Goal: Task Accomplishment & Management: Use online tool/utility

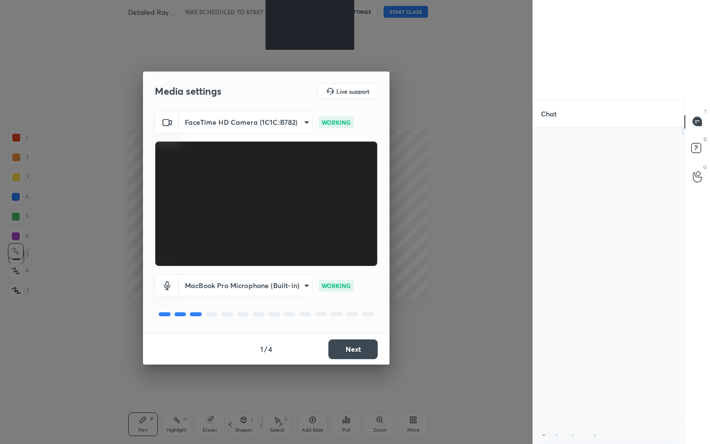
scroll to position [3, 3]
type textarea "x"
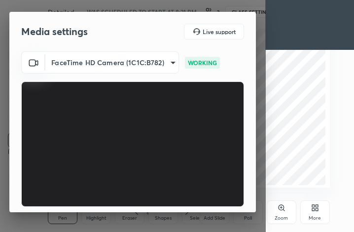
scroll to position [169, 314]
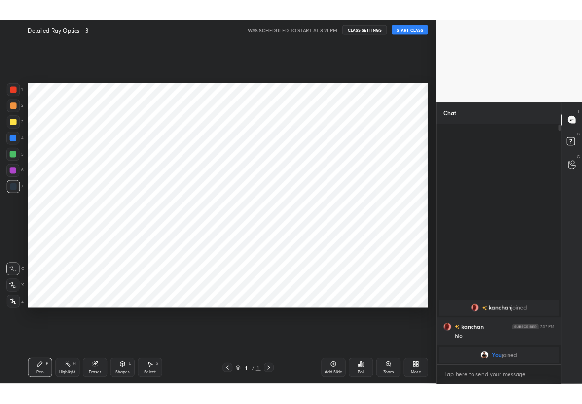
scroll to position [48908, 48796]
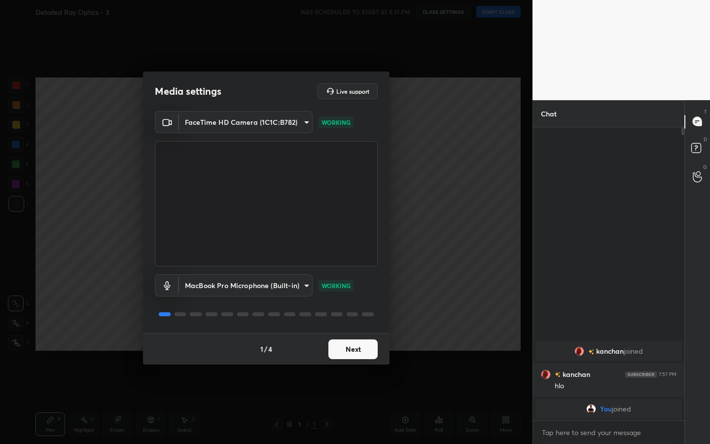
click at [342, 231] on button "Next" at bounding box center [352, 349] width 49 height 20
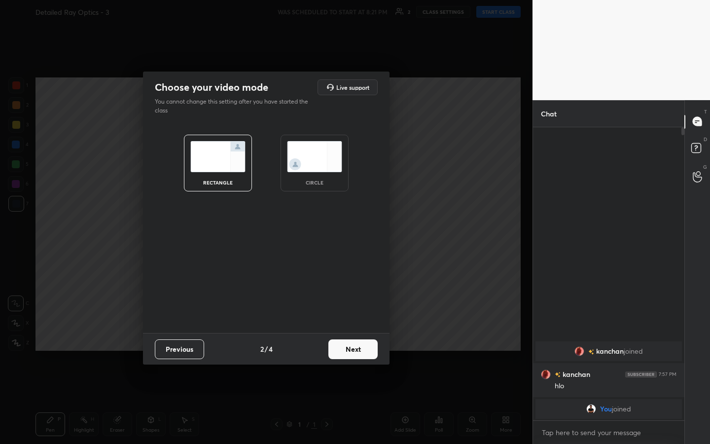
click at [342, 231] on button "Next" at bounding box center [352, 349] width 49 height 20
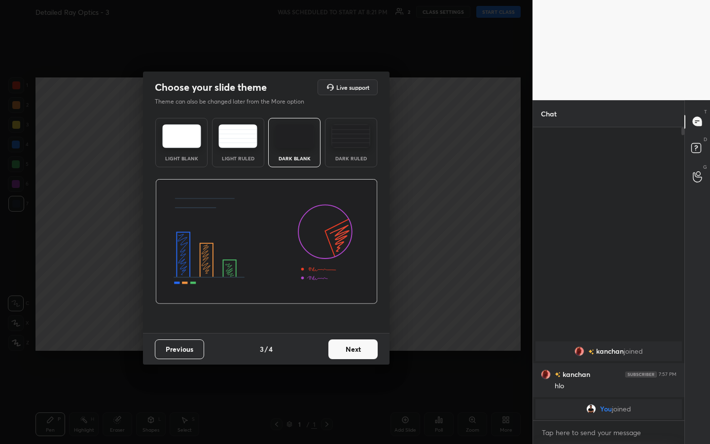
click at [342, 231] on button "Next" at bounding box center [352, 349] width 49 height 20
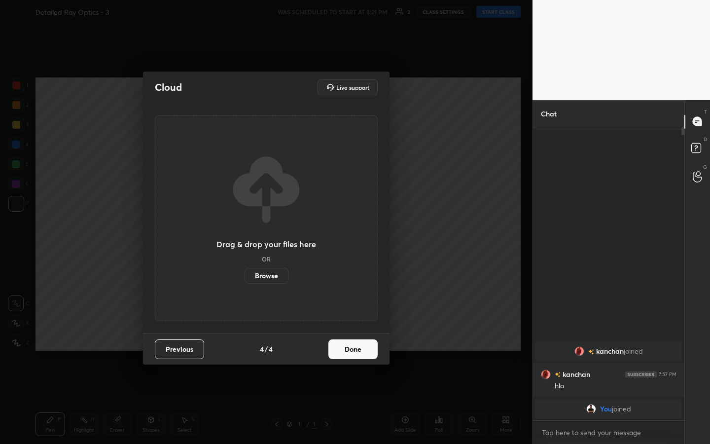
click at [342, 231] on button "Done" at bounding box center [352, 349] width 49 height 20
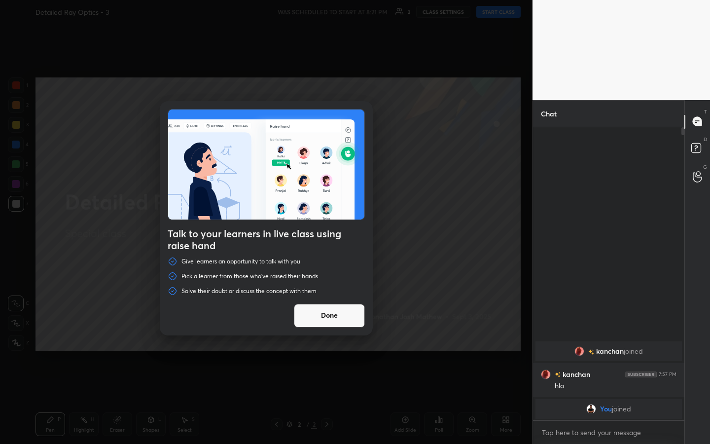
click at [340, 231] on button "Done" at bounding box center [329, 316] width 71 height 24
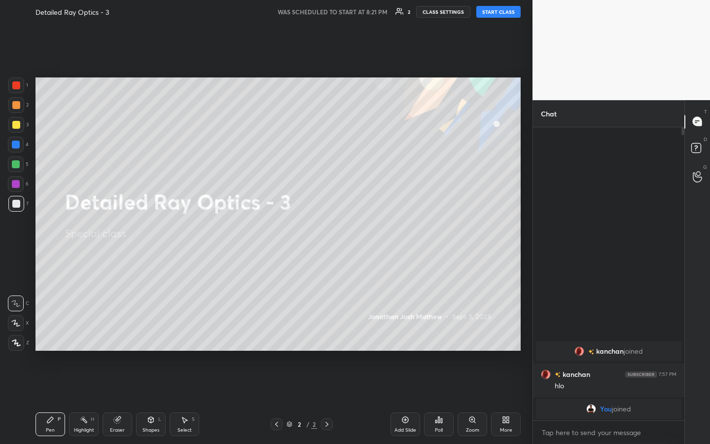
click at [24, 231] on div "1 2 3 4 5 6 7 C X Z C X Z E E Erase all H H Detailed Ray Optics - 3 WAS SCHEDUL…" at bounding box center [262, 222] width 524 height 444
click at [20, 231] on div at bounding box center [16, 343] width 16 height 16
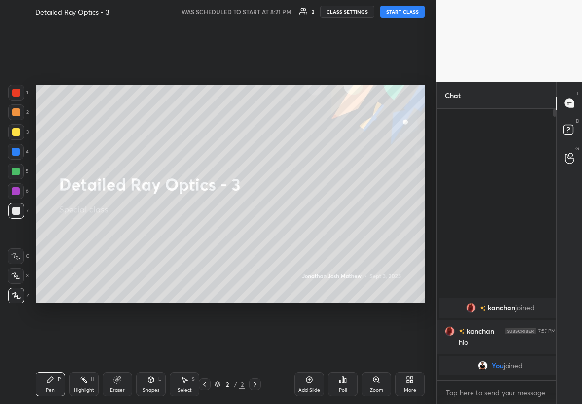
scroll to position [48948, 48892]
click at [54, 231] on div "Setting up your live class" at bounding box center [230, 194] width 397 height 341
click at [19, 132] on div at bounding box center [16, 132] width 8 height 8
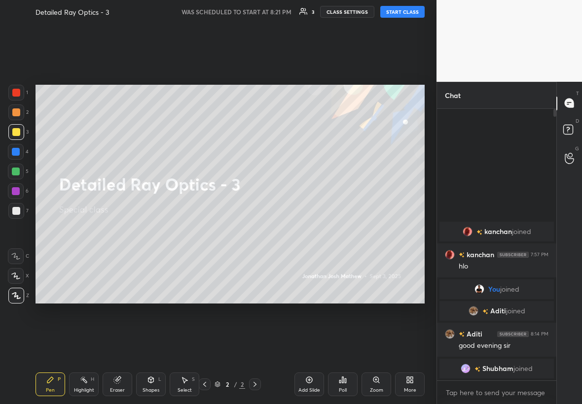
click at [353, 10] on button "START CLASS" at bounding box center [402, 12] width 44 height 12
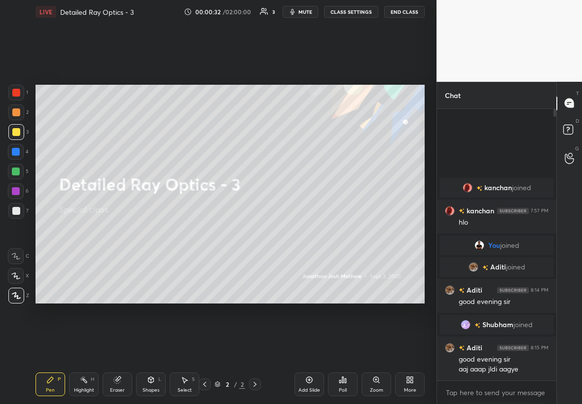
click at [314, 231] on div "Add Slide" at bounding box center [309, 385] width 30 height 24
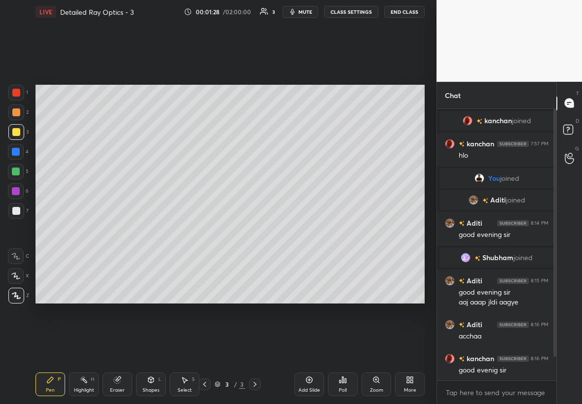
click at [16, 212] on div at bounding box center [16, 211] width 8 height 8
click at [16, 131] on div at bounding box center [16, 132] width 8 height 8
click at [17, 205] on div at bounding box center [16, 211] width 16 height 16
click at [19, 115] on div at bounding box center [16, 112] width 8 height 8
click at [16, 134] on div at bounding box center [16, 132] width 8 height 8
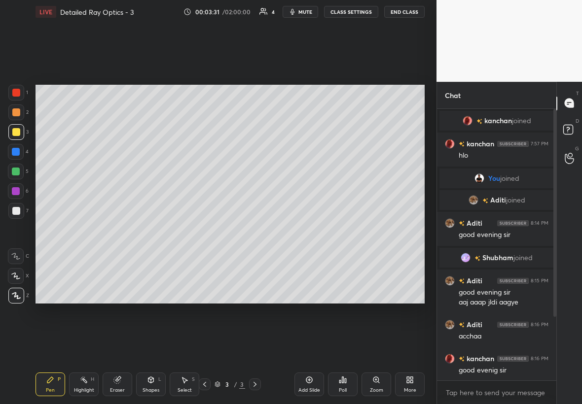
click at [15, 211] on div at bounding box center [16, 211] width 8 height 8
click at [12, 172] on div at bounding box center [16, 172] width 8 height 8
click at [20, 128] on div at bounding box center [16, 132] width 16 height 16
click at [15, 186] on div at bounding box center [16, 191] width 16 height 16
click at [18, 110] on div at bounding box center [16, 112] width 8 height 8
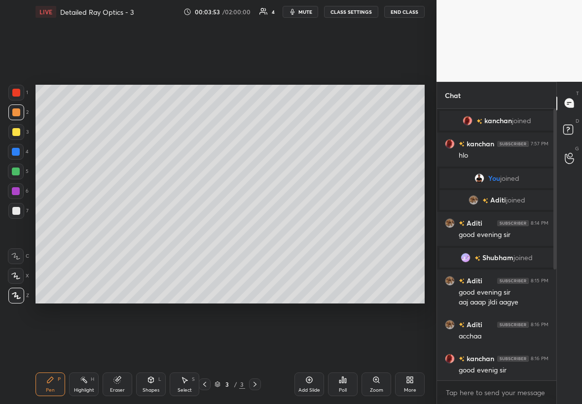
click at [18, 209] on div at bounding box center [16, 211] width 8 height 8
click at [18, 151] on div at bounding box center [16, 152] width 8 height 8
click at [16, 173] on div at bounding box center [16, 172] width 8 height 8
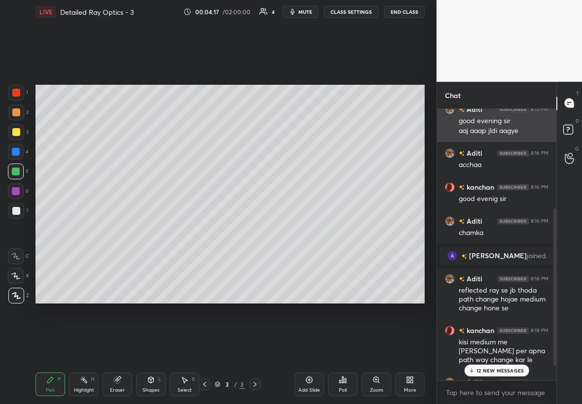
scroll to position [196, 0]
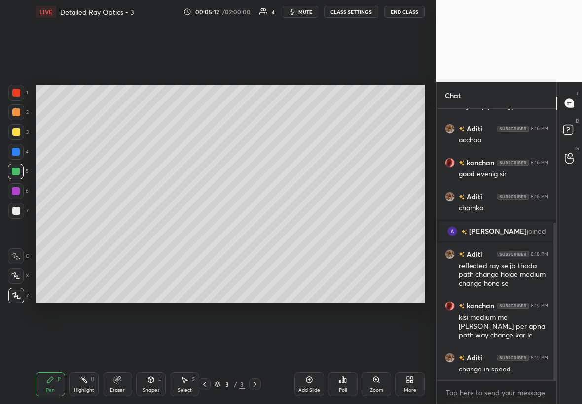
drag, startPoint x: 14, startPoint y: 208, endPoint x: 19, endPoint y: 206, distance: 5.5
click at [15, 208] on div at bounding box center [16, 211] width 8 height 8
click at [15, 128] on div at bounding box center [16, 132] width 16 height 16
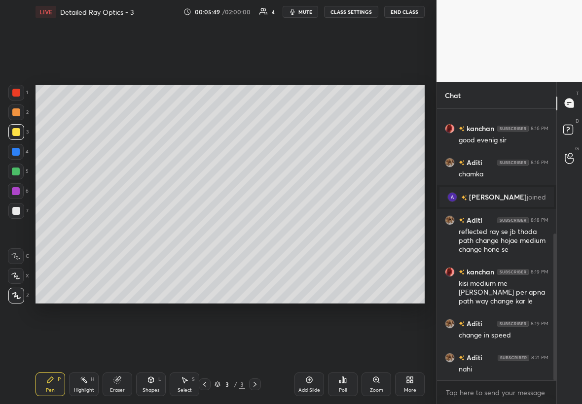
scroll to position [264, 0]
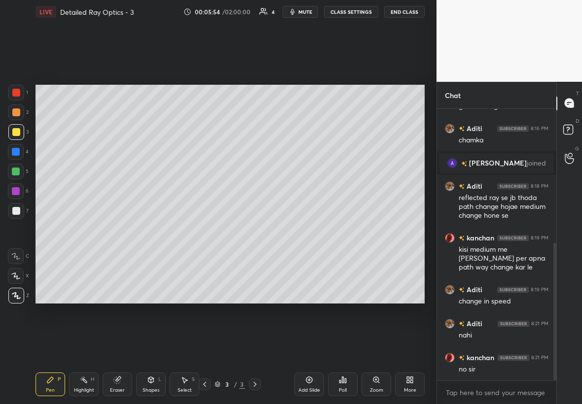
click at [12, 152] on div at bounding box center [16, 152] width 8 height 8
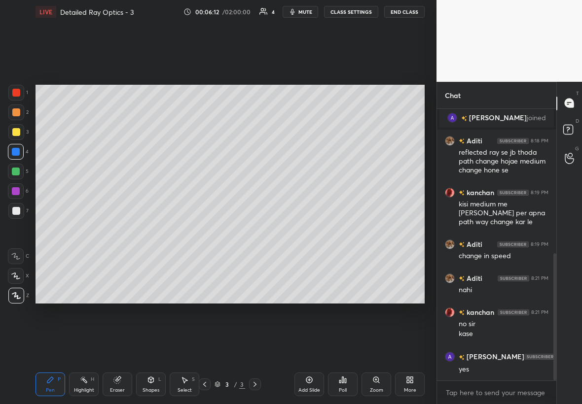
scroll to position [333, 0]
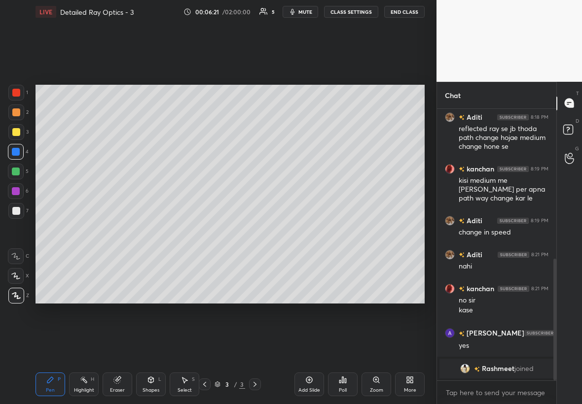
click at [186, 231] on div "Select" at bounding box center [184, 390] width 14 height 5
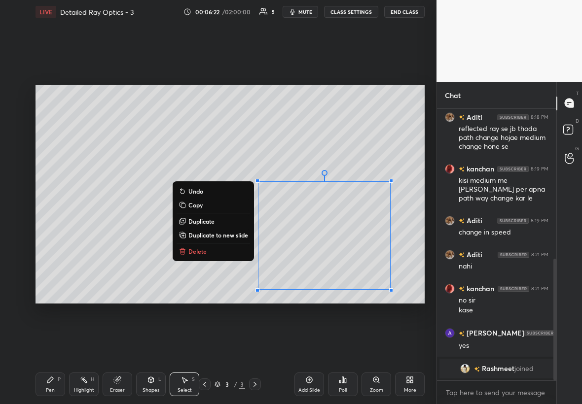
drag, startPoint x: 279, startPoint y: 211, endPoint x: 397, endPoint y: 306, distance: 150.7
click at [353, 231] on div "0 ° Undo Copy Duplicate Duplicate to new slide Delete Setting up your live clas…" at bounding box center [230, 194] width 397 height 341
click at [228, 231] on div "0 ° Undo Copy Duplicate Duplicate to new slide Delete" at bounding box center [229, 194] width 389 height 219
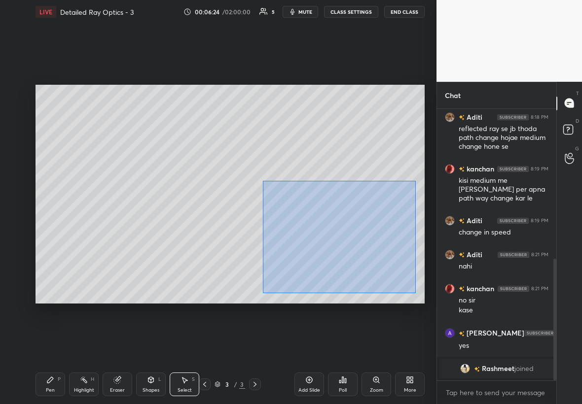
drag, startPoint x: 288, startPoint y: 207, endPoint x: 416, endPoint y: 291, distance: 153.1
click at [353, 231] on div "0 ° Undo Copy Duplicate Duplicate to new slide Delete" at bounding box center [229, 194] width 389 height 219
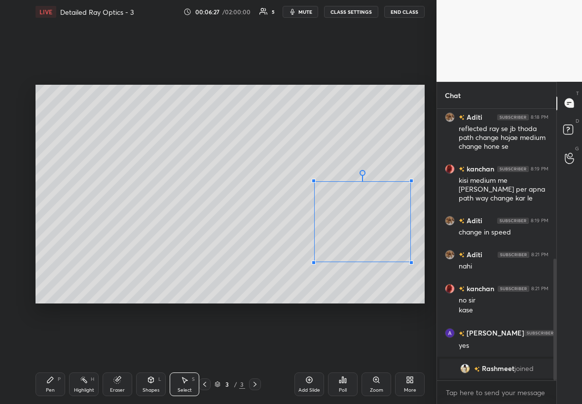
drag, startPoint x: 256, startPoint y: 290, endPoint x: 314, endPoint y: 260, distance: 65.2
click at [314, 231] on div at bounding box center [314, 263] width 4 height 4
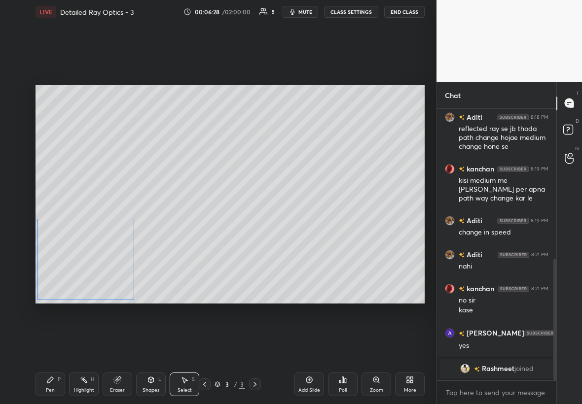
drag, startPoint x: 342, startPoint y: 243, endPoint x: 93, endPoint y: 261, distance: 250.1
click at [95, 231] on div "0 ° Undo Copy Duplicate Duplicate to new slide Delete" at bounding box center [229, 194] width 389 height 219
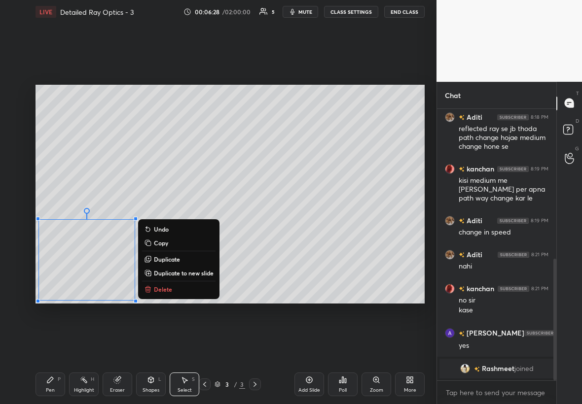
click at [56, 231] on div "Pen P Highlight H Eraser Shapes L Select S 3 / 3 Add Slide Poll Zoom More" at bounding box center [229, 384] width 389 height 39
click at [49, 231] on div "Pen P" at bounding box center [50, 385] width 30 height 24
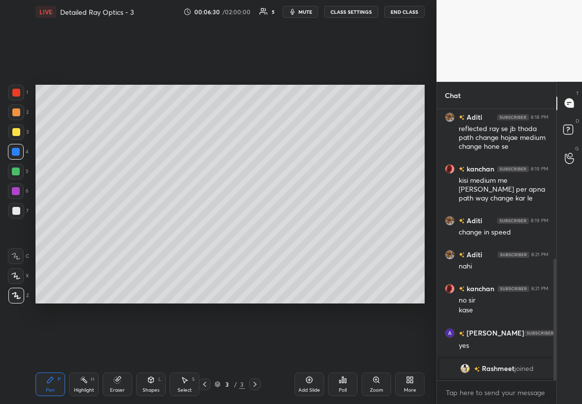
click at [14, 133] on div at bounding box center [16, 132] width 8 height 8
click at [20, 207] on div at bounding box center [16, 211] width 16 height 16
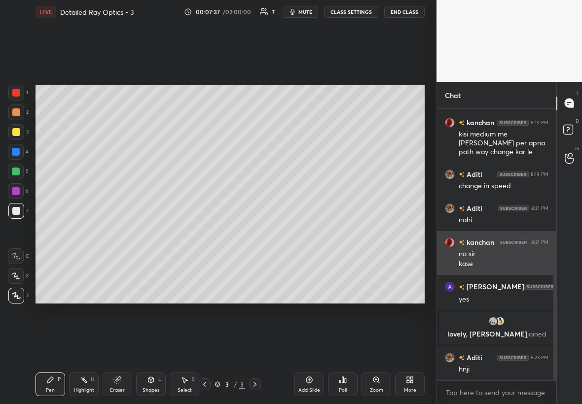
scroll to position [414, 0]
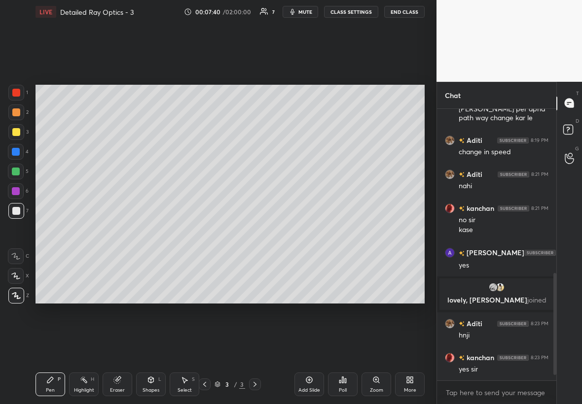
click at [16, 134] on div at bounding box center [16, 132] width 8 height 8
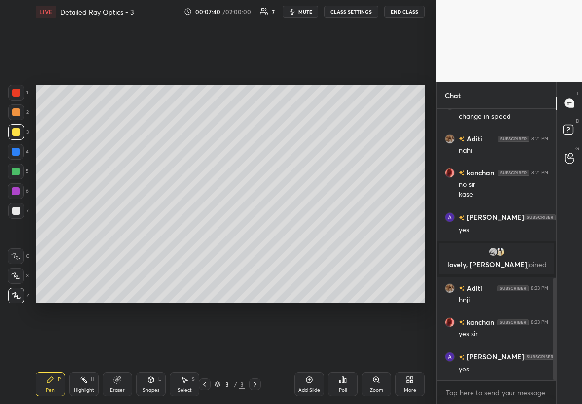
click at [19, 152] on div at bounding box center [16, 152] width 16 height 16
click at [306, 231] on icon at bounding box center [309, 380] width 8 height 8
click at [17, 131] on div at bounding box center [16, 132] width 8 height 8
click at [191, 231] on div "Select S" at bounding box center [185, 385] width 30 height 24
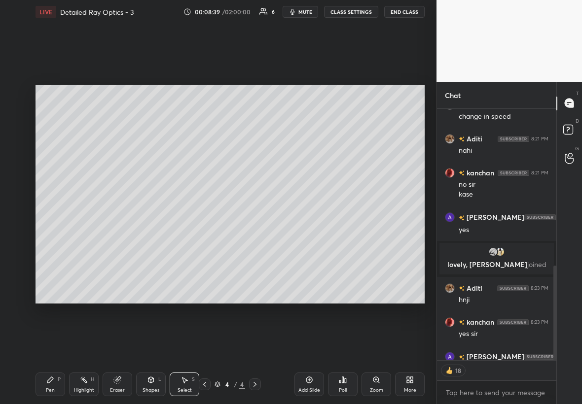
click at [208, 231] on icon at bounding box center [205, 385] width 8 height 8
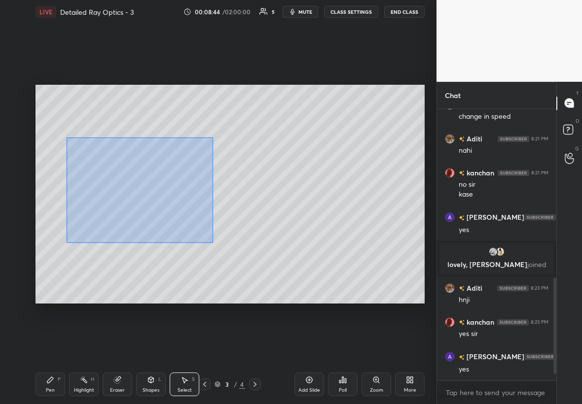
drag, startPoint x: 72, startPoint y: 140, endPoint x: 212, endPoint y: 240, distance: 172.2
click at [212, 231] on div "0 ° Undo Copy Duplicate Duplicate to new slide Delete" at bounding box center [229, 194] width 389 height 219
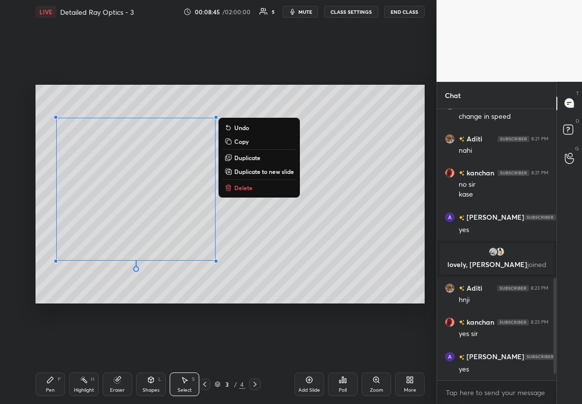
click at [263, 172] on p "Duplicate to new slide" at bounding box center [264, 172] width 60 height 8
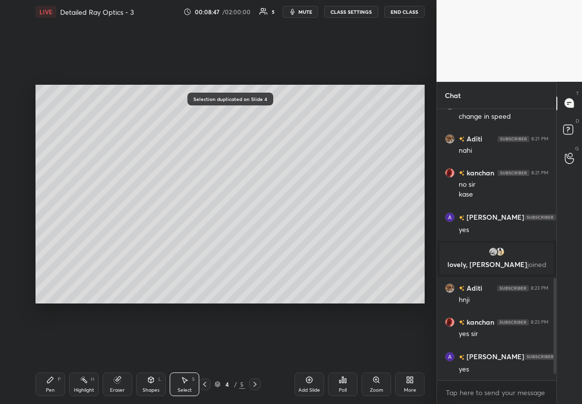
click at [120, 231] on div "Eraser" at bounding box center [118, 385] width 30 height 24
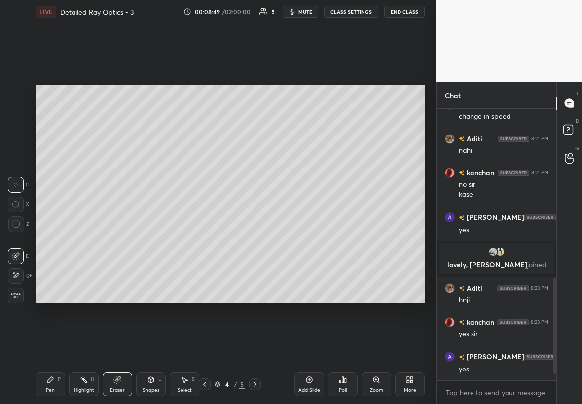
click at [50, 231] on div "Pen P" at bounding box center [50, 385] width 30 height 24
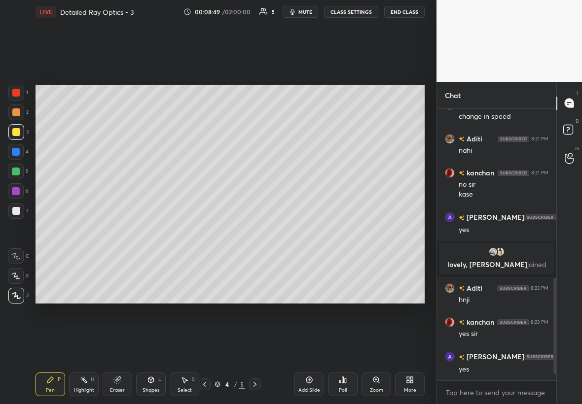
click at [193, 231] on div "Select S" at bounding box center [185, 385] width 30 height 24
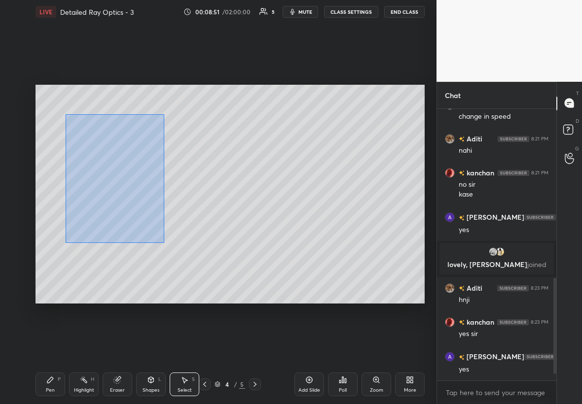
drag, startPoint x: 90, startPoint y: 154, endPoint x: 252, endPoint y: 277, distance: 203.1
click at [257, 231] on div "0 ° Undo Copy Duplicate Duplicate to new slide Delete" at bounding box center [229, 194] width 389 height 219
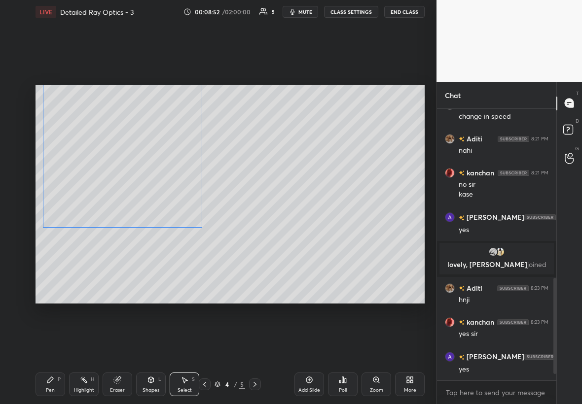
drag, startPoint x: 164, startPoint y: 233, endPoint x: 151, endPoint y: 201, distance: 34.7
click at [152, 200] on div "0 ° Undo Copy Duplicate Duplicate to new slide Delete" at bounding box center [229, 194] width 389 height 219
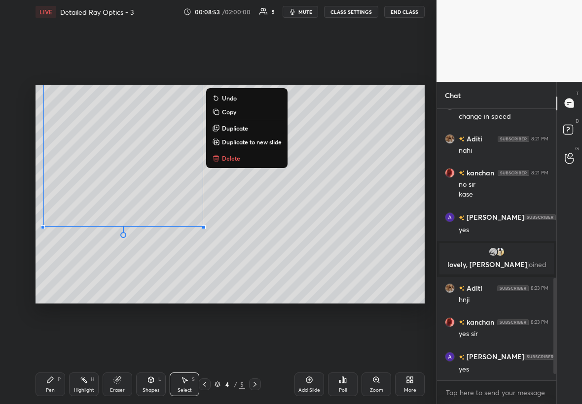
click at [57, 231] on div "Pen P" at bounding box center [50, 385] width 30 height 24
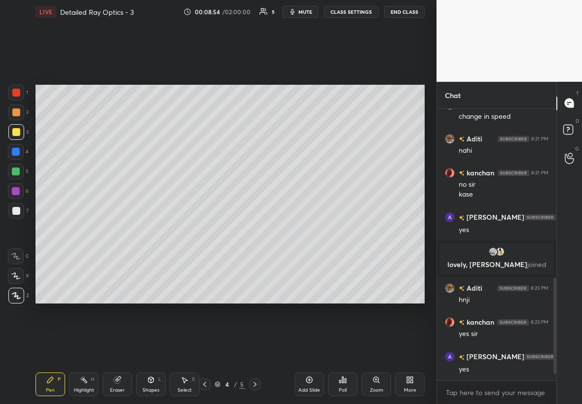
click at [20, 212] on div at bounding box center [16, 211] width 16 height 16
click at [14, 137] on div at bounding box center [16, 132] width 16 height 16
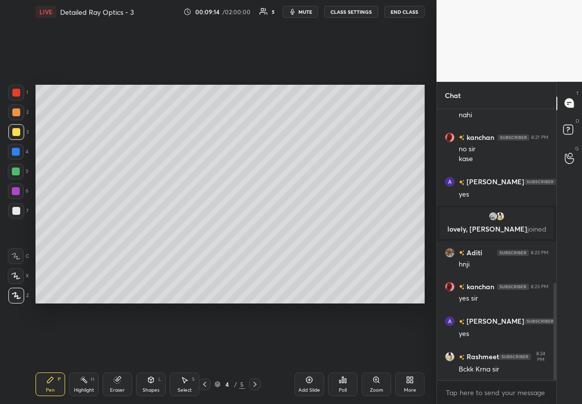
click at [204, 231] on icon at bounding box center [205, 385] width 8 height 8
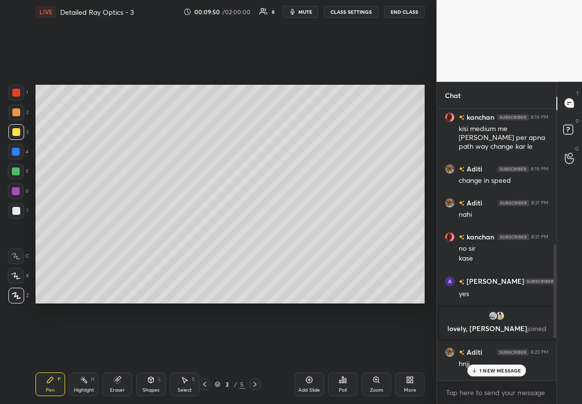
scroll to position [535, 0]
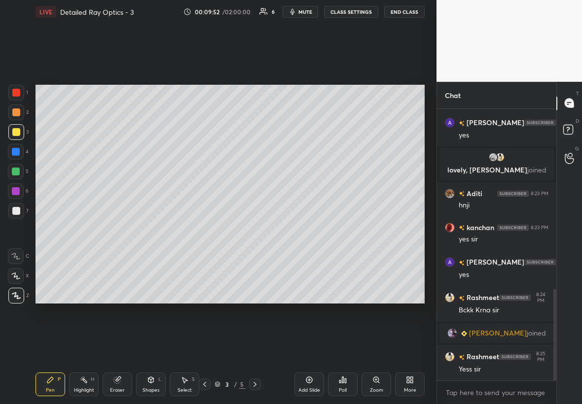
click at [249, 231] on div at bounding box center [255, 385] width 12 height 12
click at [108, 231] on div "Eraser" at bounding box center [118, 385] width 30 height 24
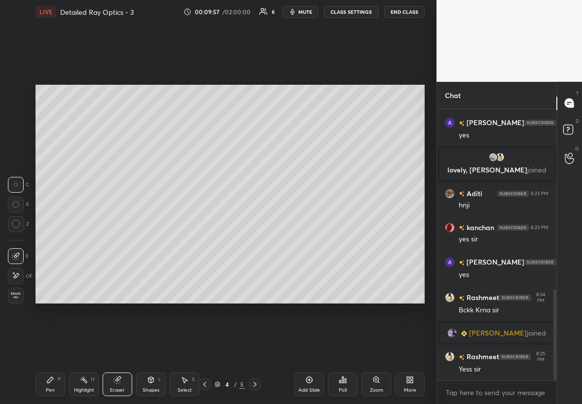
click at [14, 231] on icon at bounding box center [16, 276] width 8 height 8
click at [15, 231] on icon at bounding box center [16, 256] width 8 height 8
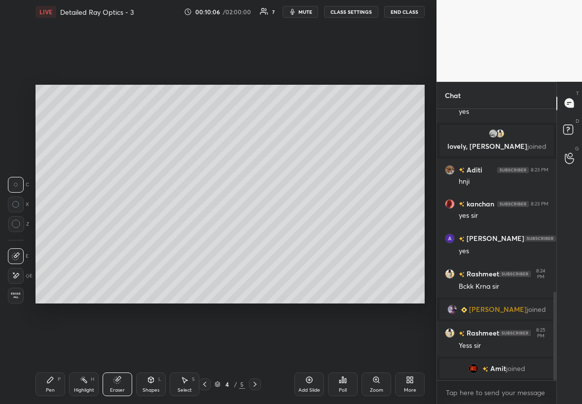
click at [52, 231] on icon at bounding box center [50, 380] width 8 height 8
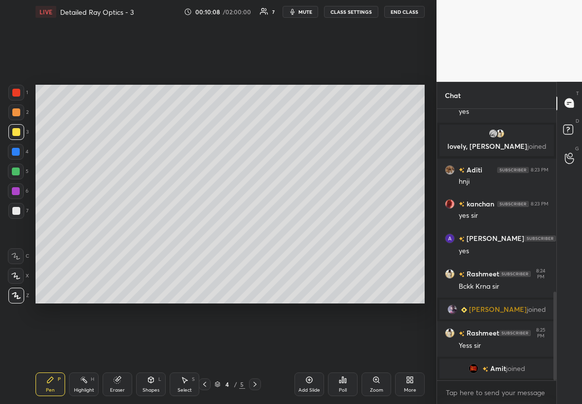
click at [13, 115] on div at bounding box center [16, 112] width 16 height 16
click at [125, 231] on div "Eraser" at bounding box center [118, 385] width 30 height 24
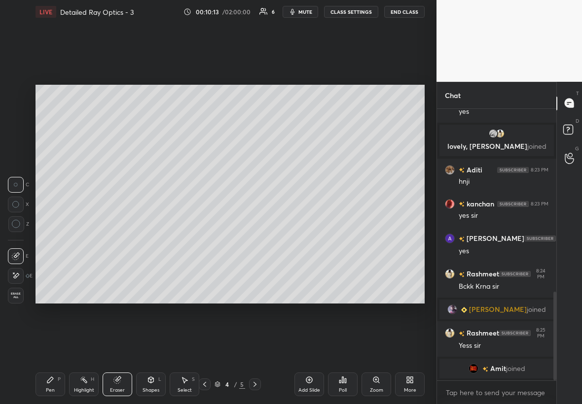
click at [65, 231] on div "Pen P Highlight H Eraser Shapes L Select S" at bounding box center [100, 385] width 130 height 24
click at [55, 231] on div "Pen P" at bounding box center [50, 385] width 30 height 24
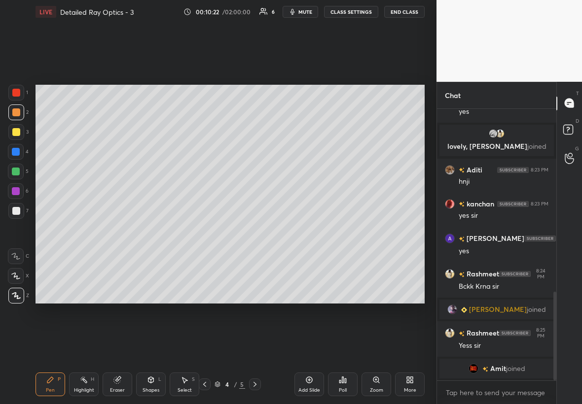
scroll to position [571, 0]
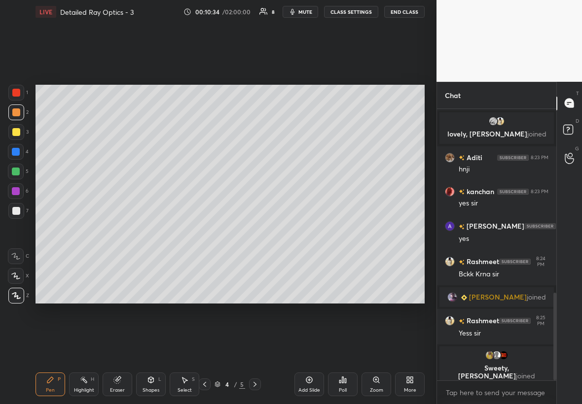
click at [14, 153] on div at bounding box center [16, 152] width 16 height 16
click at [16, 214] on div at bounding box center [16, 211] width 8 height 8
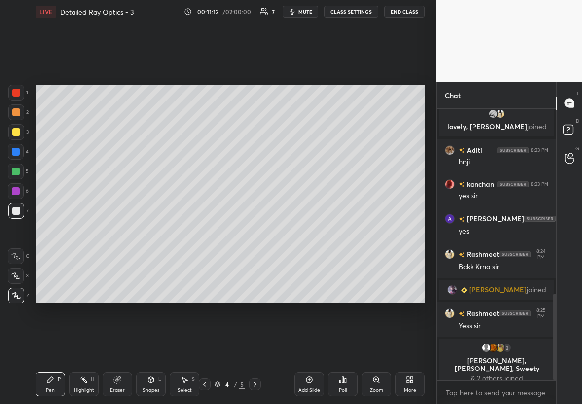
click at [17, 206] on div at bounding box center [16, 211] width 16 height 16
click at [152, 231] on div "Shapes L" at bounding box center [151, 385] width 30 height 24
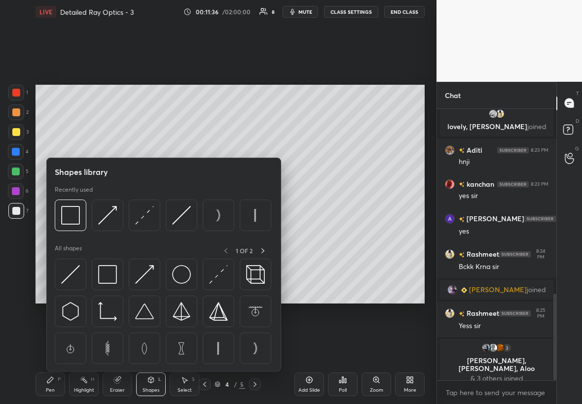
click at [192, 231] on div "Select S" at bounding box center [185, 385] width 30 height 24
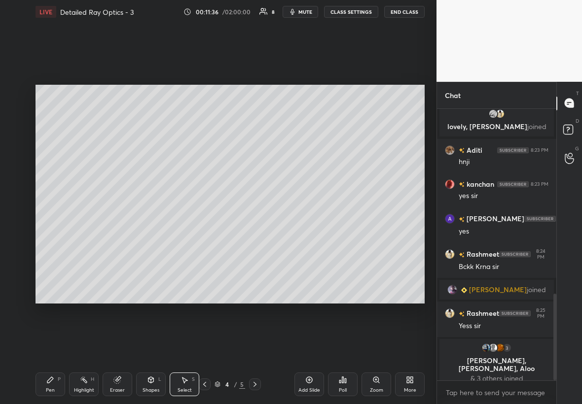
click at [154, 231] on div "Shapes L" at bounding box center [151, 385] width 30 height 24
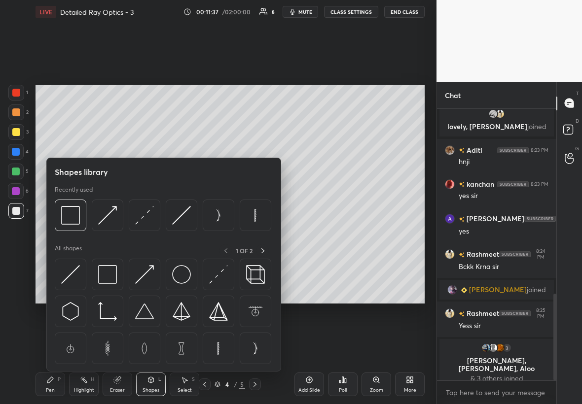
click at [17, 95] on div at bounding box center [16, 93] width 8 height 8
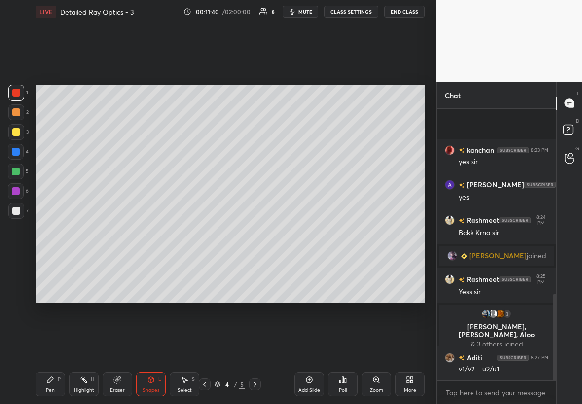
click at [52, 231] on icon at bounding box center [50, 380] width 8 height 8
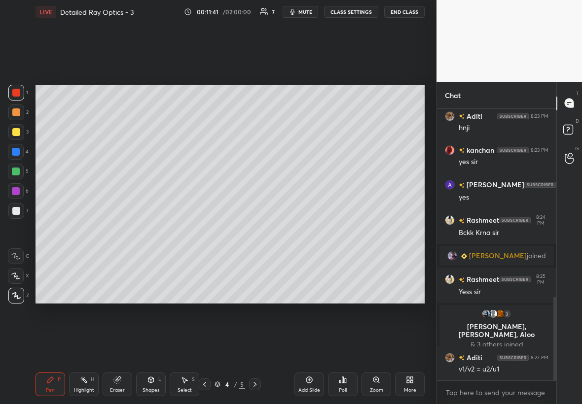
click at [17, 215] on div at bounding box center [16, 211] width 16 height 16
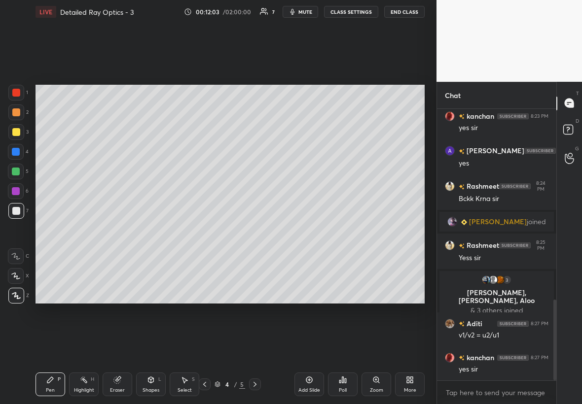
scroll to position [675, 0]
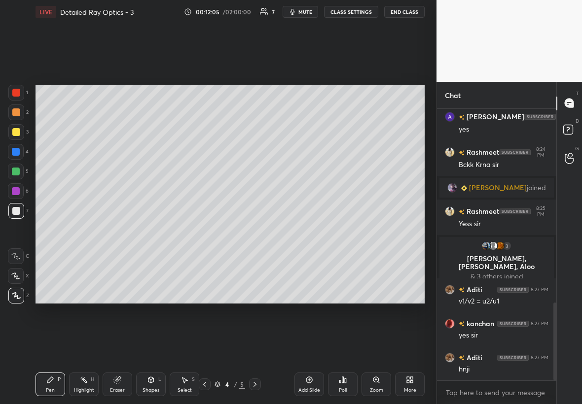
click at [315, 231] on div "Add Slide" at bounding box center [309, 385] width 30 height 24
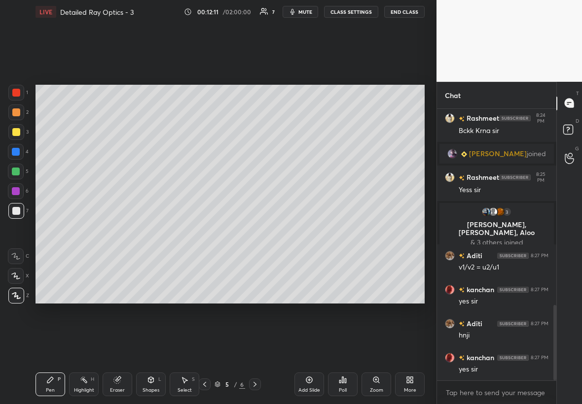
click at [156, 231] on div "Shapes L" at bounding box center [151, 385] width 30 height 24
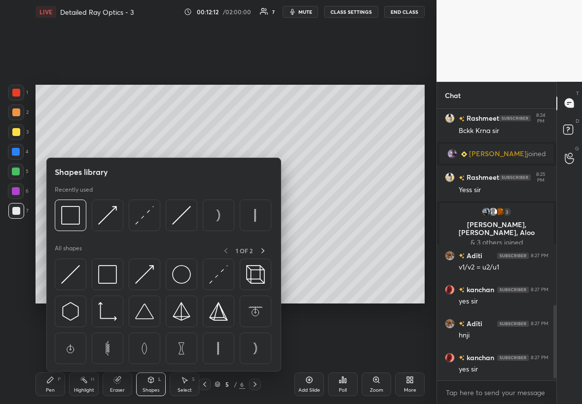
scroll to position [745, 0]
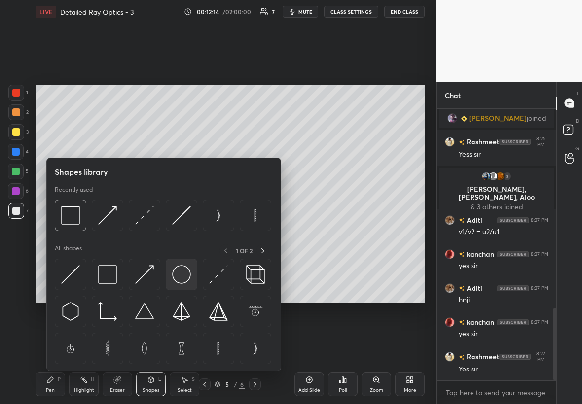
click at [187, 231] on img at bounding box center [181, 274] width 19 height 19
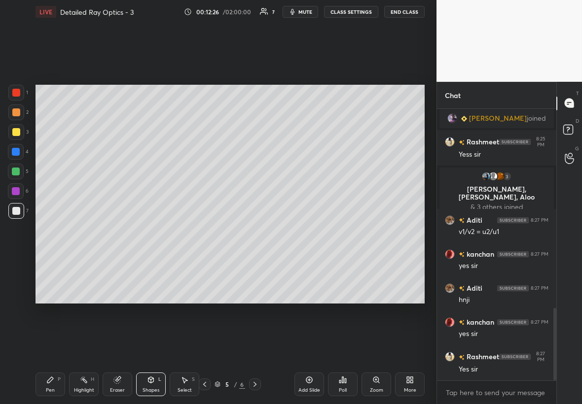
click at [52, 231] on div "Pen P" at bounding box center [50, 385] width 30 height 24
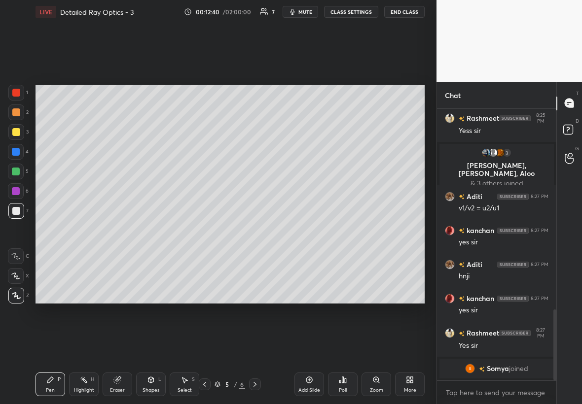
click at [13, 134] on div at bounding box center [16, 132] width 8 height 8
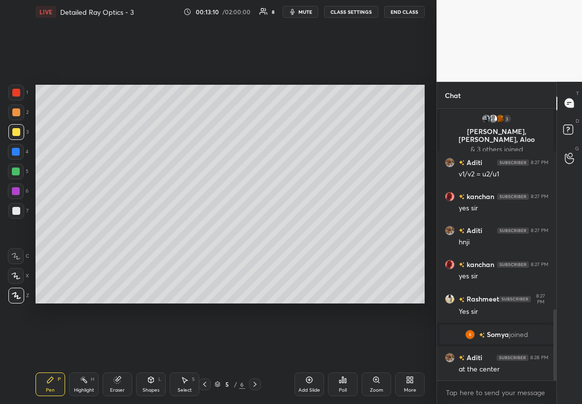
click at [296, 15] on icon "button" at bounding box center [292, 12] width 8 height 8
click at [297, 15] on button "unmute" at bounding box center [299, 12] width 35 height 12
click at [207, 231] on div at bounding box center [205, 385] width 12 height 12
click at [18, 151] on div at bounding box center [16, 152] width 8 height 8
click at [16, 163] on div "1 2 3 4 5 6 7" at bounding box center [18, 154] width 21 height 138
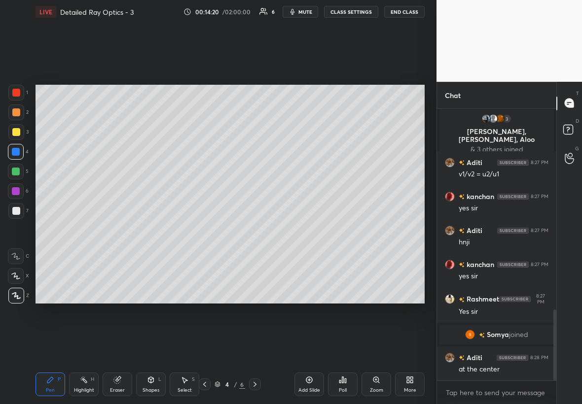
click at [15, 170] on div at bounding box center [16, 172] width 8 height 8
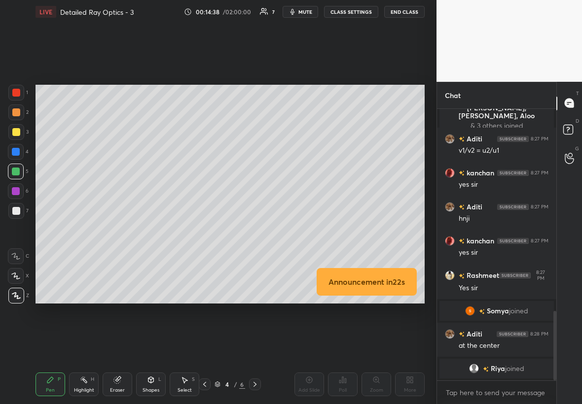
click at [253, 231] on icon at bounding box center [255, 385] width 8 height 8
click at [19, 134] on div at bounding box center [16, 132] width 16 height 16
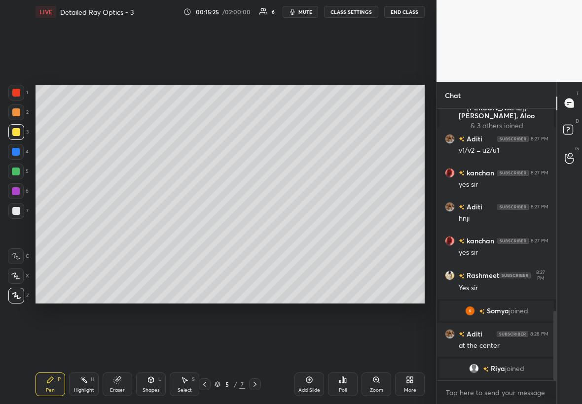
click at [20, 155] on div at bounding box center [16, 152] width 16 height 16
click at [353, 231] on div "Zoom" at bounding box center [376, 385] width 30 height 24
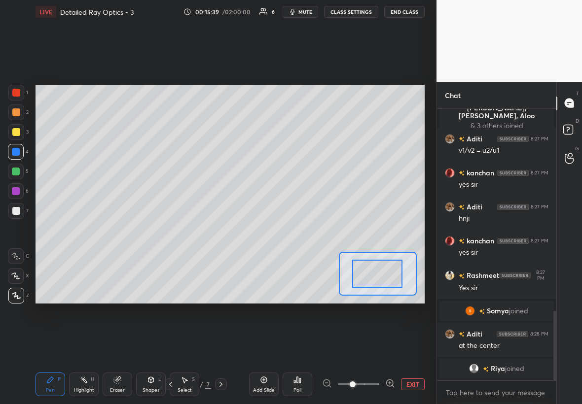
drag, startPoint x: 368, startPoint y: 276, endPoint x: 361, endPoint y: 270, distance: 9.5
drag, startPoint x: 364, startPoint y: 273, endPoint x: 344, endPoint y: 267, distance: 20.6
click at [345, 231] on div at bounding box center [365, 270] width 51 height 28
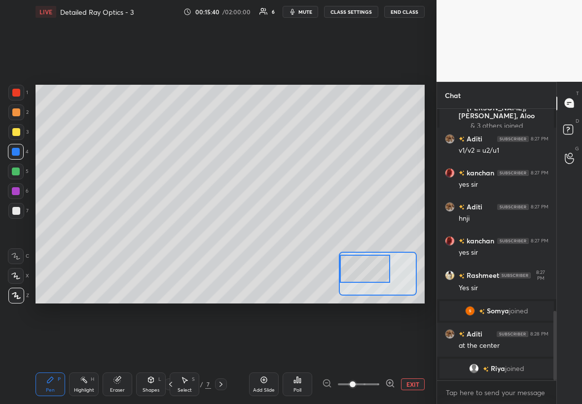
click at [13, 128] on div at bounding box center [16, 132] width 8 height 8
click at [11, 217] on div at bounding box center [16, 211] width 16 height 16
click at [52, 231] on div "Pen P" at bounding box center [50, 385] width 30 height 24
click at [353, 231] on button "EXIT" at bounding box center [413, 385] width 24 height 12
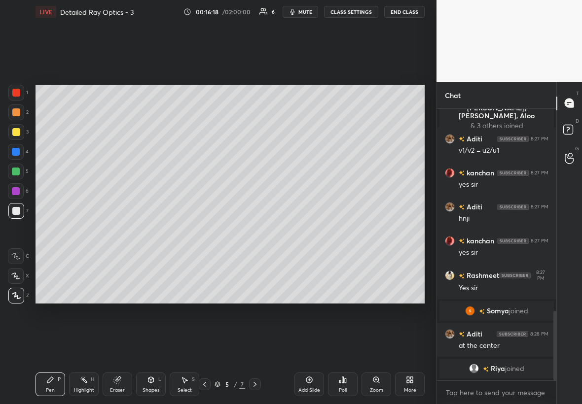
click at [19, 135] on div at bounding box center [16, 132] width 8 height 8
click at [13, 151] on div at bounding box center [16, 152] width 8 height 8
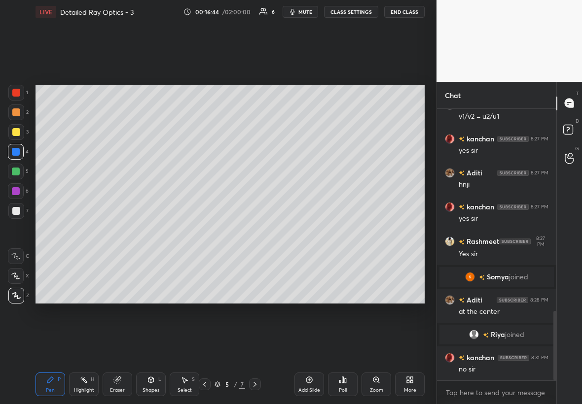
scroll to position [822, 0]
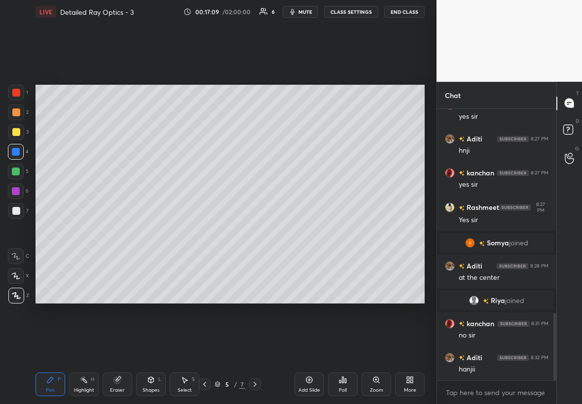
click at [20, 172] on div at bounding box center [16, 172] width 16 height 16
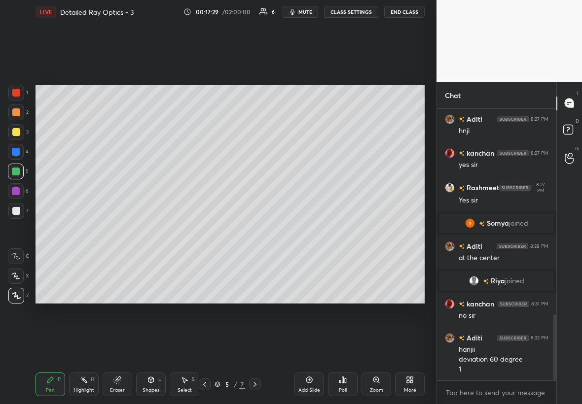
scroll to position [865, 0]
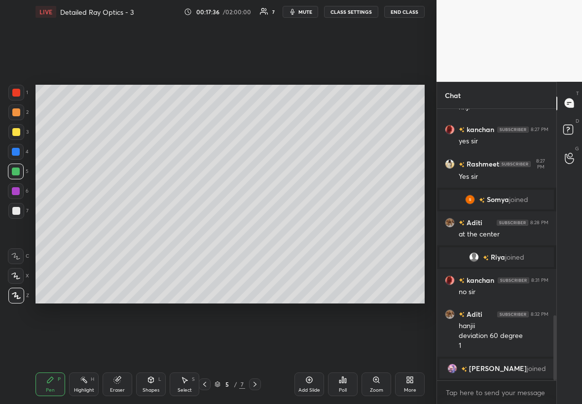
click at [196, 231] on div "Setting up your live class Poll for secs No correct answer Start poll" at bounding box center [230, 194] width 397 height 341
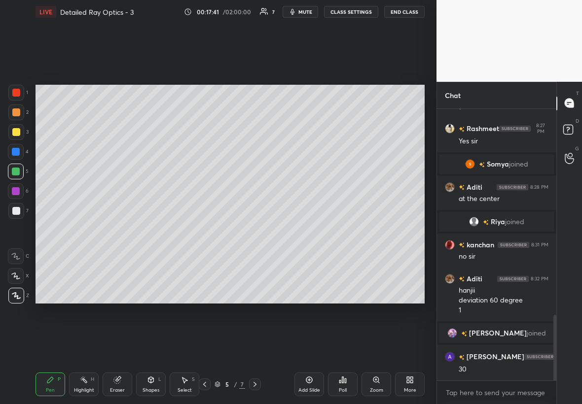
scroll to position [889, 0]
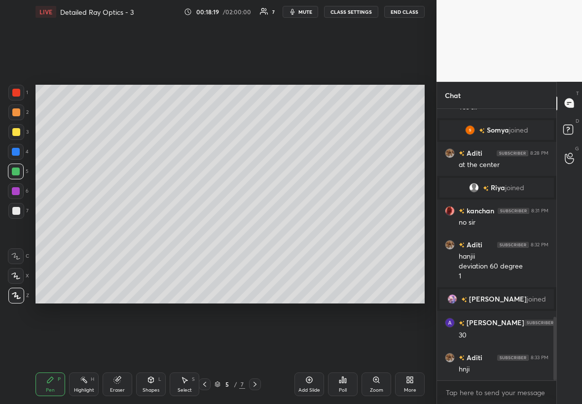
click at [88, 231] on div "Highlight H" at bounding box center [84, 385] width 30 height 24
click at [12, 132] on div at bounding box center [16, 132] width 8 height 8
click at [20, 104] on div "1 2 3 4 5 6 7" at bounding box center [18, 154] width 21 height 138
click at [13, 92] on div at bounding box center [16, 93] width 8 height 8
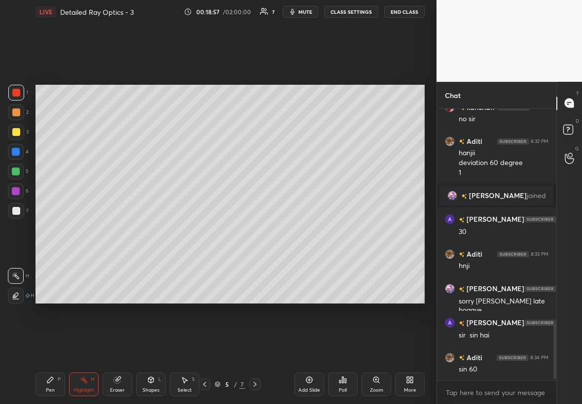
scroll to position [1026, 0]
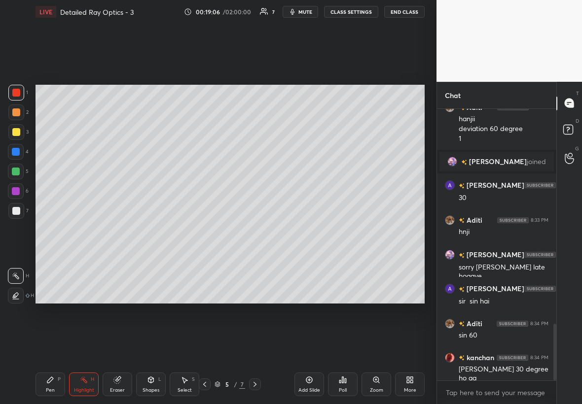
click at [118, 231] on icon at bounding box center [117, 380] width 6 height 6
click at [116, 231] on icon at bounding box center [117, 380] width 8 height 8
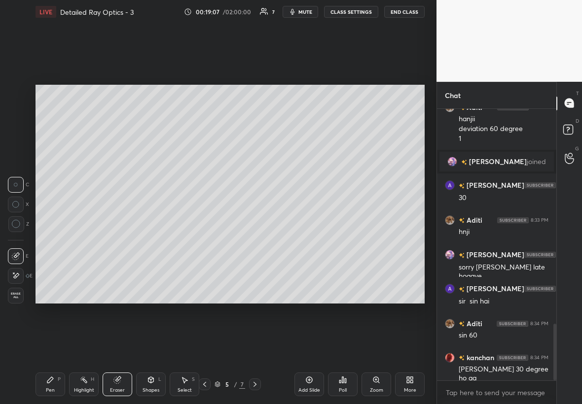
scroll to position [1050, 0]
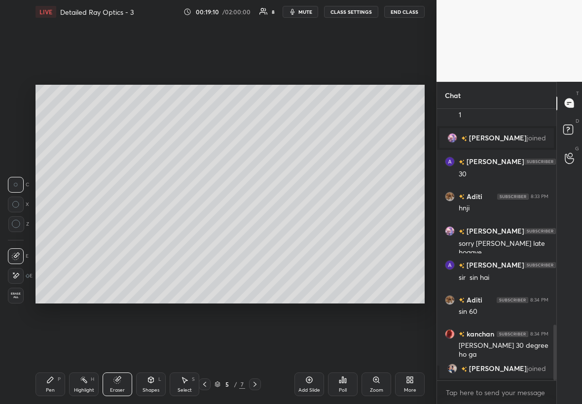
click at [49, 231] on div "Pen" at bounding box center [50, 390] width 9 height 5
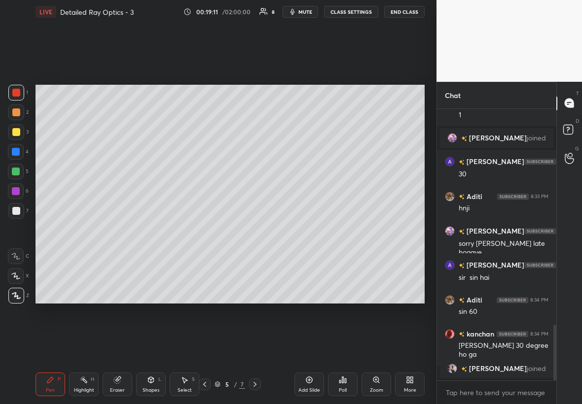
click at [14, 171] on div at bounding box center [16, 172] width 8 height 8
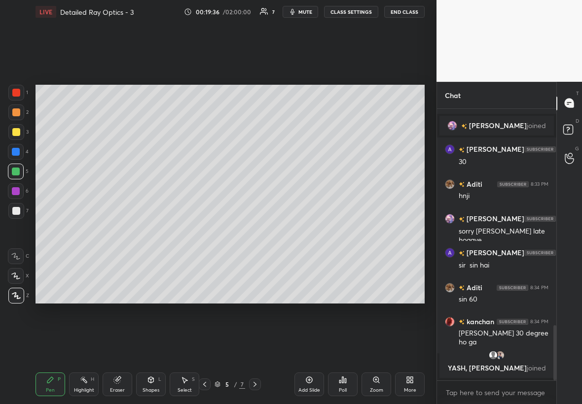
click at [353, 231] on div "Zoom" at bounding box center [376, 390] width 13 height 5
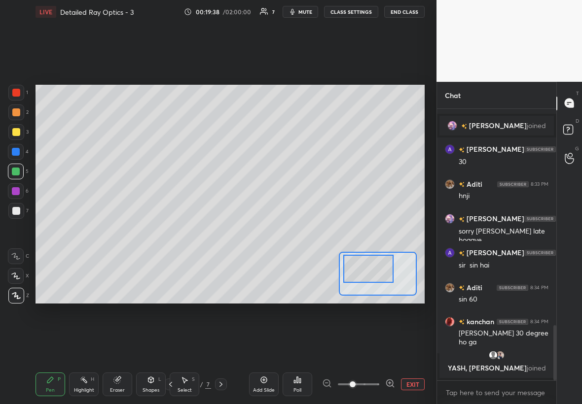
drag, startPoint x: 378, startPoint y: 275, endPoint x: 368, endPoint y: 268, distance: 12.0
click at [353, 231] on div at bounding box center [368, 269] width 51 height 28
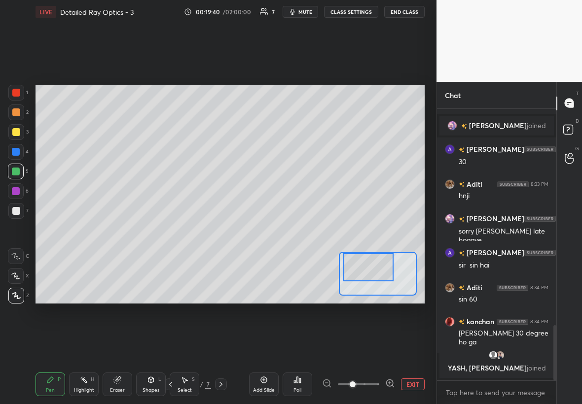
click at [84, 231] on div "Highlight H" at bounding box center [84, 385] width 30 height 24
click at [20, 97] on div at bounding box center [16, 93] width 16 height 16
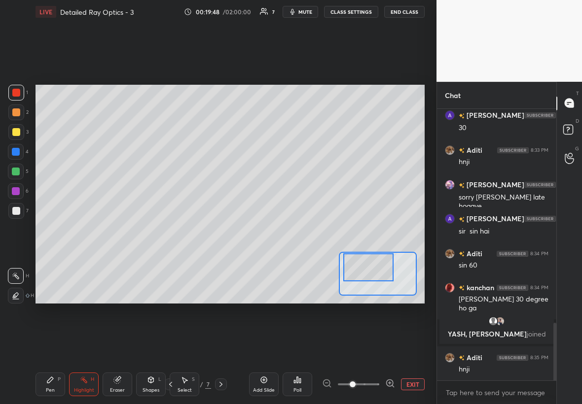
scroll to position [1005, 0]
click at [18, 145] on div at bounding box center [16, 152] width 16 height 16
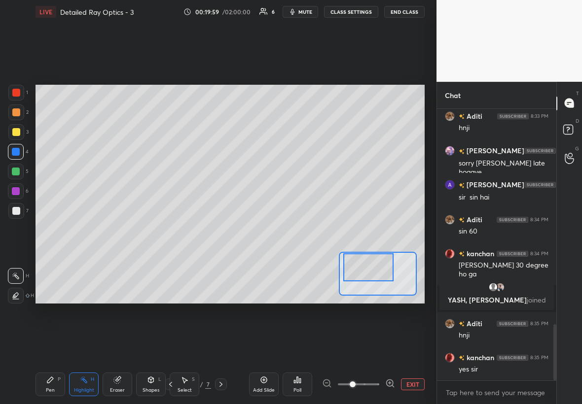
click at [268, 231] on div "Add Slide" at bounding box center [264, 385] width 30 height 24
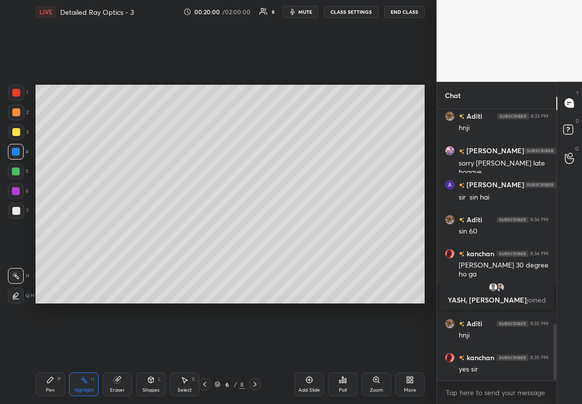
click at [13, 130] on div at bounding box center [16, 132] width 8 height 8
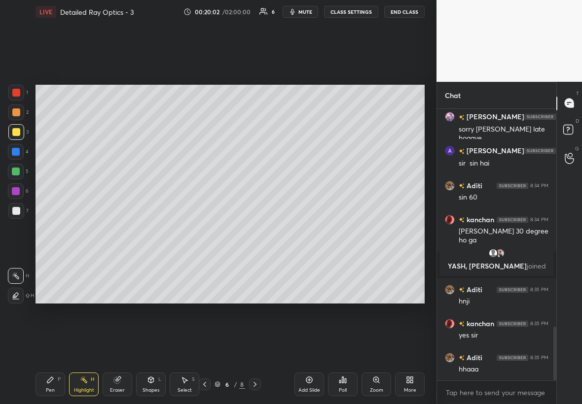
scroll to position [1096, 0]
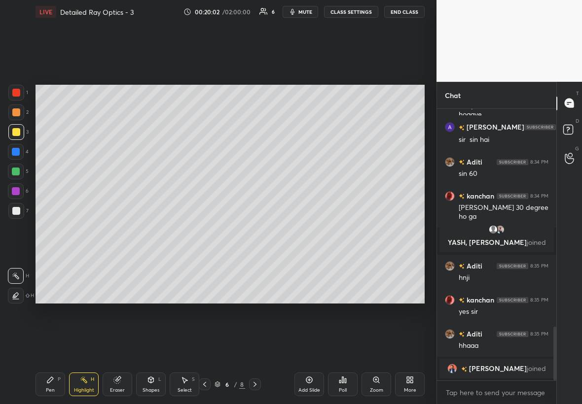
click at [45, 231] on div "Pen P" at bounding box center [50, 385] width 30 height 24
click at [14, 167] on div at bounding box center [16, 172] width 16 height 16
click at [153, 231] on icon at bounding box center [151, 380] width 8 height 8
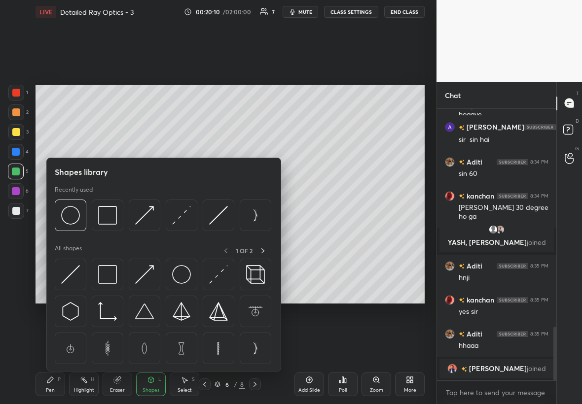
click at [149, 231] on img at bounding box center [144, 311] width 19 height 19
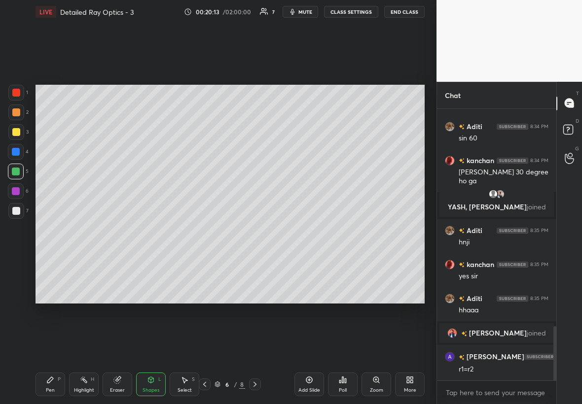
scroll to position [1094, 0]
click at [18, 144] on div "1 2 3 4 5 6 7" at bounding box center [18, 154] width 21 height 138
drag, startPoint x: 17, startPoint y: 131, endPoint x: 23, endPoint y: 132, distance: 5.4
click at [20, 132] on div at bounding box center [16, 132] width 16 height 16
click at [48, 231] on div "Pen P" at bounding box center [50, 385] width 30 height 24
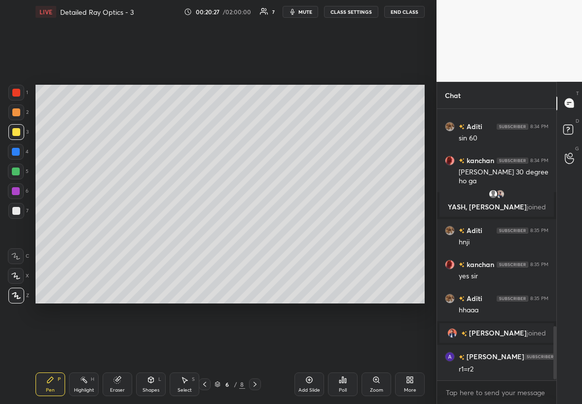
scroll to position [1128, 0]
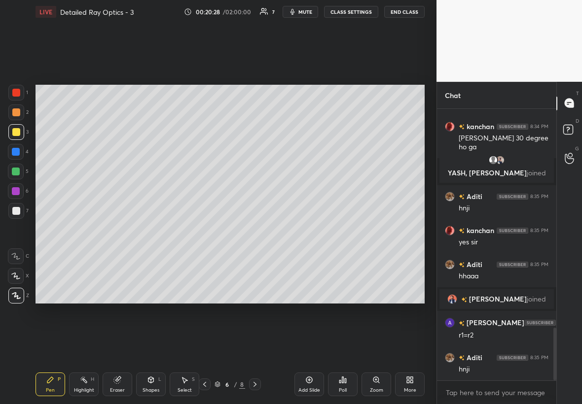
click at [204, 231] on icon at bounding box center [205, 385] width 8 height 8
click at [16, 170] on div at bounding box center [16, 172] width 8 height 8
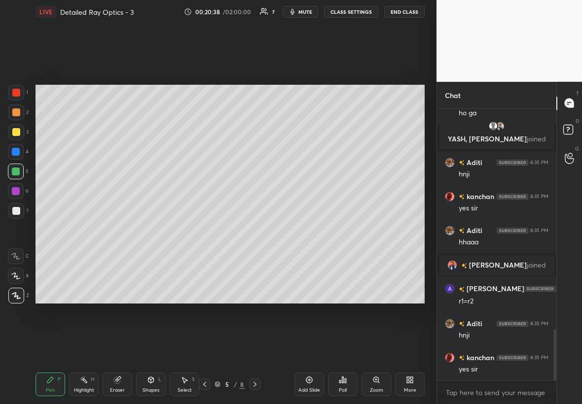
click at [16, 130] on div at bounding box center [16, 132] width 8 height 8
click at [18, 91] on div at bounding box center [16, 93] width 8 height 8
click at [13, 136] on div at bounding box center [16, 132] width 8 height 8
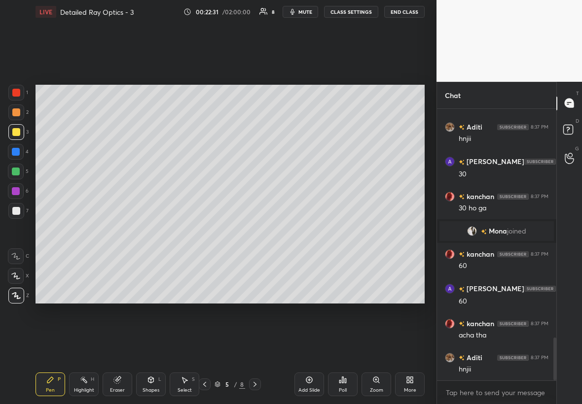
scroll to position [1457, 0]
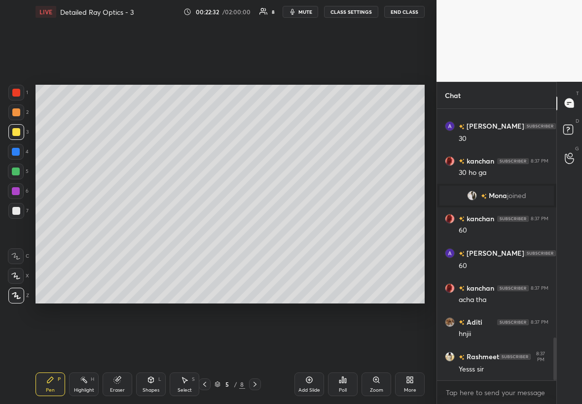
click at [311, 231] on div "Add Slide" at bounding box center [309, 385] width 30 height 24
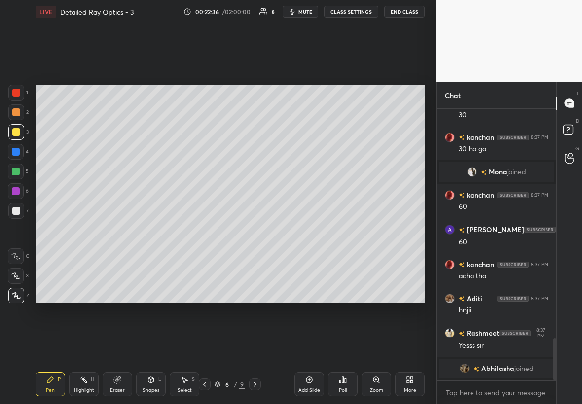
scroll to position [1456, 0]
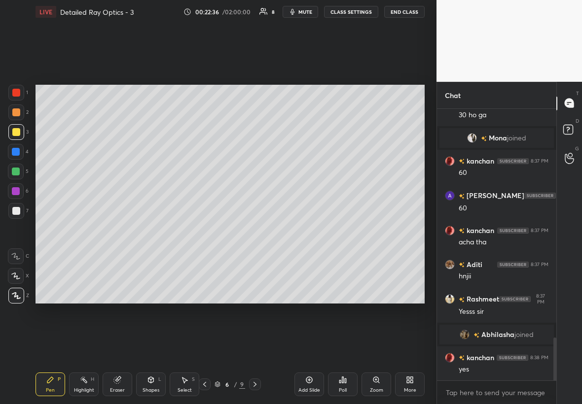
click at [16, 138] on div at bounding box center [16, 132] width 16 height 16
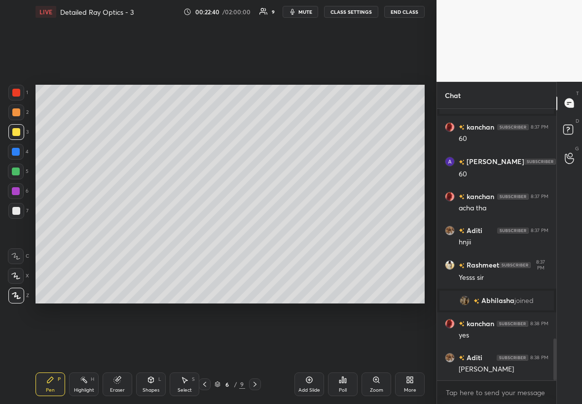
click at [17, 214] on div at bounding box center [16, 211] width 16 height 16
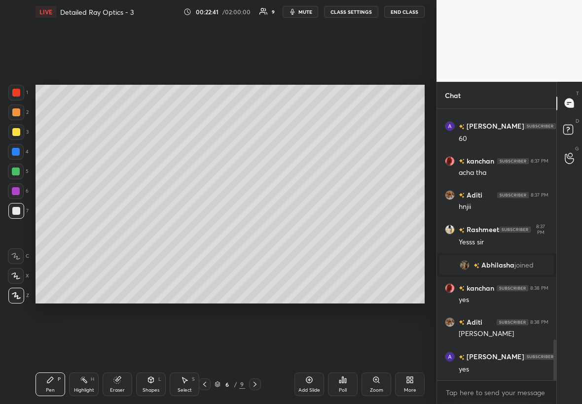
click at [163, 231] on div "Shapes L" at bounding box center [151, 385] width 30 height 24
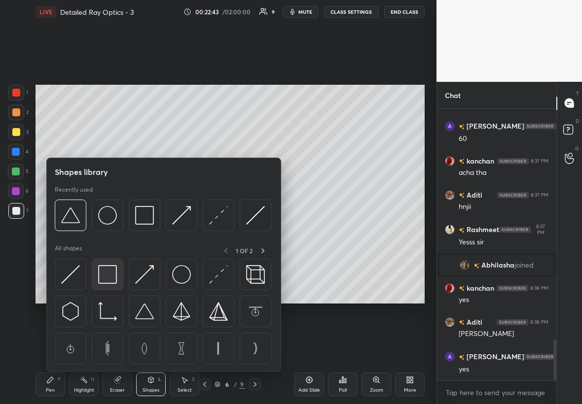
click at [107, 231] on img at bounding box center [107, 274] width 19 height 19
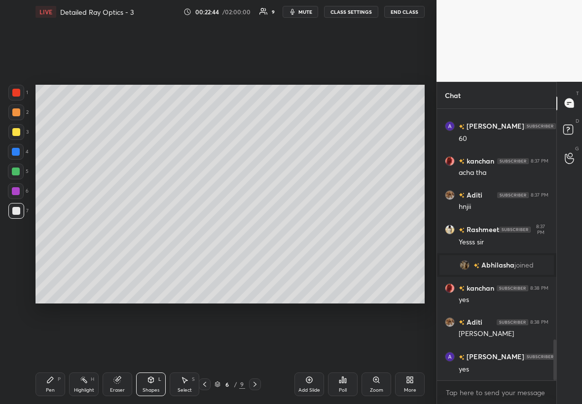
scroll to position [1560, 0]
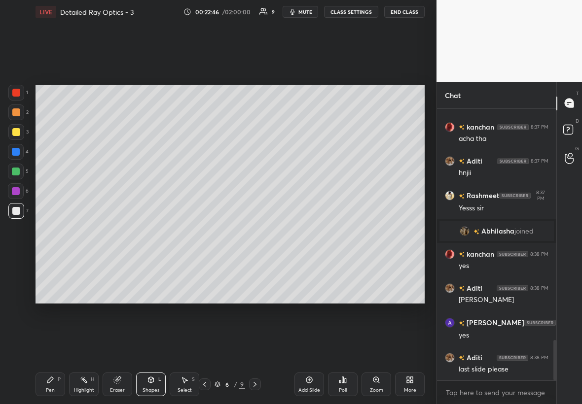
click at [185, 231] on icon at bounding box center [184, 380] width 8 height 8
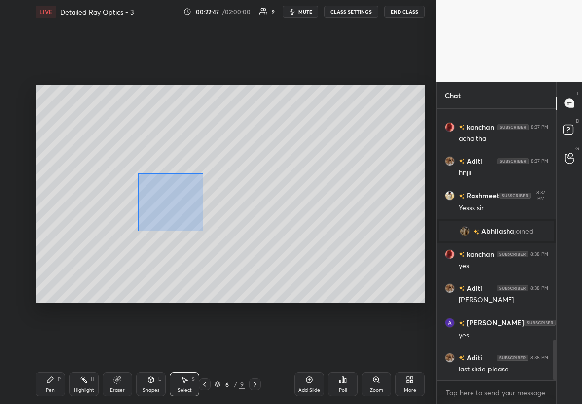
drag, startPoint x: 173, startPoint y: 207, endPoint x: 203, endPoint y: 229, distance: 37.1
click at [205, 231] on div "0 ° Undo Copy Duplicate Duplicate to new slide Delete" at bounding box center [229, 194] width 389 height 219
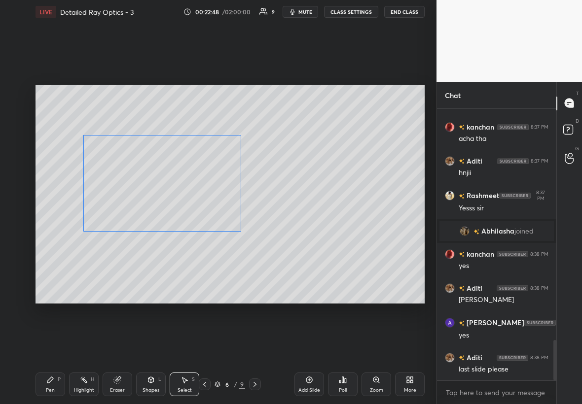
drag, startPoint x: 176, startPoint y: 209, endPoint x: 176, endPoint y: 221, distance: 11.8
click at [175, 220] on div "0 ° Undo Copy Duplicate Duplicate to new slide Delete" at bounding box center [229, 194] width 389 height 219
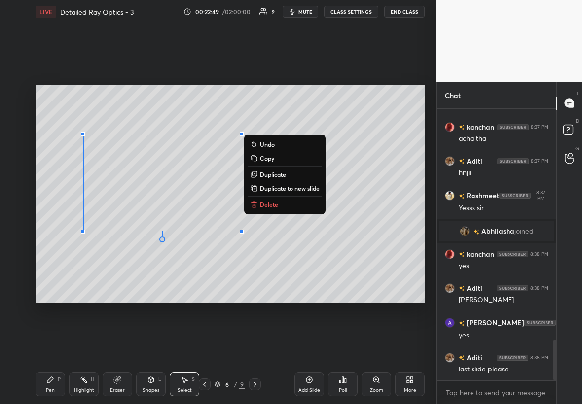
click at [45, 231] on div "Pen P" at bounding box center [50, 385] width 30 height 24
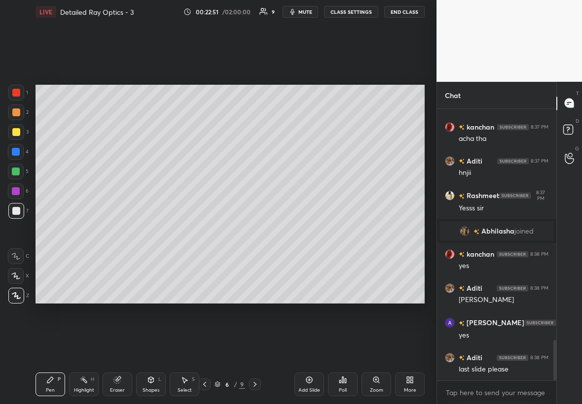
click at [14, 132] on div at bounding box center [16, 132] width 8 height 8
click at [15, 209] on div at bounding box center [16, 211] width 8 height 8
click at [203, 231] on icon at bounding box center [205, 385] width 8 height 8
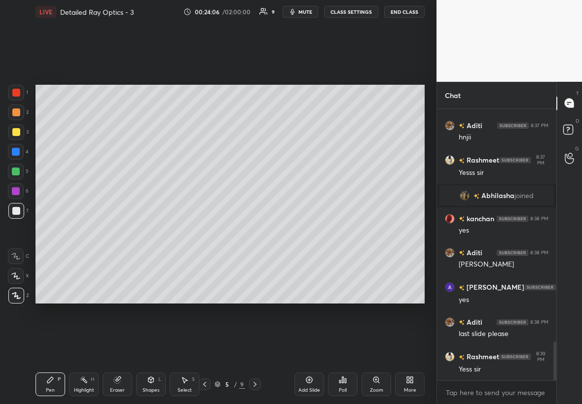
scroll to position [1629, 0]
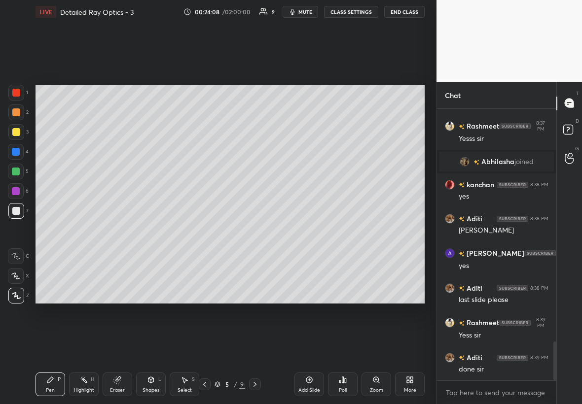
click at [255, 231] on icon at bounding box center [254, 384] width 3 height 5
click at [14, 213] on div at bounding box center [16, 211] width 16 height 16
click at [20, 131] on div at bounding box center [16, 132] width 16 height 16
click at [17, 148] on div at bounding box center [16, 152] width 8 height 8
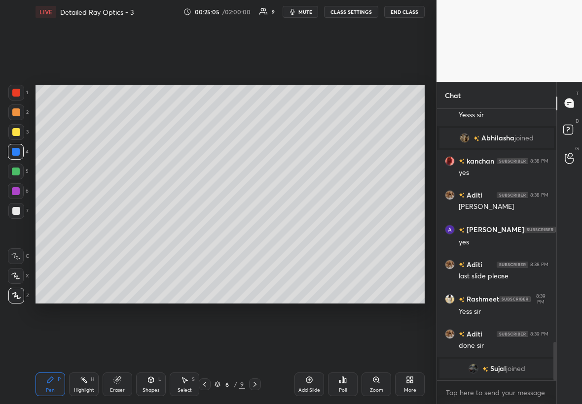
scroll to position [1628, 0]
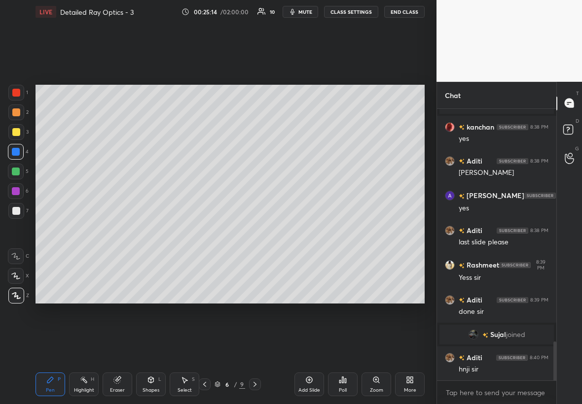
click at [157, 231] on div "Shapes L" at bounding box center [151, 385] width 30 height 24
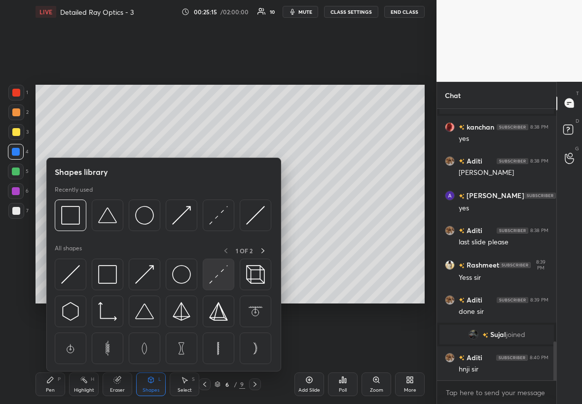
click at [222, 231] on img at bounding box center [218, 274] width 19 height 19
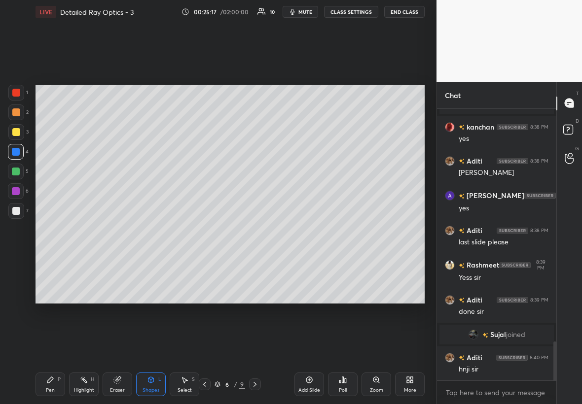
click at [17, 130] on div at bounding box center [16, 132] width 8 height 8
click at [146, 231] on div "Shapes L" at bounding box center [151, 385] width 30 height 24
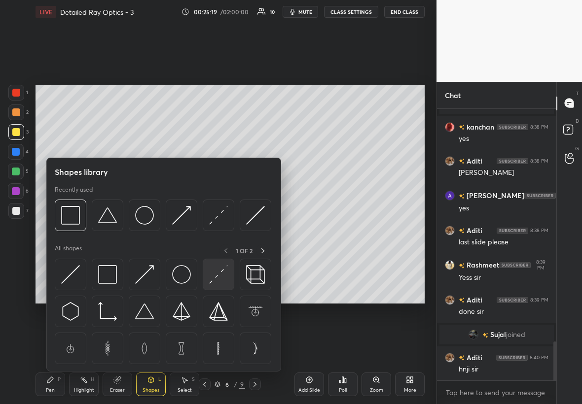
click at [220, 231] on img at bounding box center [218, 274] width 19 height 19
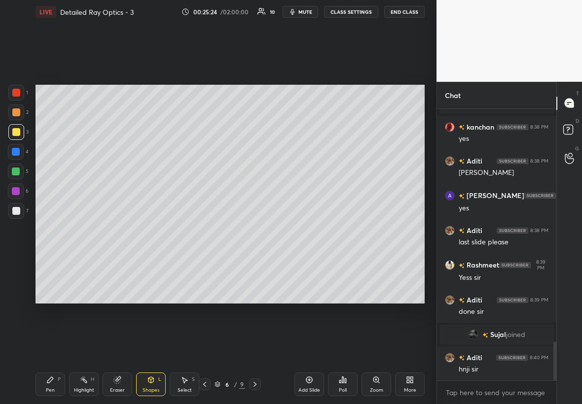
click at [14, 207] on div at bounding box center [16, 211] width 8 height 8
click at [54, 231] on div "Pen P" at bounding box center [50, 385] width 30 height 24
click at [18, 173] on div at bounding box center [16, 172] width 8 height 8
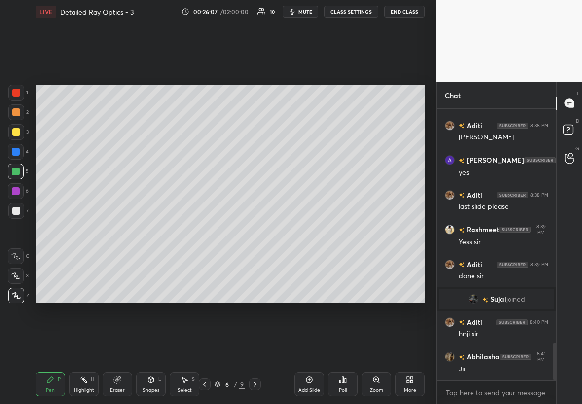
scroll to position [1698, 0]
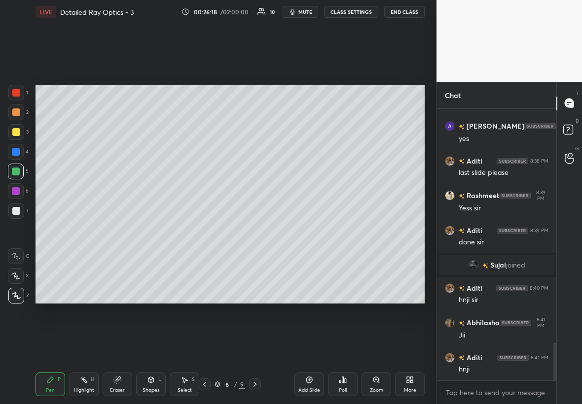
drag, startPoint x: 12, startPoint y: 131, endPoint x: 18, endPoint y: 129, distance: 6.2
click at [18, 128] on div at bounding box center [16, 132] width 8 height 8
click at [14, 111] on div at bounding box center [16, 112] width 8 height 8
click at [11, 112] on div at bounding box center [16, 112] width 16 height 16
click at [194, 231] on div "Select S" at bounding box center [185, 385] width 30 height 24
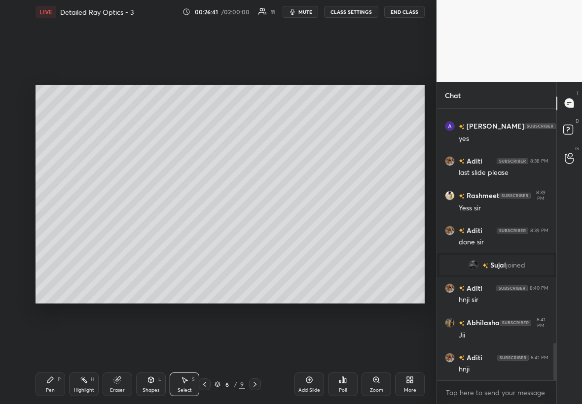
drag, startPoint x: 41, startPoint y: 85, endPoint x: 224, endPoint y: 206, distance: 219.4
click at [223, 208] on div "0 ° Undo Copy Duplicate Duplicate to new slide Delete" at bounding box center [229, 194] width 389 height 219
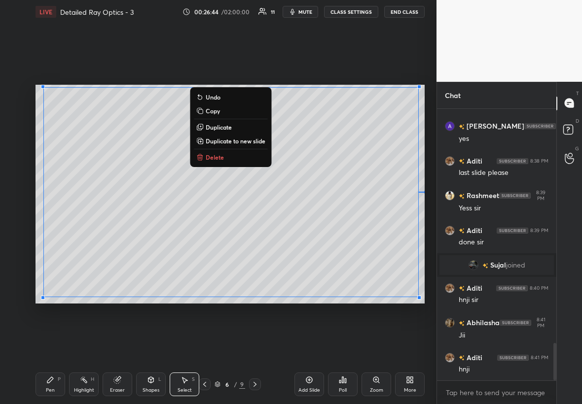
drag, startPoint x: 39, startPoint y: 86, endPoint x: 425, endPoint y: 292, distance: 437.5
click at [353, 231] on div "0 ° Undo Copy Duplicate Duplicate to new slide Delete Setting up your live clas…" at bounding box center [230, 194] width 397 height 341
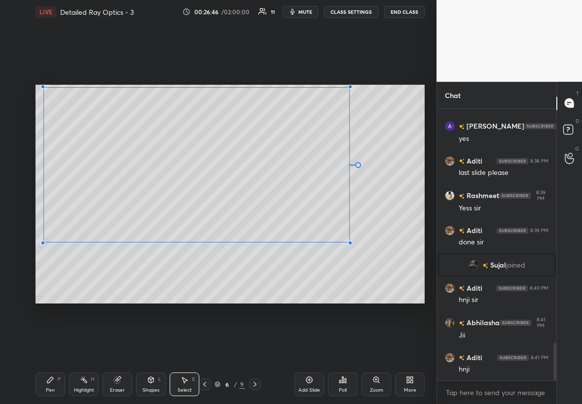
drag, startPoint x: 414, startPoint y: 296, endPoint x: 346, endPoint y: 243, distance: 85.6
click at [348, 231] on div at bounding box center [350, 243] width 4 height 4
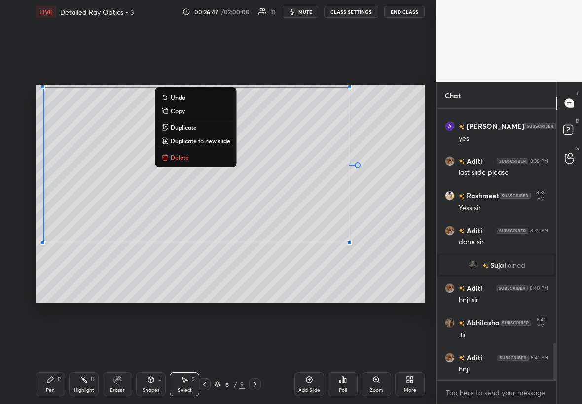
click at [54, 231] on div "Pen P" at bounding box center [50, 385] width 30 height 24
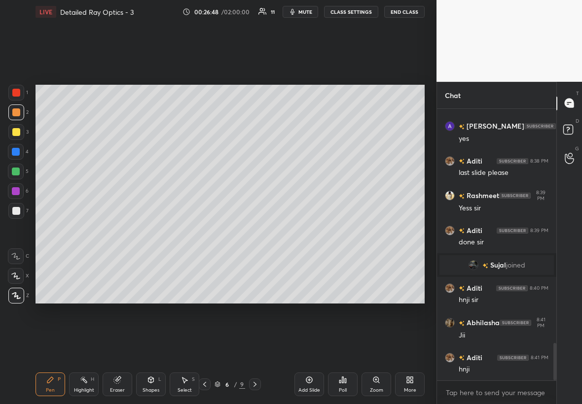
click at [16, 148] on div at bounding box center [16, 152] width 8 height 8
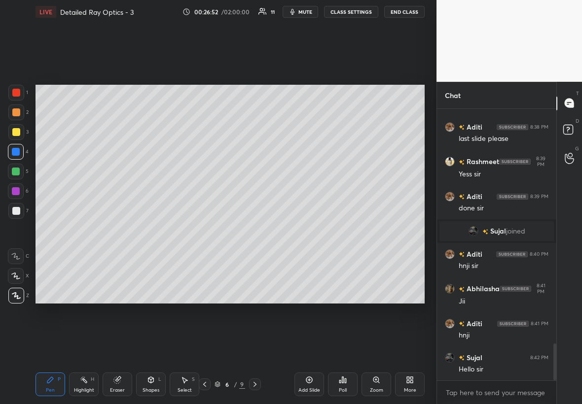
click at [17, 168] on div at bounding box center [16, 172] width 8 height 8
click at [20, 214] on div at bounding box center [16, 211] width 16 height 16
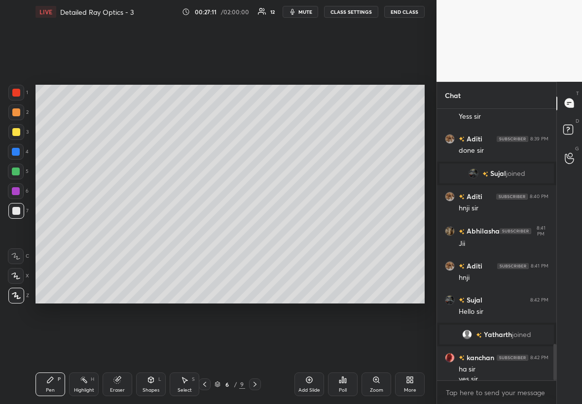
scroll to position [1749, 0]
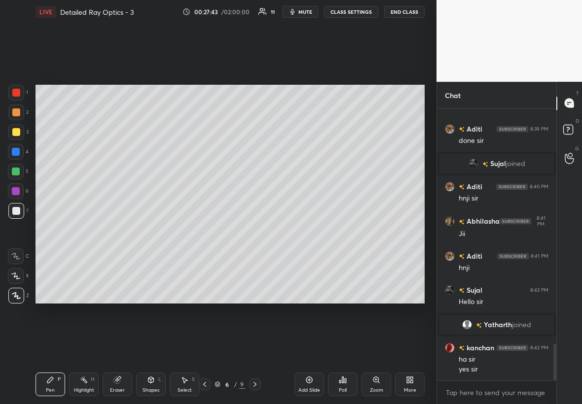
click at [84, 231] on div "Highlight" at bounding box center [84, 390] width 20 height 5
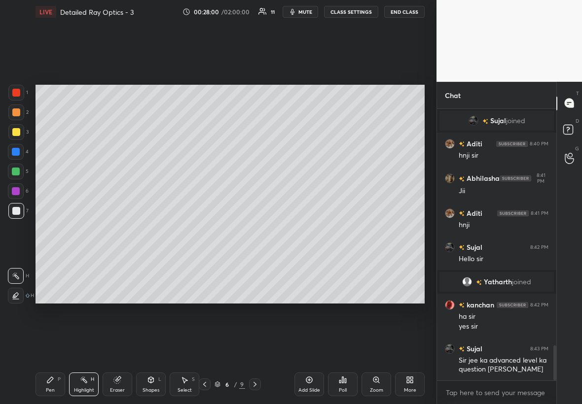
scroll to position [1826, 0]
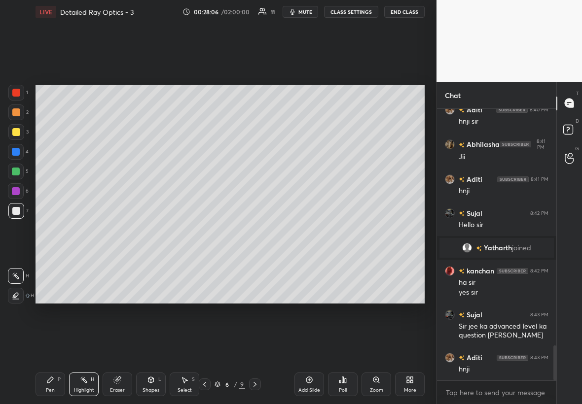
click at [14, 171] on div at bounding box center [16, 172] width 8 height 8
click at [59, 231] on div "P" at bounding box center [59, 379] width 3 height 5
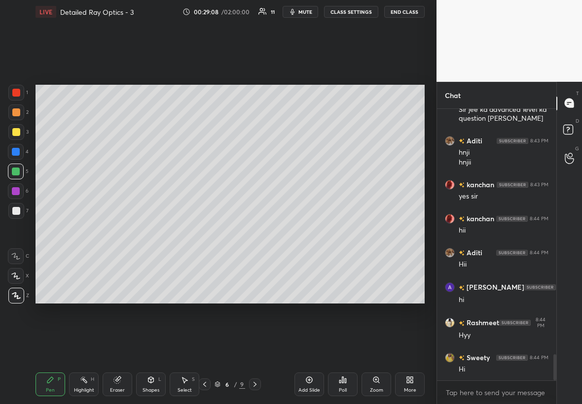
scroll to position [2581, 0]
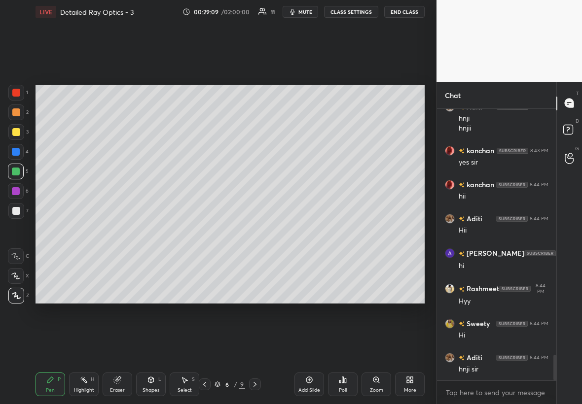
click at [305, 231] on div "Add Slide" at bounding box center [309, 385] width 30 height 24
click at [18, 214] on div at bounding box center [16, 211] width 16 height 16
click at [20, 137] on div at bounding box center [16, 132] width 16 height 16
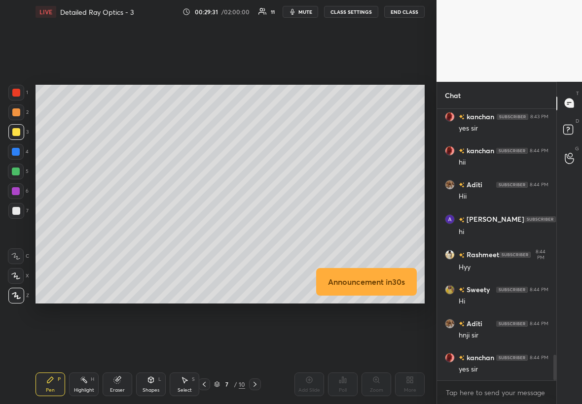
scroll to position [2638, 0]
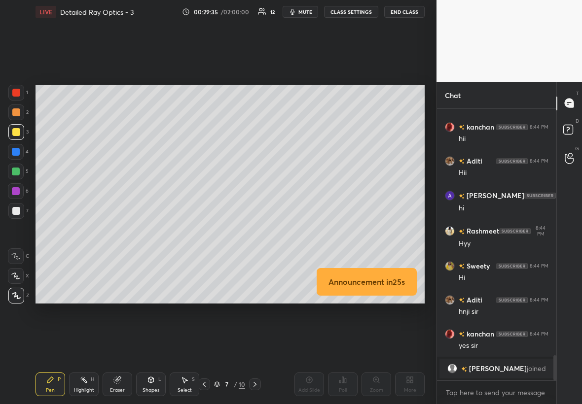
click at [150, 231] on div "Shapes L" at bounding box center [151, 385] width 30 height 24
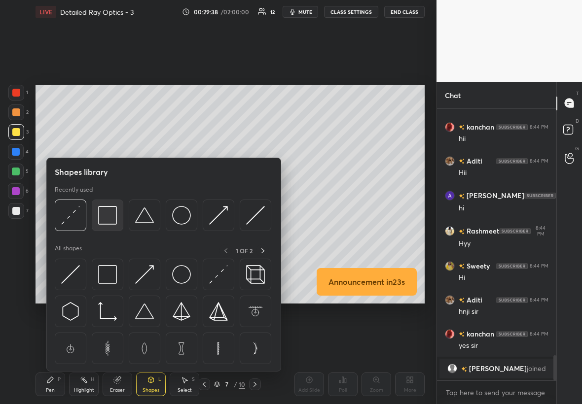
click at [106, 220] on img at bounding box center [107, 215] width 19 height 19
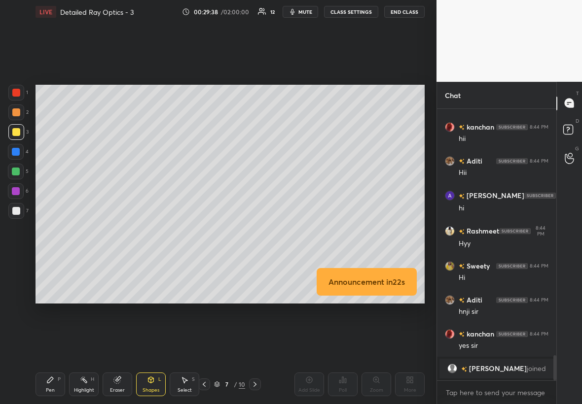
click at [19, 212] on div at bounding box center [16, 211] width 8 height 8
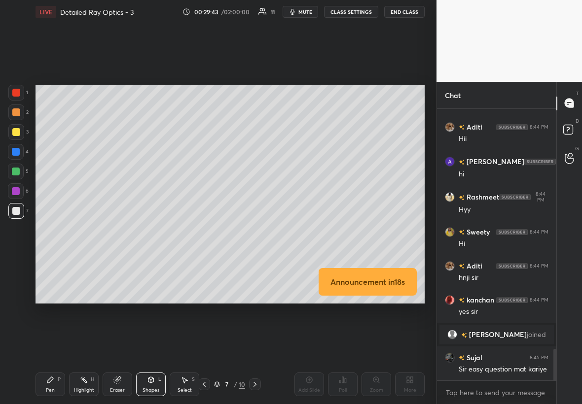
scroll to position [2073, 0]
click at [191, 231] on div "Select S" at bounding box center [185, 385] width 30 height 24
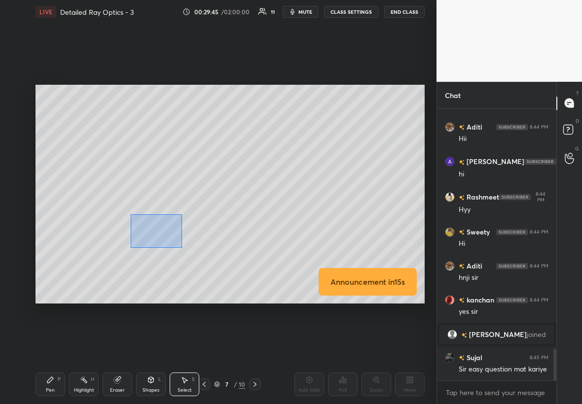
drag, startPoint x: 130, startPoint y: 213, endPoint x: 177, endPoint y: 243, distance: 56.3
click at [180, 231] on div "0 ° Undo Copy Duplicate Duplicate to new slide Delete" at bounding box center [229, 194] width 389 height 219
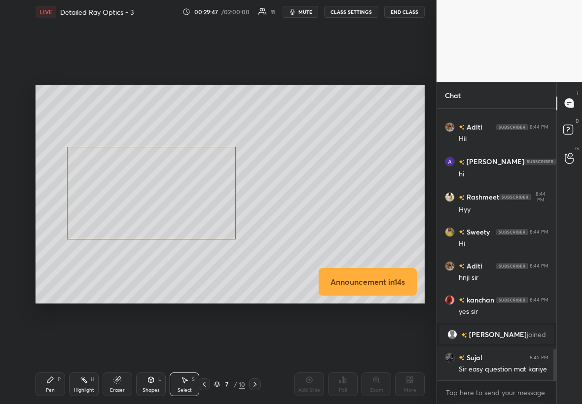
drag, startPoint x: 150, startPoint y: 218, endPoint x: 135, endPoint y: 232, distance: 20.6
click at [137, 231] on div "0 ° Undo Copy Duplicate Duplicate to new slide Delete" at bounding box center [229, 194] width 389 height 219
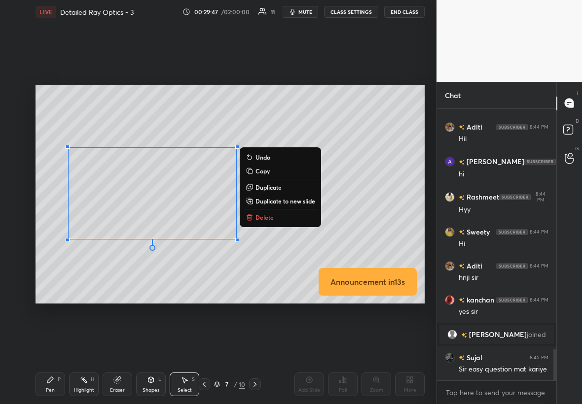
click at [45, 231] on div "Pen P" at bounding box center [50, 385] width 30 height 24
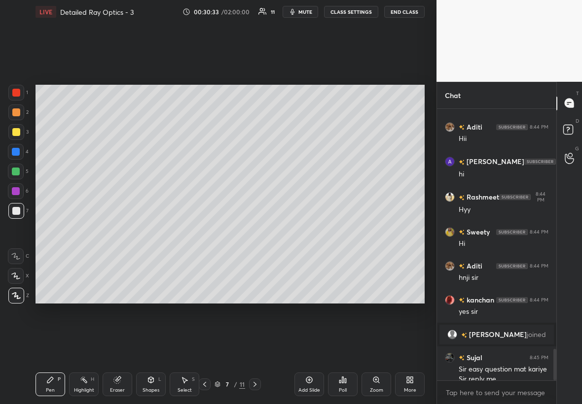
scroll to position [2082, 0]
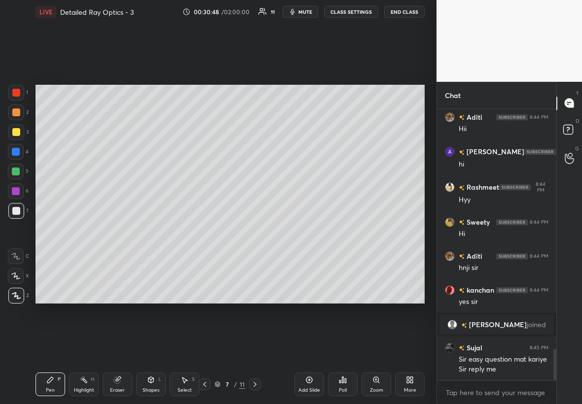
click at [23, 129] on div at bounding box center [16, 132] width 16 height 16
click at [17, 168] on div at bounding box center [16, 172] width 8 height 8
click at [155, 231] on div "Shapes L" at bounding box center [151, 385] width 30 height 24
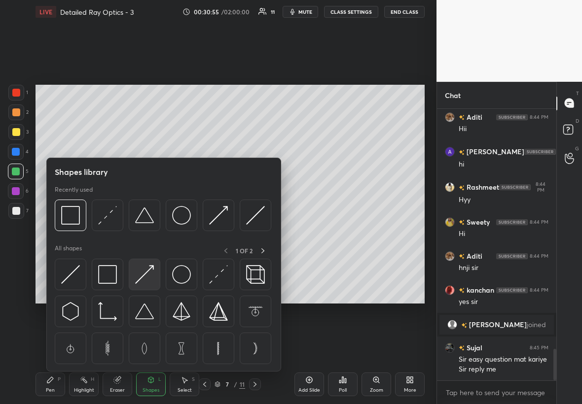
click at [147, 231] on img at bounding box center [144, 274] width 19 height 19
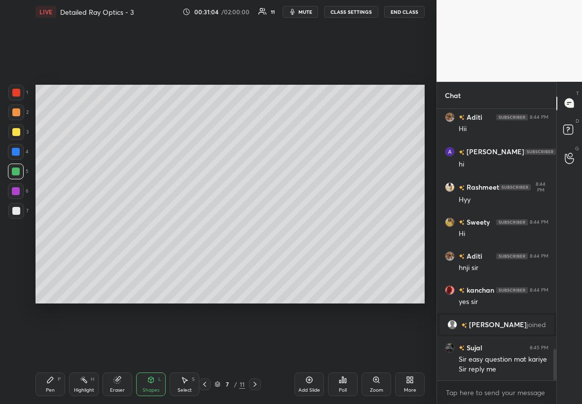
click at [160, 231] on div "Shapes L" at bounding box center [151, 385] width 30 height 24
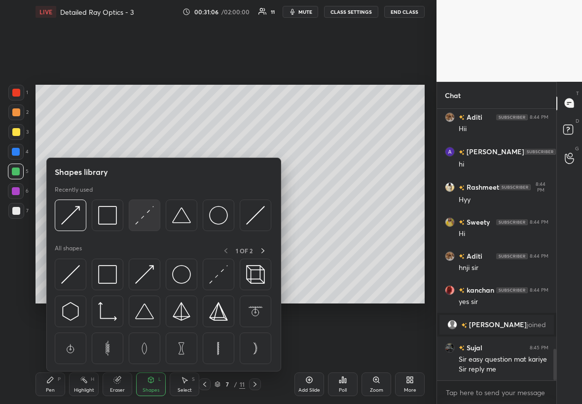
click at [148, 217] on img at bounding box center [144, 215] width 19 height 19
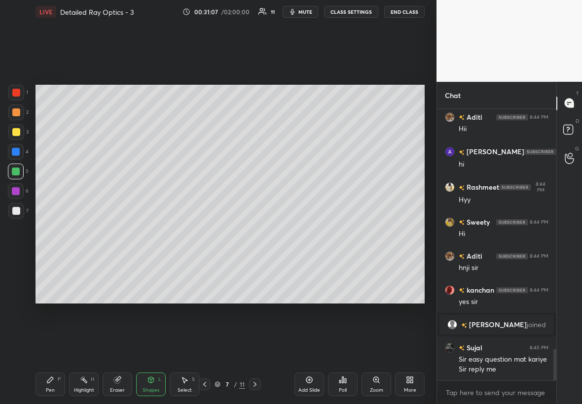
click at [15, 132] on div at bounding box center [16, 132] width 8 height 8
click at [147, 231] on icon at bounding box center [151, 380] width 8 height 8
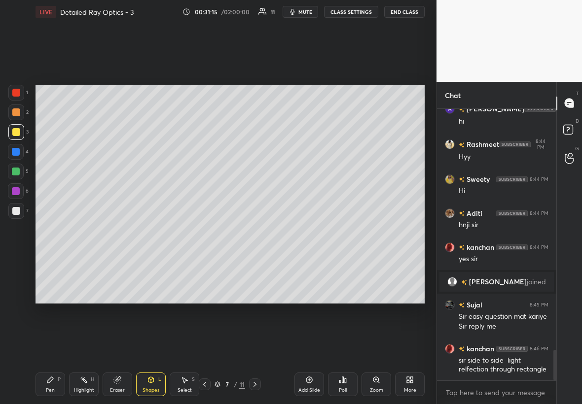
scroll to position [2149, 0]
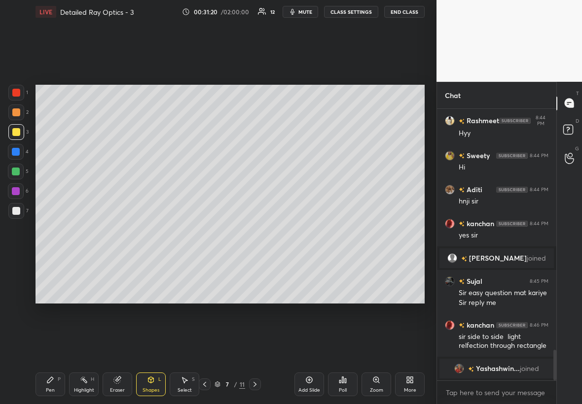
click at [30, 176] on div "1 2 3 4 5 6 7 C X Z C X Z E E Erase all H H" at bounding box center [16, 194] width 32 height 219
click at [23, 172] on div at bounding box center [16, 172] width 16 height 16
click at [16, 130] on div at bounding box center [16, 132] width 8 height 8
click at [55, 231] on div "Pen P" at bounding box center [50, 385] width 30 height 24
click at [17, 153] on div at bounding box center [16, 152] width 8 height 8
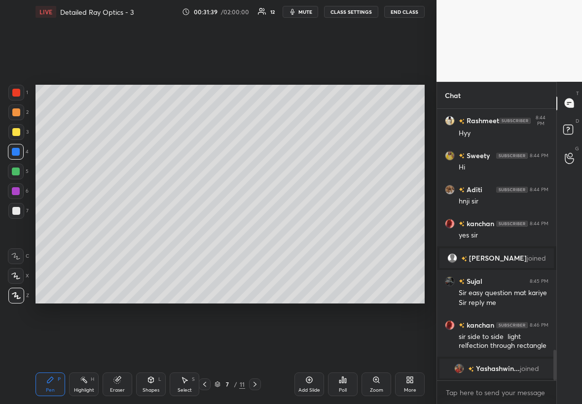
click at [20, 164] on div at bounding box center [16, 172] width 16 height 16
click at [127, 231] on div "Eraser" at bounding box center [118, 385] width 30 height 24
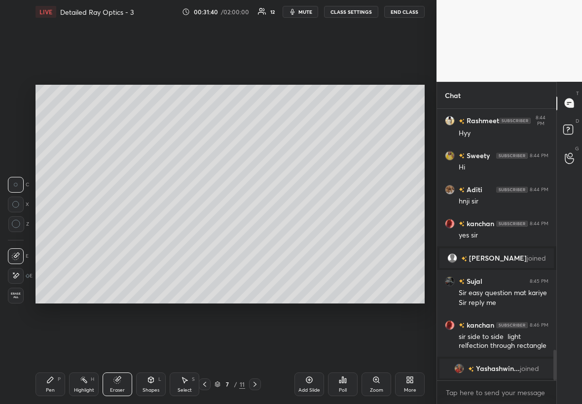
click at [148, 231] on div "Shapes L" at bounding box center [151, 385] width 30 height 24
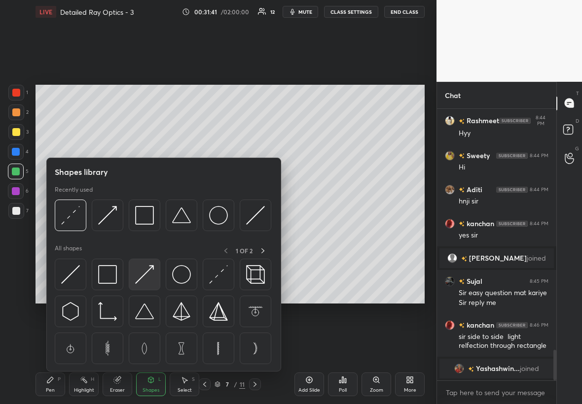
click at [151, 231] on img at bounding box center [144, 274] width 19 height 19
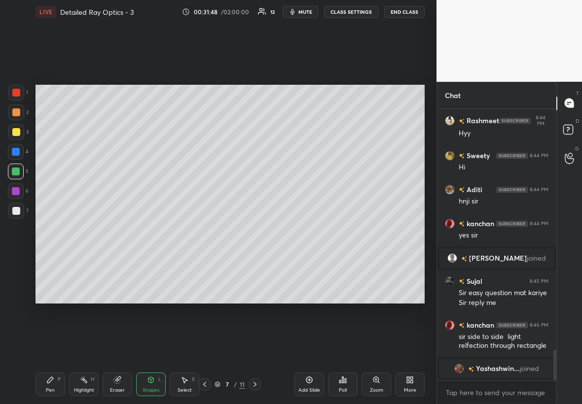
click at [178, 231] on div "Select" at bounding box center [184, 390] width 14 height 5
drag, startPoint x: 122, startPoint y: 206, endPoint x: 137, endPoint y: 221, distance: 21.3
click at [137, 221] on div "0 ° Undo Copy Duplicate Duplicate to new slide Delete" at bounding box center [229, 194] width 389 height 219
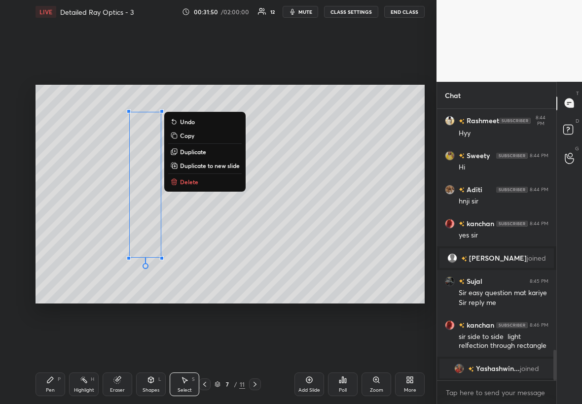
click at [145, 231] on div "0 ° Undo Copy Duplicate Duplicate to new slide Delete Setting up your live clas…" at bounding box center [230, 194] width 397 height 341
click at [105, 231] on div "0 ° Undo Copy Duplicate Duplicate to new slide Delete" at bounding box center [229, 194] width 389 height 219
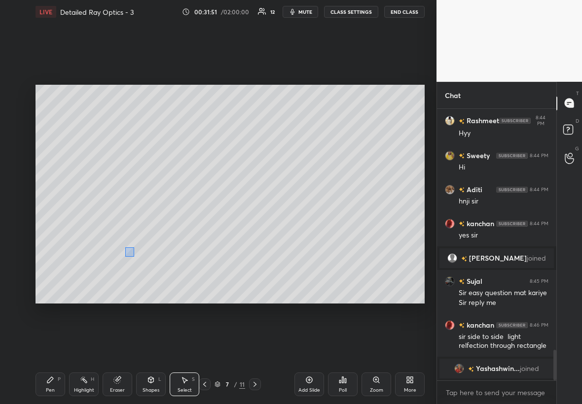
drag, startPoint x: 124, startPoint y: 247, endPoint x: 133, endPoint y: 255, distance: 11.2
click at [134, 231] on div "0 ° Undo Copy Duplicate Duplicate to new slide Delete" at bounding box center [229, 194] width 389 height 219
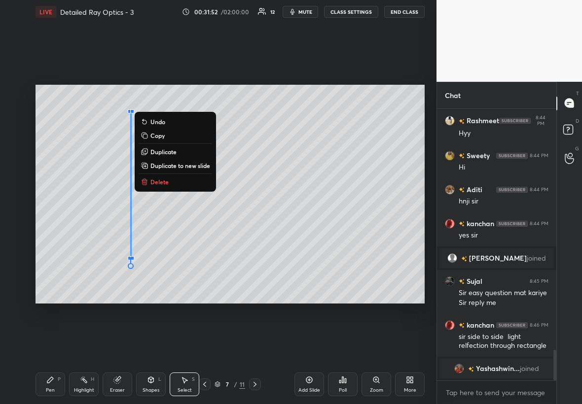
click at [183, 152] on button "Duplicate" at bounding box center [175, 152] width 73 height 12
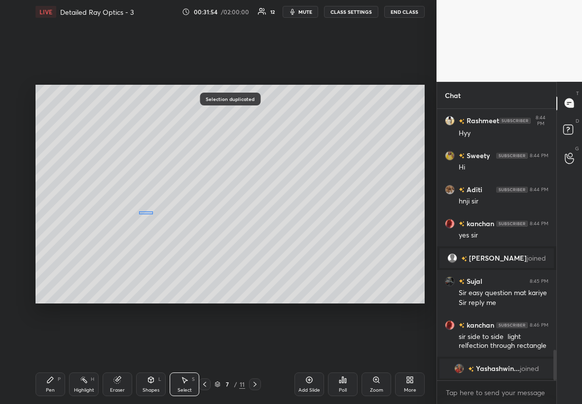
drag, startPoint x: 139, startPoint y: 211, endPoint x: 151, endPoint y: 212, distance: 11.9
click at [153, 213] on div "0 ° Undo Copy Duplicate Duplicate to new slide Delete" at bounding box center [229, 194] width 389 height 219
drag, startPoint x: 138, startPoint y: 223, endPoint x: 143, endPoint y: 229, distance: 8.7
click at [144, 231] on div "0 ° Undo Copy Duplicate Duplicate to new slide Delete" at bounding box center [229, 194] width 389 height 219
drag, startPoint x: 139, startPoint y: 257, endPoint x: 144, endPoint y: 256, distance: 5.0
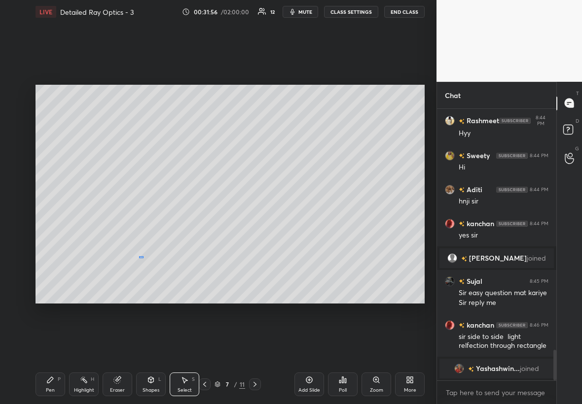
click at [146, 231] on div "0 ° Undo Copy Duplicate Duplicate to new slide Delete" at bounding box center [229, 194] width 389 height 219
drag, startPoint x: 139, startPoint y: 264, endPoint x: 142, endPoint y: 255, distance: 9.1
click at [143, 231] on div "0 ° Undo Copy Duplicate Duplicate to new slide Delete" at bounding box center [229, 194] width 389 height 219
drag, startPoint x: 139, startPoint y: 244, endPoint x: 147, endPoint y: 246, distance: 8.7
click at [148, 231] on div "0 ° Undo Copy Duplicate Duplicate to new slide Delete" at bounding box center [229, 194] width 389 height 219
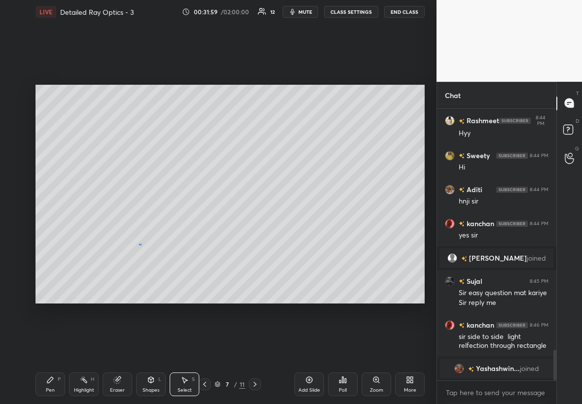
click at [145, 231] on div "0 ° Undo Copy Duplicate Duplicate to new slide Delete" at bounding box center [229, 194] width 389 height 219
drag, startPoint x: 138, startPoint y: 243, endPoint x: 143, endPoint y: 244, distance: 5.6
click at [143, 231] on div "0 ° Undo Copy Duplicate Duplicate to new slide Delete" at bounding box center [229, 194] width 389 height 219
drag, startPoint x: 139, startPoint y: 241, endPoint x: 141, endPoint y: 245, distance: 5.3
click at [142, 231] on div "0 ° Undo Copy Duplicate Duplicate to new slide Delete" at bounding box center [229, 194] width 389 height 219
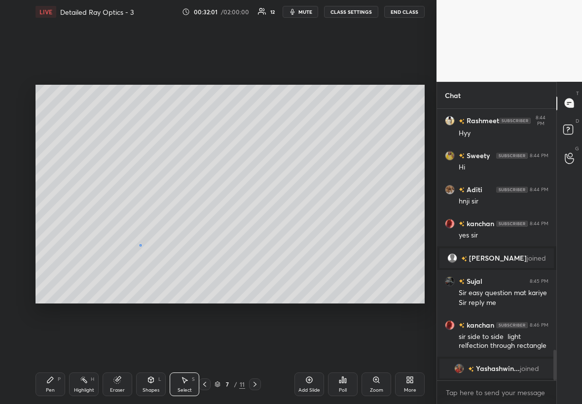
click at [146, 231] on div "0 ° Undo Copy Duplicate Duplicate to new slide Delete" at bounding box center [229, 194] width 389 height 219
drag, startPoint x: 139, startPoint y: 247, endPoint x: 144, endPoint y: 251, distance: 6.0
click at [145, 231] on div "0 ° Undo Copy Duplicate Duplicate to new slide Delete" at bounding box center [229, 194] width 389 height 219
click at [144, 231] on div "0 ° Undo Copy Duplicate Duplicate to new slide Delete" at bounding box center [229, 194] width 389 height 219
click at [148, 231] on div "0 ° Undo Copy Duplicate Duplicate to new slide Delete" at bounding box center [229, 194] width 389 height 219
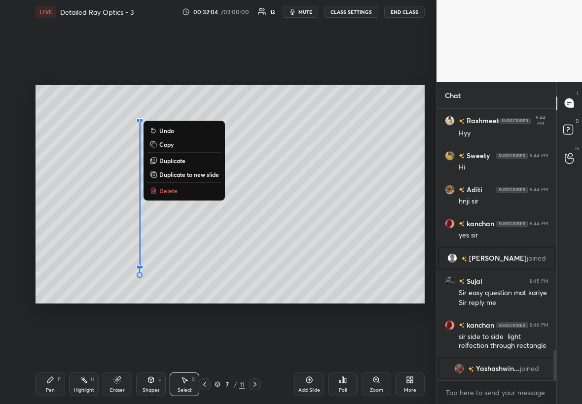
scroll to position [2172, 0]
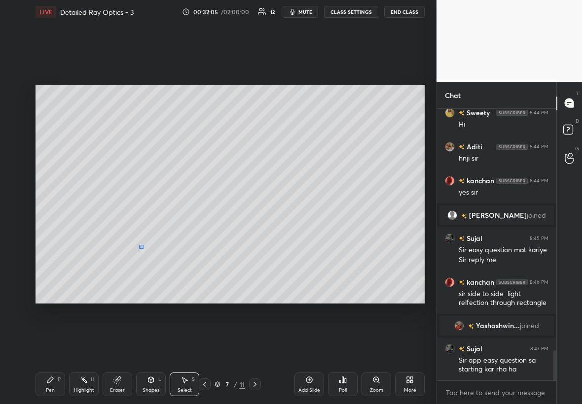
click at [146, 231] on div "0 ° Undo Copy Duplicate Duplicate to new slide Delete" at bounding box center [229, 194] width 389 height 219
drag, startPoint x: 139, startPoint y: 259, endPoint x: 146, endPoint y: 266, distance: 9.8
click at [146, 231] on div "0 ° Undo Copy Duplicate Duplicate to new slide Delete" at bounding box center [229, 194] width 389 height 219
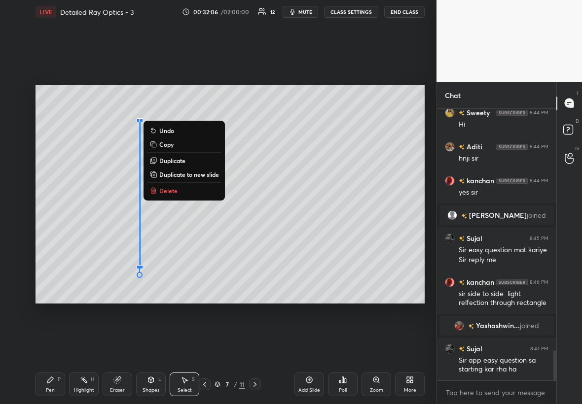
click at [162, 193] on p "Delete" at bounding box center [168, 191] width 18 height 8
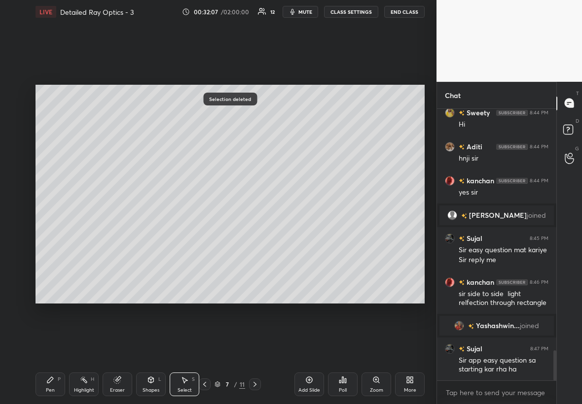
click at [116, 231] on icon at bounding box center [117, 380] width 6 height 6
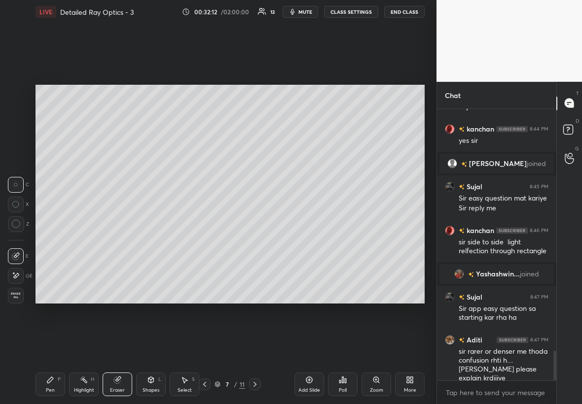
click at [119, 231] on icon at bounding box center [117, 380] width 8 height 8
click at [92, 231] on div "Highlight H" at bounding box center [84, 385] width 30 height 24
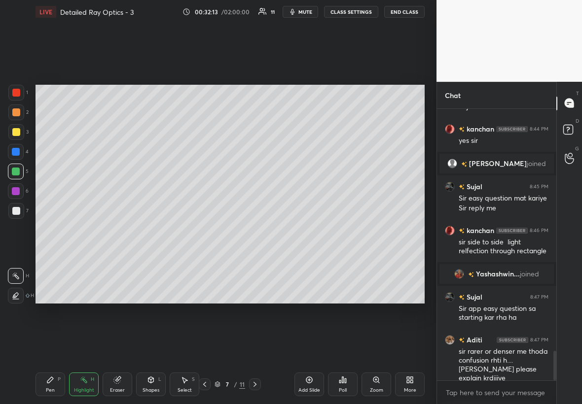
click at [151, 231] on div "Shapes L" at bounding box center [151, 385] width 30 height 24
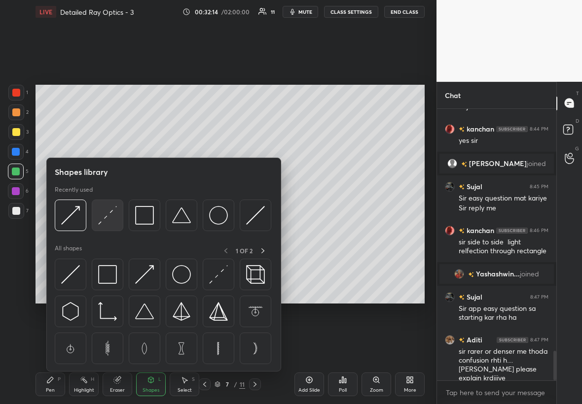
click at [109, 217] on img at bounding box center [107, 215] width 19 height 19
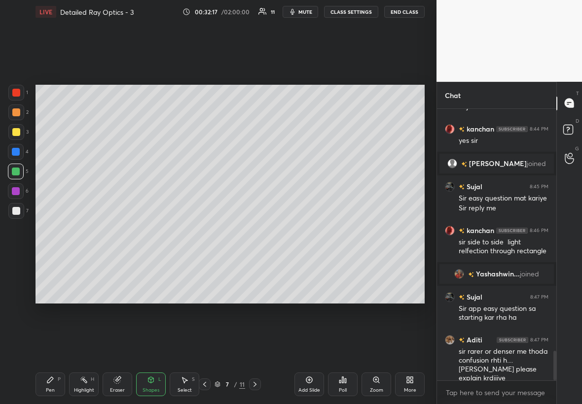
click at [19, 132] on div at bounding box center [16, 132] width 8 height 8
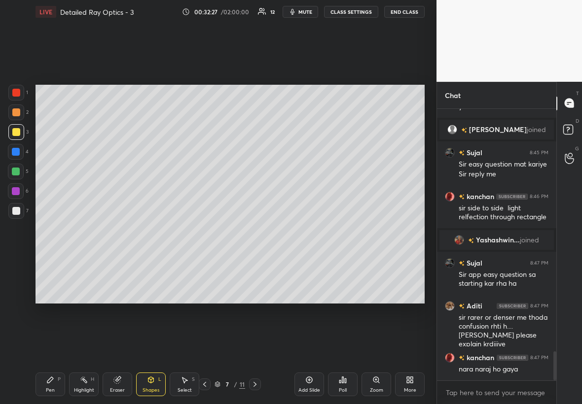
click at [19, 145] on div at bounding box center [16, 152] width 16 height 16
click at [48, 231] on div "Pen P" at bounding box center [50, 385] width 30 height 24
click at [14, 170] on div at bounding box center [16, 172] width 8 height 8
click at [184, 231] on div "Select S" at bounding box center [185, 385] width 30 height 24
drag, startPoint x: 75, startPoint y: 125, endPoint x: 93, endPoint y: 121, distance: 17.7
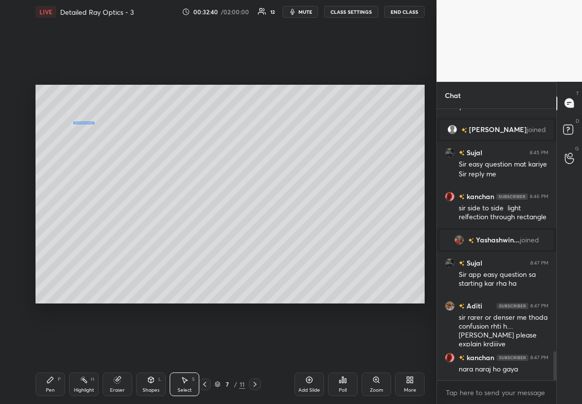
click at [93, 121] on div "0 ° Undo Copy Duplicate Duplicate to new slide Delete" at bounding box center [229, 194] width 389 height 219
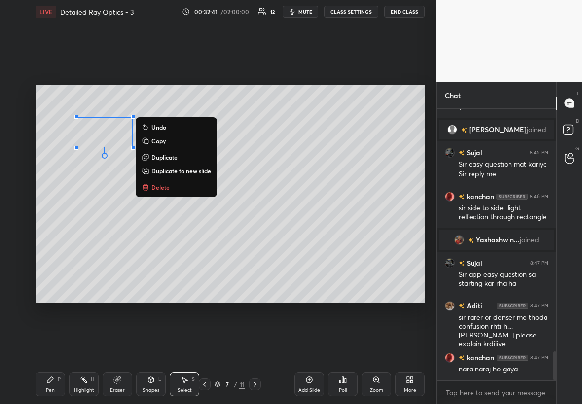
click at [175, 156] on p "Duplicate" at bounding box center [164, 157] width 26 height 8
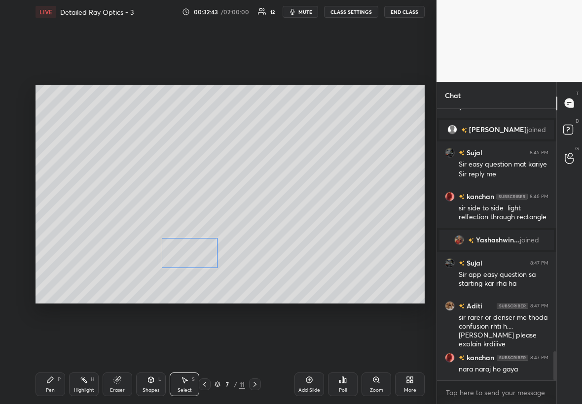
drag, startPoint x: 116, startPoint y: 153, endPoint x: 183, endPoint y: 258, distance: 124.1
click at [186, 231] on div "0 ° Undo Copy Duplicate Duplicate to new slide Delete" at bounding box center [229, 194] width 389 height 219
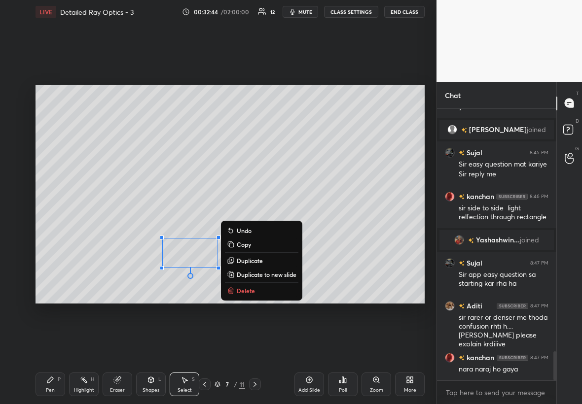
click at [50, 231] on div "Pen P" at bounding box center [50, 385] width 30 height 24
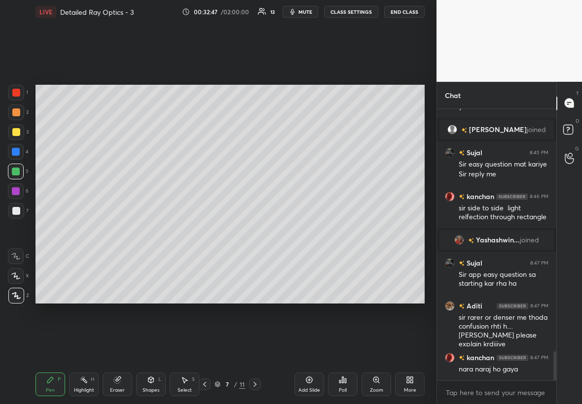
click at [19, 206] on div at bounding box center [16, 211] width 16 height 16
click at [18, 148] on div at bounding box center [16, 152] width 8 height 8
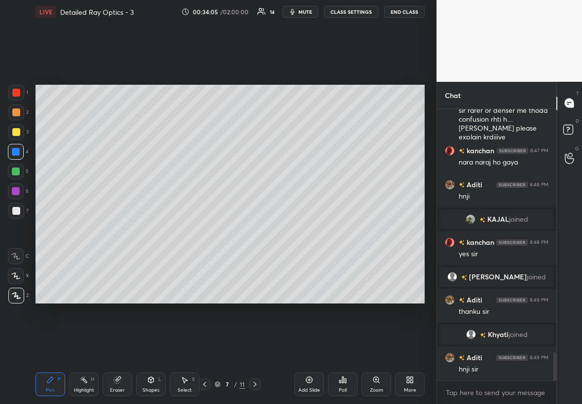
scroll to position [2405, 0]
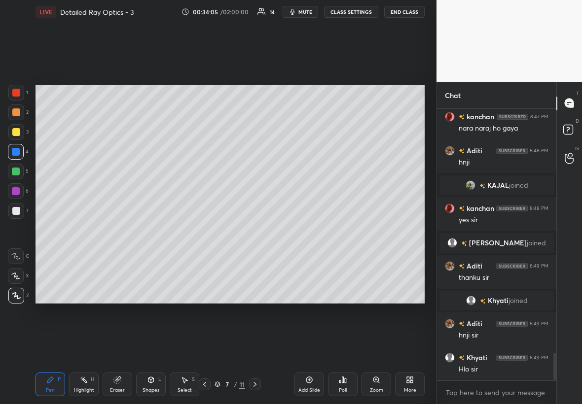
click at [15, 193] on div at bounding box center [16, 191] width 8 height 8
click at [121, 231] on div "Eraser" at bounding box center [118, 385] width 30 height 24
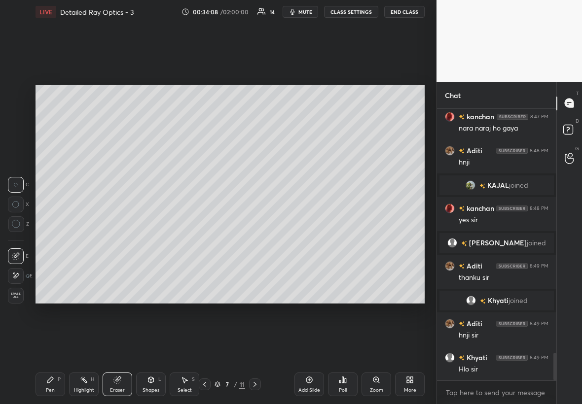
click at [79, 231] on div "Highlight H" at bounding box center [84, 385] width 30 height 24
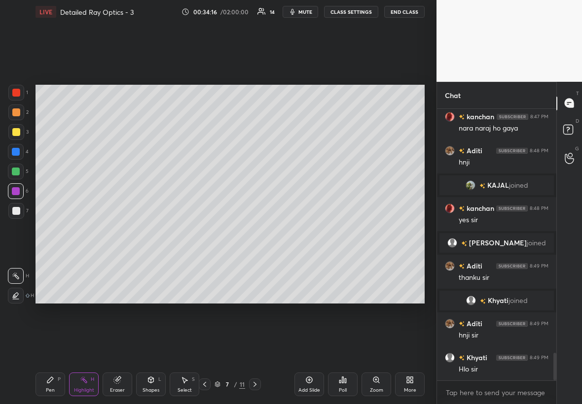
click at [59, 231] on div "Pen P" at bounding box center [50, 385] width 30 height 24
click at [19, 215] on div at bounding box center [16, 211] width 16 height 16
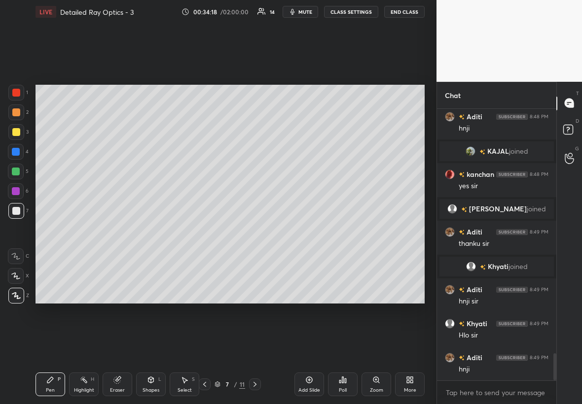
click at [12, 137] on div at bounding box center [16, 132] width 16 height 16
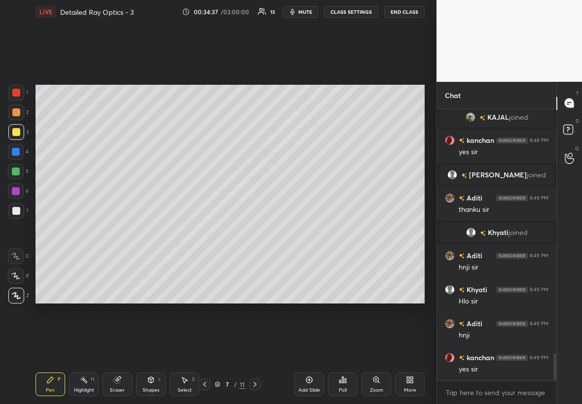
click at [154, 231] on icon at bounding box center [151, 380] width 8 height 8
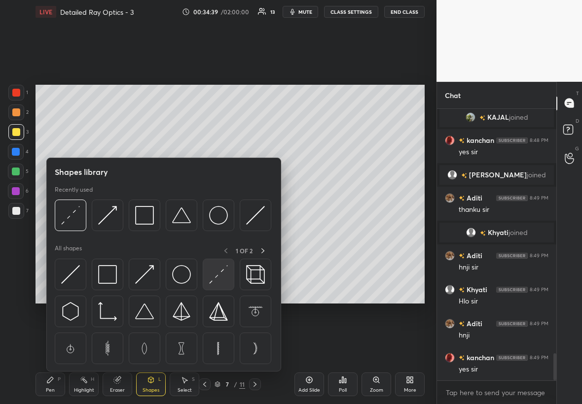
click at [215, 231] on img at bounding box center [218, 274] width 19 height 19
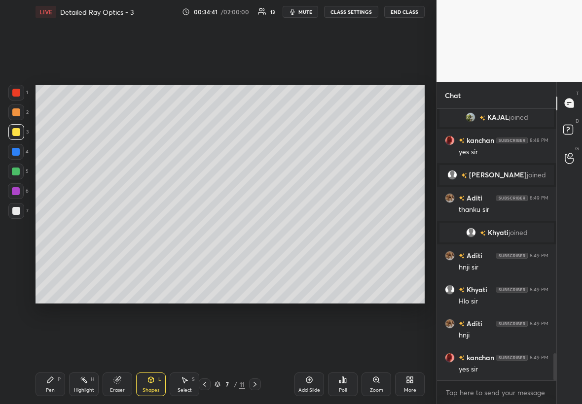
click at [15, 171] on div at bounding box center [16, 172] width 8 height 8
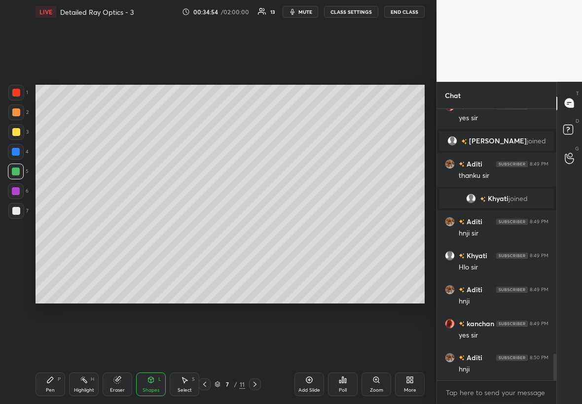
click at [52, 231] on div "Pen" at bounding box center [50, 390] width 9 height 5
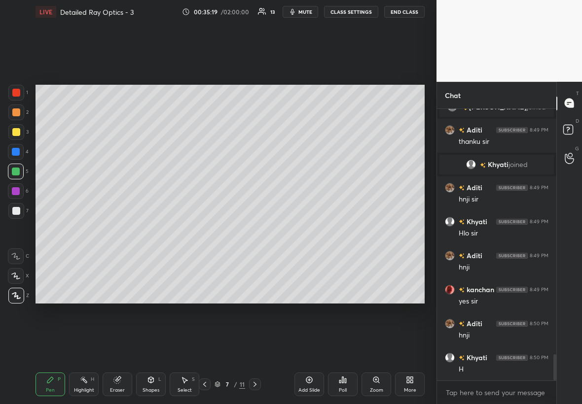
click at [17, 212] on div at bounding box center [16, 211] width 8 height 8
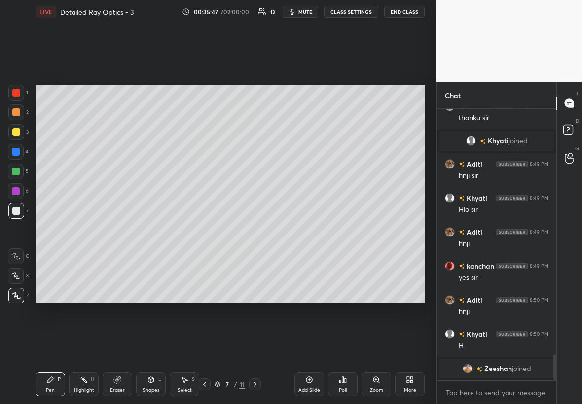
click at [150, 231] on div "Shapes" at bounding box center [150, 390] width 17 height 5
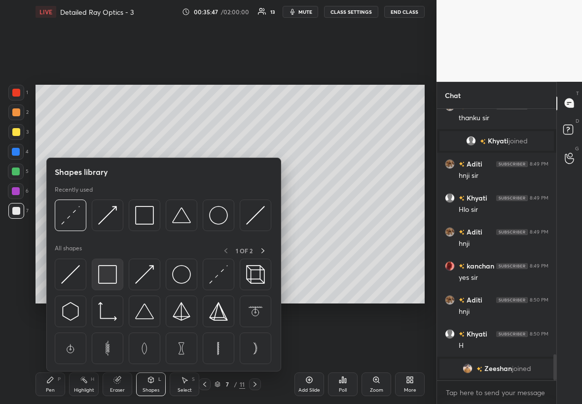
click at [111, 231] on img at bounding box center [107, 274] width 19 height 19
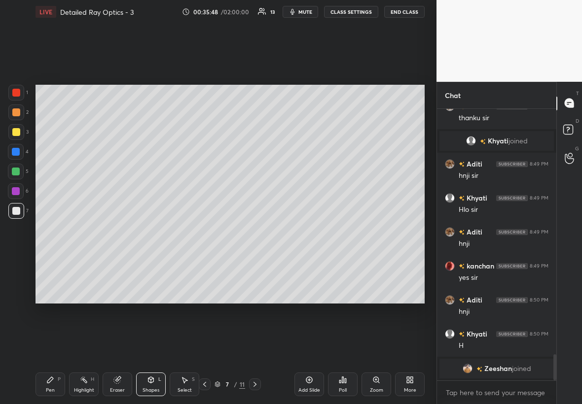
click at [16, 190] on div at bounding box center [16, 191] width 8 height 8
click at [52, 231] on icon at bounding box center [50, 380] width 8 height 8
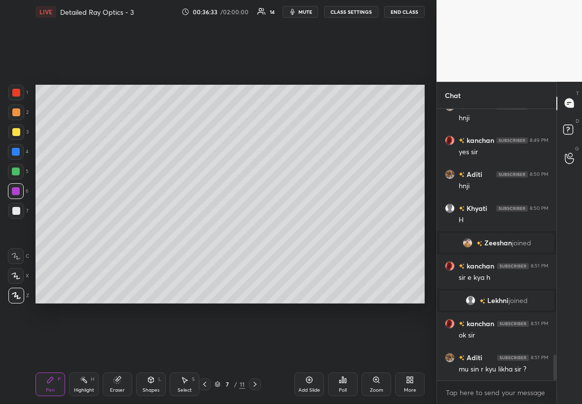
scroll to position [2673, 0]
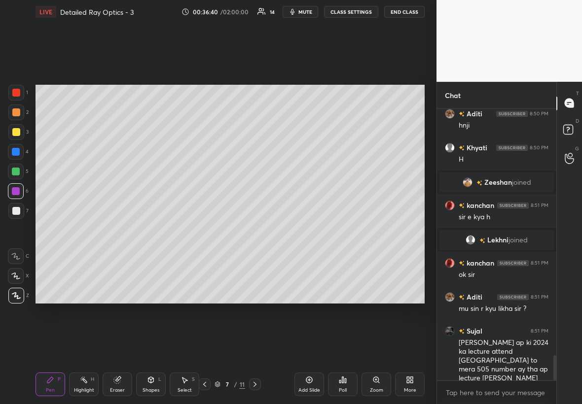
click at [91, 231] on div "Highlight H" at bounding box center [84, 385] width 30 height 24
click at [125, 231] on div "Eraser" at bounding box center [118, 385] width 30 height 24
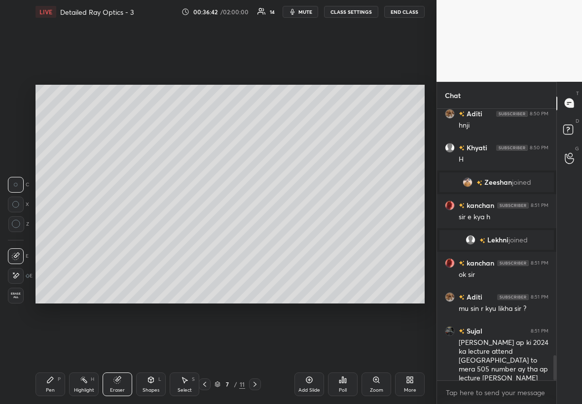
click at [45, 231] on div "Pen P" at bounding box center [50, 385] width 30 height 24
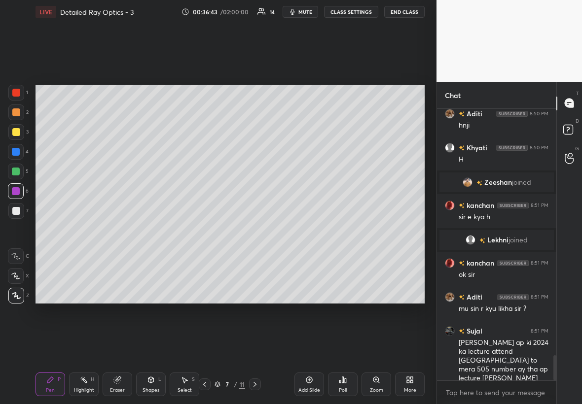
click at [15, 212] on div at bounding box center [16, 211] width 8 height 8
click at [20, 128] on div at bounding box center [16, 132] width 16 height 16
click at [93, 231] on div "Highlight H" at bounding box center [84, 385] width 30 height 24
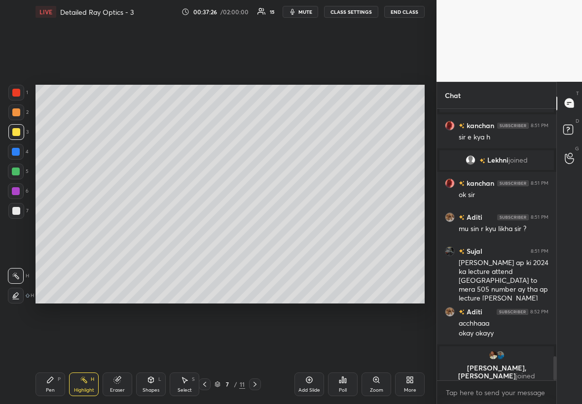
scroll to position [2687, 0]
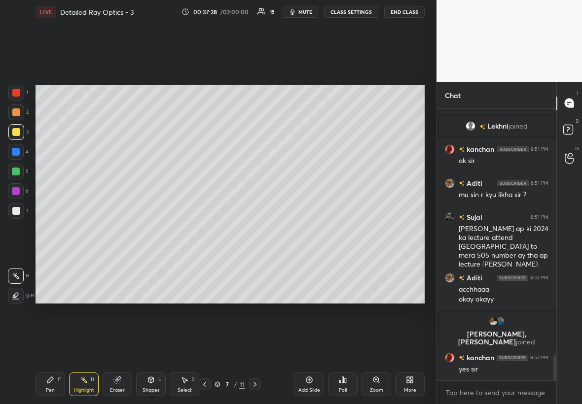
click at [46, 231] on div "Pen" at bounding box center [50, 390] width 9 height 5
click at [18, 152] on div at bounding box center [16, 152] width 16 height 16
click at [12, 214] on div at bounding box center [16, 211] width 16 height 16
click at [17, 195] on div at bounding box center [16, 191] width 16 height 16
click at [17, 134] on div at bounding box center [16, 132] width 8 height 8
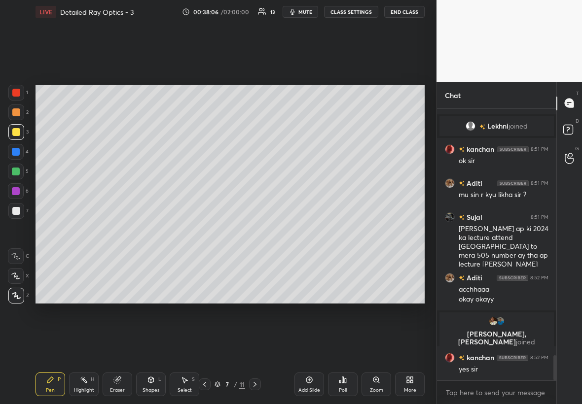
click at [16, 187] on div at bounding box center [16, 191] width 8 height 8
click at [161, 231] on div "Shapes L" at bounding box center [151, 385] width 30 height 24
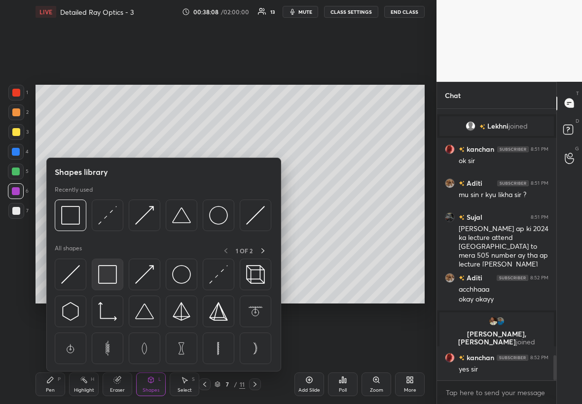
click at [111, 231] on img at bounding box center [107, 274] width 19 height 19
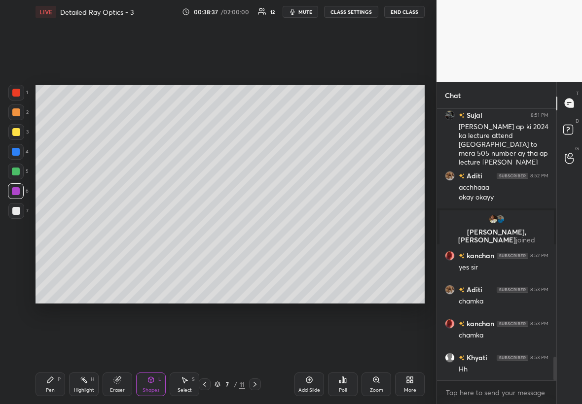
scroll to position [2823, 0]
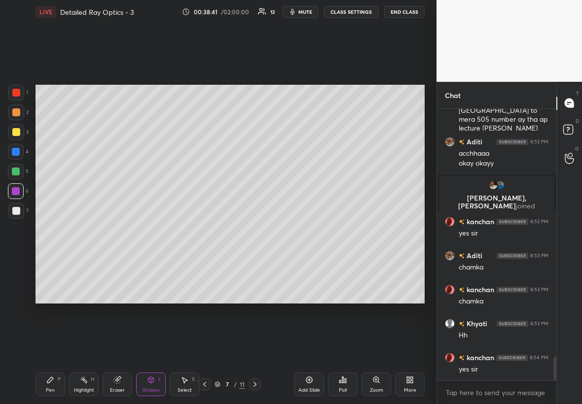
click at [305, 231] on div "Add Slide" at bounding box center [309, 385] width 30 height 24
click at [19, 128] on div at bounding box center [16, 132] width 16 height 16
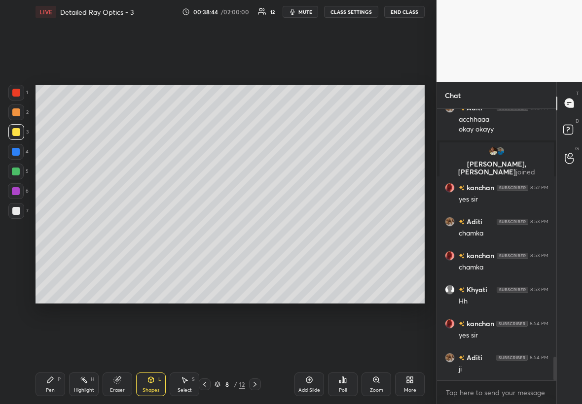
scroll to position [2891, 0]
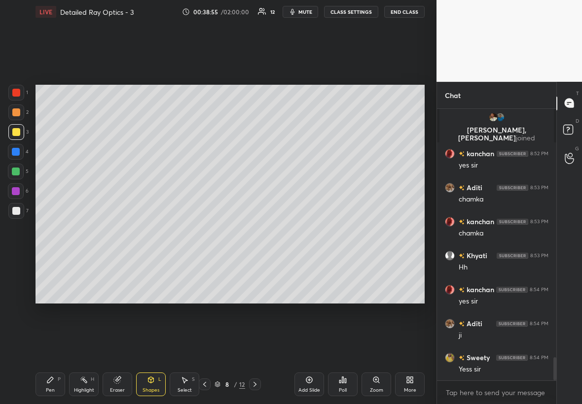
click at [52, 231] on icon at bounding box center [50, 380] width 8 height 8
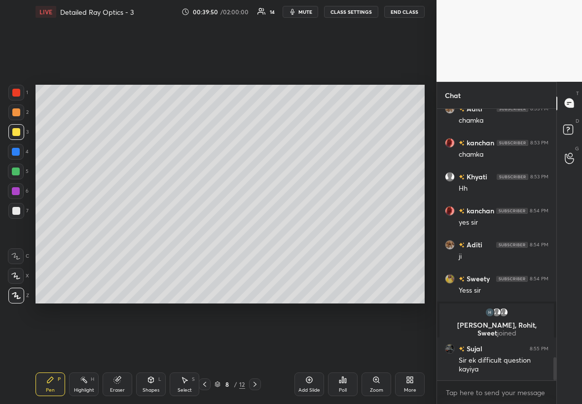
scroll to position [2970, 0]
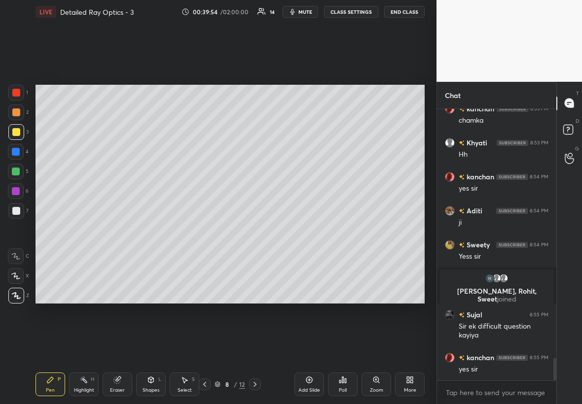
drag, startPoint x: 7, startPoint y: 208, endPoint x: 12, endPoint y: 211, distance: 6.0
click at [10, 210] on div at bounding box center [16, 211] width 16 height 16
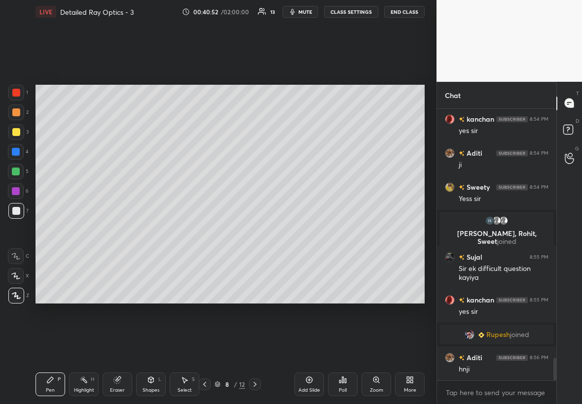
scroll to position [2991, 0]
click at [18, 195] on div at bounding box center [16, 191] width 16 height 16
click at [150, 231] on div "Shapes L" at bounding box center [151, 385] width 30 height 24
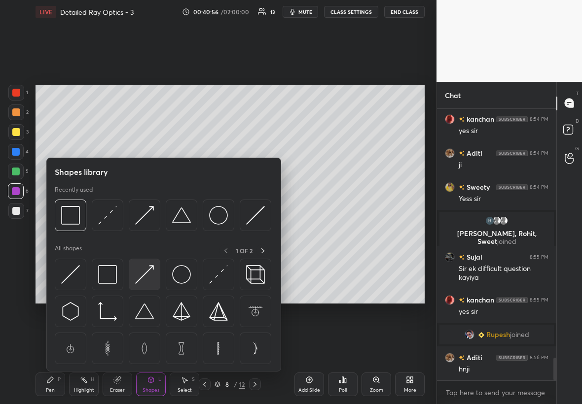
click at [148, 231] on img at bounding box center [144, 274] width 19 height 19
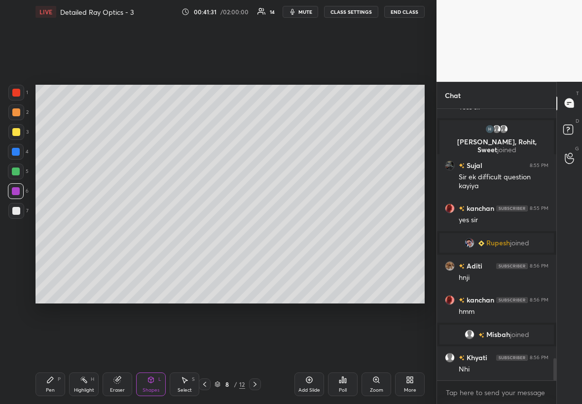
scroll to position [3116, 0]
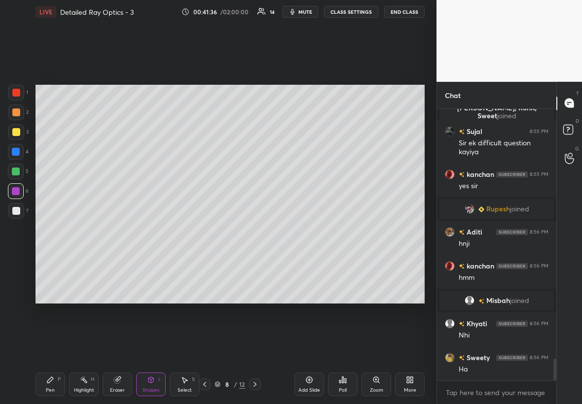
click at [17, 134] on div at bounding box center [16, 132] width 8 height 8
click at [58, 231] on div "Pen P" at bounding box center [50, 385] width 30 height 24
click at [148, 231] on div "Shapes" at bounding box center [150, 390] width 17 height 5
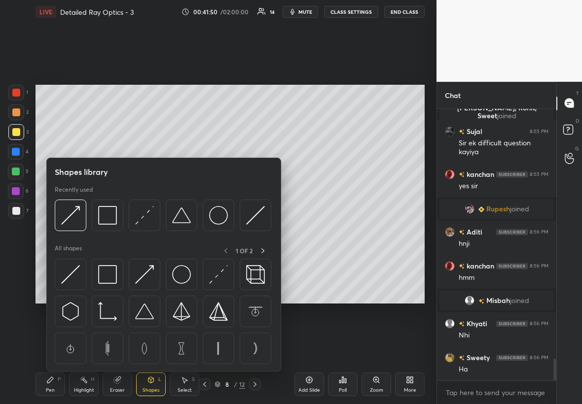
click at [20, 193] on div at bounding box center [16, 191] width 16 height 16
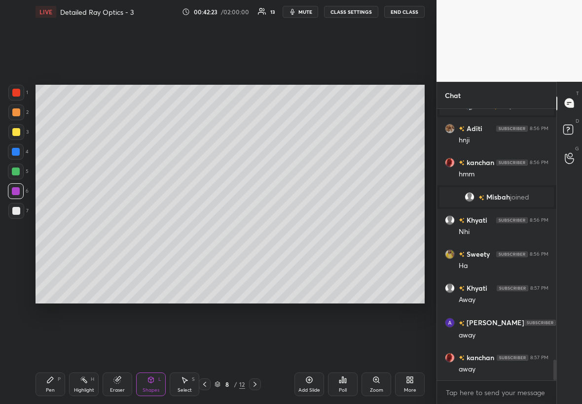
scroll to position [3253, 0]
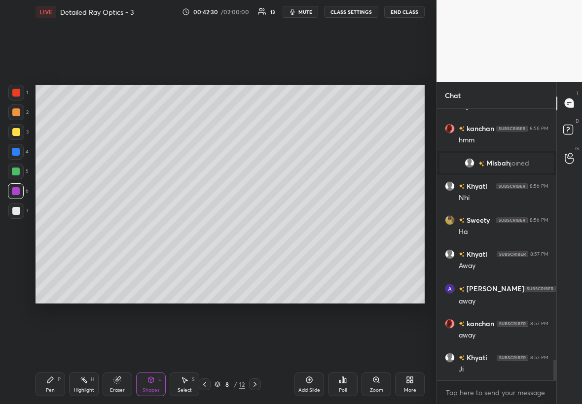
click at [77, 231] on div "Highlight H" at bounding box center [84, 385] width 30 height 24
click at [14, 204] on div at bounding box center [16, 211] width 16 height 16
click at [22, 132] on div at bounding box center [16, 132] width 16 height 16
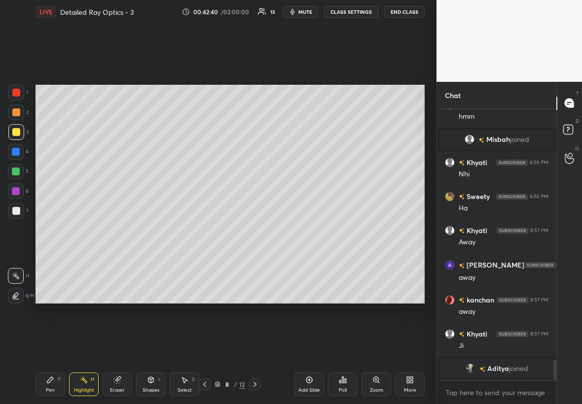
click at [19, 193] on div at bounding box center [16, 191] width 16 height 16
click at [60, 231] on div "Pen P" at bounding box center [50, 385] width 30 height 24
click at [18, 209] on div at bounding box center [16, 211] width 8 height 8
click at [16, 131] on div at bounding box center [16, 132] width 8 height 8
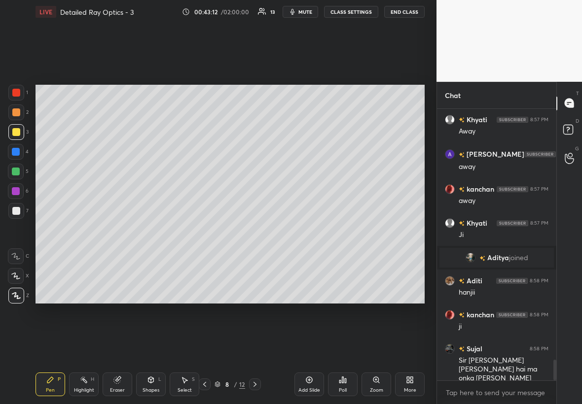
scroll to position [3329, 0]
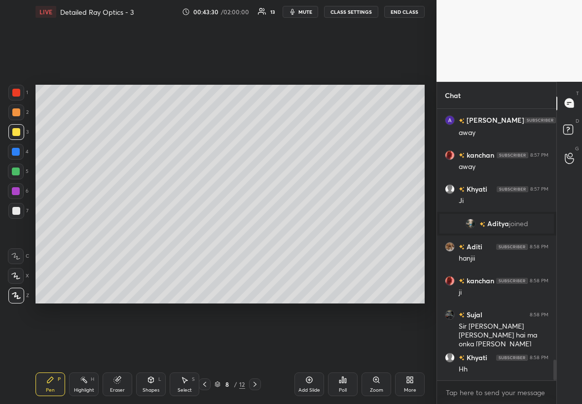
click at [20, 152] on div at bounding box center [16, 152] width 16 height 16
click at [17, 211] on div at bounding box center [16, 211] width 8 height 8
drag, startPoint x: 54, startPoint y: 376, endPoint x: 46, endPoint y: 376, distance: 7.9
click at [50, 231] on div "Pen P" at bounding box center [50, 385] width 30 height 24
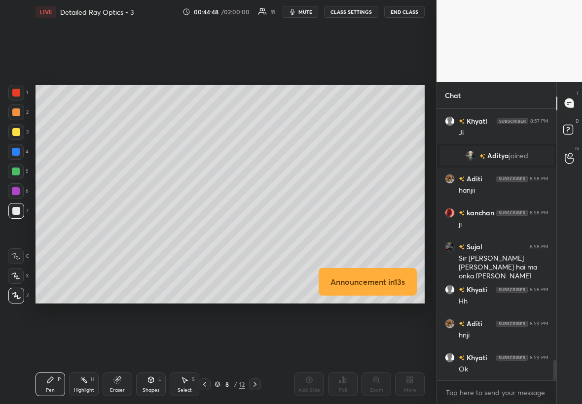
scroll to position [3431, 0]
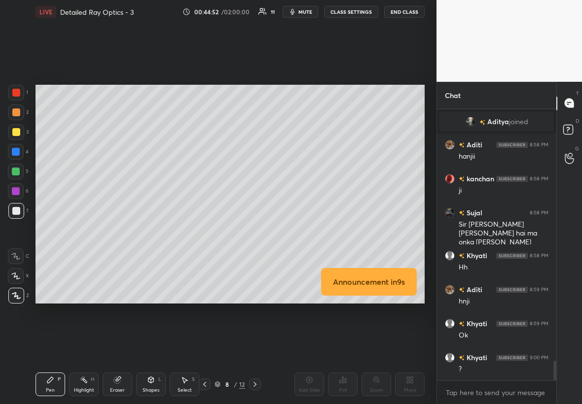
click at [122, 231] on div "Eraser" at bounding box center [118, 385] width 30 height 24
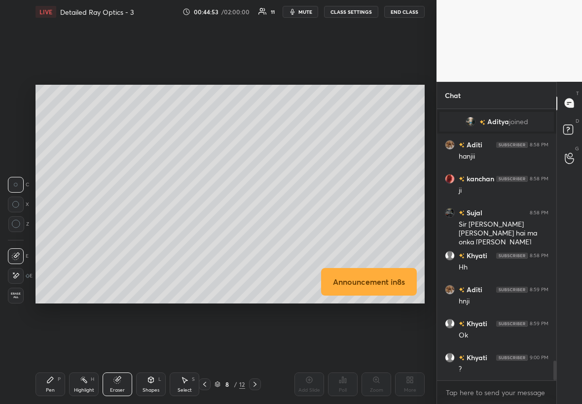
click at [147, 231] on div "Shapes" at bounding box center [150, 390] width 17 height 5
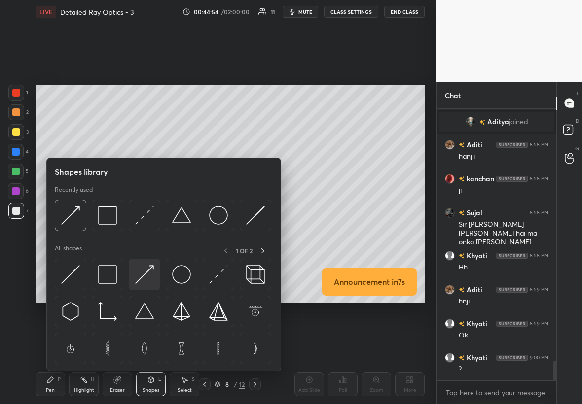
click at [146, 231] on div at bounding box center [145, 275] width 32 height 32
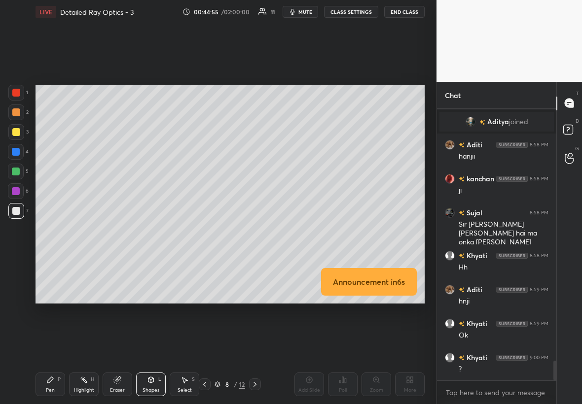
click at [16, 189] on div at bounding box center [16, 191] width 8 height 8
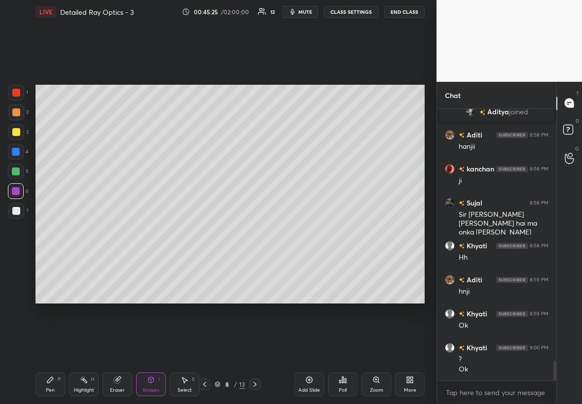
scroll to position [3451, 0]
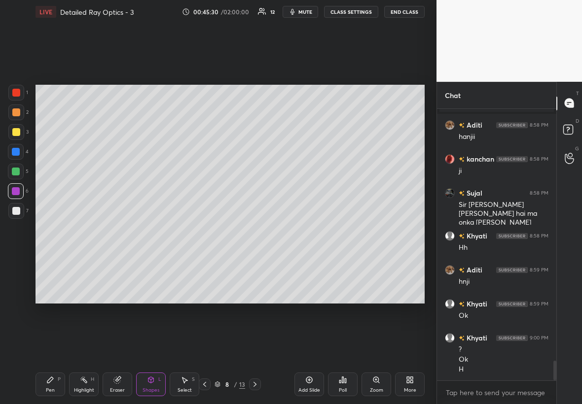
click at [10, 136] on div at bounding box center [16, 132] width 16 height 16
drag, startPoint x: 42, startPoint y: 385, endPoint x: 35, endPoint y: 390, distance: 8.4
click at [39, 231] on div "Pen P" at bounding box center [50, 385] width 30 height 24
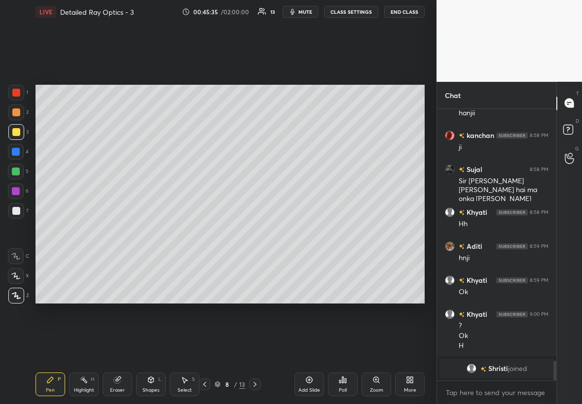
scroll to position [3404, 0]
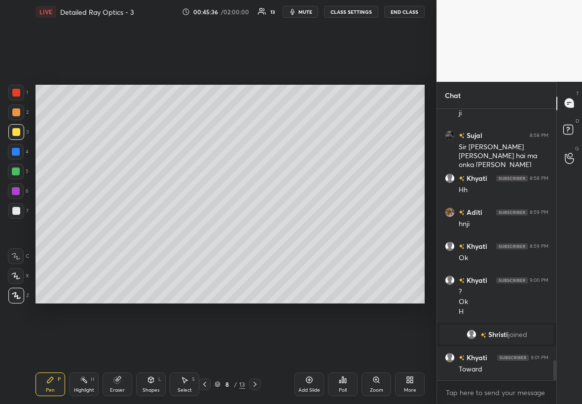
click at [123, 231] on div "Eraser" at bounding box center [117, 390] width 15 height 5
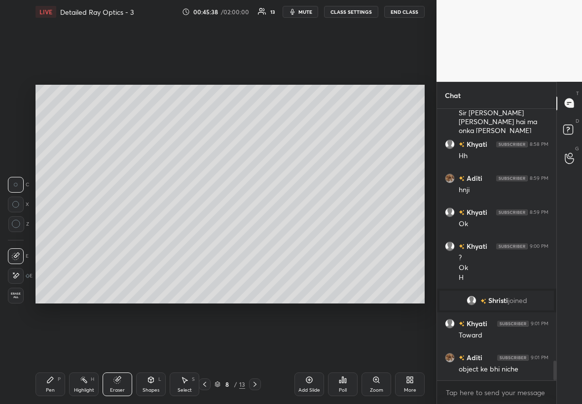
click at [147, 231] on div "Shapes L" at bounding box center [151, 385] width 30 height 24
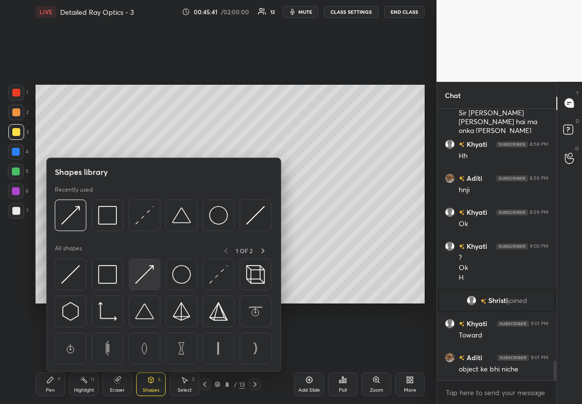
click at [151, 231] on img at bounding box center [144, 274] width 19 height 19
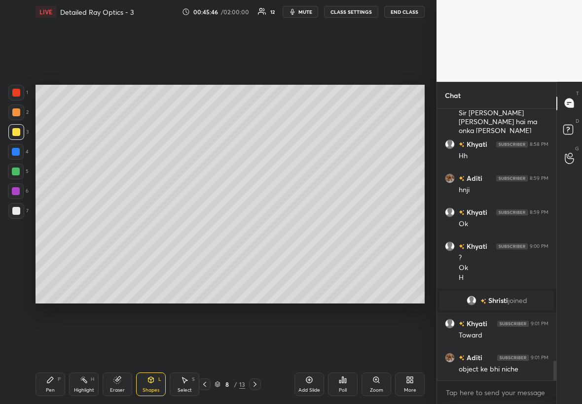
click at [18, 191] on div at bounding box center [16, 191] width 8 height 8
click at [20, 129] on div at bounding box center [16, 132] width 16 height 16
click at [16, 194] on div at bounding box center [16, 191] width 8 height 8
click at [52, 231] on div "Pen P" at bounding box center [50, 385] width 30 height 24
click at [325, 231] on div "Setting up your live class Poll for secs No correct answer Start poll" at bounding box center [230, 194] width 397 height 341
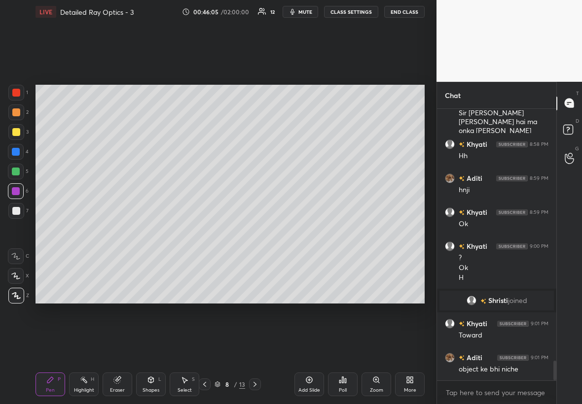
click at [20, 208] on div at bounding box center [16, 211] width 16 height 16
click at [19, 134] on div at bounding box center [16, 132] width 8 height 8
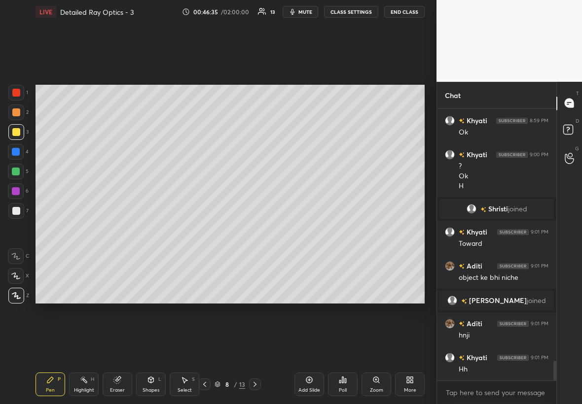
scroll to position [3546, 0]
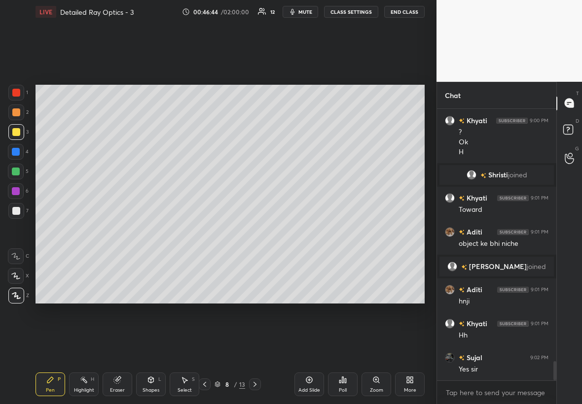
click at [310, 231] on div "Add Slide" at bounding box center [309, 385] width 30 height 24
click at [18, 210] on div at bounding box center [16, 211] width 8 height 8
click at [16, 135] on div at bounding box center [16, 132] width 8 height 8
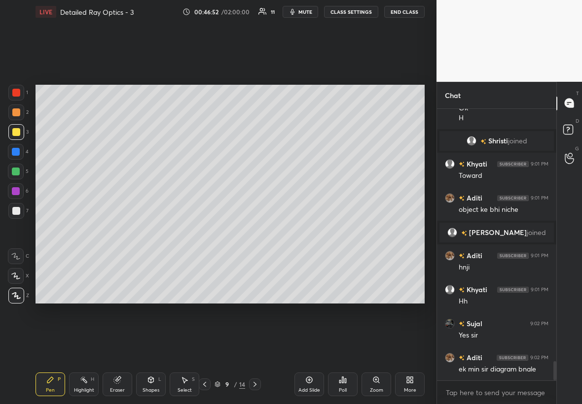
click at [207, 231] on icon at bounding box center [205, 385] width 8 height 8
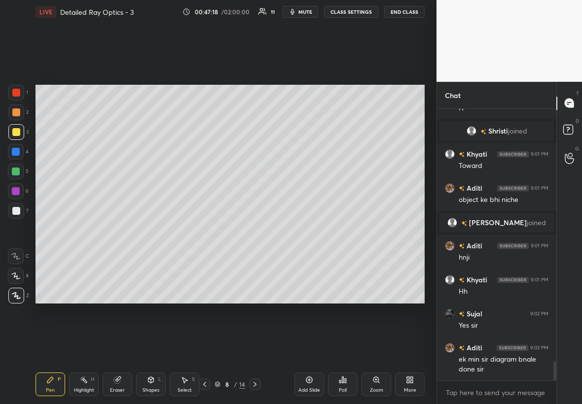
scroll to position [3624, 0]
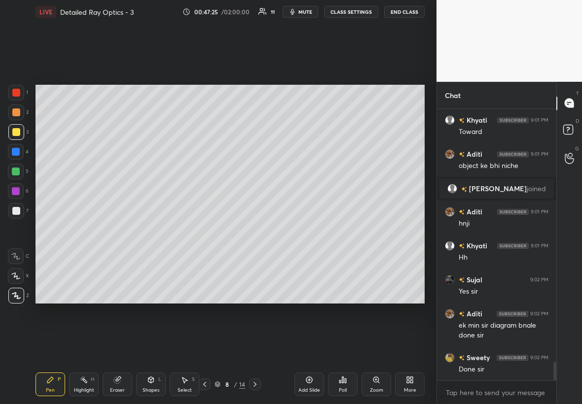
click at [256, 231] on icon at bounding box center [255, 385] width 8 height 8
click at [16, 93] on div at bounding box center [16, 93] width 8 height 8
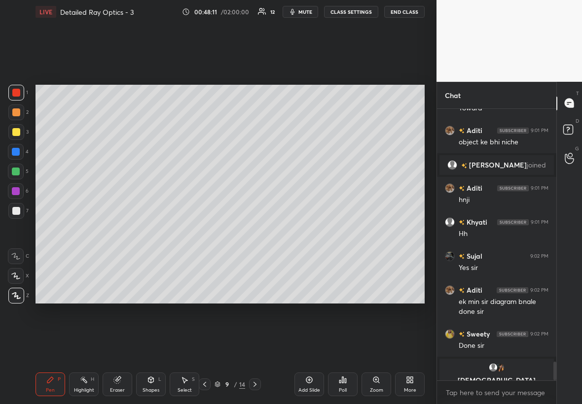
scroll to position [3660, 0]
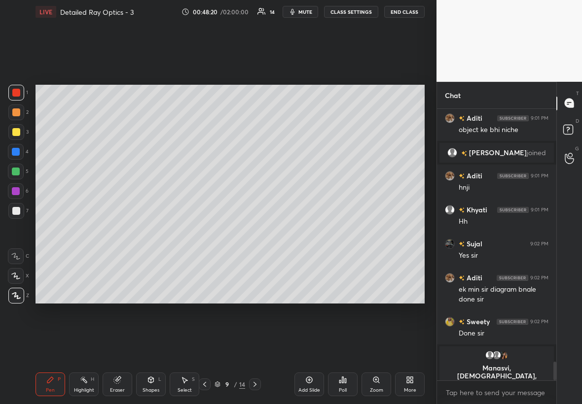
click at [197, 231] on div "Pen P Highlight H Eraser Shapes L Select S 9 / 14 Add Slide Poll Zoom More" at bounding box center [229, 384] width 389 height 39
click at [197, 231] on div "Select S" at bounding box center [185, 385] width 30 height 24
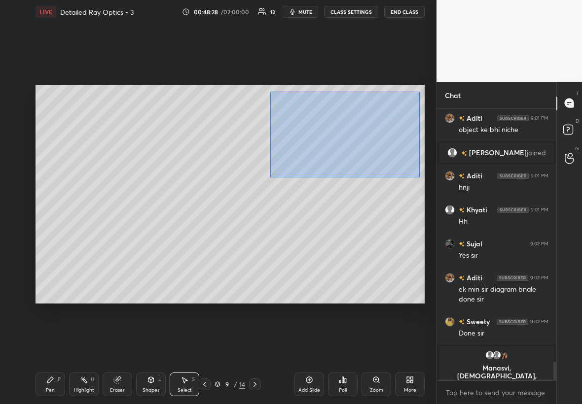
drag, startPoint x: 418, startPoint y: 92, endPoint x: 270, endPoint y: 176, distance: 170.4
click at [270, 177] on div "0 ° Undo Copy Duplicate Duplicate to new slide Delete" at bounding box center [229, 194] width 389 height 219
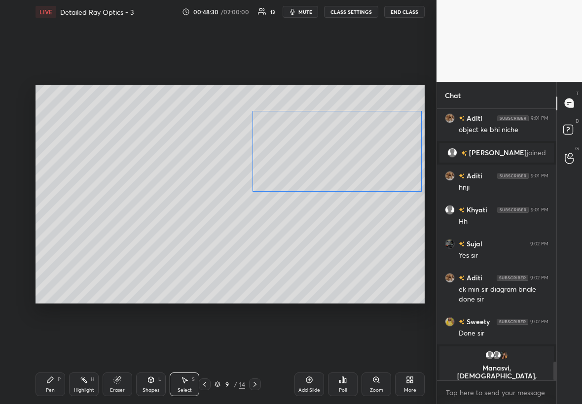
drag, startPoint x: 315, startPoint y: 161, endPoint x: 323, endPoint y: 165, distance: 8.6
click at [325, 166] on div "0 ° Undo Copy Duplicate Duplicate to new slide Delete" at bounding box center [229, 194] width 389 height 219
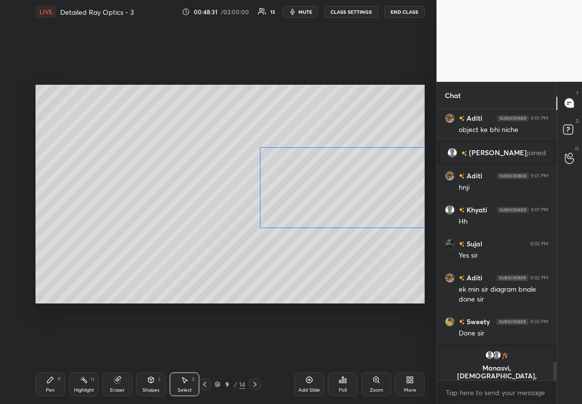
drag, startPoint x: 333, startPoint y: 164, endPoint x: 340, endPoint y: 205, distance: 41.6
click at [340, 206] on div "0 ° Undo Copy Duplicate Duplicate to new slide Delete" at bounding box center [229, 194] width 389 height 219
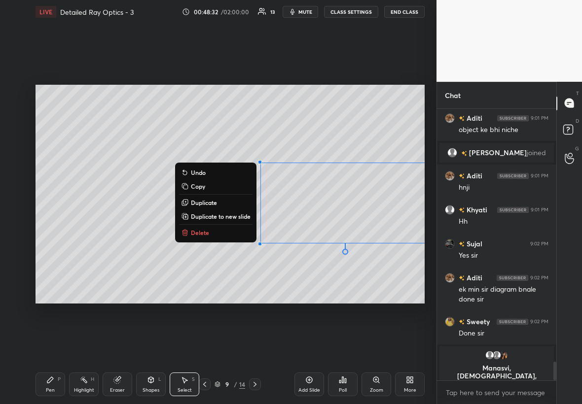
click at [194, 231] on div "Select S" at bounding box center [185, 385] width 30 height 24
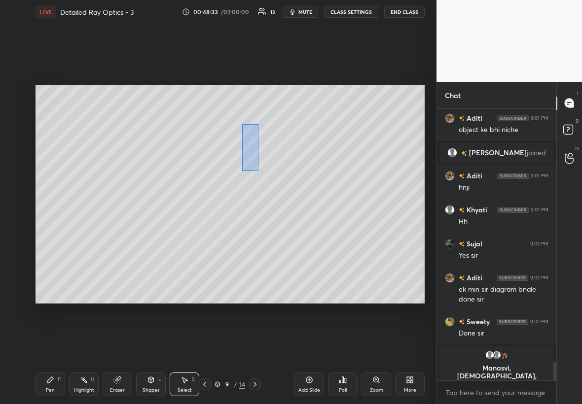
drag, startPoint x: 245, startPoint y: 136, endPoint x: 258, endPoint y: 169, distance: 35.0
click at [259, 171] on div "0 ° Undo Copy Duplicate Duplicate to new slide Delete" at bounding box center [229, 194] width 389 height 219
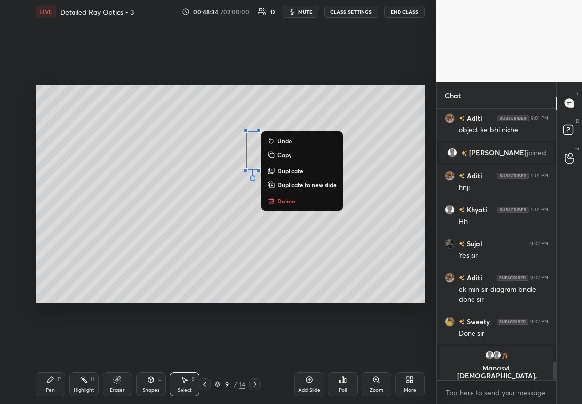
click at [302, 172] on p "Duplicate" at bounding box center [290, 171] width 26 height 8
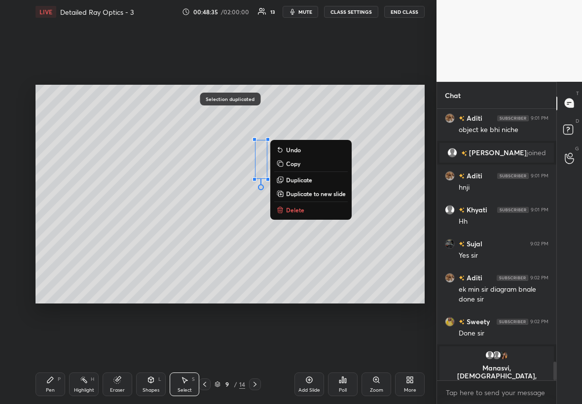
click at [292, 210] on p "Delete" at bounding box center [295, 210] width 18 height 8
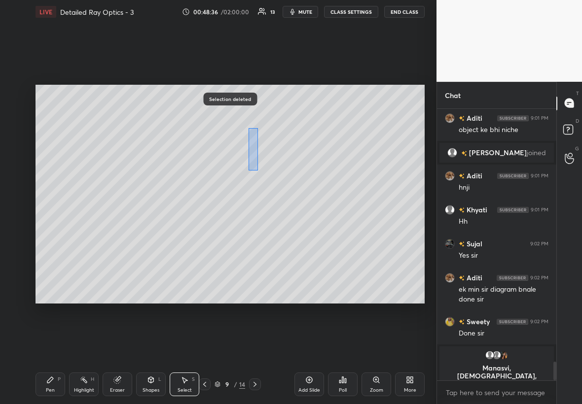
drag, startPoint x: 248, startPoint y: 141, endPoint x: 259, endPoint y: 175, distance: 35.8
click at [260, 178] on div "0 ° Undo Copy Duplicate Duplicate to new slide Delete" at bounding box center [229, 194] width 389 height 219
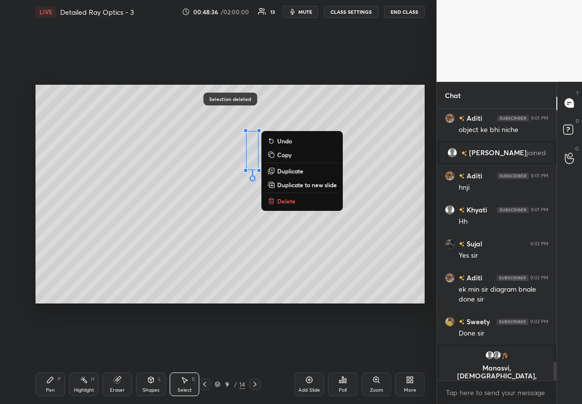
click at [280, 202] on p "Delete" at bounding box center [286, 201] width 18 height 8
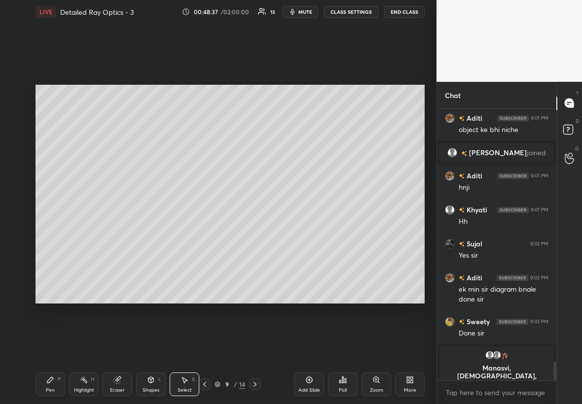
click at [50, 231] on icon at bounding box center [50, 380] width 8 height 8
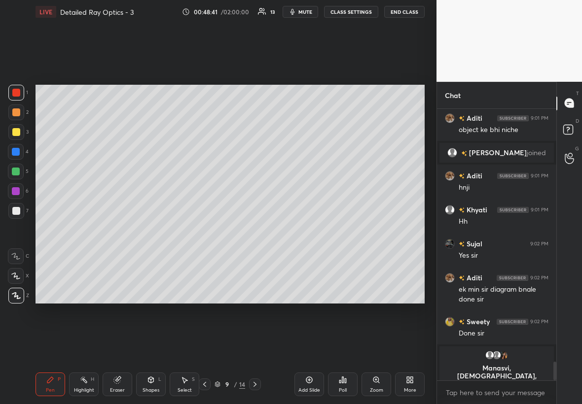
scroll to position [3675, 0]
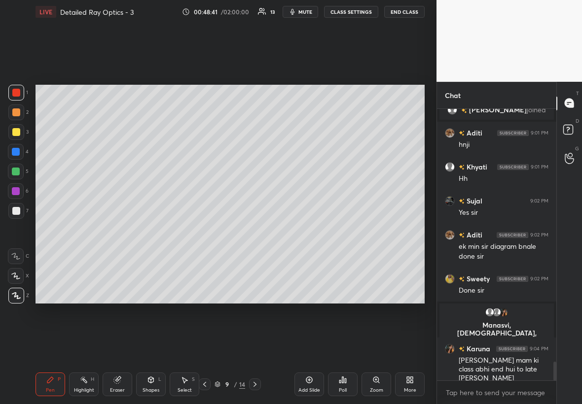
click at [193, 231] on div "Select S" at bounding box center [185, 385] width 30 height 24
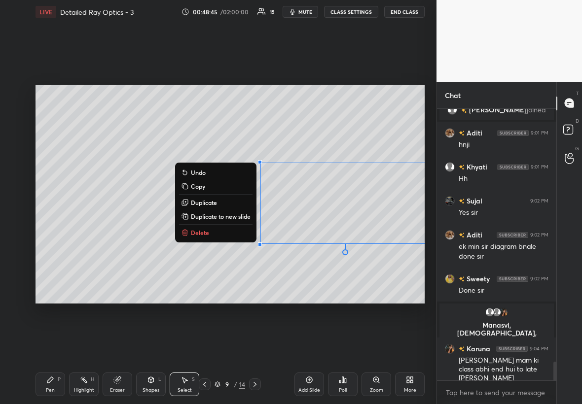
drag, startPoint x: 238, startPoint y: 157, endPoint x: 428, endPoint y: 257, distance: 215.0
click at [353, 231] on div "1 2 3 4 5 6 7 C X Z C X Z E E Erase all H H LIVE Detailed Ray Optics - 3 00:48:…" at bounding box center [218, 202] width 436 height 404
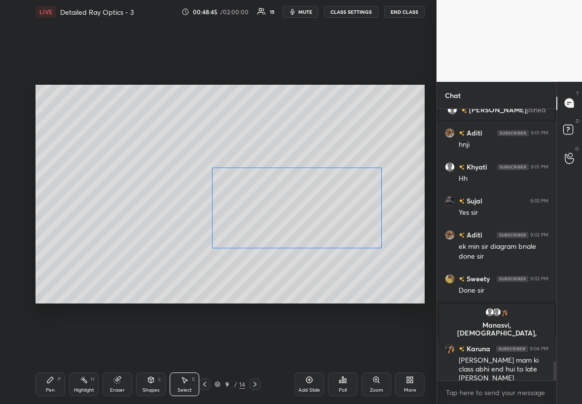
drag, startPoint x: 325, startPoint y: 231, endPoint x: 300, endPoint y: 232, distance: 24.7
click at [299, 231] on div "0 ° Undo Copy Duplicate Duplicate to new slide Delete" at bounding box center [229, 194] width 389 height 219
drag, startPoint x: 188, startPoint y: 250, endPoint x: 217, endPoint y: 241, distance: 30.4
click at [216, 231] on div "0 ° Undo Copy Duplicate Duplicate to new slide Delete" at bounding box center [229, 194] width 389 height 219
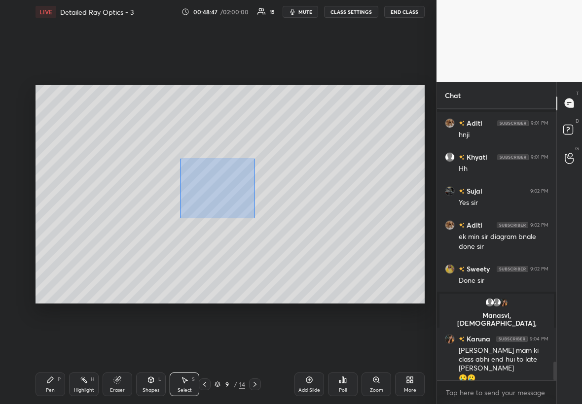
drag, startPoint x: 238, startPoint y: 207, endPoint x: 388, endPoint y: 276, distance: 165.2
click at [353, 231] on div "0 ° Undo Copy Duplicate Duplicate to new slide Delete" at bounding box center [229, 194] width 389 height 219
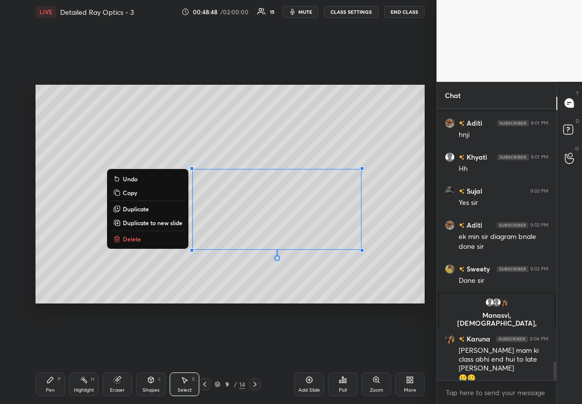
click at [193, 231] on div at bounding box center [192, 250] width 4 height 4
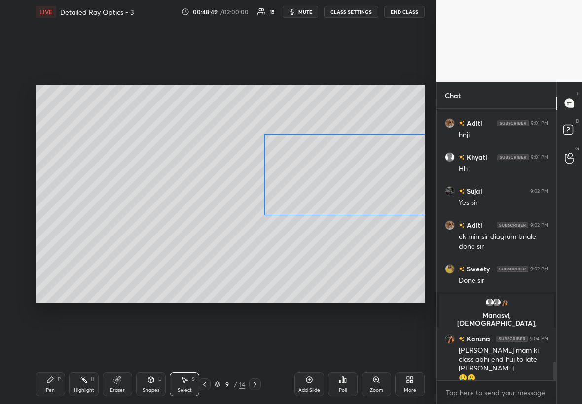
drag, startPoint x: 194, startPoint y: 246, endPoint x: 256, endPoint y: 214, distance: 70.3
click at [262, 214] on div "0 ° Undo Copy Duplicate Duplicate to new slide Delete" at bounding box center [229, 194] width 389 height 219
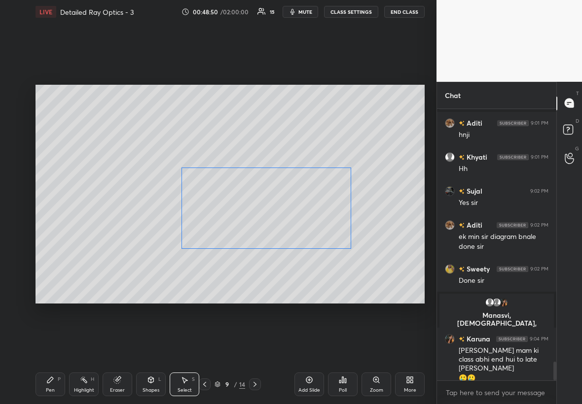
drag, startPoint x: 263, startPoint y: 211, endPoint x: 231, endPoint y: 220, distance: 33.9
click at [235, 221] on div "0 ° Undo Copy Duplicate Duplicate to new slide Delete" at bounding box center [229, 194] width 389 height 219
drag, startPoint x: 180, startPoint y: 251, endPoint x: 242, endPoint y: 223, distance: 67.7
click at [242, 224] on div at bounding box center [240, 225] width 4 height 4
drag, startPoint x: 311, startPoint y: 188, endPoint x: 361, endPoint y: 129, distance: 77.9
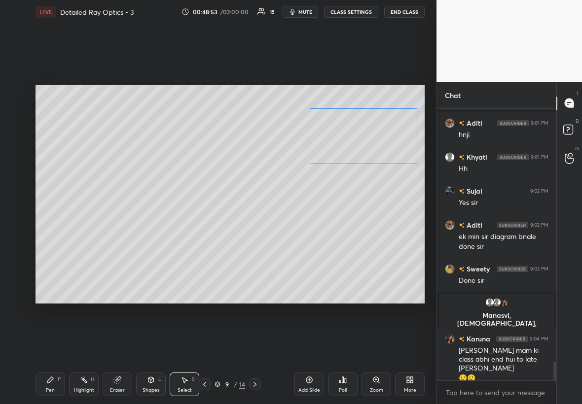
click at [353, 133] on div "0 ° Undo Copy Duplicate Duplicate to new slide Delete" at bounding box center [229, 194] width 389 height 219
drag, startPoint x: 361, startPoint y: 129, endPoint x: 357, endPoint y: 121, distance: 8.6
click at [353, 121] on div "0 ° Undo Copy Duplicate Duplicate to new slide Delete" at bounding box center [229, 194] width 389 height 219
click at [353, 120] on div "0 ° Undo Copy Duplicate Duplicate to new slide Delete" at bounding box center [229, 194] width 389 height 219
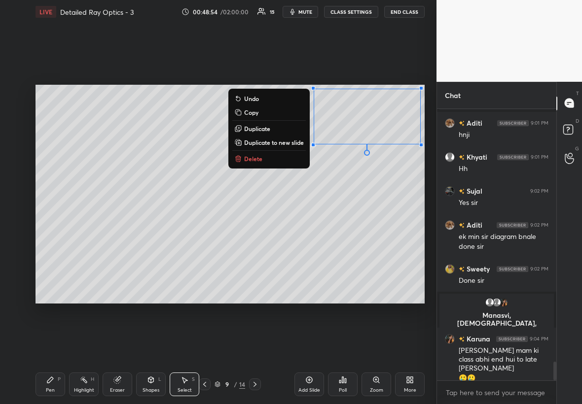
click at [55, 231] on div "Pen P" at bounding box center [50, 385] width 30 height 24
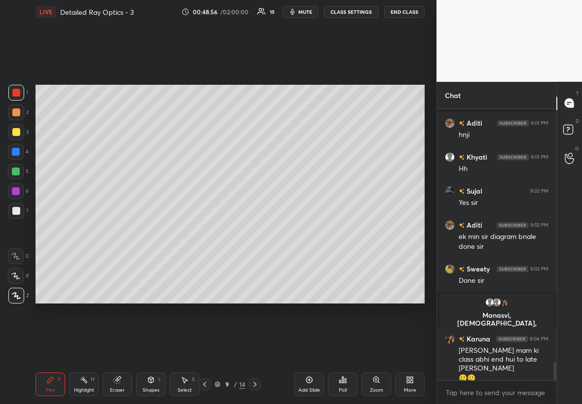
click at [205, 231] on icon at bounding box center [205, 385] width 8 height 8
click at [17, 94] on div at bounding box center [16, 93] width 8 height 8
click at [14, 115] on div at bounding box center [16, 112] width 16 height 16
click at [92, 231] on div "Highlight" at bounding box center [84, 390] width 20 height 5
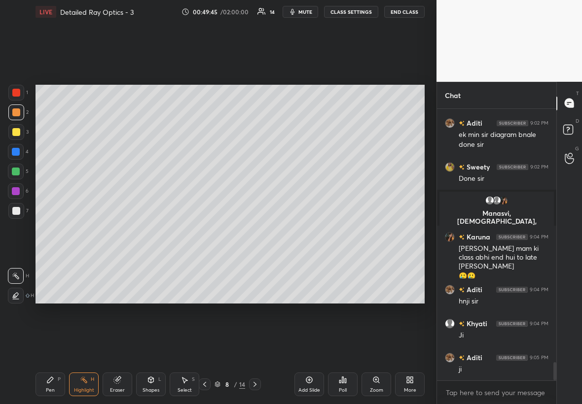
scroll to position [3821, 0]
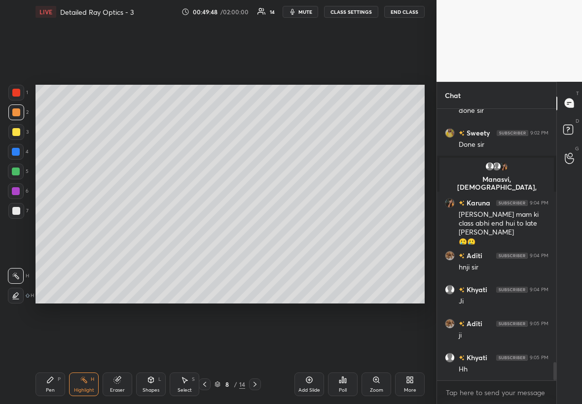
click at [192, 231] on div "Select S" at bounding box center [185, 385] width 30 height 24
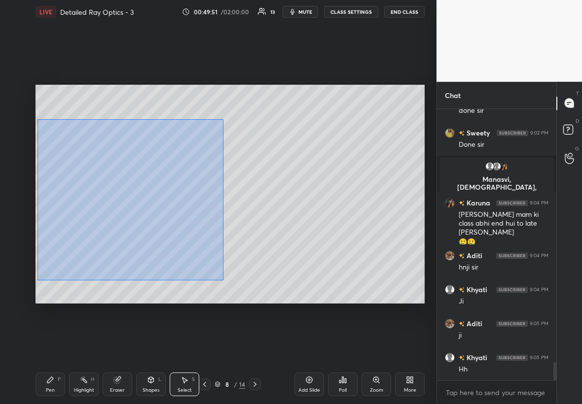
drag, startPoint x: 41, startPoint y: 125, endPoint x: 223, endPoint y: 277, distance: 237.9
click at [223, 231] on div "0 ° Undo Copy Duplicate Duplicate to new slide Delete" at bounding box center [229, 194] width 389 height 219
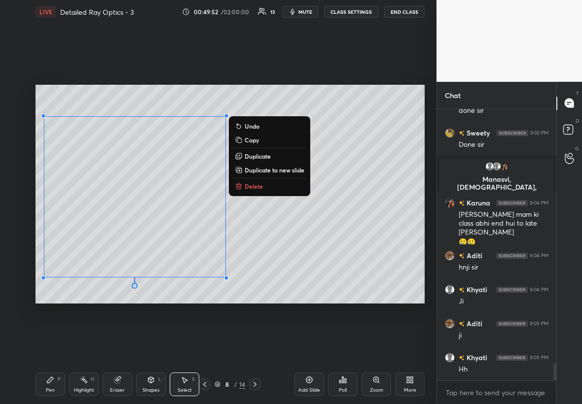
scroll to position [3855, 0]
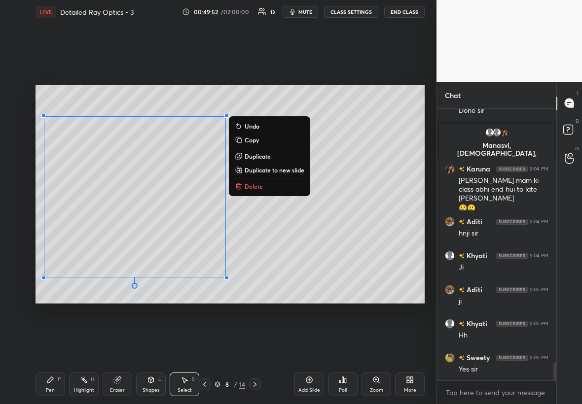
click at [272, 169] on p "Duplicate to new slide" at bounding box center [274, 170] width 60 height 8
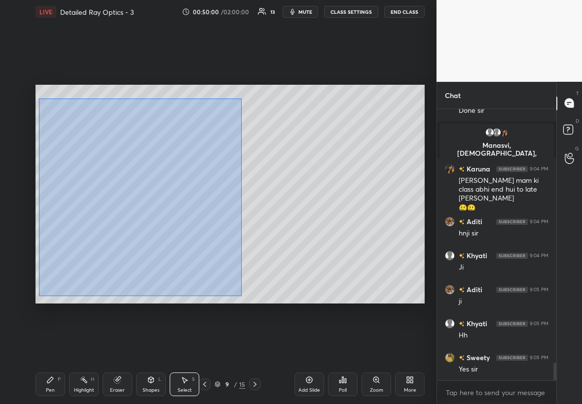
drag, startPoint x: 35, startPoint y: 94, endPoint x: 246, endPoint y: 292, distance: 289.4
click at [247, 231] on div "0 ° Undo Copy Duplicate Duplicate to new slide Delete" at bounding box center [229, 194] width 389 height 219
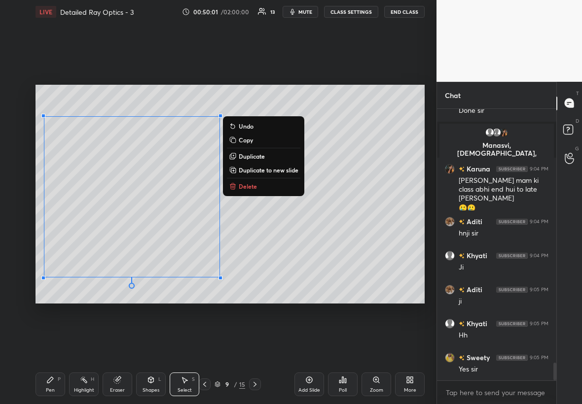
click at [260, 185] on button "Delete" at bounding box center [263, 186] width 73 height 12
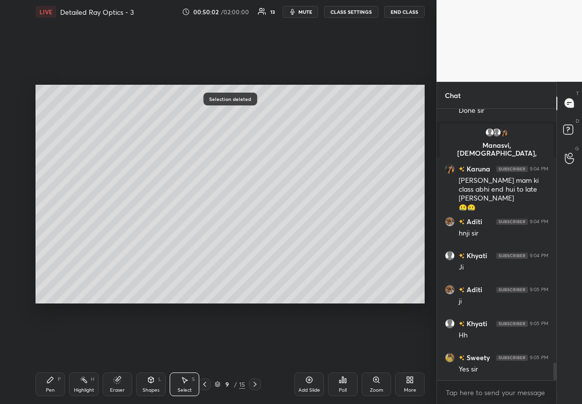
click at [203, 231] on icon at bounding box center [205, 385] width 8 height 8
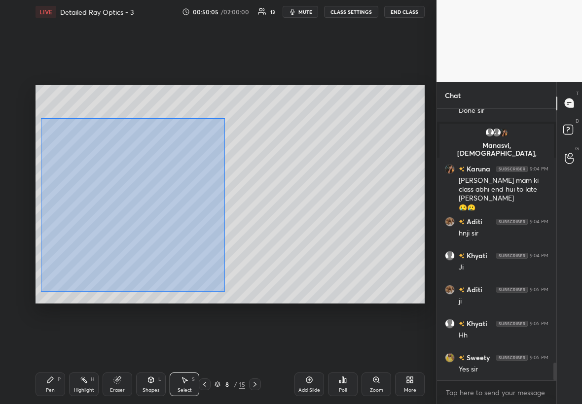
drag, startPoint x: 41, startPoint y: 118, endPoint x: 223, endPoint y: 290, distance: 250.3
click at [225, 231] on div "0 ° Undo Copy Duplicate Duplicate to new slide Delete" at bounding box center [229, 194] width 389 height 219
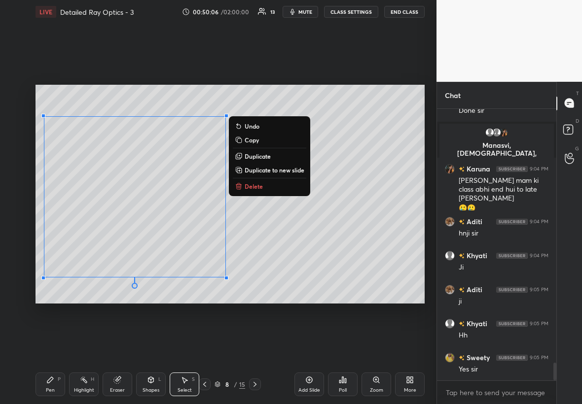
click at [261, 139] on button "Copy" at bounding box center [269, 140] width 73 height 12
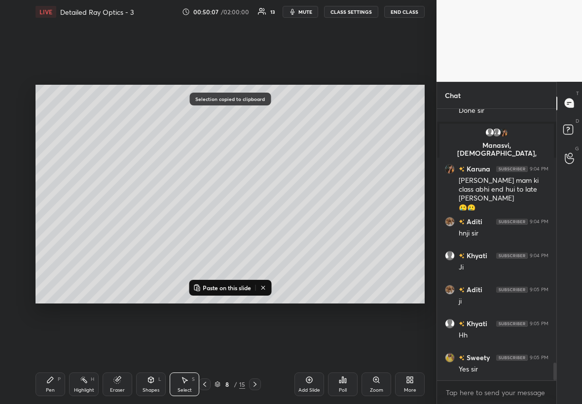
click at [254, 231] on icon at bounding box center [255, 385] width 8 height 8
click at [256, 231] on icon at bounding box center [255, 385] width 8 height 8
click at [227, 231] on p "Paste on this slide" at bounding box center [227, 288] width 48 height 8
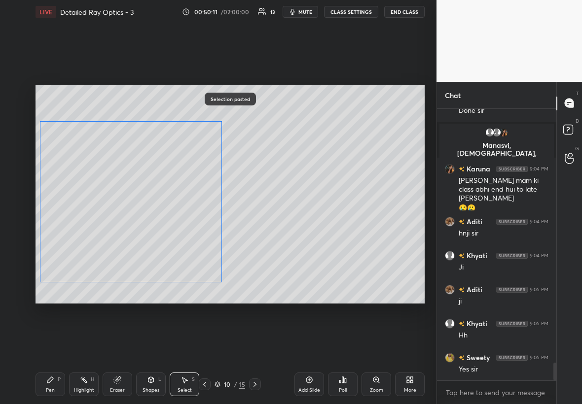
drag, startPoint x: 137, startPoint y: 245, endPoint x: 135, endPoint y: 241, distance: 5.1
click at [135, 231] on div "0 ° Undo Copy Paste here Duplicate Duplicate to new slide Delete" at bounding box center [229, 194] width 389 height 219
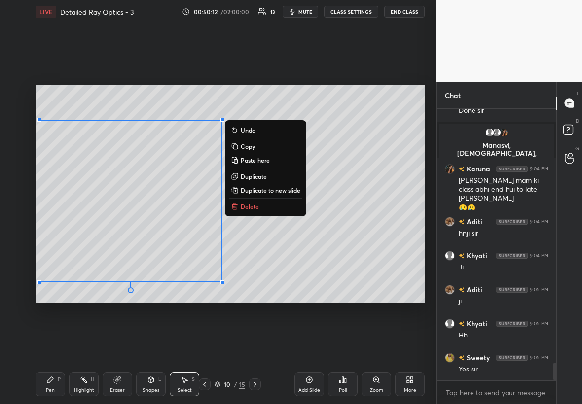
click at [48, 231] on div "Pen P" at bounding box center [50, 385] width 30 height 24
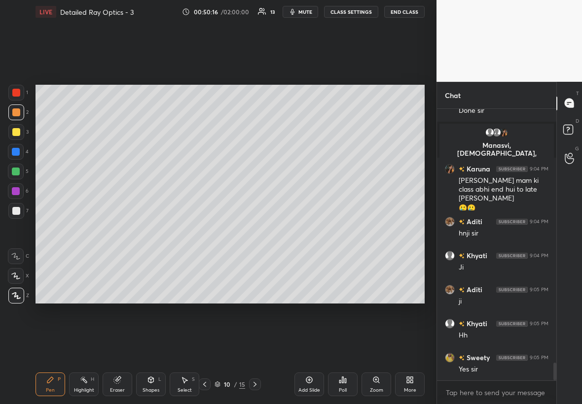
click at [118, 231] on div "Eraser" at bounding box center [118, 385] width 30 height 24
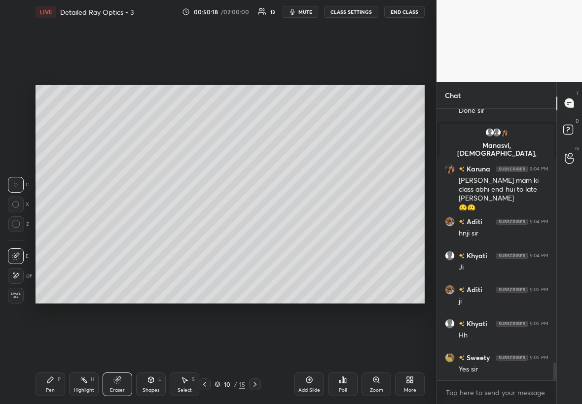
click at [147, 231] on icon at bounding box center [151, 380] width 8 height 8
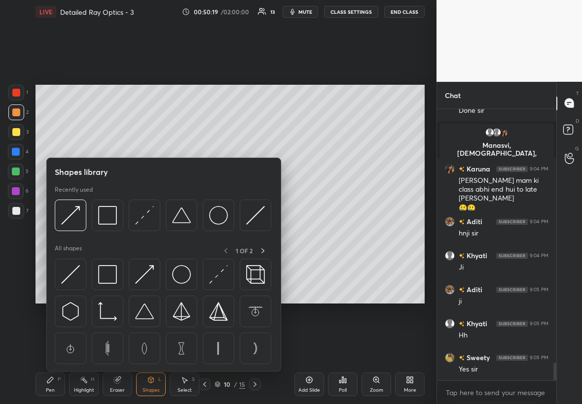
click at [124, 231] on div "Eraser" at bounding box center [118, 385] width 30 height 24
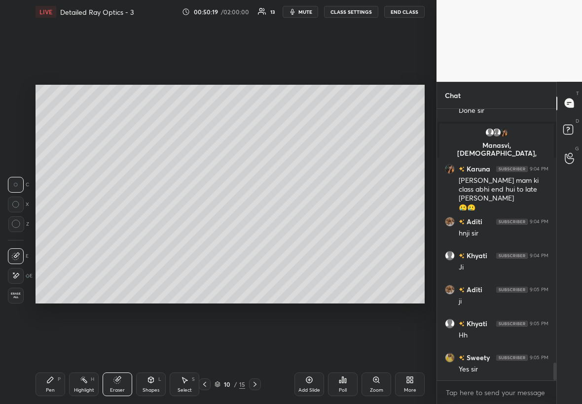
click at [18, 231] on icon at bounding box center [16, 276] width 8 height 8
click at [51, 231] on div "Pen P" at bounding box center [50, 385] width 30 height 24
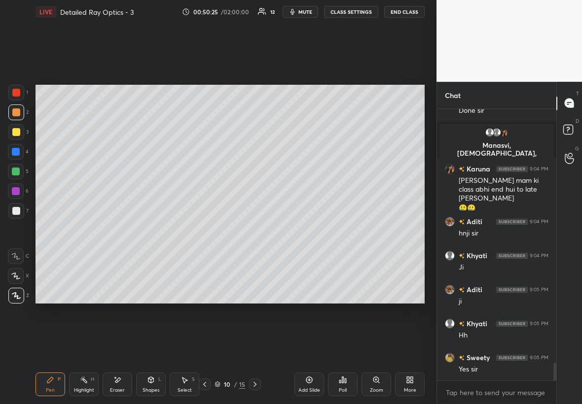
click at [15, 139] on div "3" at bounding box center [18, 134] width 20 height 20
click at [19, 172] on div at bounding box center [16, 172] width 16 height 16
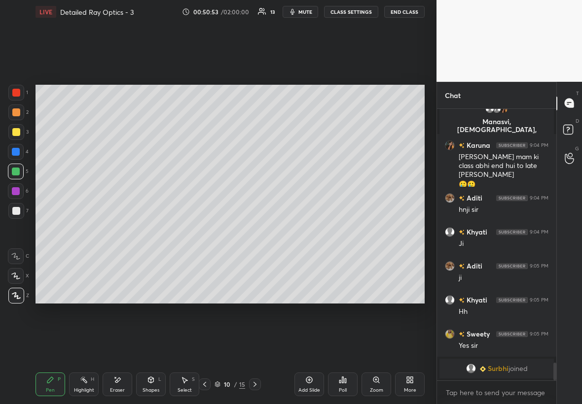
scroll to position [3838, 0]
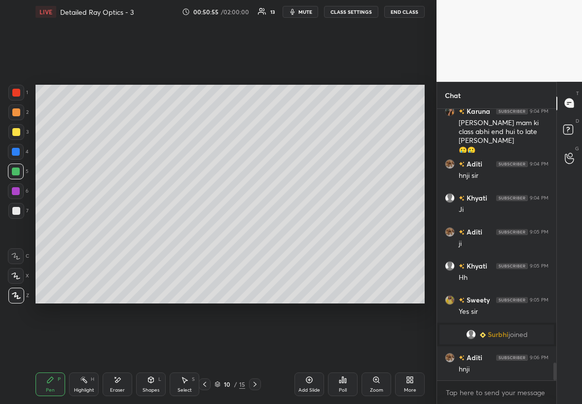
click at [17, 214] on div at bounding box center [16, 211] width 16 height 16
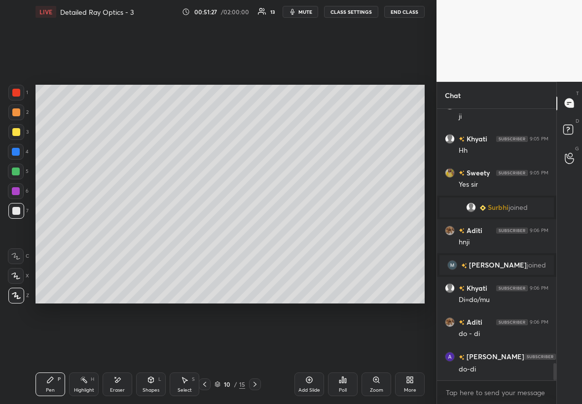
scroll to position [3981, 0]
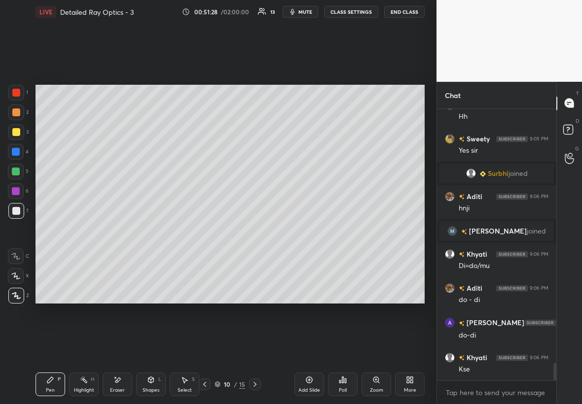
click at [18, 156] on div at bounding box center [16, 152] width 16 height 16
click at [86, 231] on div "Highlight H" at bounding box center [84, 385] width 30 height 24
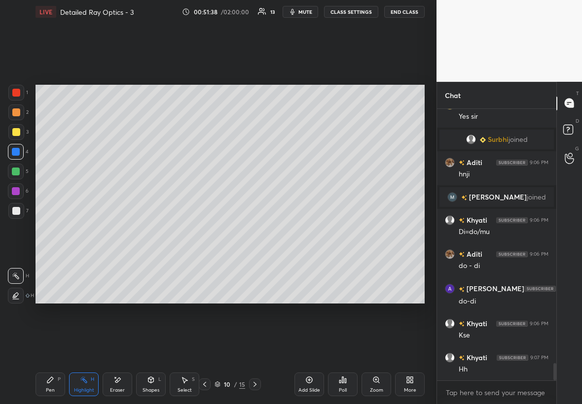
click at [17, 212] on div at bounding box center [16, 211] width 8 height 8
click at [54, 231] on div "Pen P" at bounding box center [50, 385] width 30 height 24
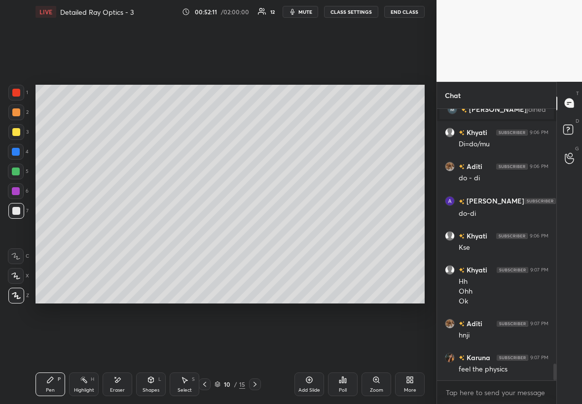
scroll to position [4126, 0]
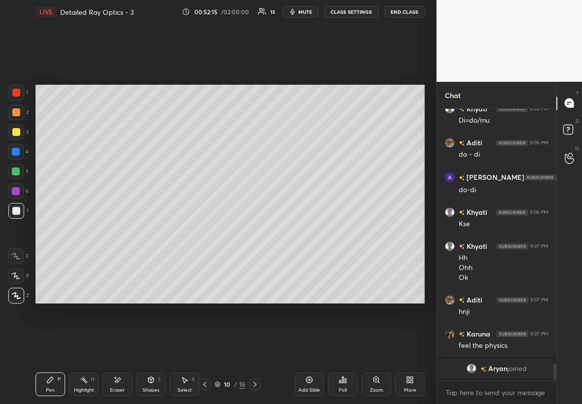
click at [16, 130] on div at bounding box center [16, 132] width 8 height 8
click at [150, 231] on icon at bounding box center [151, 380] width 8 height 8
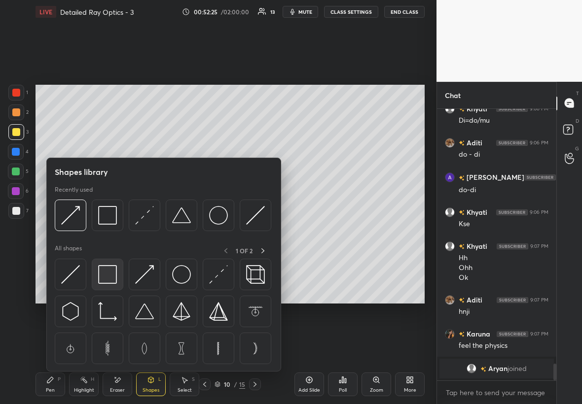
click at [110, 231] on img at bounding box center [107, 274] width 19 height 19
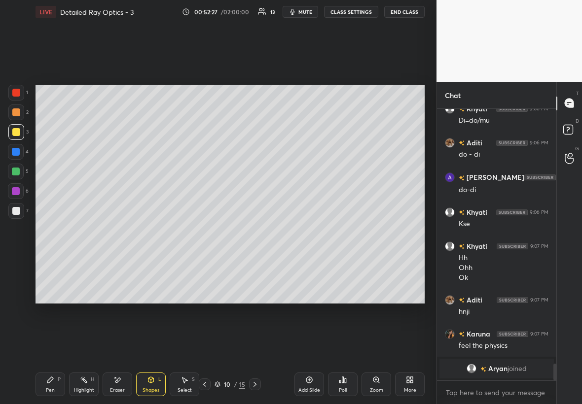
click at [17, 192] on div at bounding box center [16, 191] width 8 height 8
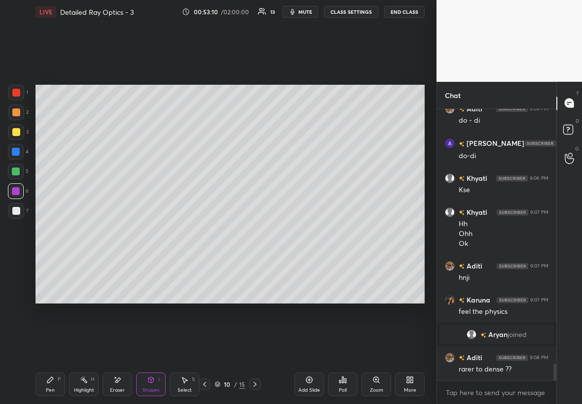
click at [311, 231] on div "Add Slide" at bounding box center [309, 385] width 30 height 24
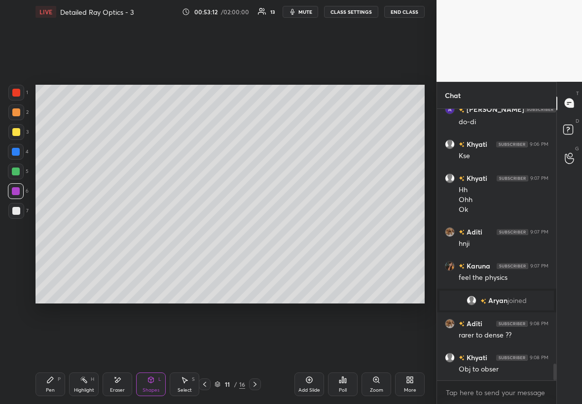
click at [20, 175] on div at bounding box center [16, 172] width 16 height 16
drag, startPoint x: 47, startPoint y: 387, endPoint x: 52, endPoint y: 385, distance: 5.1
click at [51, 231] on div "Pen P" at bounding box center [50, 385] width 30 height 24
click at [206, 231] on icon at bounding box center [205, 385] width 8 height 8
click at [254, 231] on icon at bounding box center [255, 385] width 8 height 8
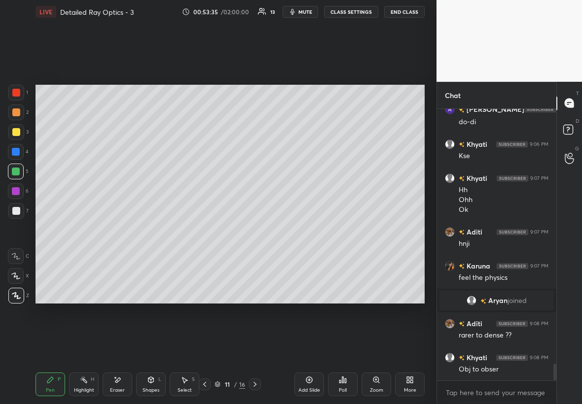
click at [207, 231] on icon at bounding box center [205, 385] width 8 height 8
click at [15, 214] on div at bounding box center [16, 211] width 16 height 16
click at [253, 231] on icon at bounding box center [255, 385] width 8 height 8
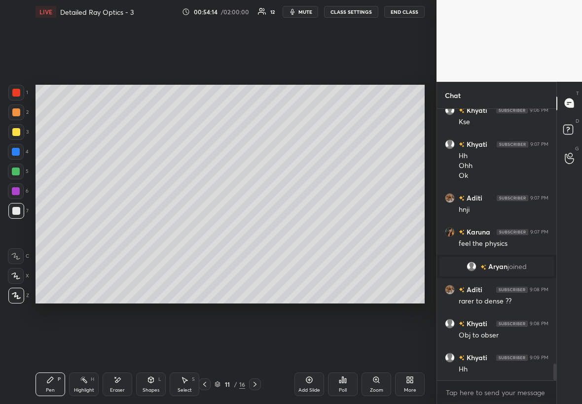
click at [203, 231] on icon at bounding box center [205, 385] width 8 height 8
click at [202, 231] on icon at bounding box center [205, 385] width 8 height 8
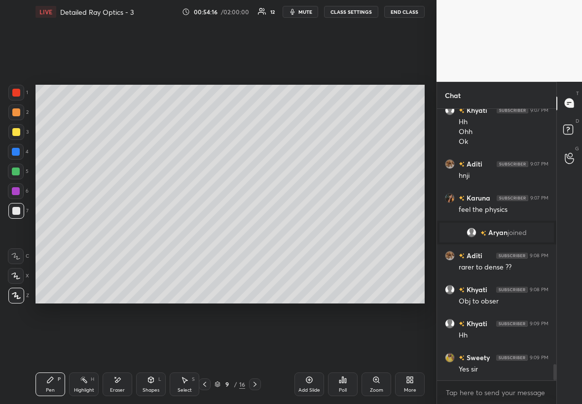
click at [203, 231] on icon at bounding box center [205, 385] width 8 height 8
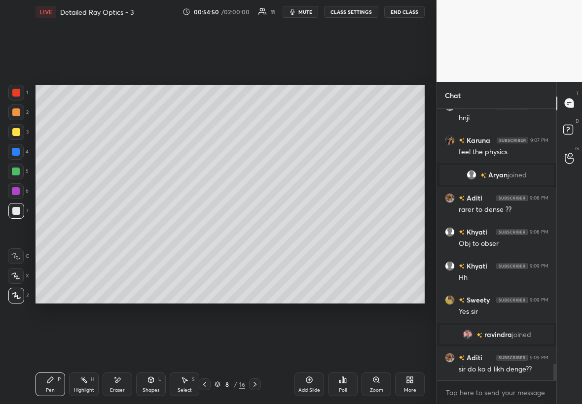
scroll to position [4193, 0]
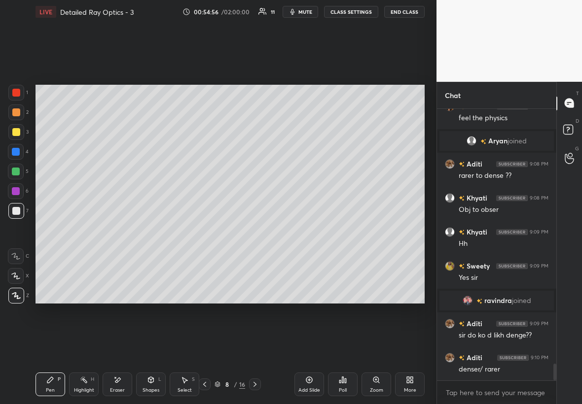
click at [20, 183] on div "6" at bounding box center [18, 191] width 21 height 16
click at [20, 125] on div at bounding box center [16, 132] width 16 height 16
click at [85, 231] on div "Highlight H" at bounding box center [84, 385] width 30 height 24
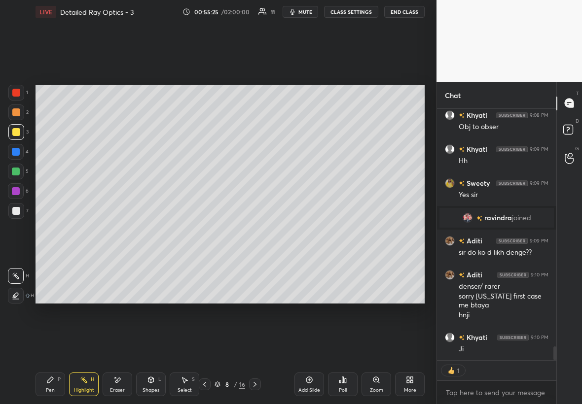
scroll to position [4310, 0]
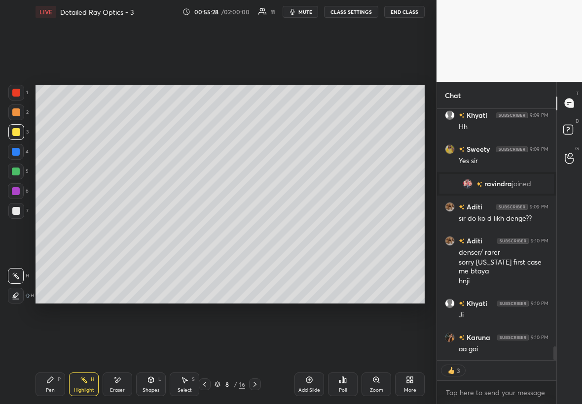
click at [252, 231] on icon at bounding box center [255, 385] width 8 height 8
click at [253, 231] on icon at bounding box center [255, 385] width 8 height 8
click at [13, 132] on div at bounding box center [16, 132] width 8 height 8
click at [21, 212] on div at bounding box center [16, 211] width 16 height 16
click at [49, 231] on div "Pen" at bounding box center [50, 390] width 9 height 5
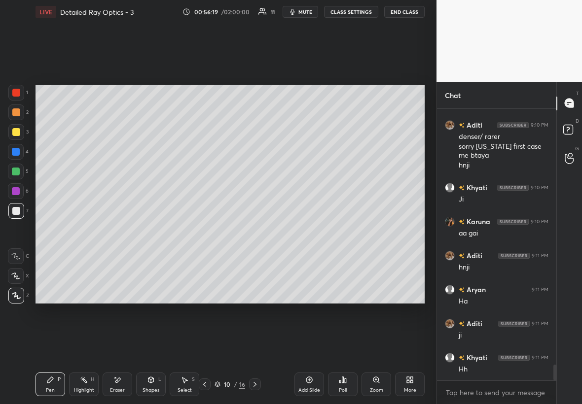
scroll to position [4461, 0]
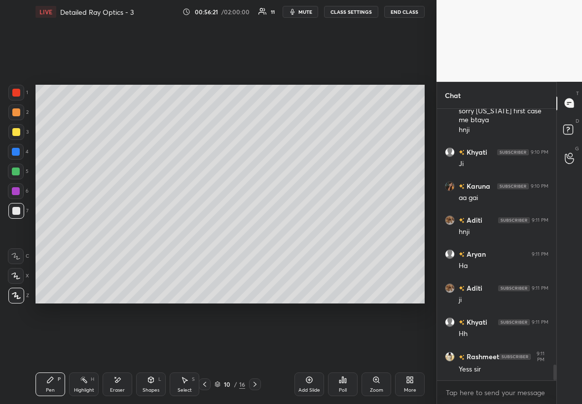
click at [312, 231] on div "Add Slide" at bounding box center [309, 385] width 30 height 24
click at [14, 211] on div at bounding box center [16, 211] width 8 height 8
click at [17, 152] on div at bounding box center [16, 152] width 8 height 8
click at [20, 212] on div at bounding box center [16, 211] width 16 height 16
click at [20, 148] on div at bounding box center [16, 152] width 16 height 16
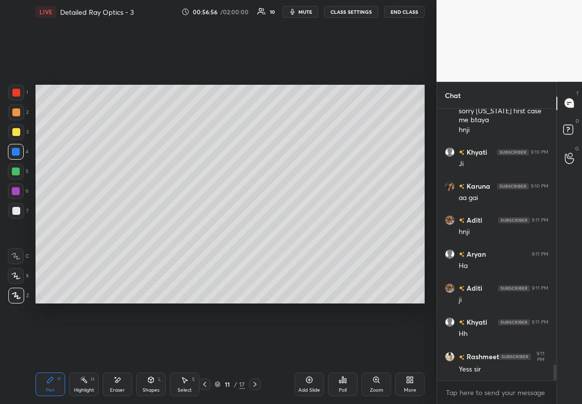
click at [20, 210] on div at bounding box center [16, 211] width 16 height 16
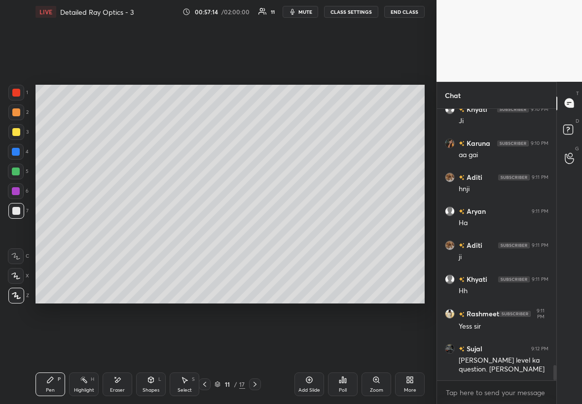
scroll to position [4528, 0]
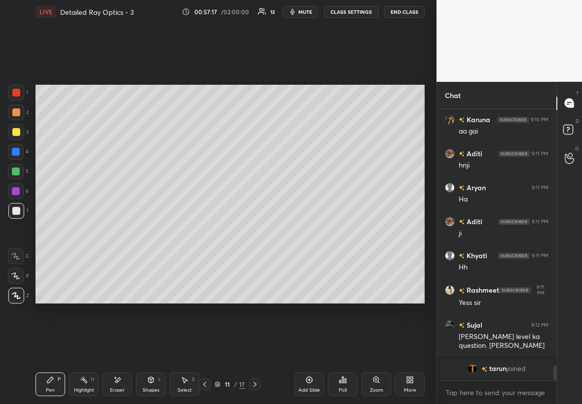
click at [117, 231] on div "Eraser" at bounding box center [118, 385] width 30 height 24
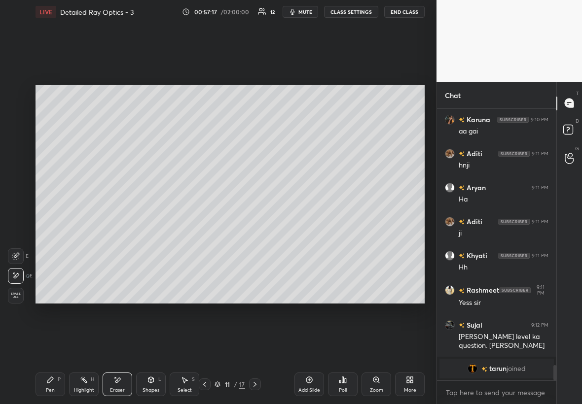
click at [86, 231] on div "Highlight H" at bounding box center [84, 385] width 30 height 24
click at [41, 231] on div "Pen P" at bounding box center [50, 385] width 30 height 24
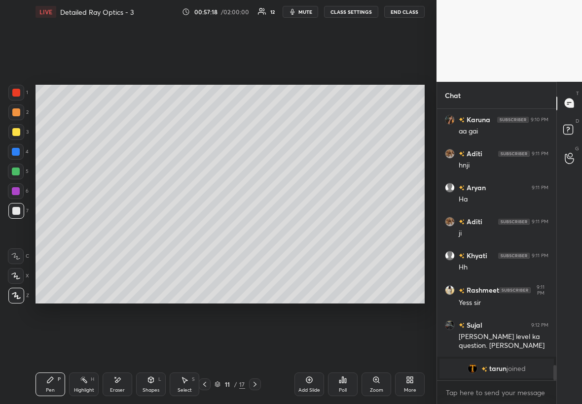
click at [49, 231] on div "Pen" at bounding box center [50, 390] width 9 height 5
click at [152, 231] on div "Shapes L" at bounding box center [151, 385] width 30 height 24
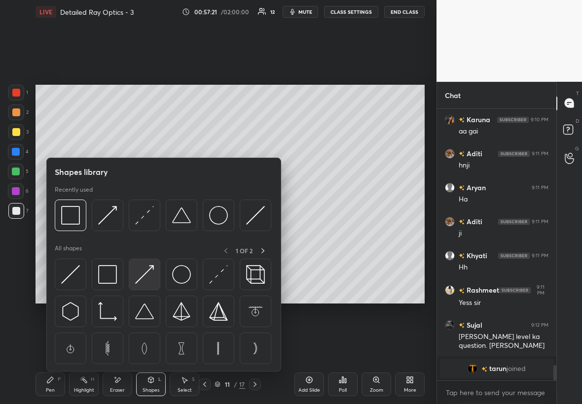
click at [142, 231] on img at bounding box center [144, 274] width 19 height 19
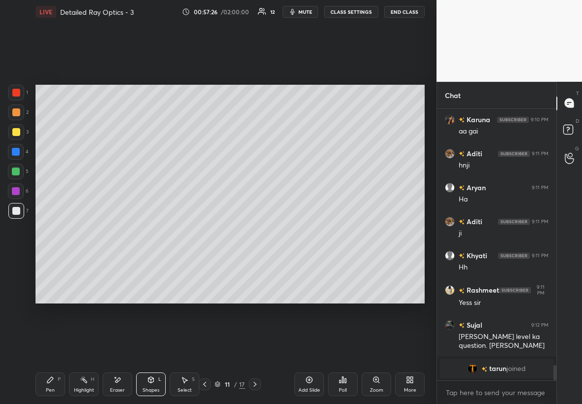
click at [18, 213] on div at bounding box center [16, 211] width 8 height 8
click at [43, 231] on div "Pen P" at bounding box center [50, 385] width 30 height 24
click at [118, 231] on div "Eraser" at bounding box center [117, 390] width 15 height 5
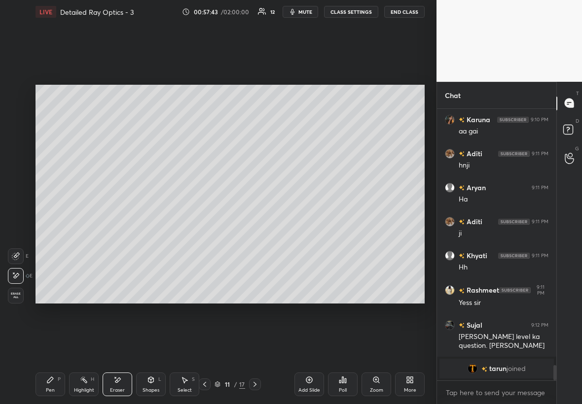
click at [81, 231] on div "Highlight H" at bounding box center [84, 385] width 30 height 24
click at [125, 231] on div "Eraser" at bounding box center [118, 385] width 30 height 24
click at [150, 231] on div "Shapes L" at bounding box center [151, 385] width 30 height 24
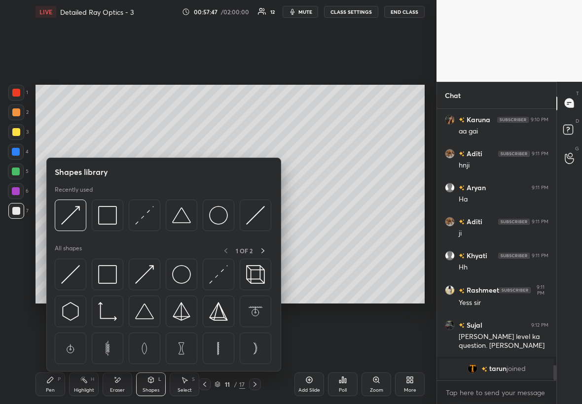
click at [272, 231] on div "Pen P Highlight H Eraser Shapes L Select S 11 / 17 Add Slide Poll Zoom More" at bounding box center [229, 384] width 389 height 39
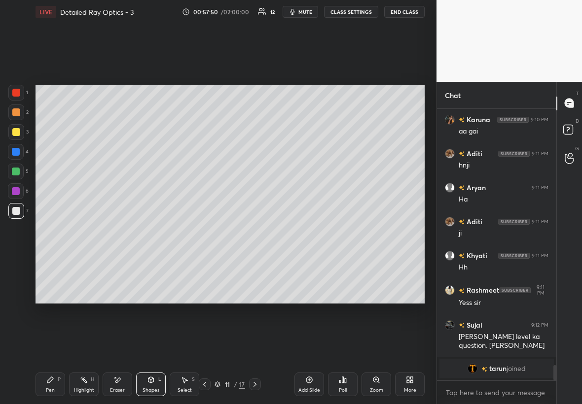
click at [13, 206] on div at bounding box center [16, 211] width 16 height 16
click at [14, 208] on div at bounding box center [16, 211] width 16 height 16
click at [52, 231] on div "Pen P" at bounding box center [50, 385] width 30 height 24
click at [61, 231] on div "Pen P" at bounding box center [50, 385] width 30 height 24
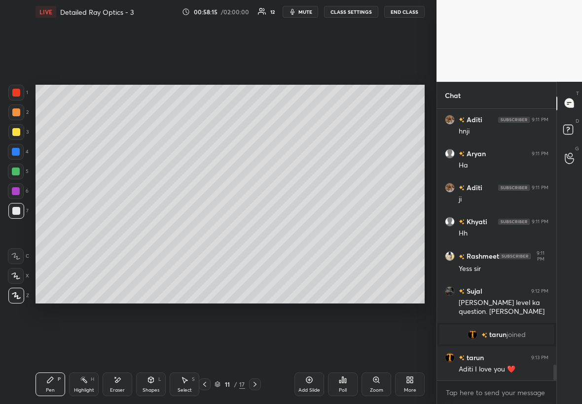
scroll to position [4458, 0]
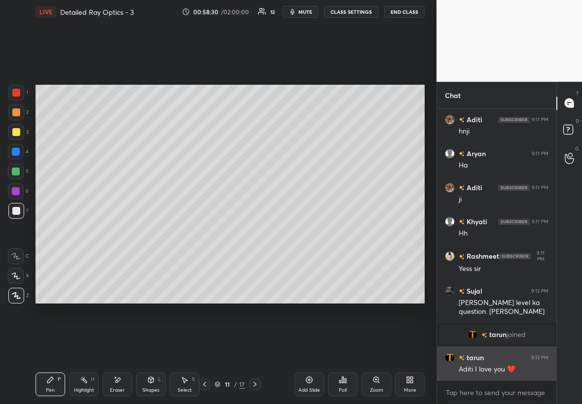
click at [353, 231] on div "Aditi I love you ❤️" at bounding box center [503, 370] width 90 height 10
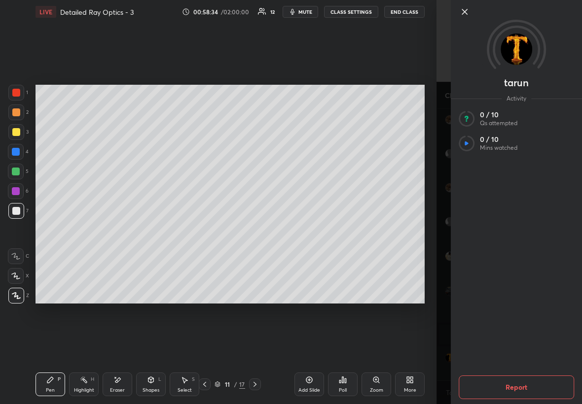
click at [353, 9] on icon at bounding box center [464, 12] width 12 height 12
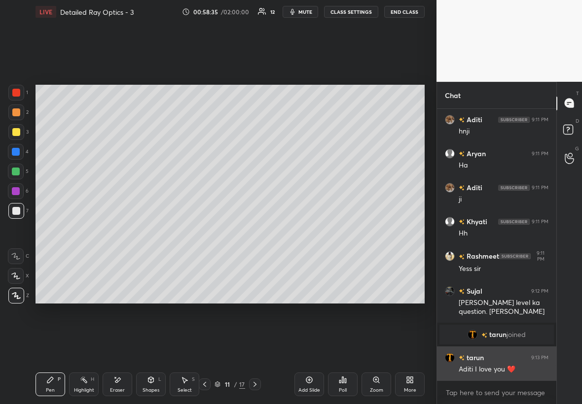
click at [353, 231] on div "Aditi I love you ❤️" at bounding box center [503, 370] width 90 height 10
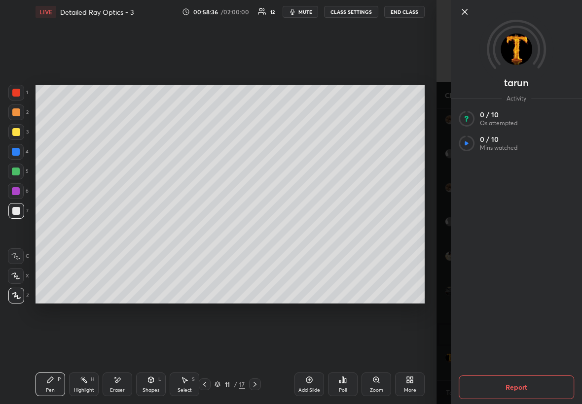
click at [353, 231] on button "Report" at bounding box center [515, 388] width 115 height 24
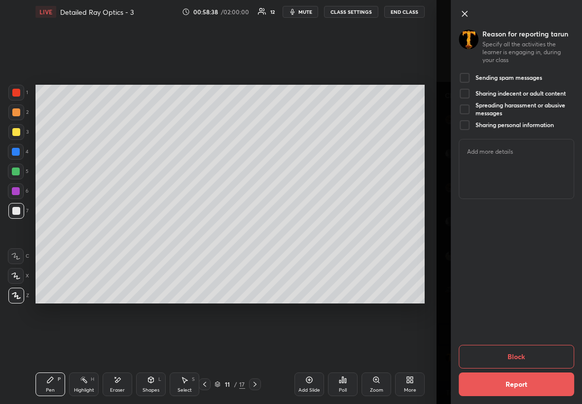
click at [353, 74] on div at bounding box center [464, 78] width 12 height 12
click at [353, 231] on button "Block" at bounding box center [515, 357] width 115 height 24
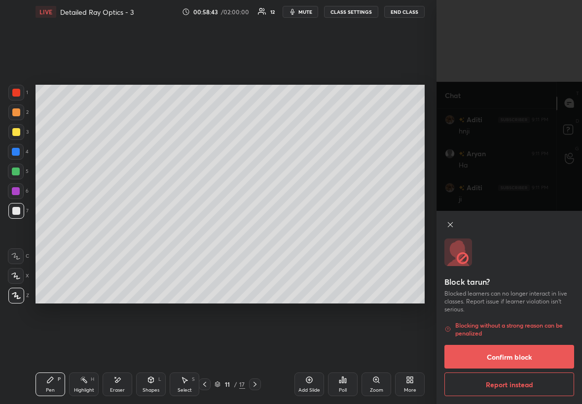
click at [353, 231] on button "Confirm block" at bounding box center [509, 357] width 130 height 24
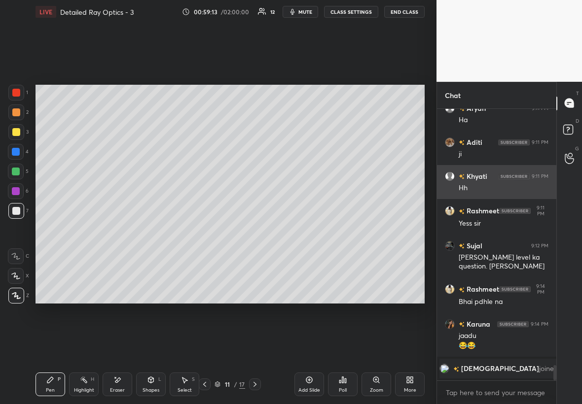
scroll to position [4530, 0]
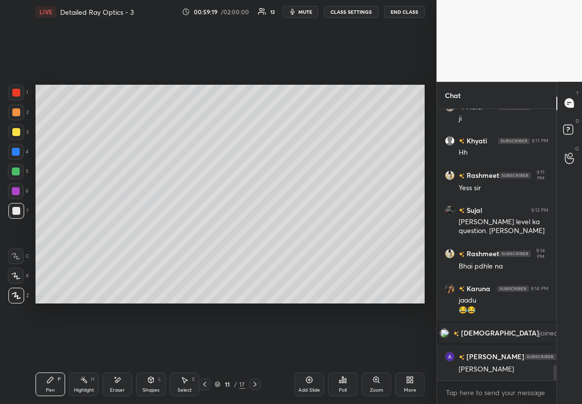
click at [17, 136] on div at bounding box center [16, 132] width 16 height 16
click at [18, 201] on div "6" at bounding box center [18, 193] width 21 height 20
click at [14, 214] on div at bounding box center [16, 211] width 8 height 8
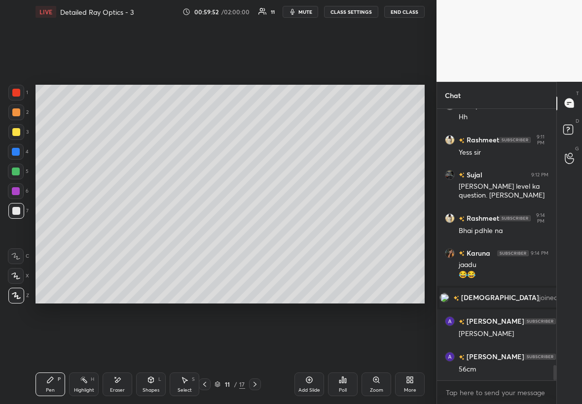
scroll to position [4599, 0]
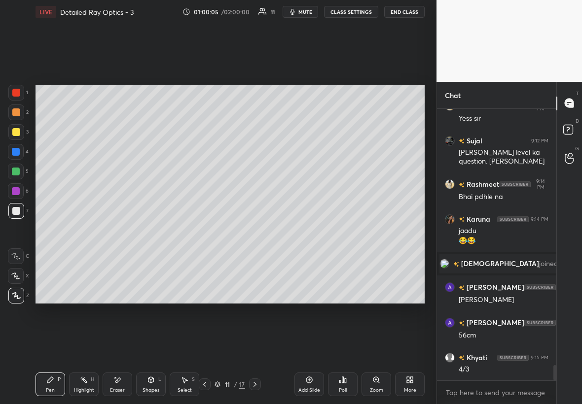
click at [18, 189] on div at bounding box center [16, 191] width 8 height 8
click at [184, 231] on div "Select S" at bounding box center [185, 385] width 30 height 24
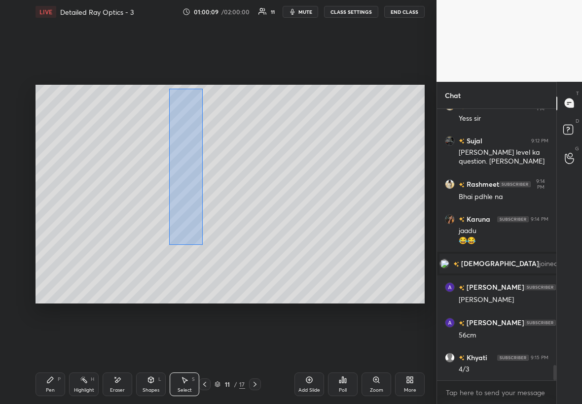
scroll to position [4633, 0]
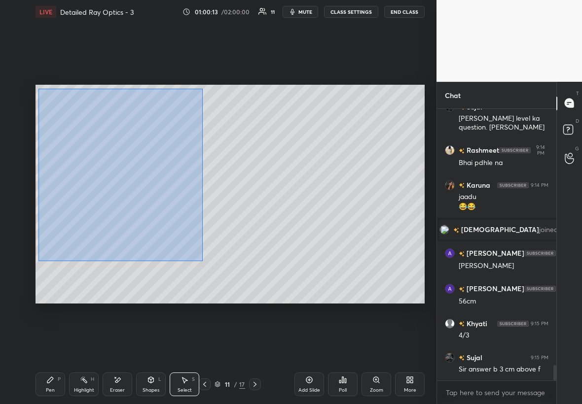
drag, startPoint x: 203, startPoint y: 89, endPoint x: 39, endPoint y: 261, distance: 237.8
click at [39, 231] on div "0 ° Undo Copy Paste here Duplicate Duplicate to new slide Delete" at bounding box center [229, 194] width 389 height 219
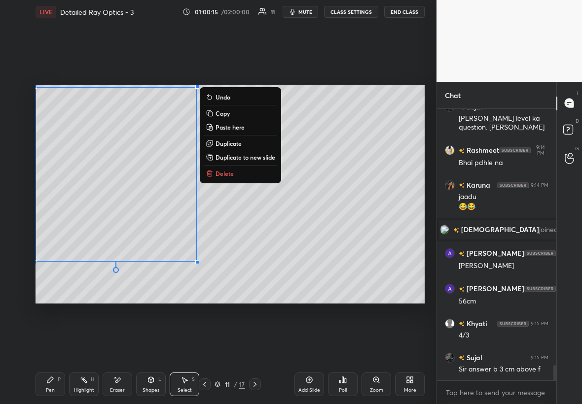
click at [238, 141] on p "Duplicate" at bounding box center [228, 143] width 26 height 8
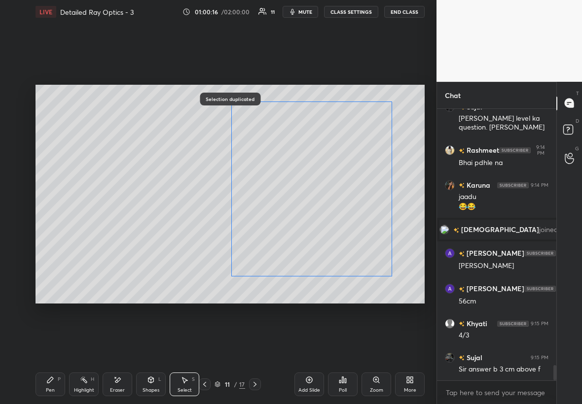
drag, startPoint x: 118, startPoint y: 193, endPoint x: 302, endPoint y: 199, distance: 183.9
click at [303, 199] on div "0 ° Undo Copy Paste here Duplicate Duplicate to new slide Delete" at bounding box center [229, 194] width 389 height 219
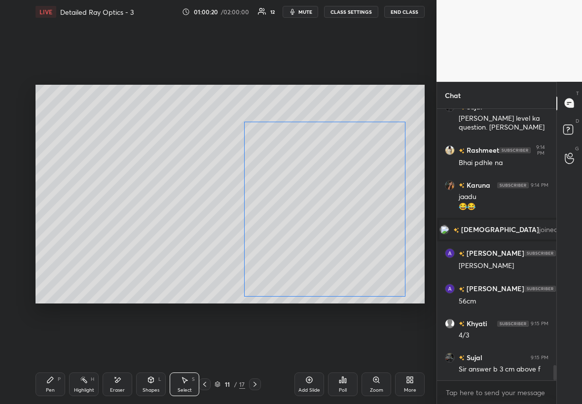
drag, startPoint x: 296, startPoint y: 197, endPoint x: 308, endPoint y: 215, distance: 21.5
click at [308, 214] on div "0 ° Undo Copy Paste here Duplicate Duplicate to new slide Delete" at bounding box center [229, 194] width 389 height 219
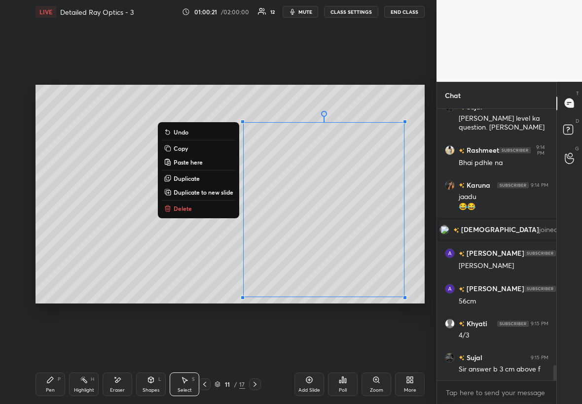
click at [120, 231] on div "Eraser" at bounding box center [118, 385] width 30 height 24
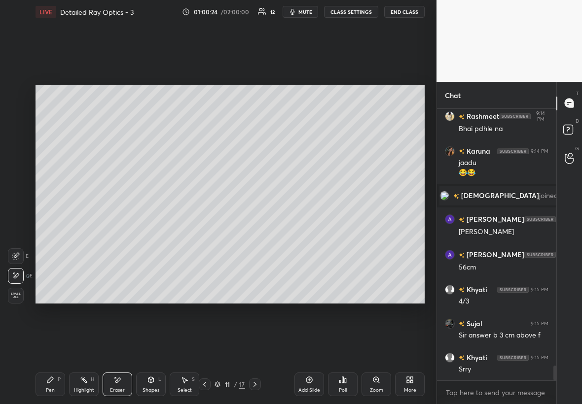
click at [46, 231] on div "Pen P" at bounding box center [50, 385] width 30 height 24
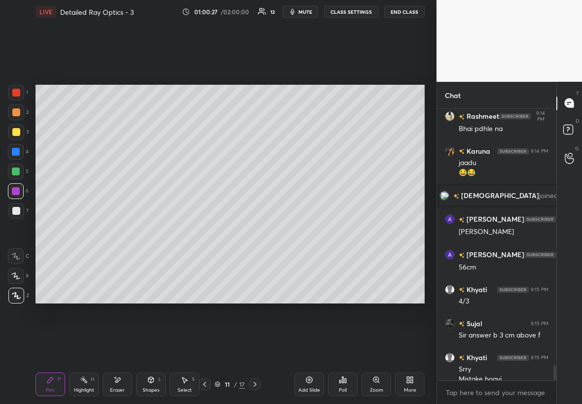
scroll to position [4677, 0]
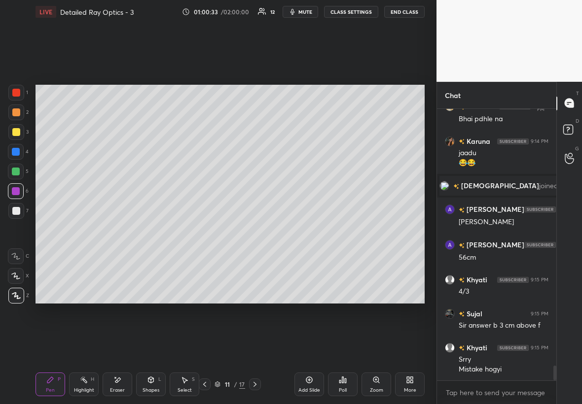
click at [124, 231] on div "Eraser" at bounding box center [118, 385] width 30 height 24
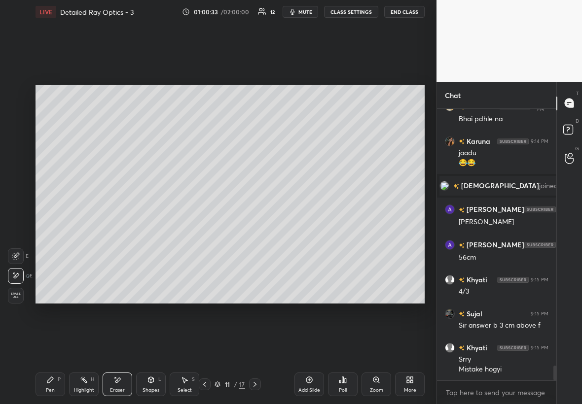
click at [79, 231] on div "Highlight H" at bounding box center [84, 385] width 30 height 24
click at [152, 231] on div "Shapes" at bounding box center [150, 390] width 17 height 5
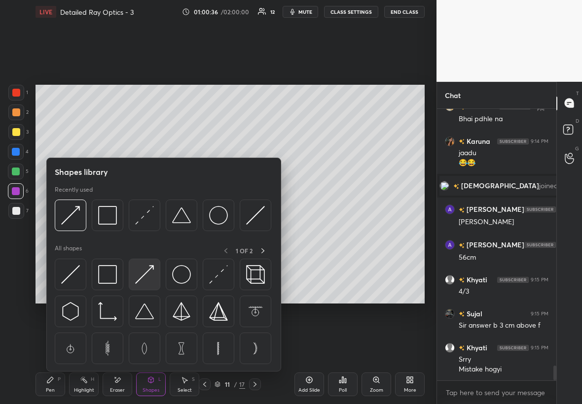
click at [149, 231] on img at bounding box center [144, 274] width 19 height 19
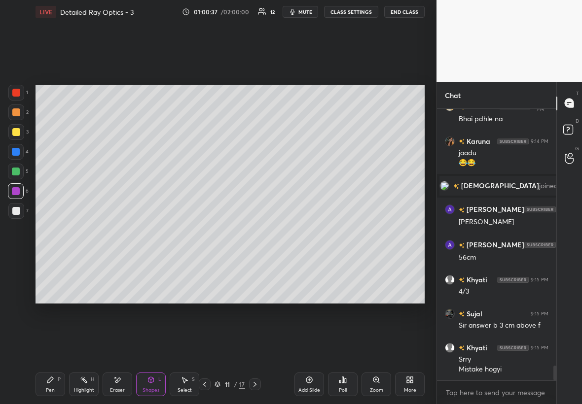
click at [20, 137] on div at bounding box center [16, 132] width 16 height 16
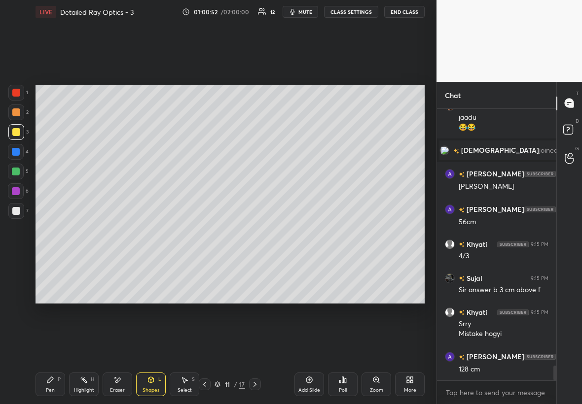
scroll to position [4746, 0]
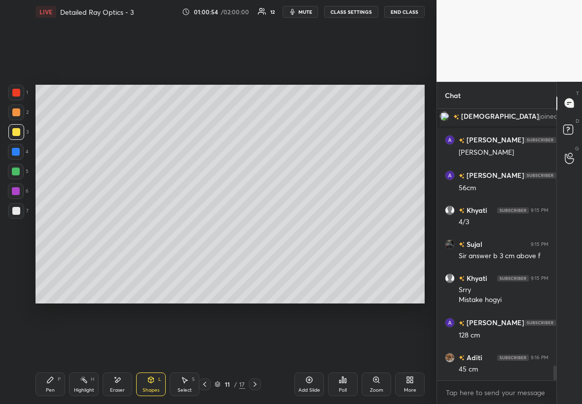
click at [20, 210] on div at bounding box center [16, 211] width 16 height 16
click at [49, 231] on icon at bounding box center [50, 380] width 6 height 6
click at [15, 134] on div at bounding box center [16, 132] width 16 height 16
click at [154, 231] on div "Shapes L" at bounding box center [151, 385] width 30 height 24
click at [11, 214] on div at bounding box center [16, 211] width 16 height 16
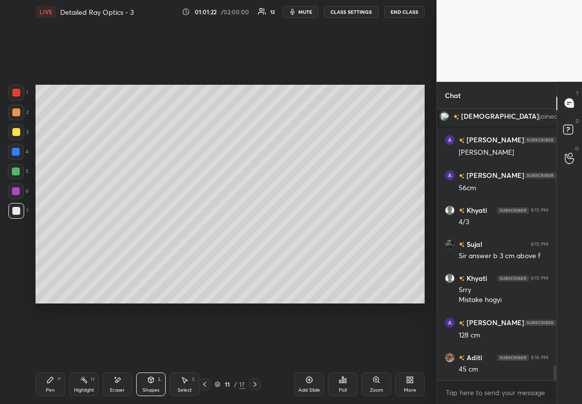
click at [51, 231] on div "Pen P" at bounding box center [50, 385] width 30 height 24
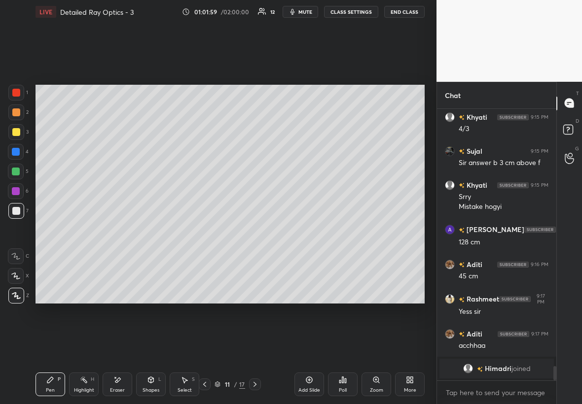
scroll to position [4772, 0]
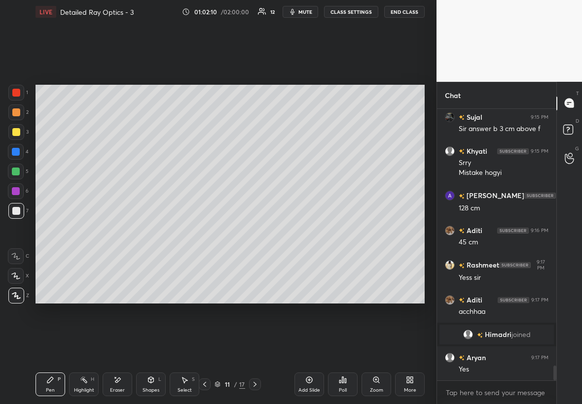
click at [16, 134] on div at bounding box center [16, 132] width 8 height 8
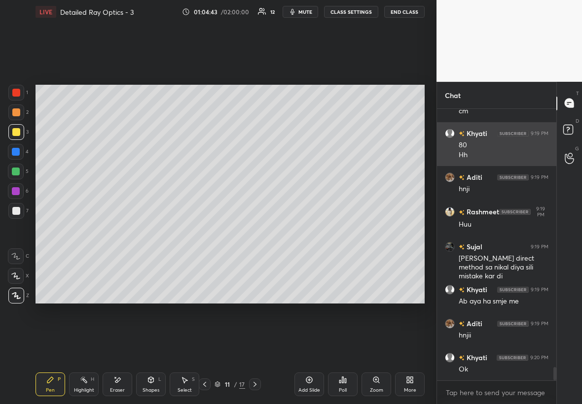
scroll to position [5304, 0]
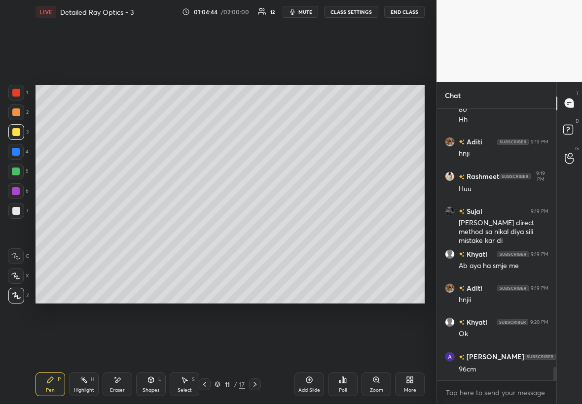
click at [185, 231] on div "Select S" at bounding box center [185, 385] width 30 height 24
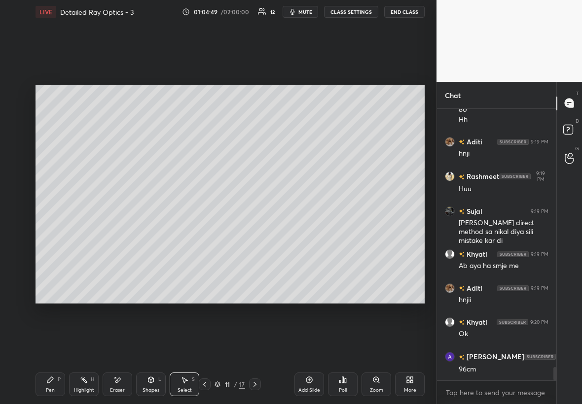
drag, startPoint x: 35, startPoint y: 87, endPoint x: 86, endPoint y: 180, distance: 106.8
click at [86, 182] on div "0 ° Undo Copy Paste here Duplicate Duplicate to new slide Delete Setting up you…" at bounding box center [230, 194] width 397 height 341
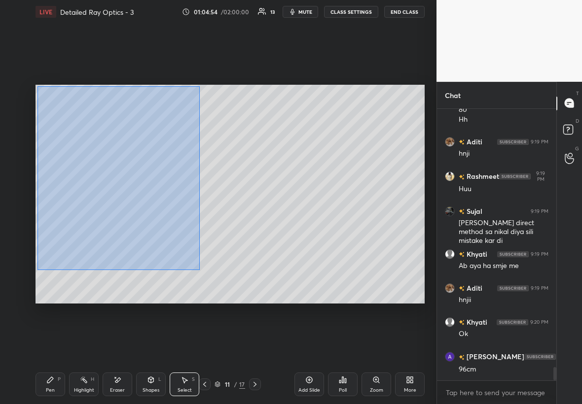
drag, startPoint x: 37, startPoint y: 86, endPoint x: 199, endPoint y: 268, distance: 243.3
click at [199, 231] on div "0 ° Undo Copy Paste here Duplicate Duplicate to new slide Delete" at bounding box center [229, 194] width 389 height 219
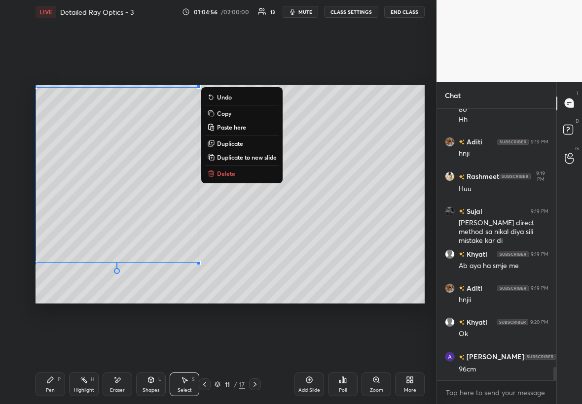
click at [247, 142] on button "Duplicate" at bounding box center [241, 144] width 73 height 12
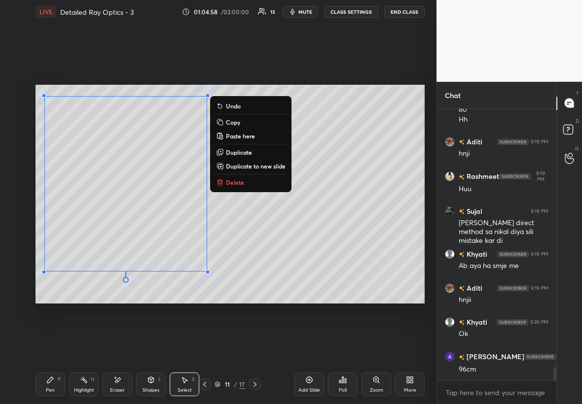
click at [248, 166] on p "Duplicate to new slide" at bounding box center [256, 166] width 60 height 8
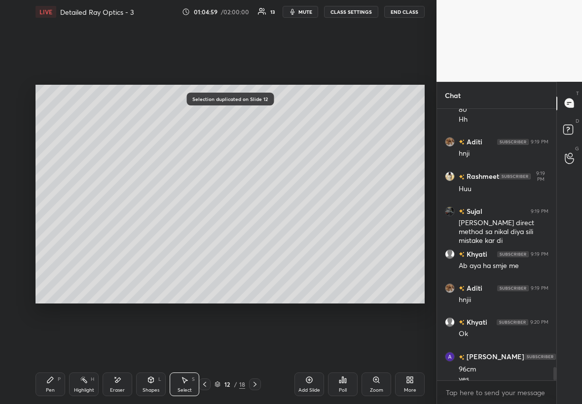
scroll to position [5314, 0]
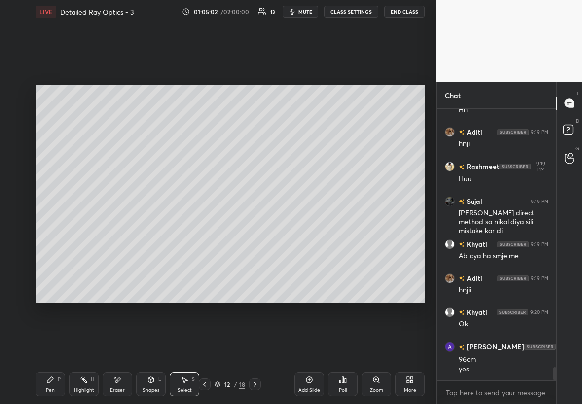
click at [206, 231] on icon at bounding box center [205, 385] width 8 height 8
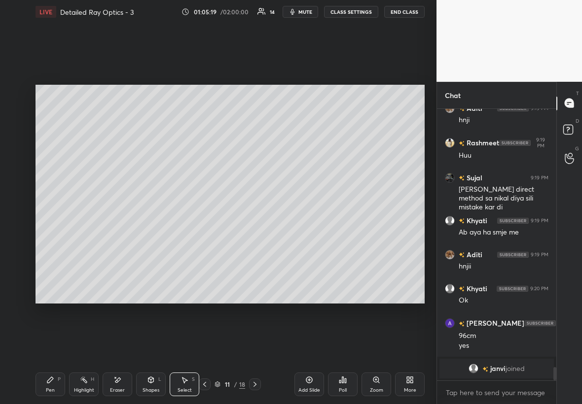
click at [54, 231] on div "Pen P" at bounding box center [50, 385] width 30 height 24
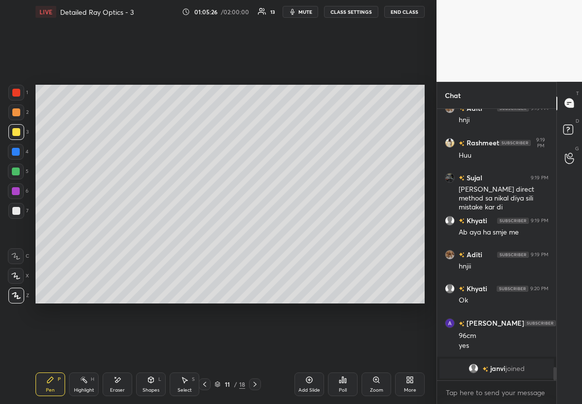
click at [254, 231] on icon at bounding box center [255, 385] width 8 height 8
click at [11, 199] on div "6" at bounding box center [18, 193] width 21 height 20
click at [17, 135] on div at bounding box center [16, 132] width 8 height 8
click at [184, 231] on div "Select" at bounding box center [184, 390] width 14 height 5
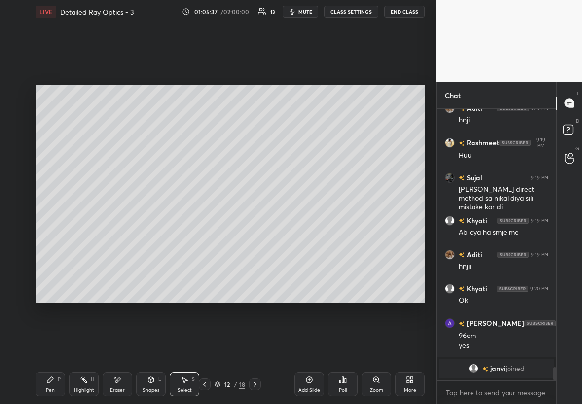
click at [150, 231] on div "Shapes" at bounding box center [150, 390] width 17 height 5
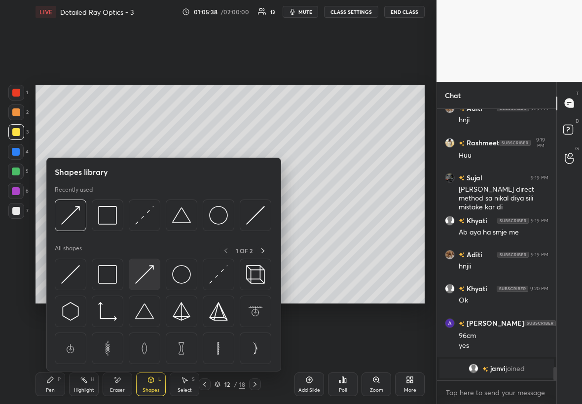
click at [149, 231] on img at bounding box center [144, 274] width 19 height 19
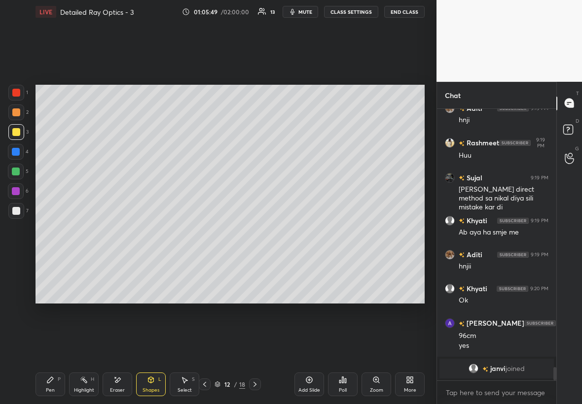
click at [18, 213] on div at bounding box center [16, 211] width 8 height 8
click at [11, 195] on div at bounding box center [16, 191] width 16 height 16
click at [45, 231] on div "Pen P" at bounding box center [50, 385] width 30 height 24
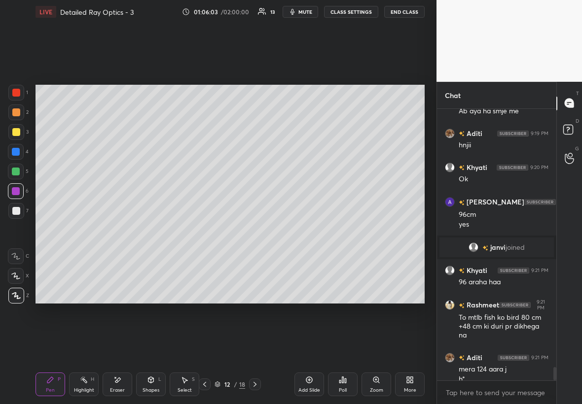
scroll to position [5310, 0]
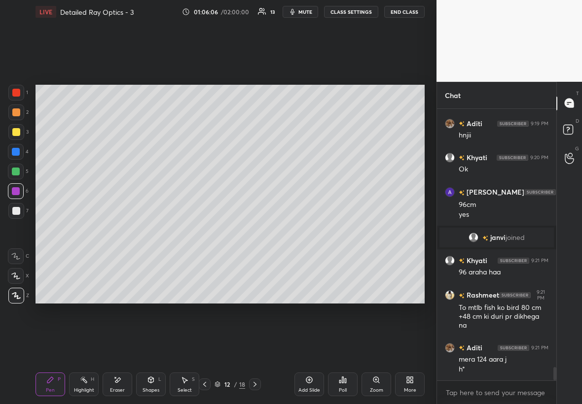
click at [19, 204] on div at bounding box center [16, 211] width 16 height 16
click at [17, 170] on div at bounding box center [16, 172] width 16 height 16
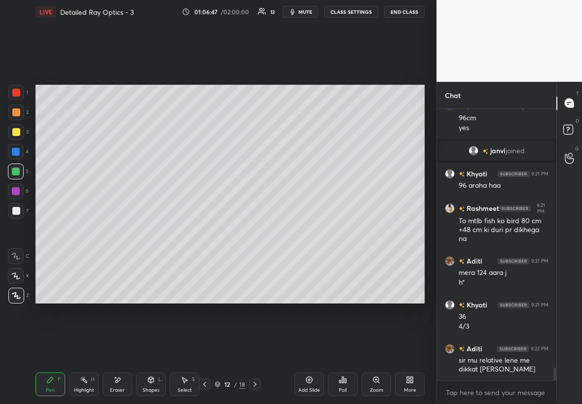
scroll to position [5431, 0]
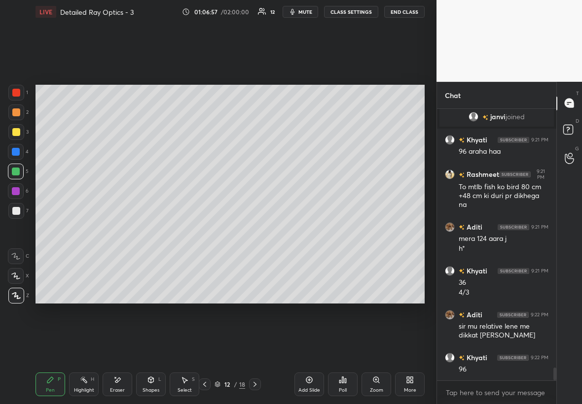
click at [200, 231] on div at bounding box center [205, 385] width 12 height 12
click at [88, 231] on div "Highlight H" at bounding box center [84, 385] width 30 height 24
click at [254, 231] on icon at bounding box center [255, 385] width 8 height 8
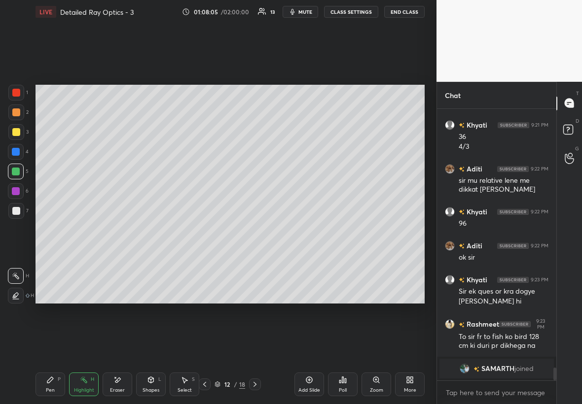
scroll to position [5496, 0]
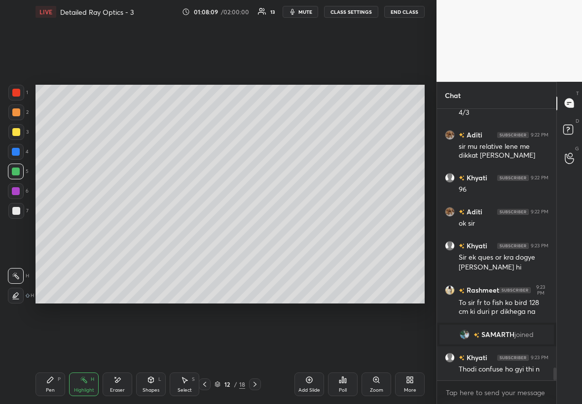
click at [206, 231] on icon at bounding box center [205, 385] width 8 height 8
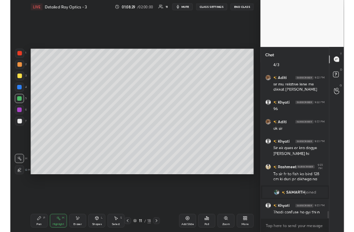
scroll to position [5531, 0]
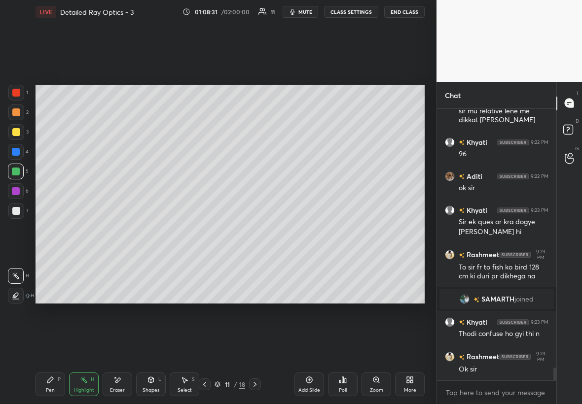
click at [249, 231] on div at bounding box center [255, 385] width 12 height 12
click at [252, 231] on icon at bounding box center [255, 385] width 8 height 8
click at [256, 231] on icon at bounding box center [255, 385] width 8 height 8
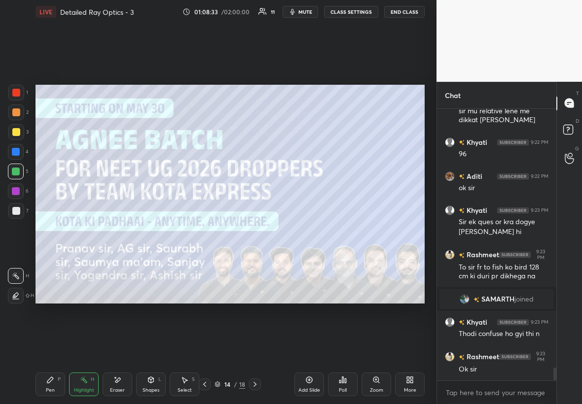
click at [205, 231] on icon at bounding box center [204, 384] width 3 height 5
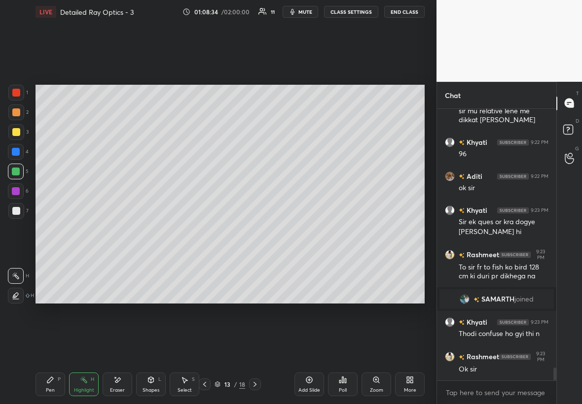
click at [253, 231] on icon at bounding box center [255, 385] width 8 height 8
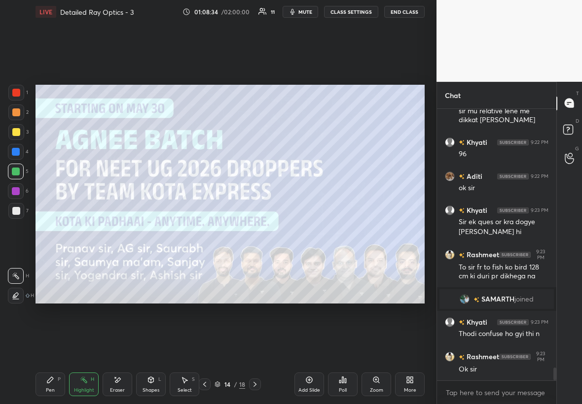
click at [252, 231] on icon at bounding box center [255, 385] width 8 height 8
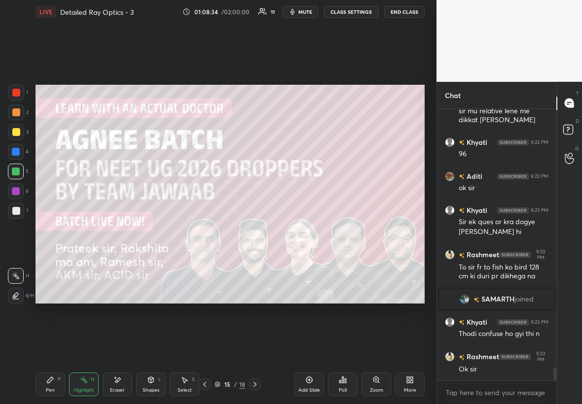
click at [251, 231] on icon at bounding box center [255, 385] width 8 height 8
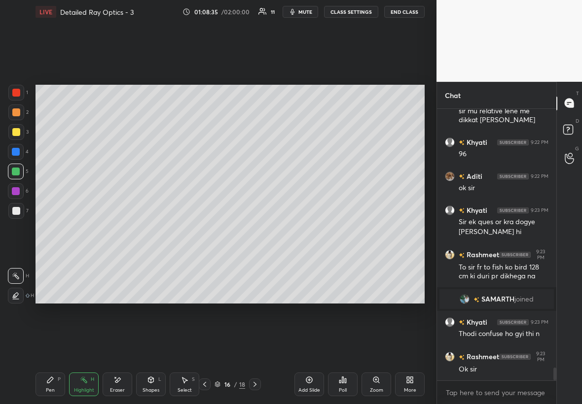
click at [250, 231] on div at bounding box center [255, 385] width 12 height 12
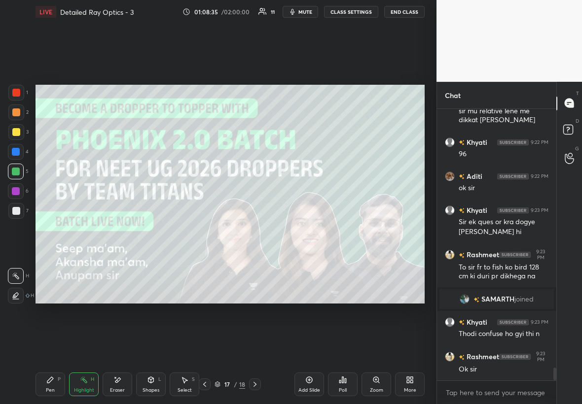
click at [253, 231] on icon at bounding box center [255, 385] width 8 height 8
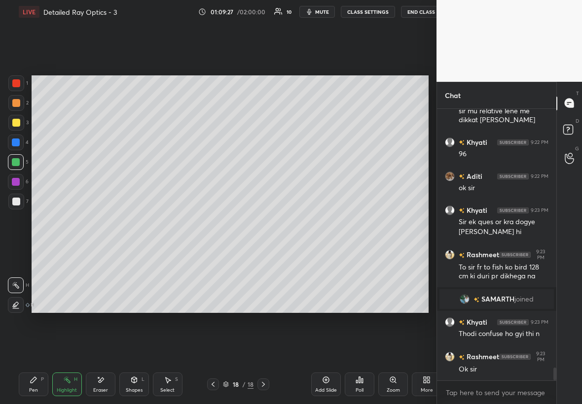
scroll to position [341, 397]
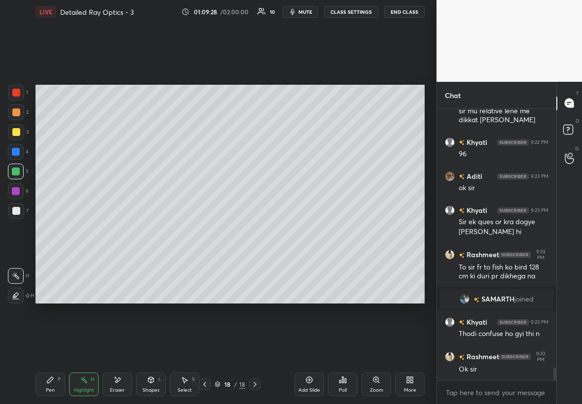
click at [306, 231] on icon at bounding box center [309, 380] width 8 height 8
click at [308, 231] on icon at bounding box center [309, 380] width 8 height 8
click at [311, 231] on icon at bounding box center [309, 380] width 8 height 8
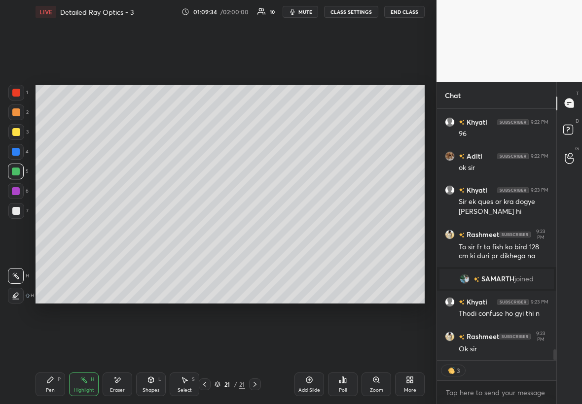
click at [353, 231] on div "More" at bounding box center [410, 390] width 12 height 5
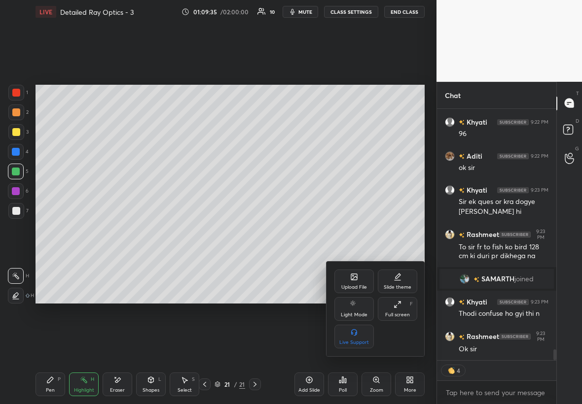
click at [351, 231] on div "Upload File" at bounding box center [354, 287] width 26 height 5
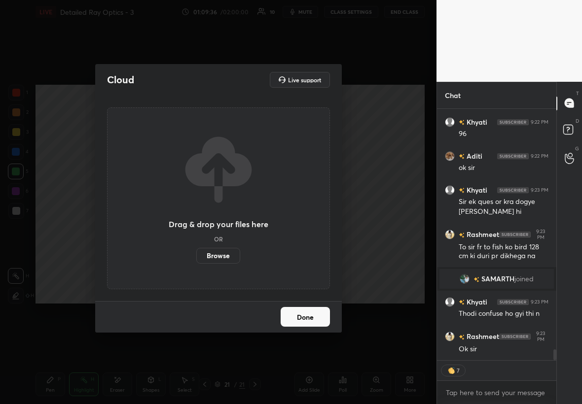
click at [207, 231] on label "Browse" at bounding box center [218, 256] width 44 height 16
click at [196, 231] on input "Browse" at bounding box center [196, 256] width 0 height 16
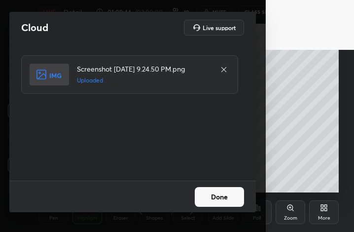
click at [228, 197] on button "Done" at bounding box center [219, 197] width 49 height 20
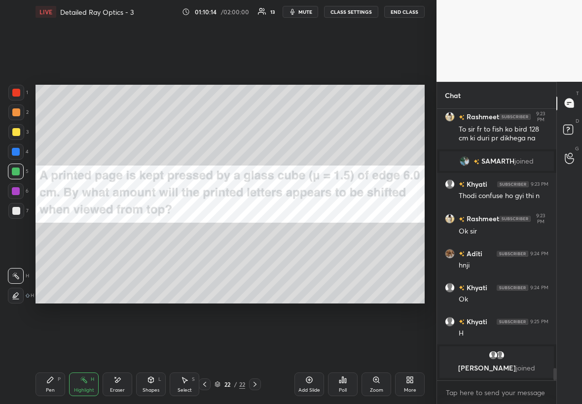
drag, startPoint x: 9, startPoint y: 136, endPoint x: 16, endPoint y: 135, distance: 7.1
click at [14, 136] on div at bounding box center [16, 132] width 16 height 16
click at [63, 231] on div "Pen P" at bounding box center [50, 385] width 30 height 24
click at [16, 154] on div at bounding box center [16, 152] width 8 height 8
click at [19, 211] on div at bounding box center [16, 211] width 16 height 16
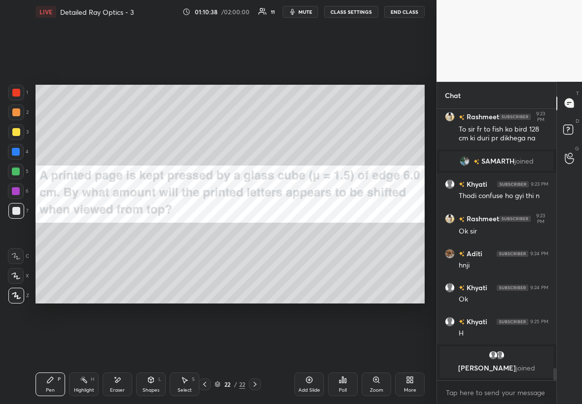
drag, startPoint x: 117, startPoint y: 390, endPoint x: 120, endPoint y: 386, distance: 5.3
click at [118, 231] on div "Eraser" at bounding box center [117, 390] width 15 height 5
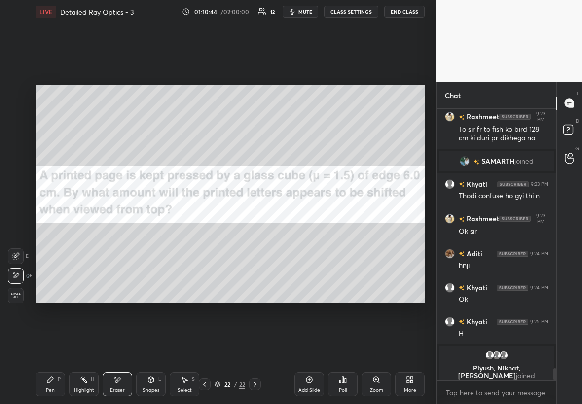
click at [305, 231] on div "Add Slide" at bounding box center [309, 385] width 30 height 24
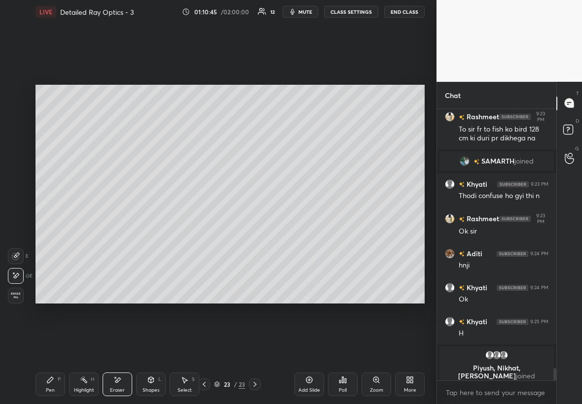
click at [50, 231] on div "Pen P" at bounding box center [50, 385] width 30 height 24
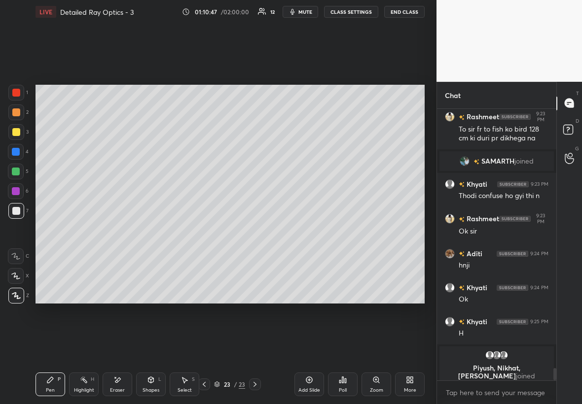
drag, startPoint x: 11, startPoint y: 135, endPoint x: 17, endPoint y: 135, distance: 6.4
click at [11, 134] on div at bounding box center [16, 132] width 16 height 16
click at [194, 231] on div "Select S" at bounding box center [185, 385] width 30 height 24
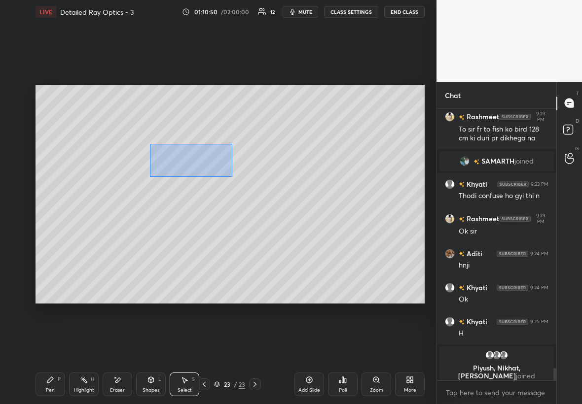
drag, startPoint x: 232, startPoint y: 177, endPoint x: 261, endPoint y: 186, distance: 30.9
click at [260, 185] on div "0 ° Undo Copy Paste here Duplicate Duplicate to new slide Delete" at bounding box center [229, 194] width 389 height 219
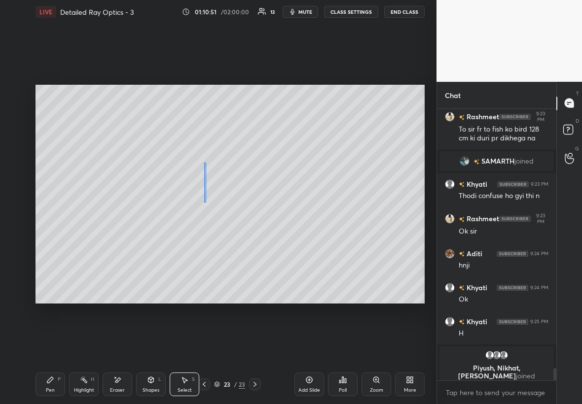
drag, startPoint x: 206, startPoint y: 164, endPoint x: 204, endPoint y: 199, distance: 35.1
click at [205, 203] on div "0 ° Undo Copy Paste here Duplicate Duplicate to new slide Delete" at bounding box center [229, 194] width 389 height 219
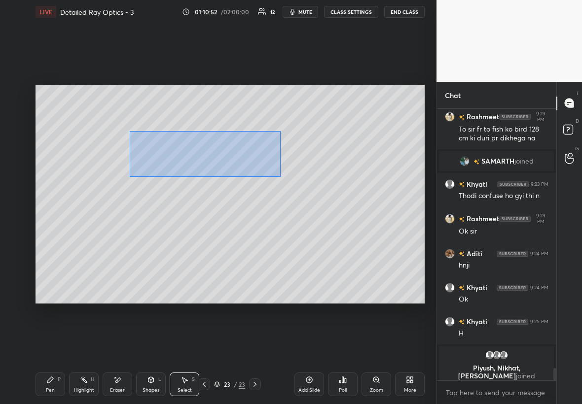
drag, startPoint x: 226, startPoint y: 163, endPoint x: 273, endPoint y: 173, distance: 47.8
click at [280, 177] on div "0 ° Undo Copy Paste here Duplicate Duplicate to new slide Delete" at bounding box center [229, 194] width 389 height 219
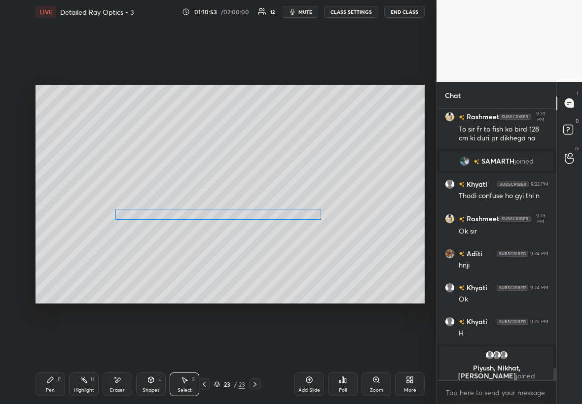
drag, startPoint x: 208, startPoint y: 156, endPoint x: 223, endPoint y: 208, distance: 54.3
click at [224, 207] on div "0 ° Undo Copy Paste here Duplicate Duplicate to new slide Delete" at bounding box center [229, 194] width 389 height 219
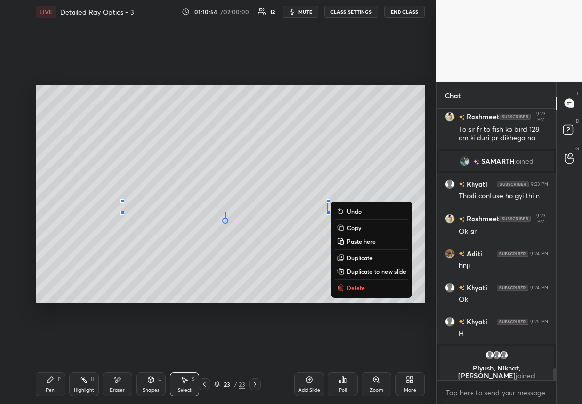
click at [46, 231] on div "Pen" at bounding box center [50, 390] width 9 height 5
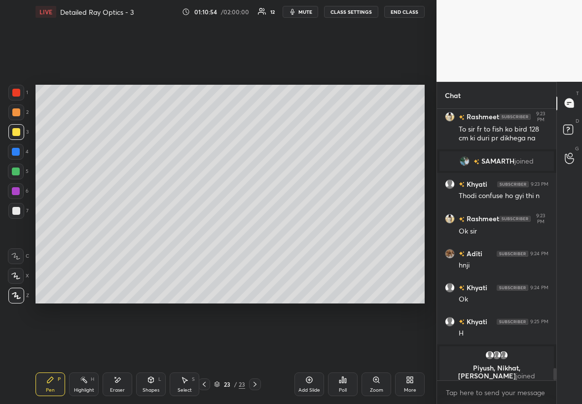
click at [20, 212] on div at bounding box center [16, 211] width 16 height 16
click at [16, 150] on div at bounding box center [16, 152] width 8 height 8
click at [18, 129] on div at bounding box center [16, 132] width 8 height 8
click at [19, 190] on div at bounding box center [16, 191] width 16 height 16
click at [154, 231] on div "Shapes L" at bounding box center [151, 385] width 30 height 24
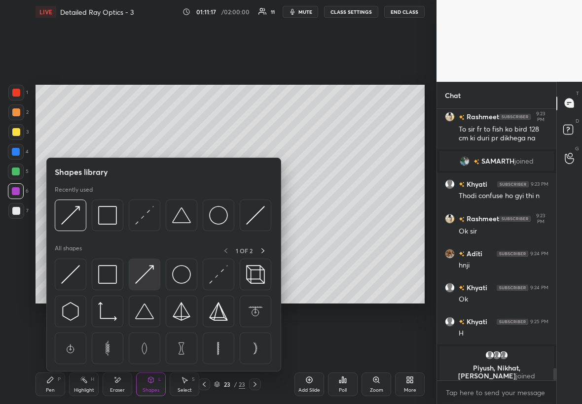
click at [149, 231] on img at bounding box center [144, 274] width 19 height 19
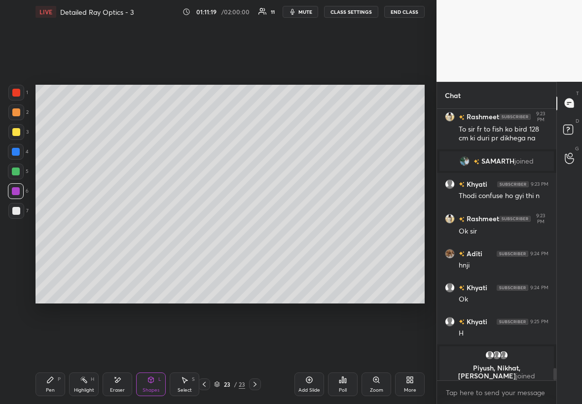
scroll to position [5677, 0]
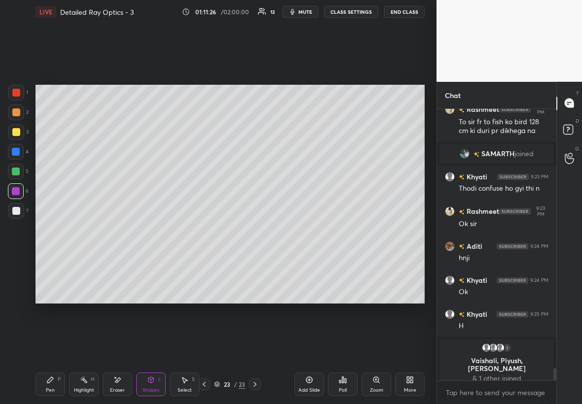
click at [55, 231] on div "Pen P" at bounding box center [50, 385] width 30 height 24
click at [10, 213] on div at bounding box center [16, 211] width 16 height 16
click at [353, 231] on div "Zoom" at bounding box center [376, 385] width 30 height 24
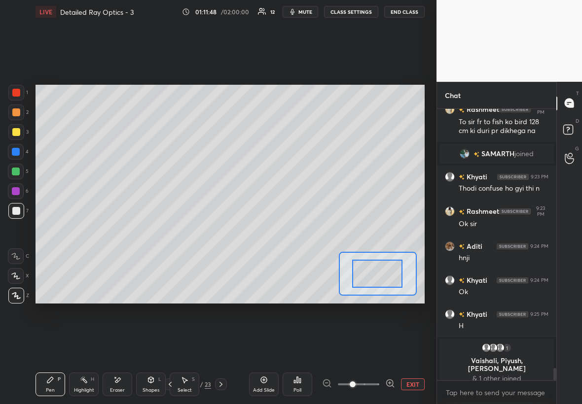
drag, startPoint x: 374, startPoint y: 275, endPoint x: 373, endPoint y: 270, distance: 5.0
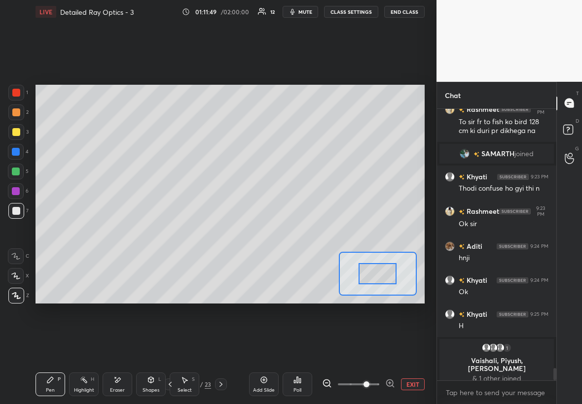
click at [353, 231] on span at bounding box center [366, 384] width 6 height 6
click at [14, 206] on div at bounding box center [16, 211] width 16 height 16
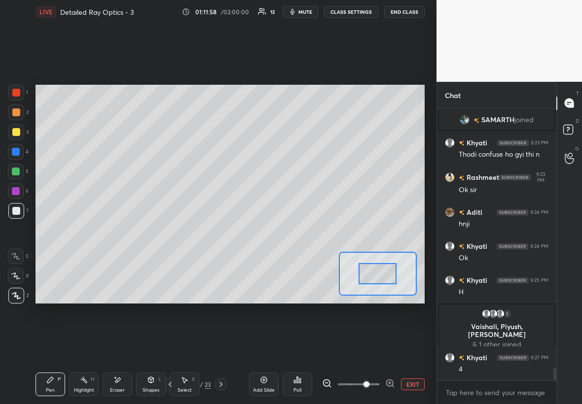
click at [353, 231] on button "EXIT" at bounding box center [413, 385] width 24 height 12
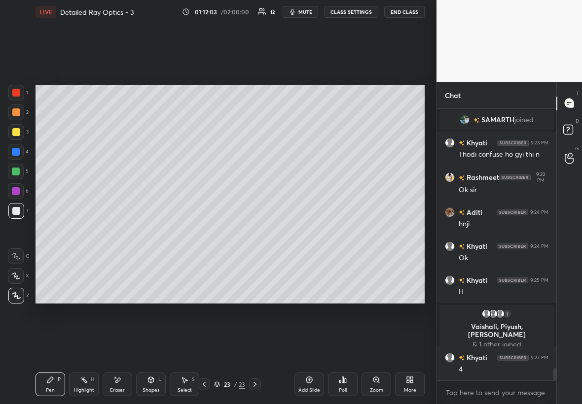
scroll to position [5724, 0]
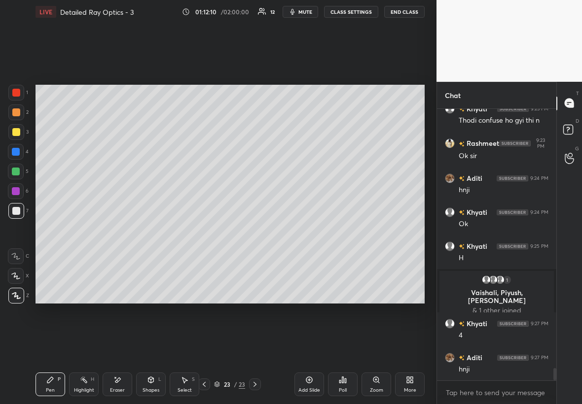
click at [17, 132] on div at bounding box center [16, 132] width 8 height 8
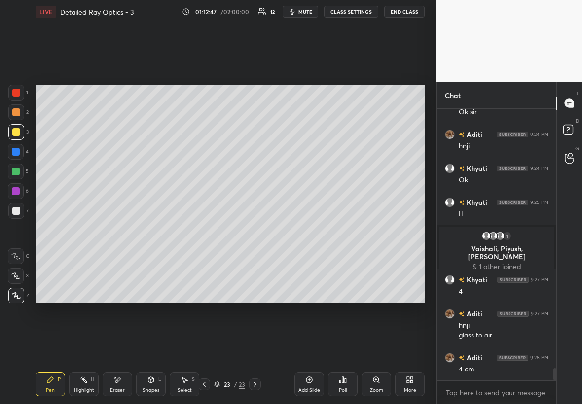
scroll to position [5804, 0]
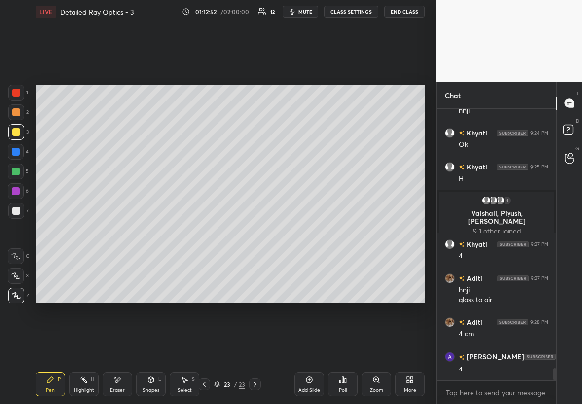
click at [206, 231] on icon at bounding box center [204, 385] width 8 height 8
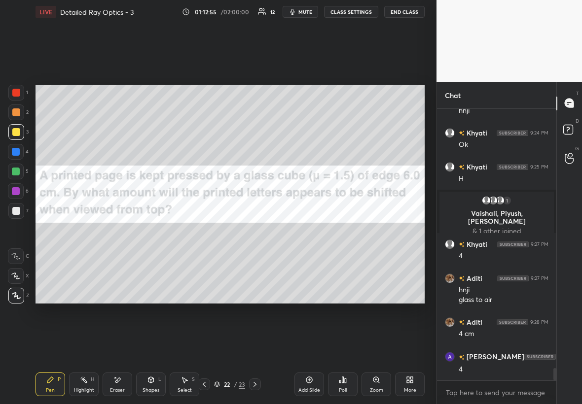
click at [142, 216] on div "Setting up your live class Poll for secs No correct answer Start poll" at bounding box center [230, 194] width 397 height 341
click at [254, 231] on icon at bounding box center [255, 385] width 8 height 8
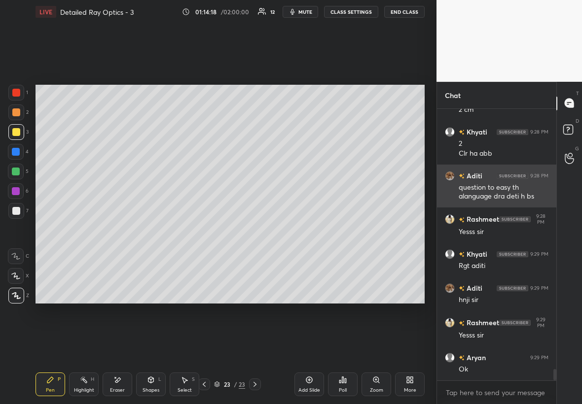
scroll to position [6133, 0]
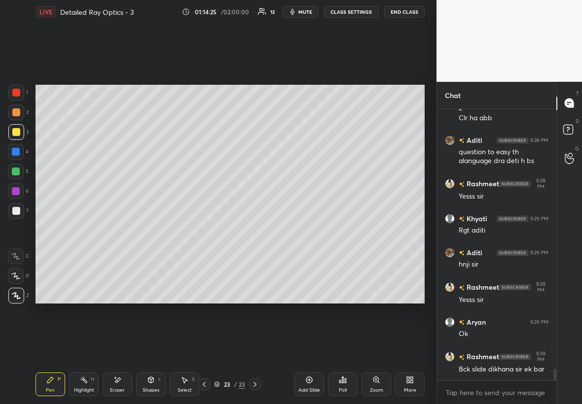
click at [199, 231] on div at bounding box center [204, 385] width 12 height 12
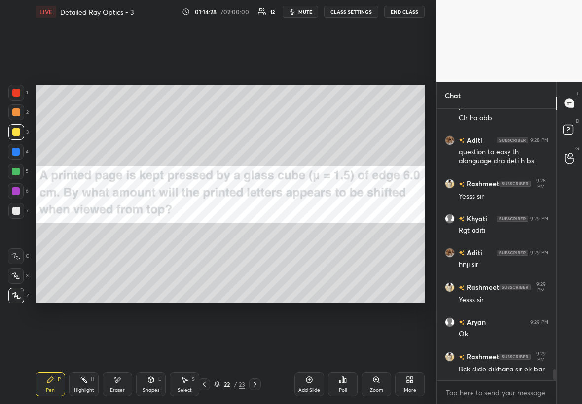
click at [209, 231] on div at bounding box center [204, 385] width 12 height 12
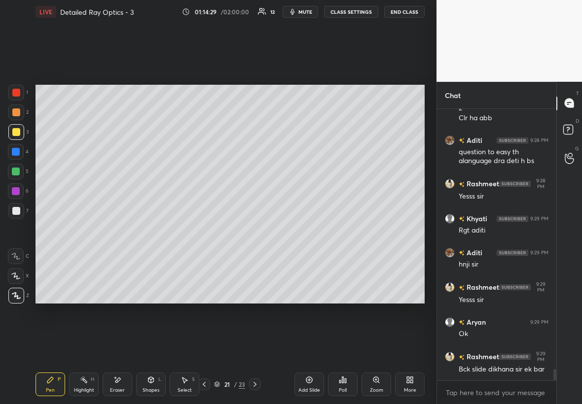
click at [203, 231] on icon at bounding box center [204, 385] width 8 height 8
click at [202, 231] on icon at bounding box center [204, 385] width 8 height 8
click at [208, 231] on div at bounding box center [204, 385] width 12 height 12
click at [205, 231] on icon at bounding box center [204, 384] width 3 height 5
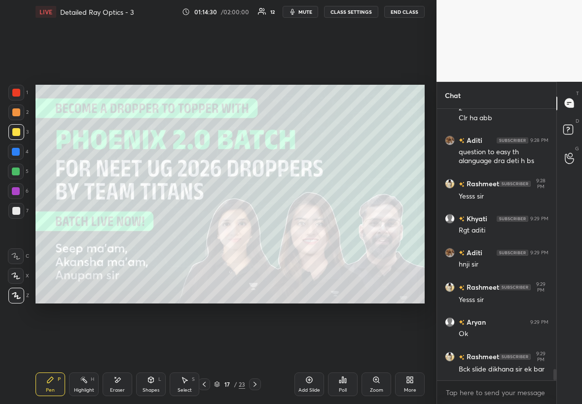
click at [205, 231] on icon at bounding box center [204, 385] width 8 height 8
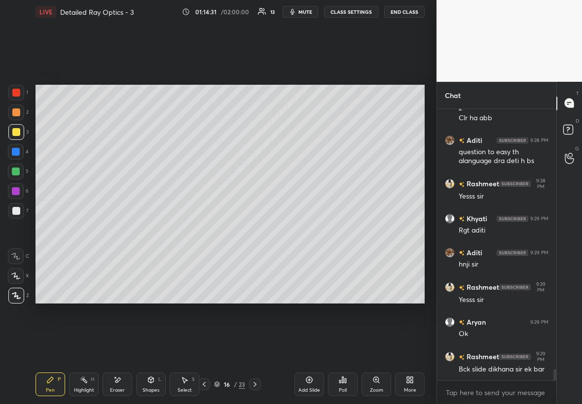
click at [205, 231] on icon at bounding box center [204, 385] width 8 height 8
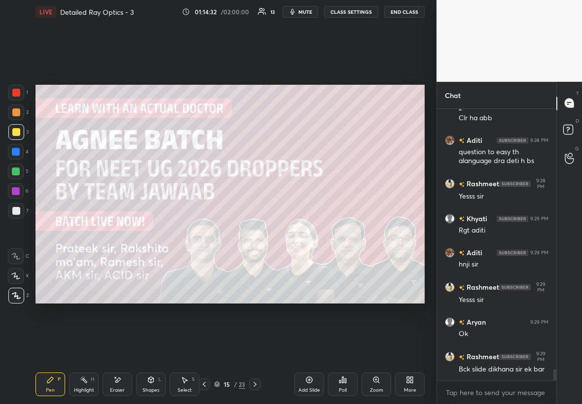
click at [206, 231] on icon at bounding box center [204, 385] width 8 height 8
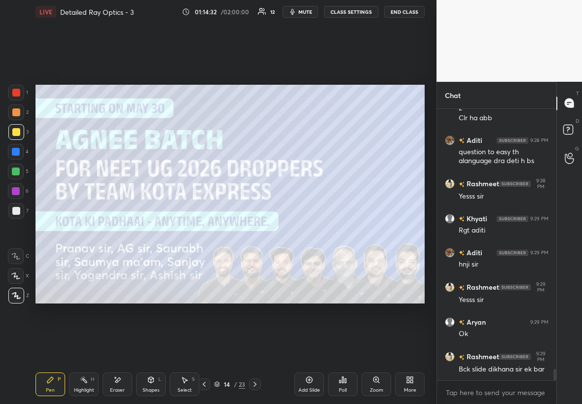
click at [205, 231] on icon at bounding box center [204, 385] width 8 height 8
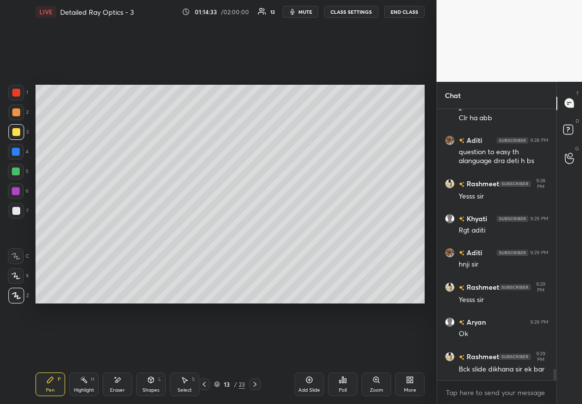
click at [206, 231] on icon at bounding box center [204, 384] width 3 height 5
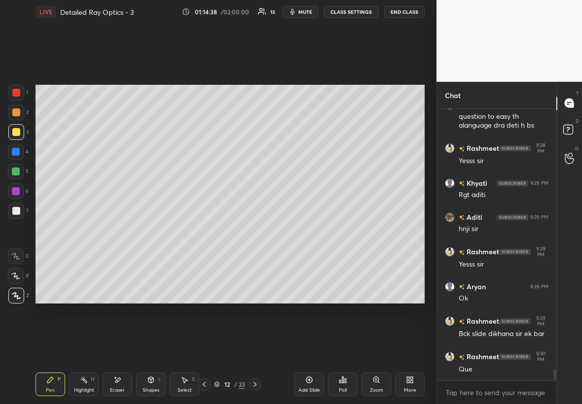
click at [258, 231] on icon at bounding box center [255, 385] width 8 height 8
click at [257, 231] on div at bounding box center [255, 385] width 12 height 12
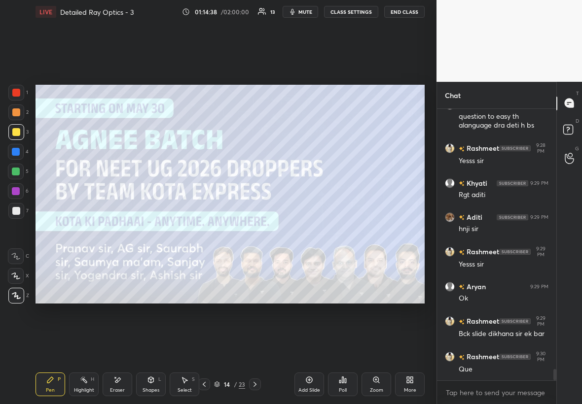
click at [255, 231] on icon at bounding box center [255, 385] width 8 height 8
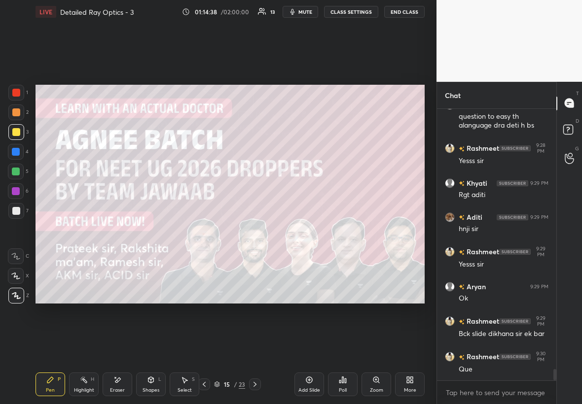
click at [254, 231] on icon at bounding box center [255, 385] width 8 height 8
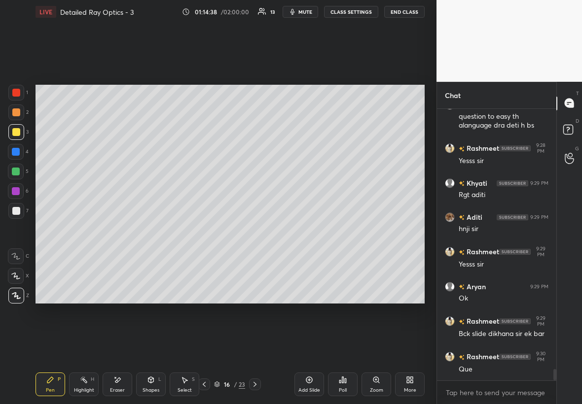
click at [254, 231] on div at bounding box center [255, 385] width 12 height 12
click at [256, 231] on div at bounding box center [255, 385] width 12 height 12
click at [257, 231] on div at bounding box center [255, 385] width 12 height 12
click at [256, 231] on icon at bounding box center [255, 385] width 8 height 8
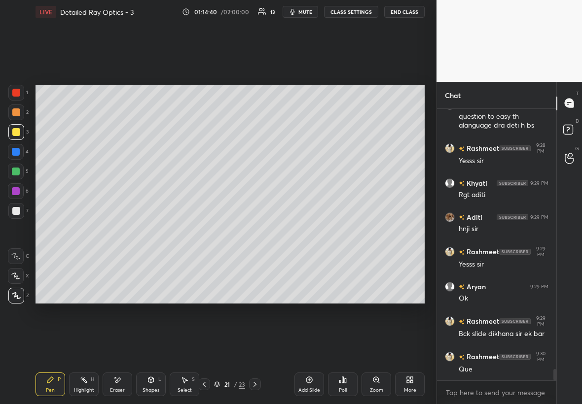
click at [255, 231] on icon at bounding box center [255, 385] width 8 height 8
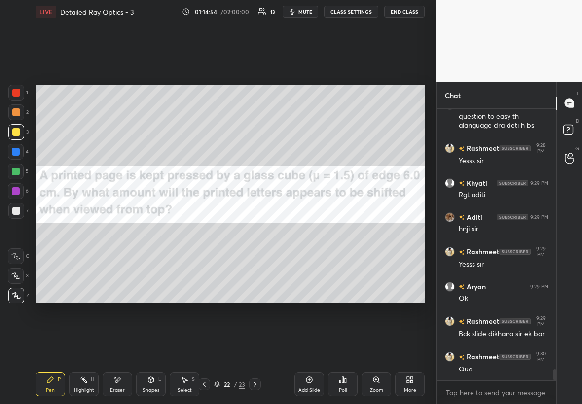
scroll to position [6178, 0]
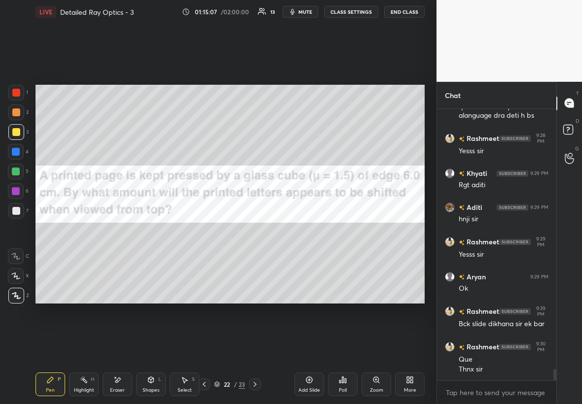
click at [254, 231] on icon at bounding box center [255, 385] width 8 height 8
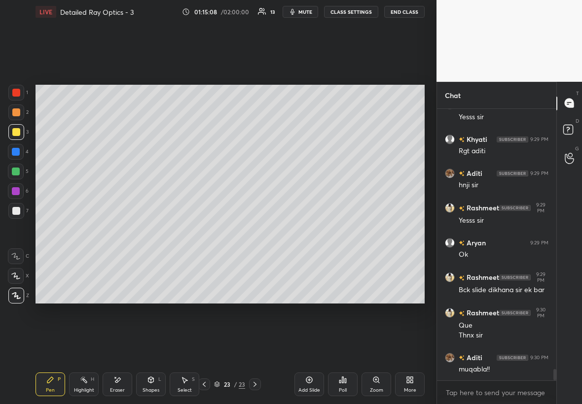
click at [254, 231] on icon at bounding box center [255, 385] width 8 height 8
click at [313, 231] on div "Add Slide" at bounding box center [309, 385] width 30 height 24
click at [20, 133] on div at bounding box center [16, 132] width 16 height 16
click at [19, 133] on div at bounding box center [16, 132] width 16 height 16
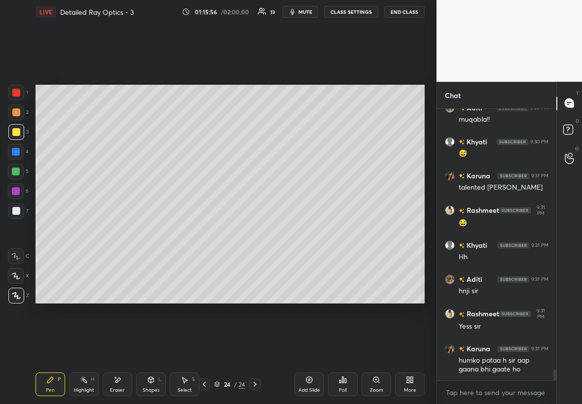
scroll to position [6486, 0]
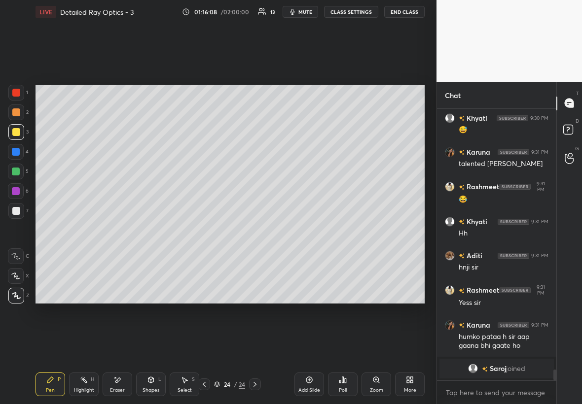
click at [149, 231] on div "Shapes L" at bounding box center [151, 385] width 30 height 24
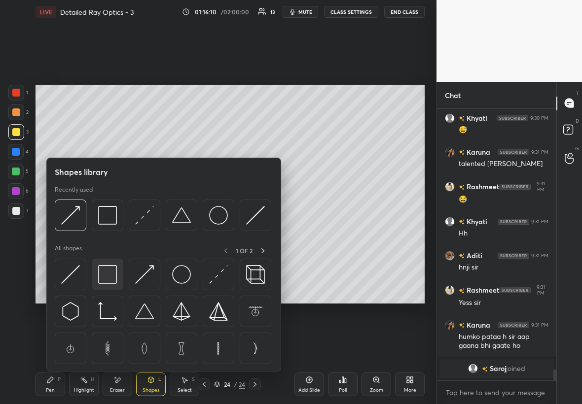
click at [111, 231] on img at bounding box center [107, 274] width 19 height 19
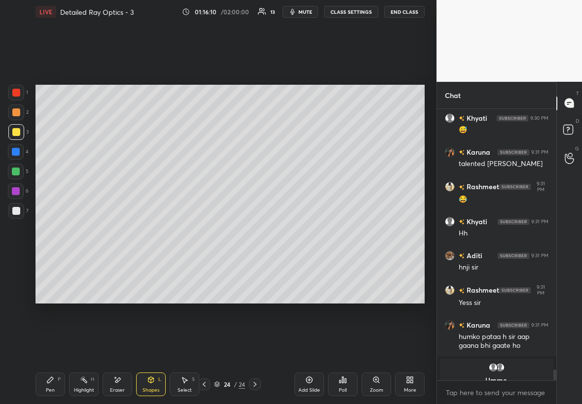
scroll to position [6498, 0]
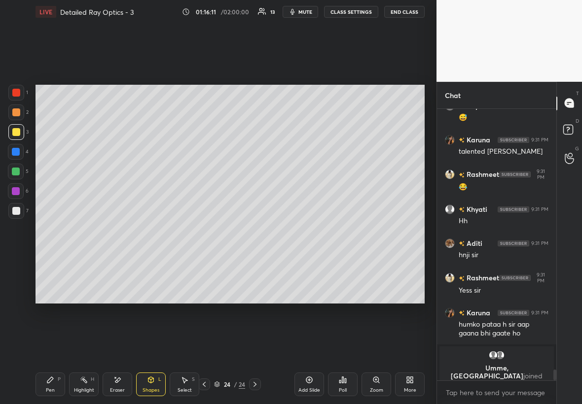
click at [14, 213] on div at bounding box center [16, 211] width 8 height 8
click at [157, 231] on div "Shapes" at bounding box center [150, 390] width 17 height 5
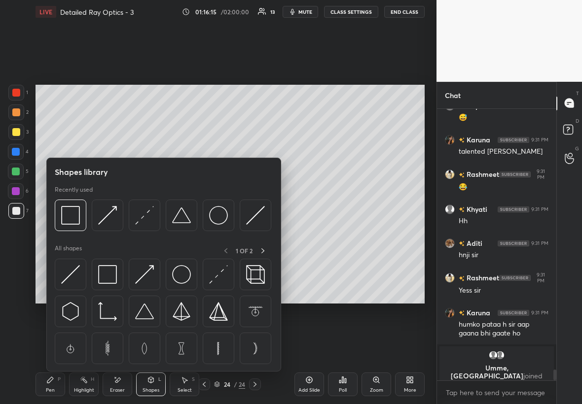
click at [183, 231] on div "Select S" at bounding box center [185, 385] width 30 height 24
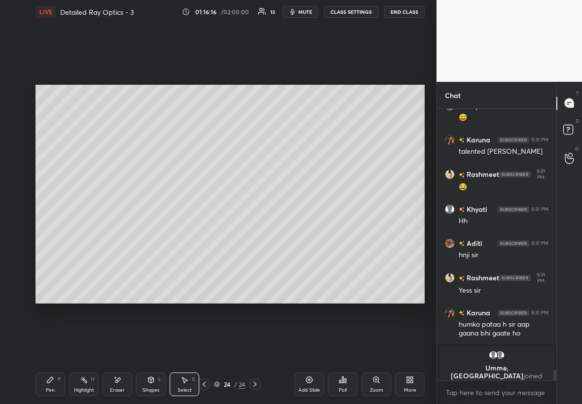
click at [152, 231] on div "Shapes" at bounding box center [150, 390] width 17 height 5
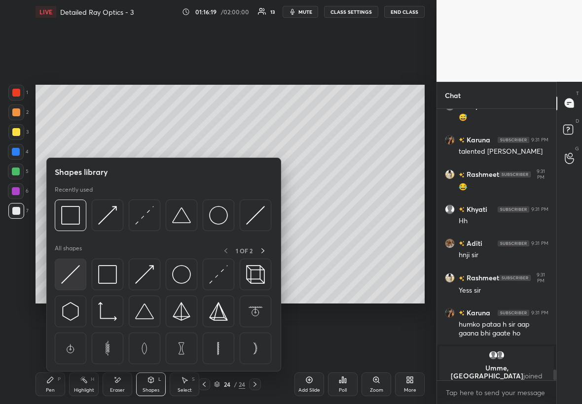
click at [76, 231] on img at bounding box center [70, 274] width 19 height 19
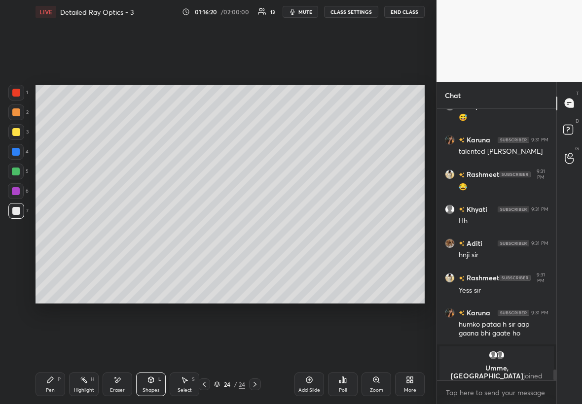
click at [21, 130] on div at bounding box center [16, 132] width 16 height 16
click at [16, 213] on div at bounding box center [16, 211] width 8 height 8
click at [41, 231] on div "Pen P" at bounding box center [50, 385] width 30 height 24
click at [27, 129] on div "3" at bounding box center [18, 132] width 20 height 16
click at [18, 131] on div at bounding box center [16, 132] width 8 height 8
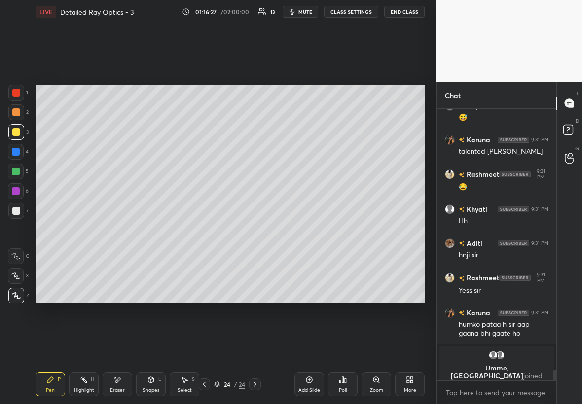
click at [19, 210] on div at bounding box center [16, 211] width 16 height 16
click at [19, 210] on div at bounding box center [16, 211] width 8 height 8
click at [19, 130] on div at bounding box center [16, 132] width 16 height 16
click at [20, 210] on div at bounding box center [16, 211] width 16 height 16
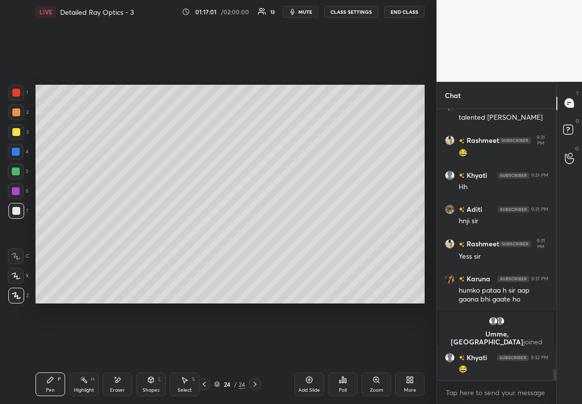
scroll to position [6243, 0]
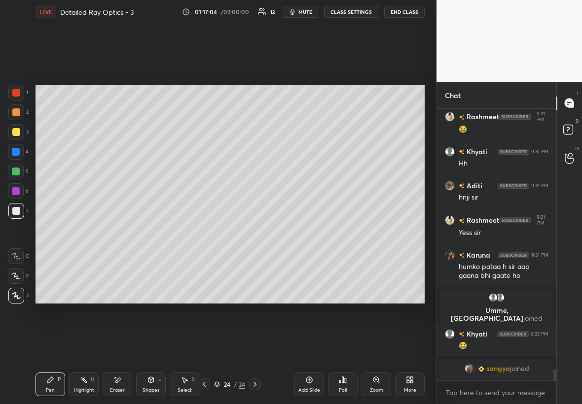
click at [16, 132] on div at bounding box center [16, 132] width 8 height 8
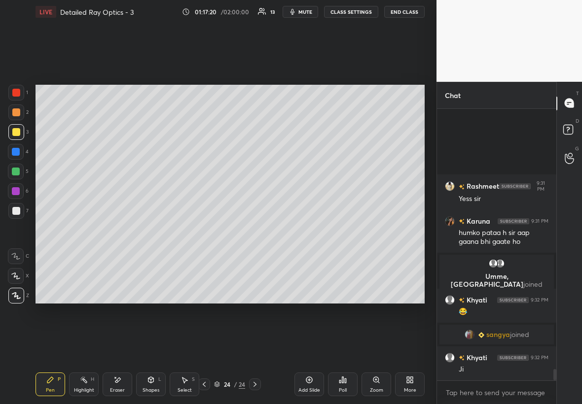
scroll to position [6257, 0]
click at [121, 231] on div "Eraser" at bounding box center [117, 390] width 15 height 5
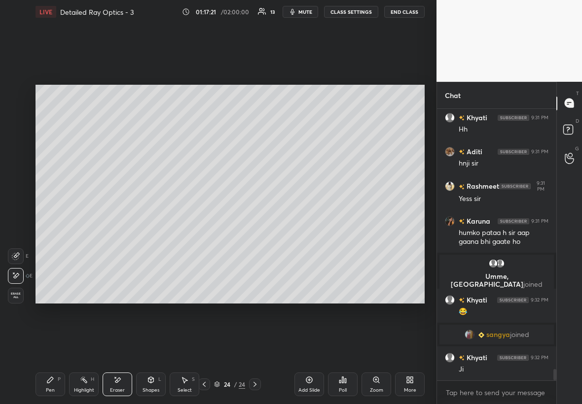
click at [156, 231] on div "Shapes" at bounding box center [150, 390] width 17 height 5
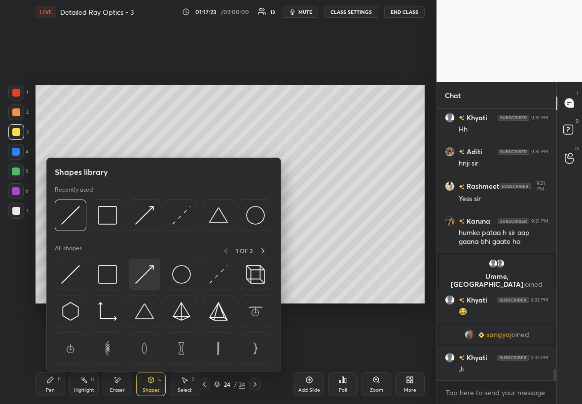
drag, startPoint x: 150, startPoint y: 277, endPoint x: 144, endPoint y: 274, distance: 6.6
click at [145, 231] on img at bounding box center [144, 274] width 19 height 19
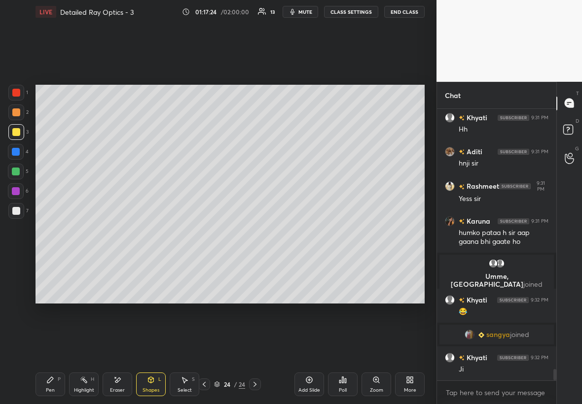
click at [22, 188] on div at bounding box center [16, 191] width 16 height 16
click at [192, 231] on div "Select S" at bounding box center [185, 385] width 30 height 24
drag, startPoint x: 241, startPoint y: 160, endPoint x: 249, endPoint y: 181, distance: 23.2
click at [250, 183] on div "0 ° Undo Copy Paste here Duplicate Duplicate to new slide Delete" at bounding box center [229, 194] width 389 height 219
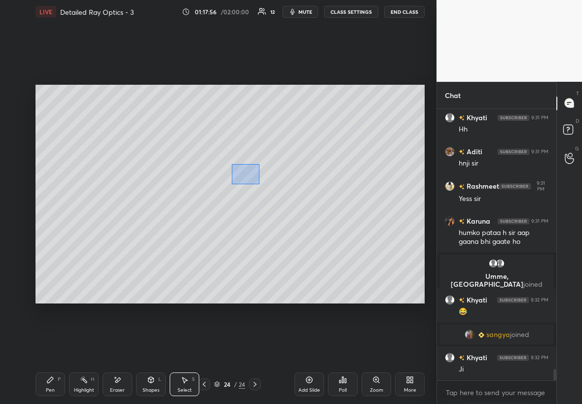
drag, startPoint x: 233, startPoint y: 164, endPoint x: 259, endPoint y: 181, distance: 31.3
click at [259, 183] on div "0 ° Undo Copy Paste here Duplicate Duplicate to new slide Delete" at bounding box center [229, 194] width 389 height 219
drag, startPoint x: 251, startPoint y: 174, endPoint x: 267, endPoint y: 190, distance: 22.3
click at [267, 191] on div "0 ° Undo Copy Paste here Duplicate Duplicate to new slide Delete" at bounding box center [229, 194] width 389 height 219
click at [255, 178] on div "0 ° Undo Copy Paste here Duplicate Duplicate to new slide Delete" at bounding box center [229, 194] width 389 height 219
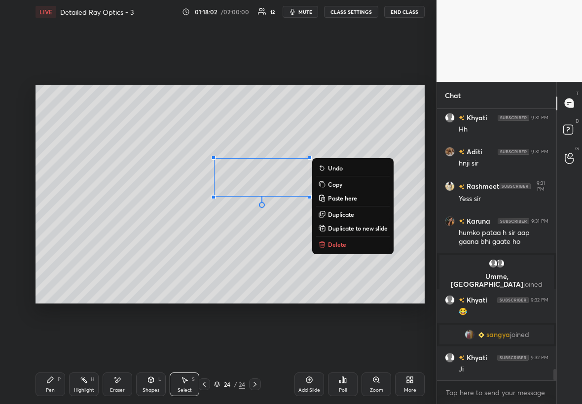
click at [336, 214] on p "Duplicate" at bounding box center [341, 214] width 26 height 8
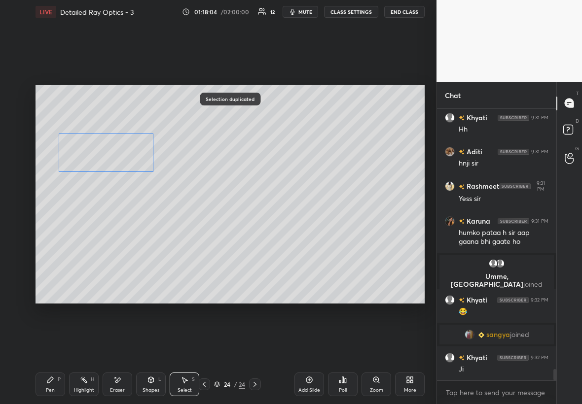
drag, startPoint x: 254, startPoint y: 181, endPoint x: 84, endPoint y: 141, distance: 175.1
click at [85, 143] on div "0 ° Undo Copy Paste here Duplicate Duplicate to new slide Delete" at bounding box center [229, 194] width 389 height 219
drag, startPoint x: 84, startPoint y: 141, endPoint x: 74, endPoint y: 132, distance: 13.6
click at [74, 133] on div "0 ° Undo Copy Paste here Duplicate Duplicate to new slide Delete" at bounding box center [229, 194] width 389 height 219
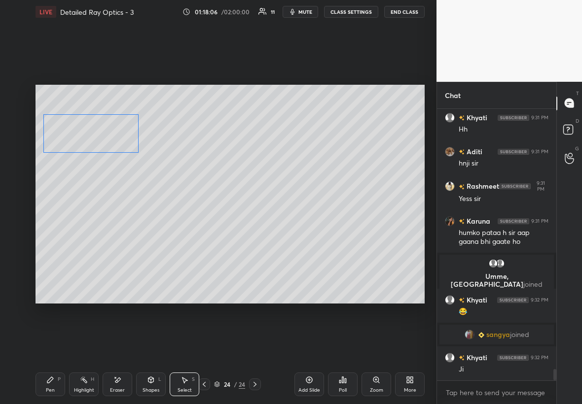
scroll to position [6280, 0]
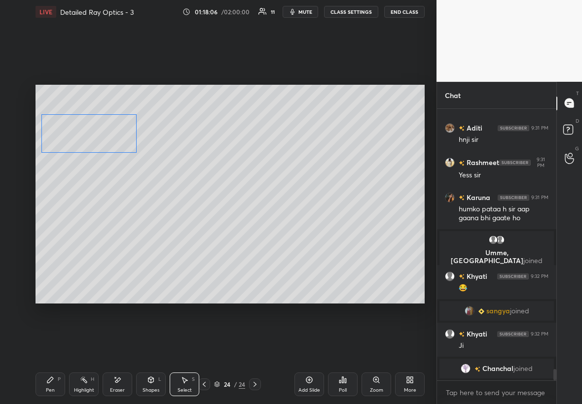
click at [74, 129] on div "0 ° Undo Copy Paste here Duplicate Duplicate to new slide Delete" at bounding box center [229, 194] width 389 height 219
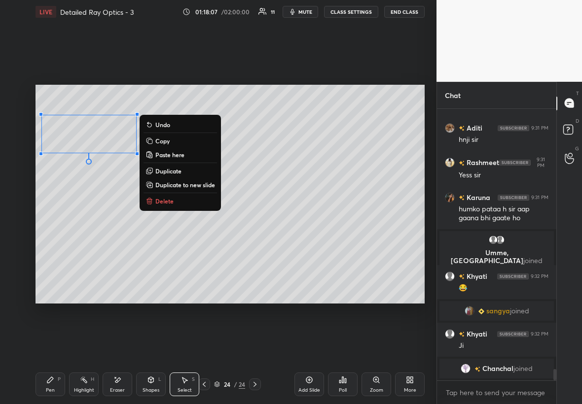
click at [58, 231] on div "Pen P Highlight H Eraser Shapes L Select S" at bounding box center [100, 385] width 130 height 24
click at [48, 231] on div "Pen P" at bounding box center [50, 385] width 30 height 24
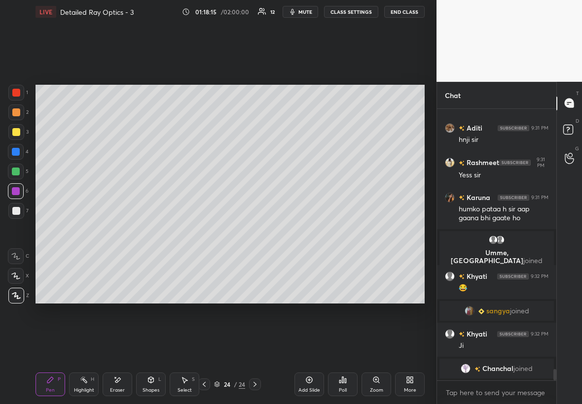
click at [160, 231] on div "Shapes L" at bounding box center [151, 385] width 30 height 24
click at [15, 130] on div at bounding box center [16, 132] width 8 height 8
click at [46, 231] on div "Pen" at bounding box center [50, 390] width 9 height 5
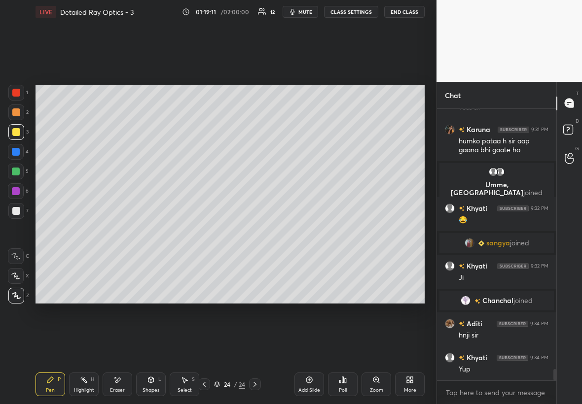
scroll to position [6355, 0]
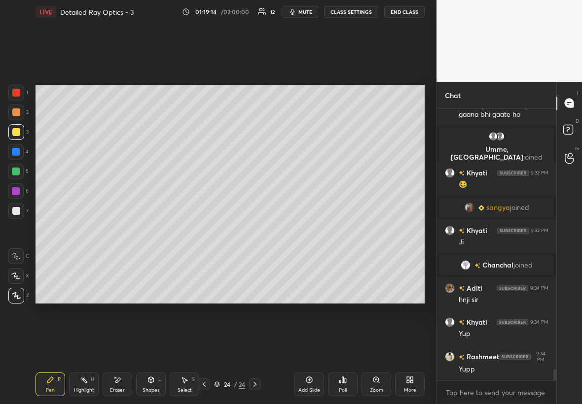
click at [205, 231] on icon at bounding box center [204, 385] width 8 height 8
click at [207, 231] on icon at bounding box center [204, 385] width 8 height 8
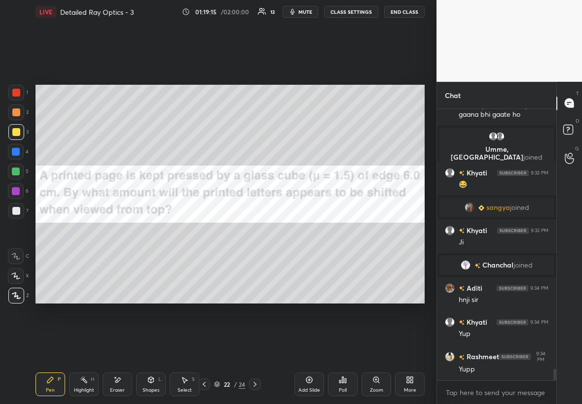
click at [206, 231] on icon at bounding box center [204, 385] width 8 height 8
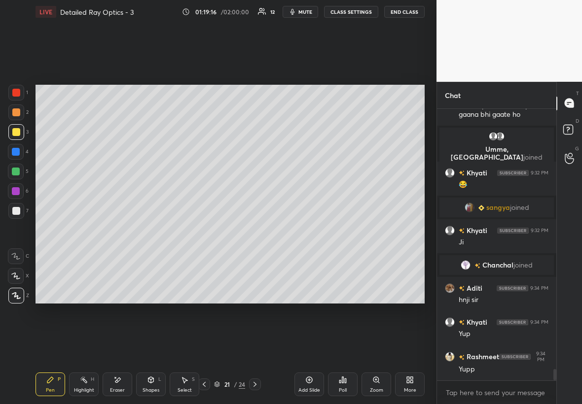
click at [205, 231] on icon at bounding box center [204, 385] width 8 height 8
click at [208, 231] on div at bounding box center [204, 385] width 12 height 12
click at [206, 231] on icon at bounding box center [204, 385] width 8 height 8
click at [205, 231] on icon at bounding box center [204, 385] width 8 height 8
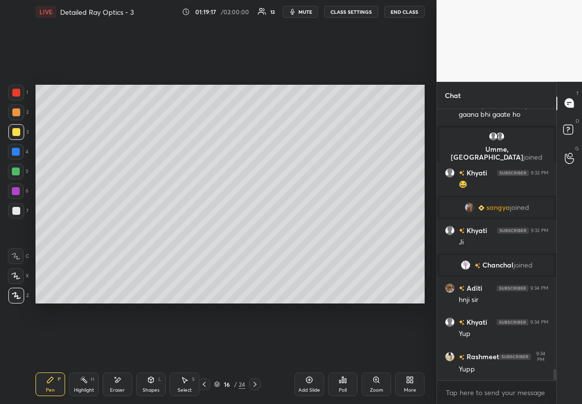
click at [205, 231] on icon at bounding box center [204, 385] width 8 height 8
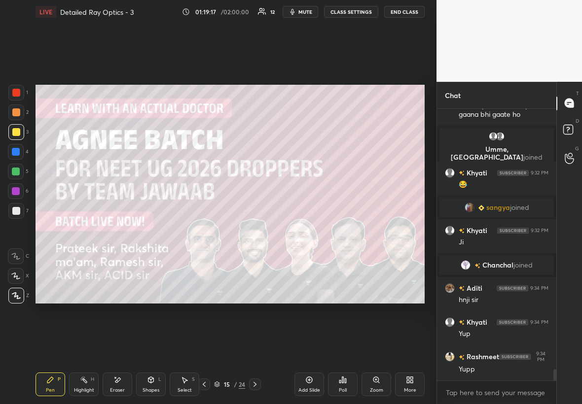
click at [205, 231] on icon at bounding box center [204, 385] width 8 height 8
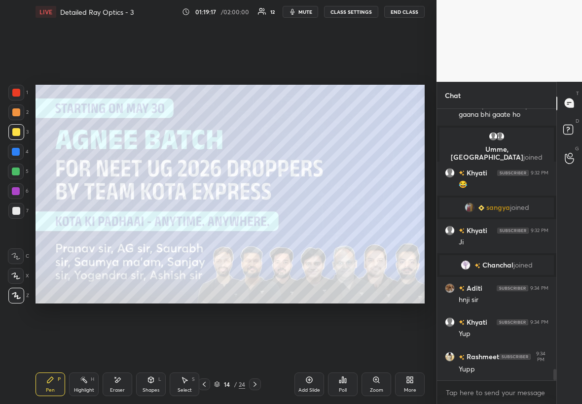
click at [206, 231] on icon at bounding box center [204, 385] width 8 height 8
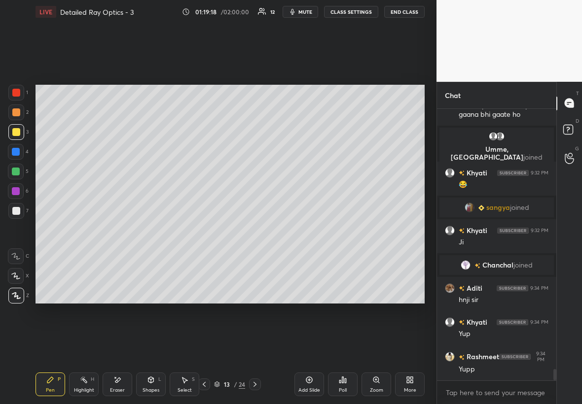
click at [206, 231] on icon at bounding box center [204, 385] width 8 height 8
click at [208, 231] on icon at bounding box center [204, 385] width 8 height 8
click at [255, 231] on icon at bounding box center [255, 385] width 8 height 8
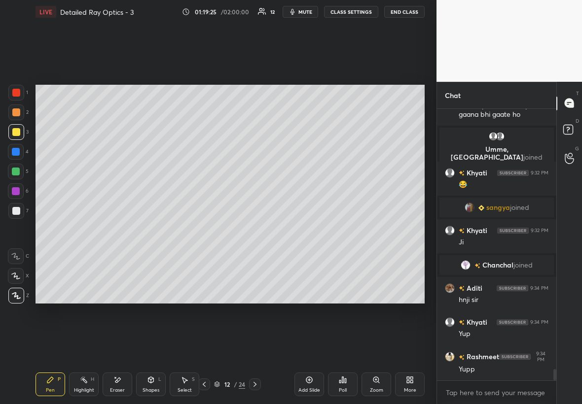
click at [256, 231] on icon at bounding box center [255, 385] width 8 height 8
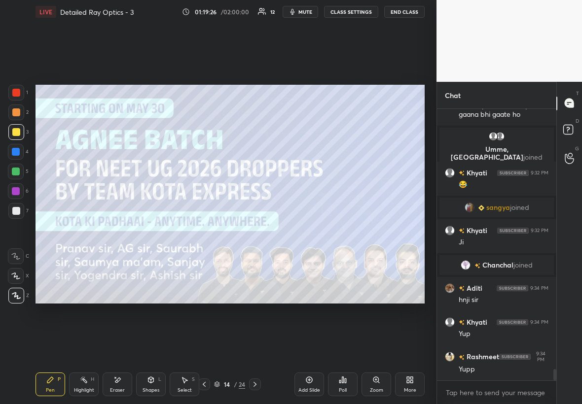
click at [255, 231] on icon at bounding box center [255, 385] width 8 height 8
click at [254, 231] on icon at bounding box center [255, 385] width 8 height 8
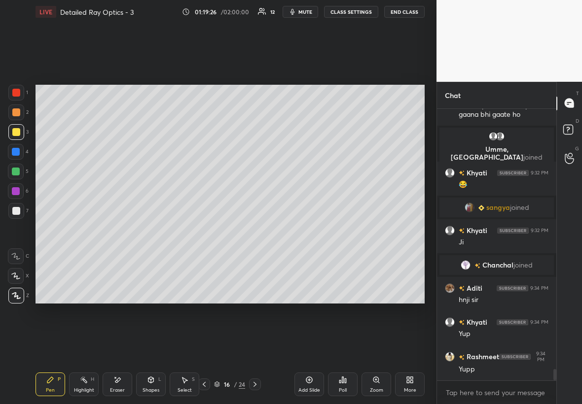
click at [257, 231] on icon at bounding box center [255, 385] width 8 height 8
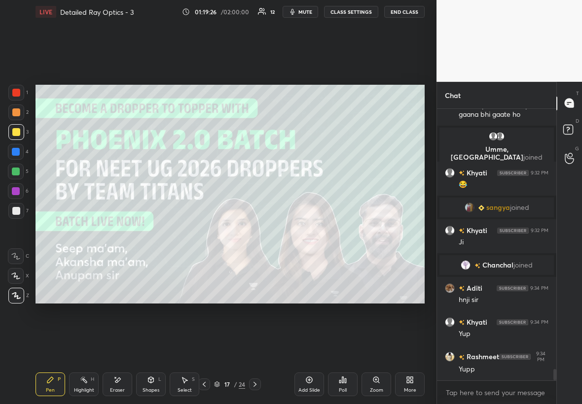
click at [257, 231] on icon at bounding box center [255, 385] width 8 height 8
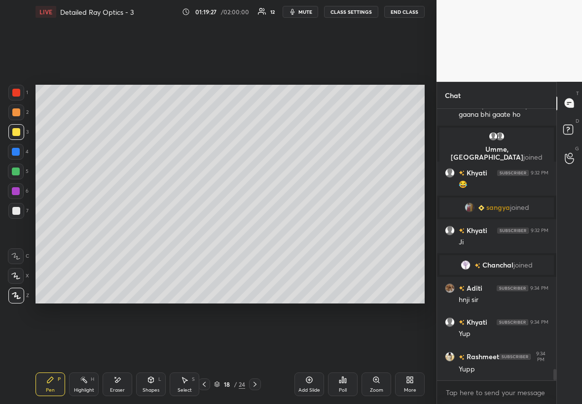
click at [256, 231] on icon at bounding box center [255, 385] width 8 height 8
click at [257, 231] on icon at bounding box center [255, 385] width 8 height 8
click at [258, 231] on icon at bounding box center [255, 385] width 8 height 8
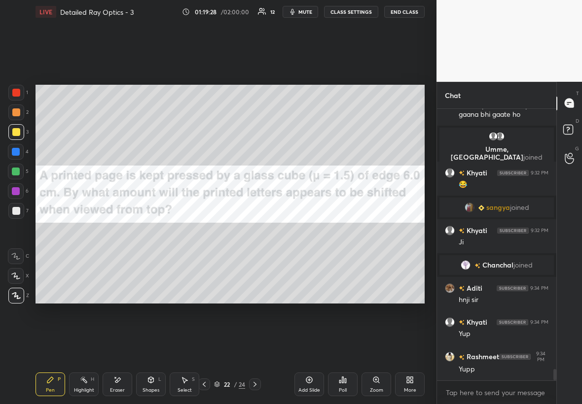
click at [256, 231] on icon at bounding box center [255, 385] width 8 height 8
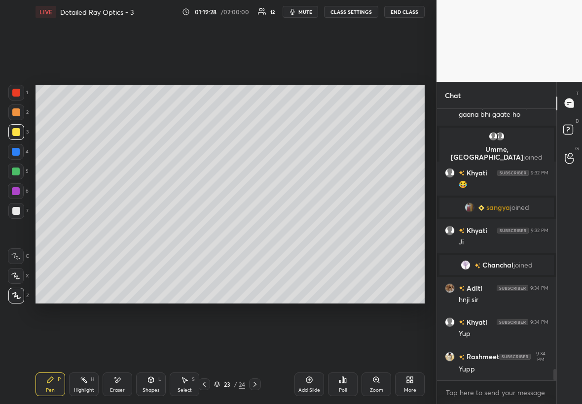
click at [256, 231] on icon at bounding box center [255, 385] width 8 height 8
click at [21, 207] on div at bounding box center [16, 211] width 16 height 16
click at [19, 134] on div at bounding box center [16, 132] width 8 height 8
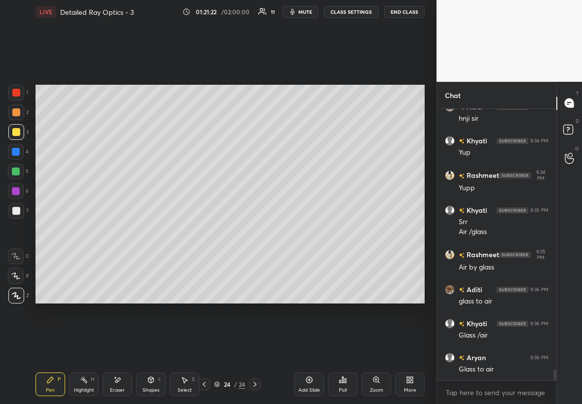
scroll to position [6571, 0]
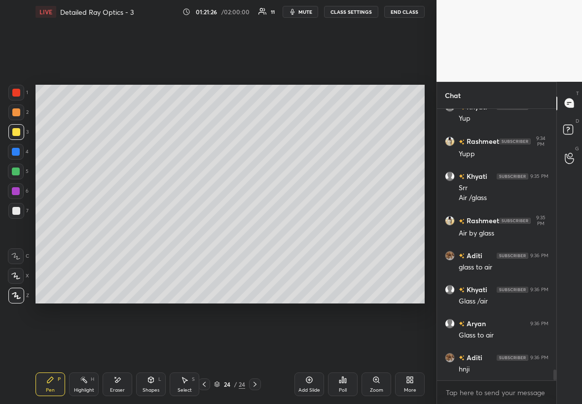
click at [17, 148] on div at bounding box center [16, 152] width 8 height 8
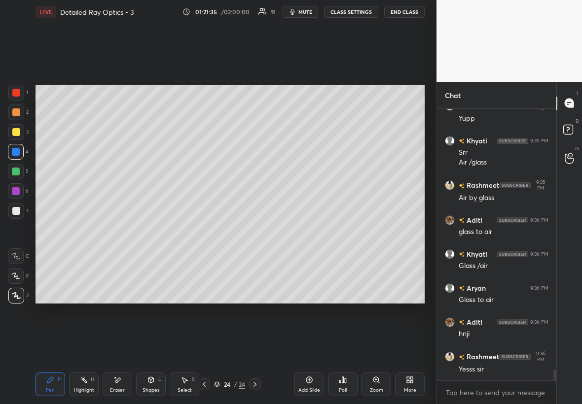
click at [206, 231] on icon at bounding box center [204, 385] width 8 height 8
click at [207, 231] on icon at bounding box center [204, 385] width 8 height 8
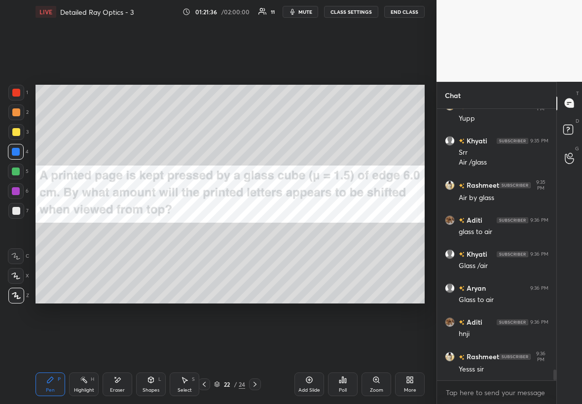
click at [207, 231] on icon at bounding box center [204, 385] width 8 height 8
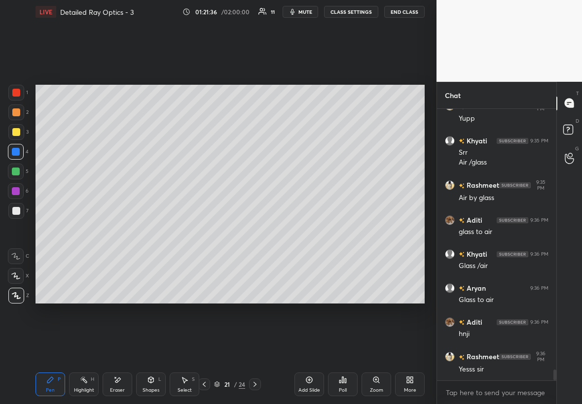
click at [257, 231] on icon at bounding box center [255, 385] width 8 height 8
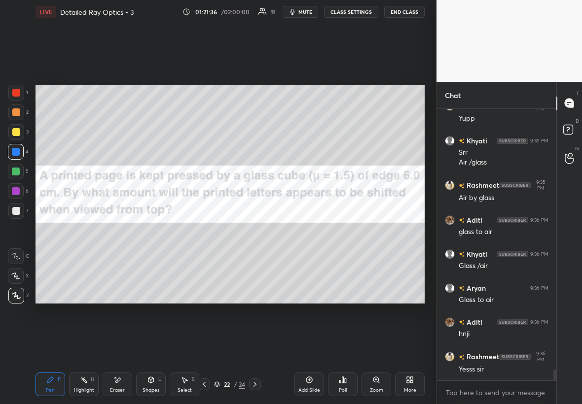
click at [253, 231] on icon at bounding box center [255, 385] width 8 height 8
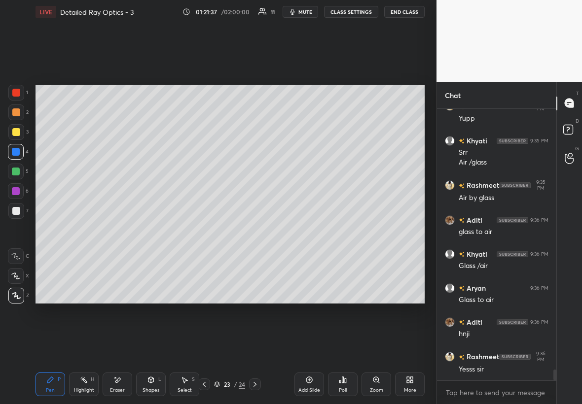
click at [255, 231] on icon at bounding box center [255, 385] width 8 height 8
click at [254, 231] on icon at bounding box center [255, 385] width 8 height 8
click at [256, 231] on icon at bounding box center [255, 385] width 8 height 8
click at [255, 231] on icon at bounding box center [255, 385] width 8 height 8
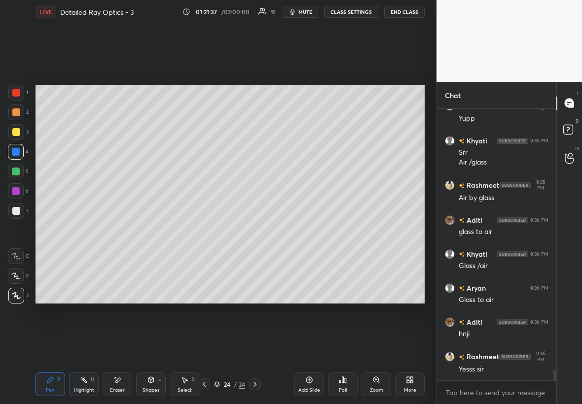
click at [256, 231] on icon at bounding box center [255, 385] width 8 height 8
click at [247, 231] on div "24 / 24" at bounding box center [229, 385] width 63 height 12
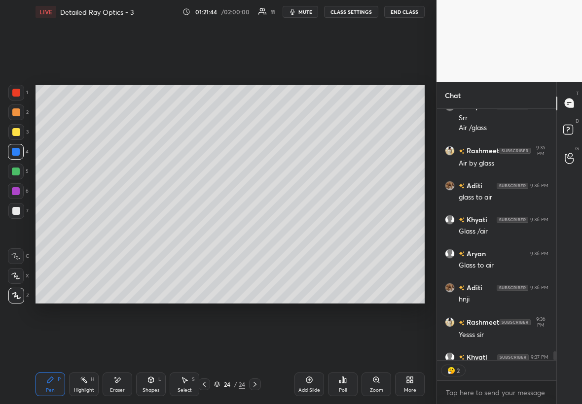
scroll to position [6694, 0]
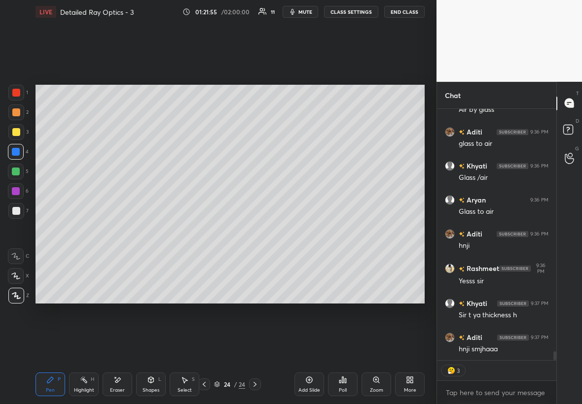
click at [312, 231] on icon at bounding box center [309, 380] width 8 height 8
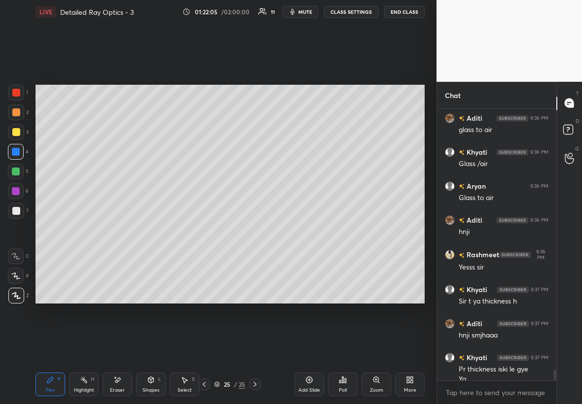
scroll to position [6718, 0]
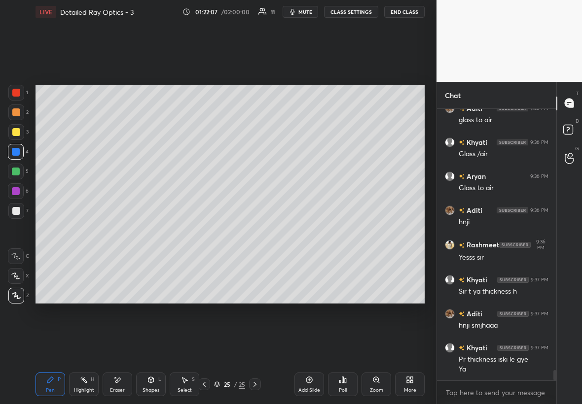
click at [208, 231] on icon at bounding box center [204, 385] width 8 height 8
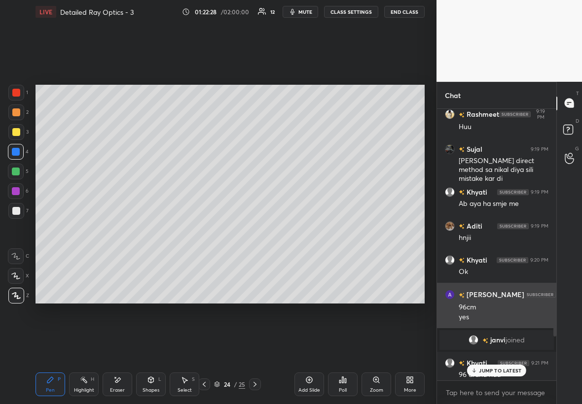
scroll to position [5545, 0]
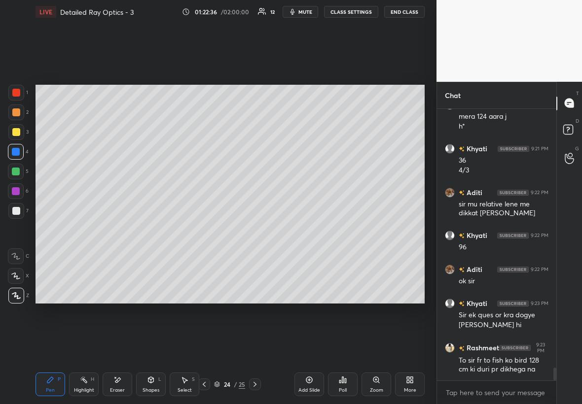
click at [254, 231] on icon at bounding box center [255, 385] width 8 height 8
click at [8, 209] on div "7" at bounding box center [18, 211] width 20 height 16
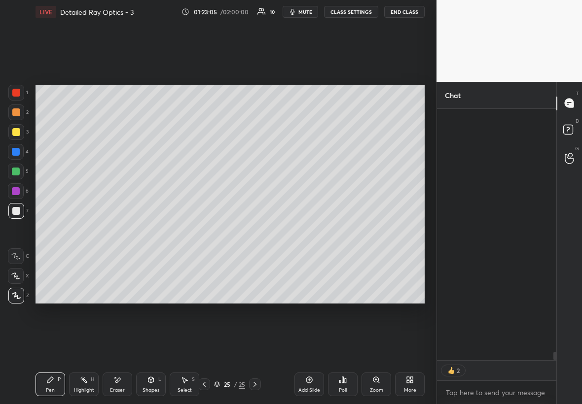
scroll to position [7410, 0]
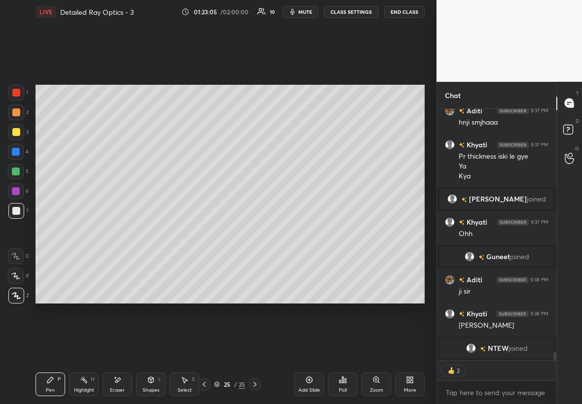
click at [184, 231] on div "Select S" at bounding box center [185, 385] width 30 height 24
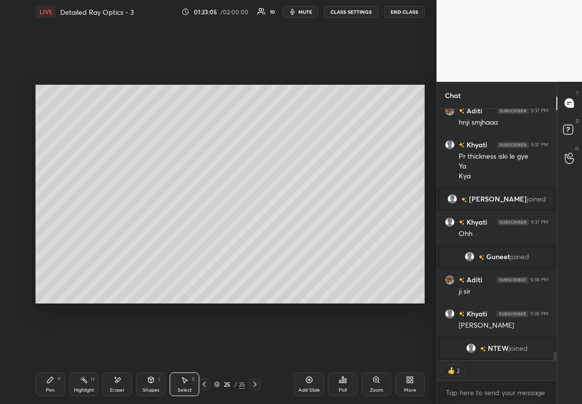
click at [158, 231] on div "Shapes L" at bounding box center [151, 385] width 30 height 24
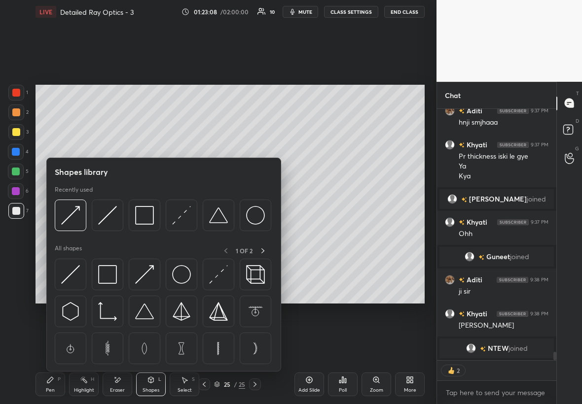
click at [257, 231] on img at bounding box center [255, 348] width 19 height 19
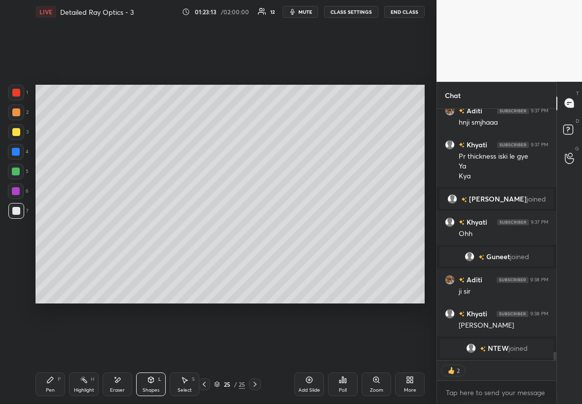
scroll to position [7390, 0]
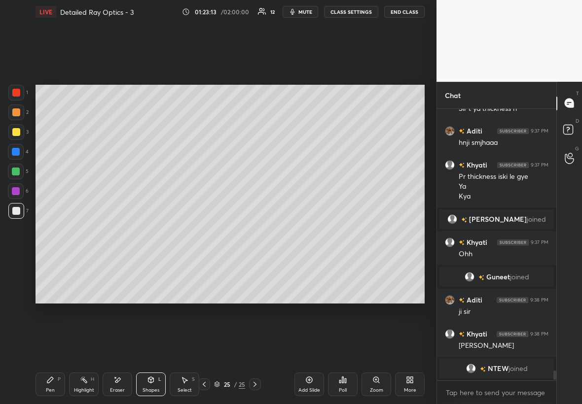
click at [192, 231] on div "Select S" at bounding box center [185, 385] width 30 height 24
drag, startPoint x: 184, startPoint y: 221, endPoint x: 228, endPoint y: 274, distance: 68.9
click at [228, 231] on div "0 ° Undo Copy Paste here Duplicate Duplicate to new slide Delete" at bounding box center [229, 194] width 389 height 219
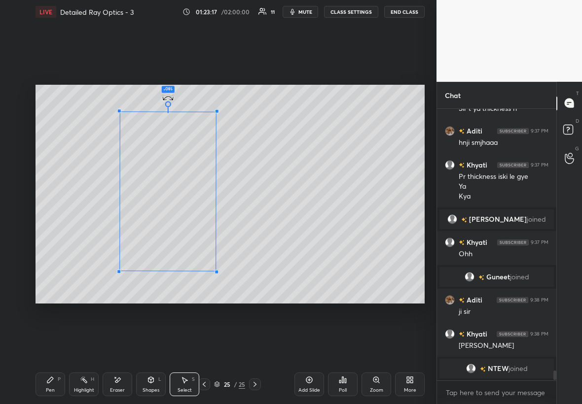
drag, startPoint x: 168, startPoint y: 280, endPoint x: 167, endPoint y: 101, distance: 179.9
click at [168, 102] on div at bounding box center [168, 104] width 6 height 6
drag, startPoint x: 130, startPoint y: 230, endPoint x: 80, endPoint y: 224, distance: 50.7
click at [80, 224] on div "180 ° Undo Copy Paste here Duplicate Duplicate to new slide Delete" at bounding box center [229, 194] width 389 height 219
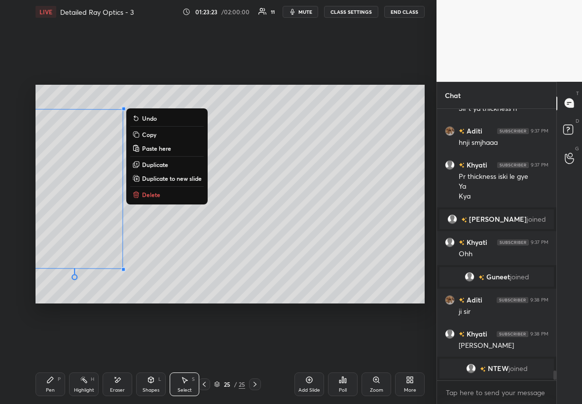
click at [183, 231] on icon at bounding box center [184, 380] width 8 height 8
click at [184, 231] on div "Select S" at bounding box center [185, 385] width 30 height 24
click at [153, 231] on div "Shapes" at bounding box center [150, 390] width 17 height 5
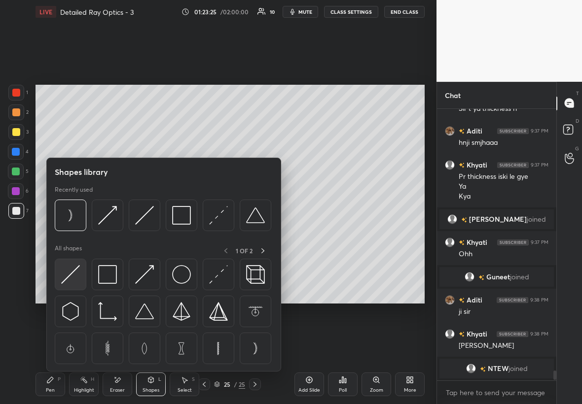
drag, startPoint x: 76, startPoint y: 270, endPoint x: 76, endPoint y: 276, distance: 6.4
click at [75, 231] on img at bounding box center [70, 274] width 19 height 19
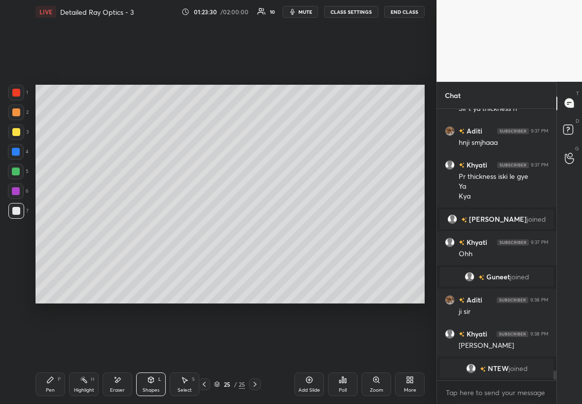
scroll to position [7402, 0]
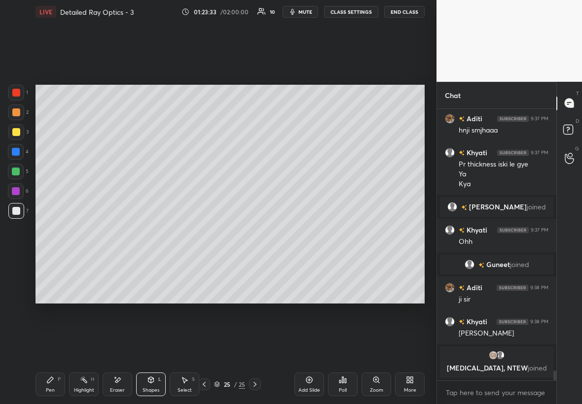
click at [159, 231] on div "Shapes L" at bounding box center [151, 385] width 30 height 24
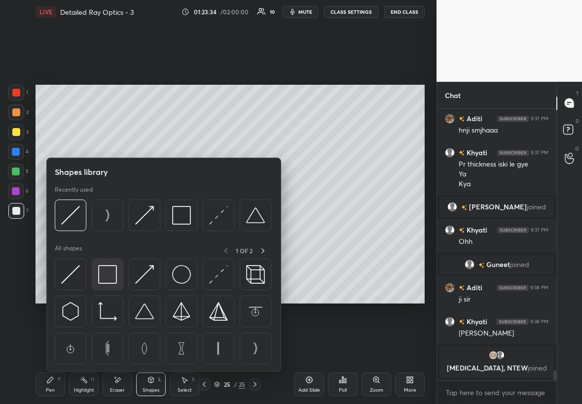
click at [109, 231] on img at bounding box center [107, 274] width 19 height 19
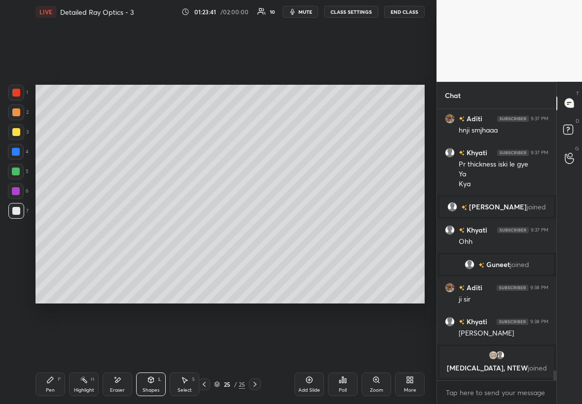
click at [20, 213] on div at bounding box center [16, 211] width 16 height 16
click at [50, 231] on div "Pen P" at bounding box center [50, 385] width 30 height 24
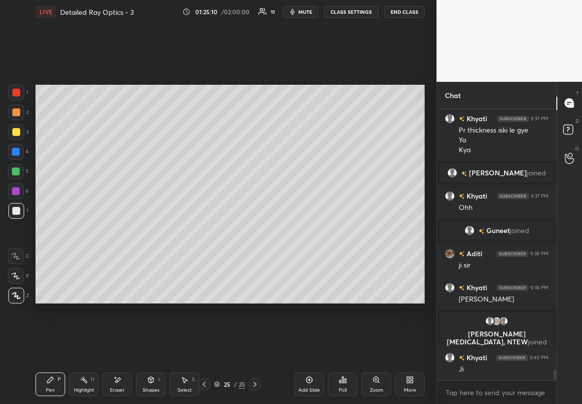
scroll to position [6767, 0]
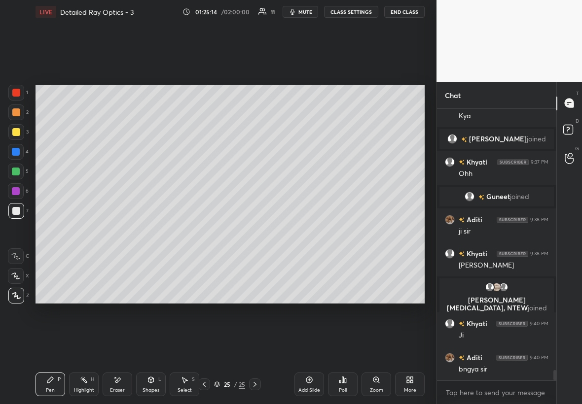
click at [206, 231] on icon at bounding box center [204, 385] width 8 height 8
click at [254, 231] on icon at bounding box center [255, 385] width 8 height 8
click at [206, 231] on div at bounding box center [204, 385] width 12 height 12
click at [257, 231] on icon at bounding box center [255, 385] width 8 height 8
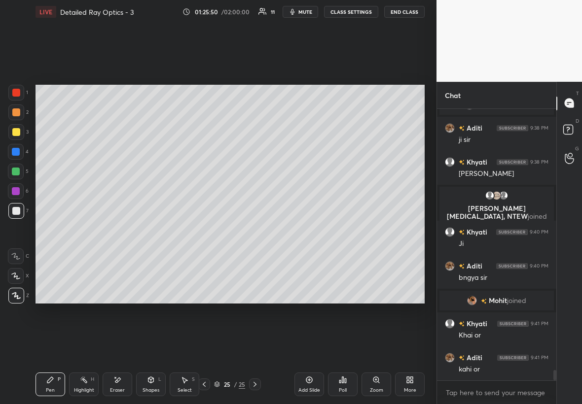
scroll to position [6883, 0]
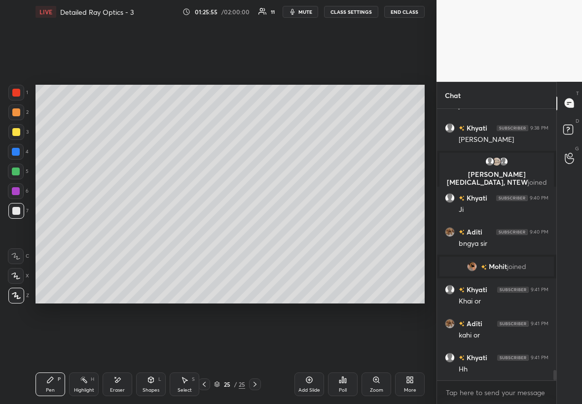
click at [16, 194] on div at bounding box center [16, 191] width 16 height 16
click at [149, 231] on div "Shapes L" at bounding box center [151, 385] width 30 height 24
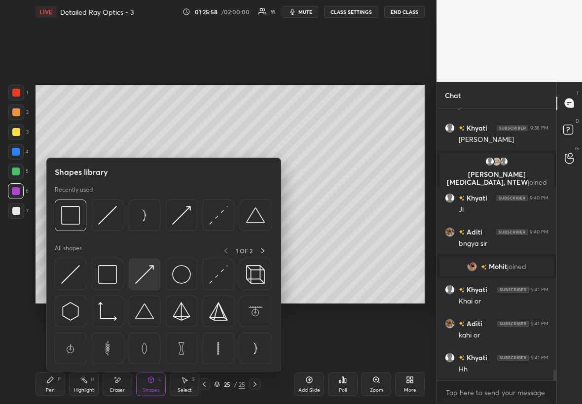
click at [148, 231] on img at bounding box center [144, 274] width 19 height 19
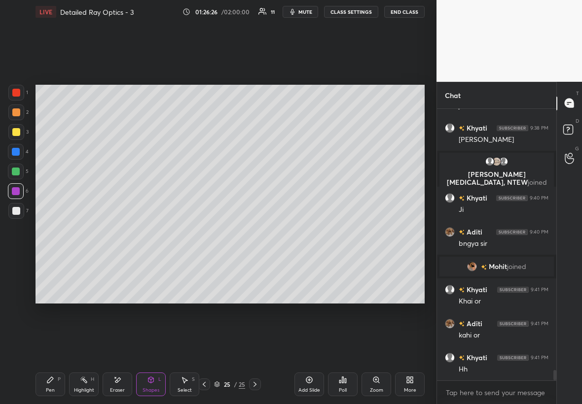
click at [183, 231] on div "Select S" at bounding box center [185, 385] width 30 height 24
drag, startPoint x: 251, startPoint y: 211, endPoint x: 269, endPoint y: 221, distance: 20.1
click at [270, 222] on div "0 ° Undo Copy Paste here Duplicate Duplicate to new slide Delete" at bounding box center [229, 194] width 389 height 219
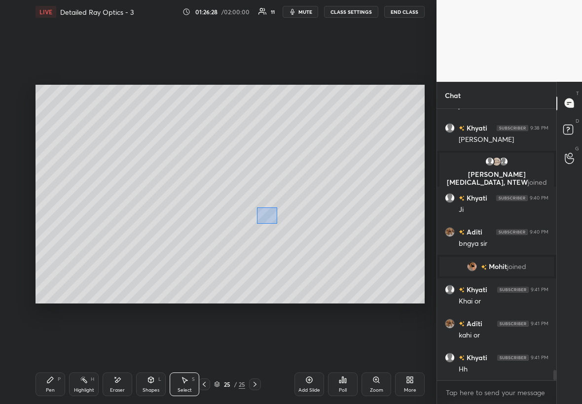
click at [277, 223] on div "0 ° Undo Copy Paste here Duplicate Duplicate to new slide Delete" at bounding box center [229, 194] width 389 height 219
drag, startPoint x: 246, startPoint y: 215, endPoint x: 270, endPoint y: 225, distance: 25.4
click at [272, 226] on div "0 ° Undo Copy Paste here Duplicate Duplicate to new slide Delete" at bounding box center [229, 194] width 389 height 219
drag, startPoint x: 269, startPoint y: 222, endPoint x: 282, endPoint y: 222, distance: 12.8
click at [282, 223] on div "0 ° Undo Copy Paste here Duplicate Duplicate to new slide Delete" at bounding box center [229, 194] width 389 height 219
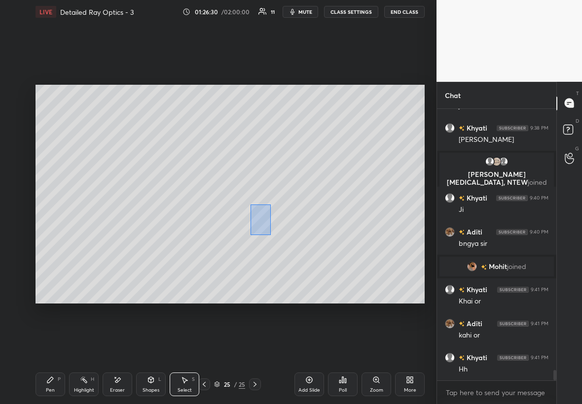
drag, startPoint x: 271, startPoint y: 235, endPoint x: 279, endPoint y: 237, distance: 9.0
click at [280, 231] on div "0 ° Undo Copy Paste here Duplicate Duplicate to new slide Delete" at bounding box center [229, 194] width 389 height 219
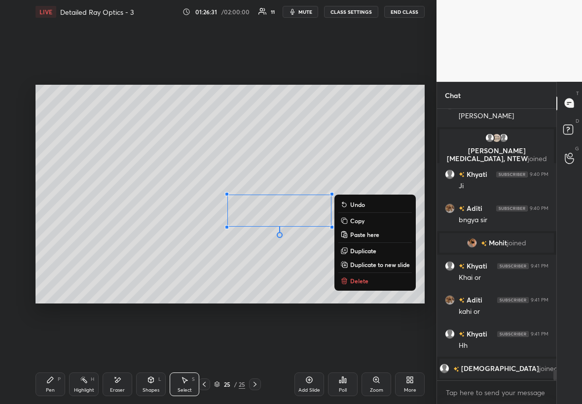
click at [353, 231] on p "Duplicate" at bounding box center [363, 251] width 26 height 8
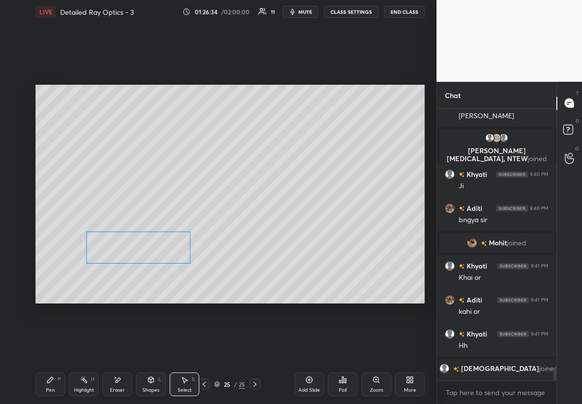
drag, startPoint x: 283, startPoint y: 224, endPoint x: 135, endPoint y: 251, distance: 150.3
click at [137, 231] on div "0 ° Undo Copy Paste here Duplicate Duplicate to new slide Delete" at bounding box center [229, 194] width 389 height 219
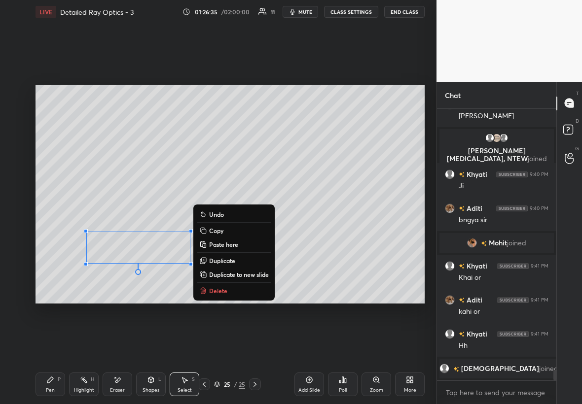
click at [61, 231] on div "Pen P" at bounding box center [50, 385] width 30 height 24
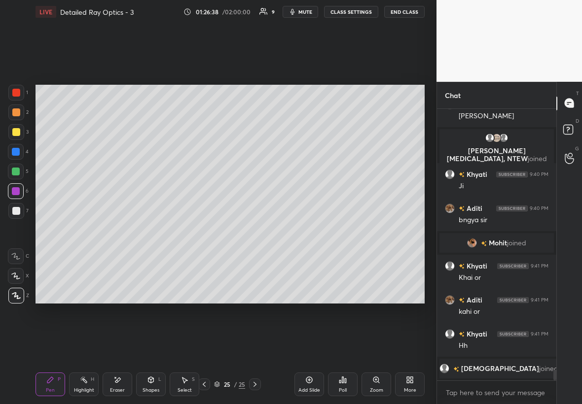
click at [16, 212] on div at bounding box center [16, 211] width 8 height 8
click at [18, 128] on div at bounding box center [16, 132] width 16 height 16
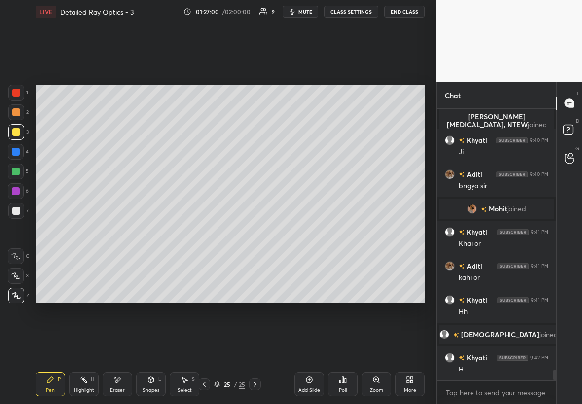
scroll to position [6891, 0]
click at [15, 212] on div at bounding box center [16, 211] width 8 height 8
click at [15, 129] on div at bounding box center [16, 132] width 8 height 8
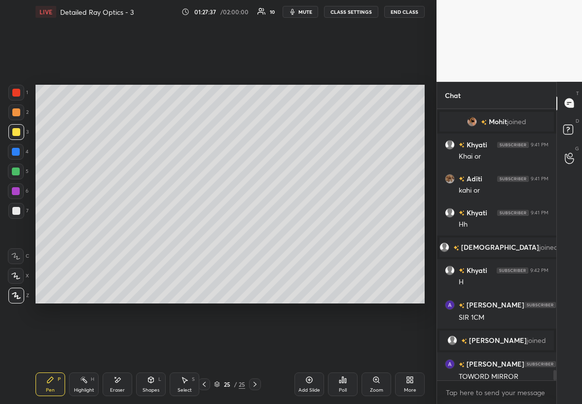
scroll to position [6957, 0]
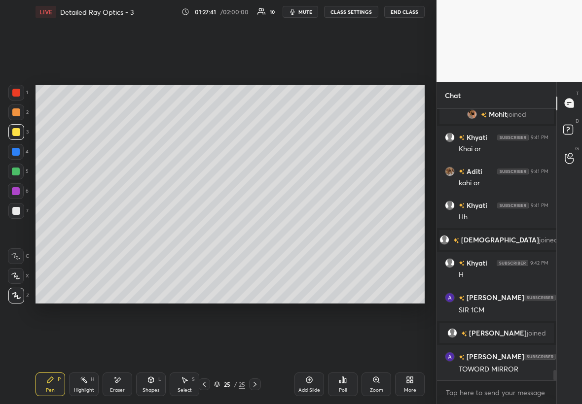
click at [17, 188] on div at bounding box center [16, 191] width 8 height 8
click at [88, 231] on div "Highlight H" at bounding box center [84, 385] width 30 height 24
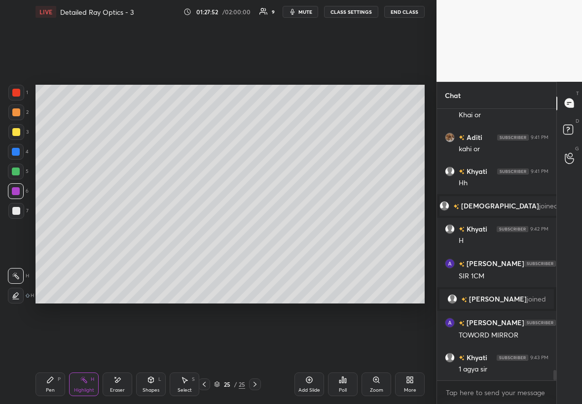
click at [19, 210] on div at bounding box center [16, 211] width 8 height 8
click at [54, 231] on icon at bounding box center [50, 380] width 8 height 8
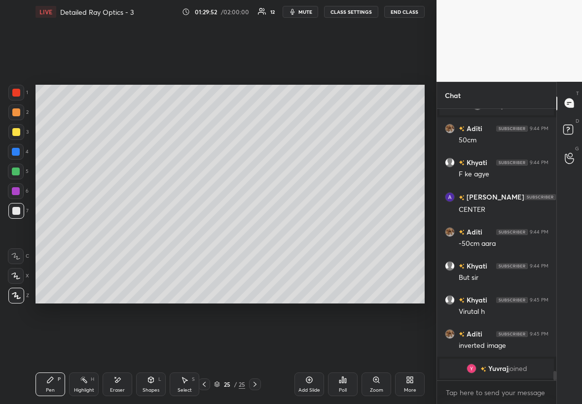
scroll to position [7416, 0]
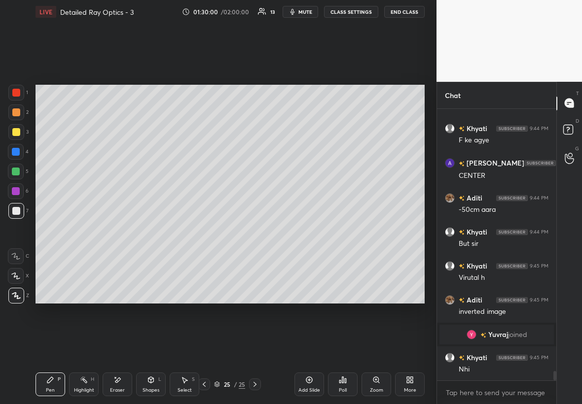
click at [18, 127] on div at bounding box center [16, 132] width 16 height 16
click at [13, 169] on div at bounding box center [16, 172] width 8 height 8
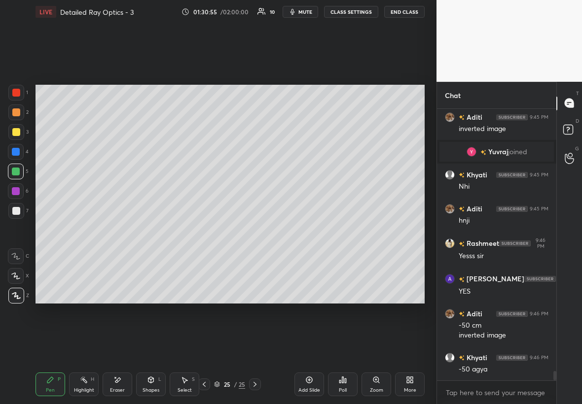
scroll to position [7609, 0]
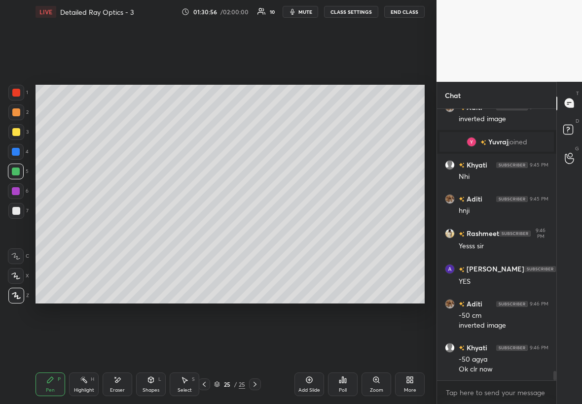
click at [82, 231] on div "Highlight H" at bounding box center [84, 385] width 30 height 24
click at [18, 189] on div at bounding box center [16, 191] width 8 height 8
click at [21, 89] on div "1" at bounding box center [18, 93] width 20 height 16
click at [21, 91] on div at bounding box center [16, 93] width 16 height 16
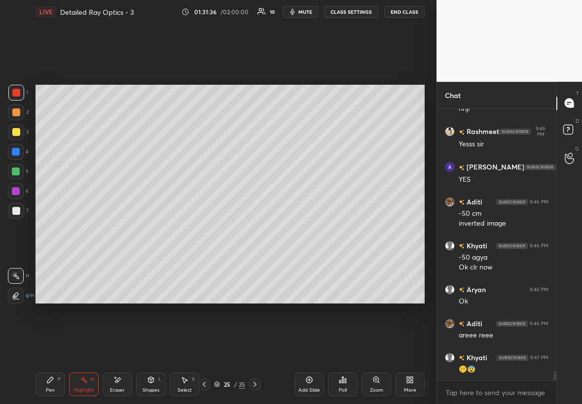
scroll to position [7746, 0]
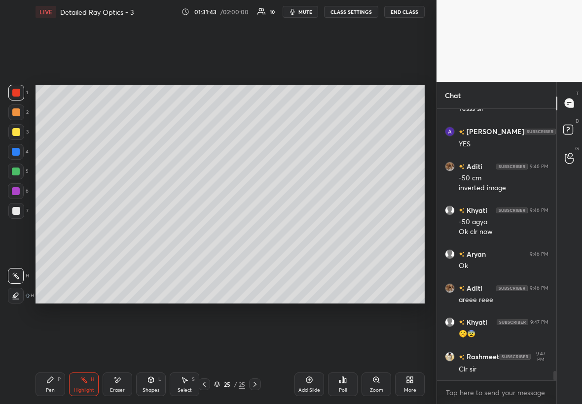
drag, startPoint x: 13, startPoint y: 125, endPoint x: 16, endPoint y: 134, distance: 9.5
click at [12, 127] on div at bounding box center [16, 132] width 16 height 16
click at [16, 129] on div at bounding box center [16, 132] width 8 height 8
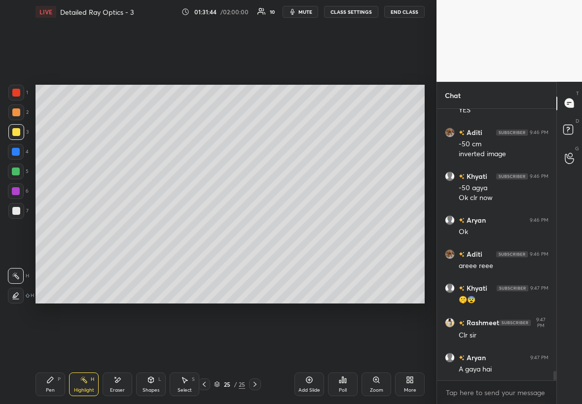
click at [46, 231] on div "Pen P" at bounding box center [50, 385] width 30 height 24
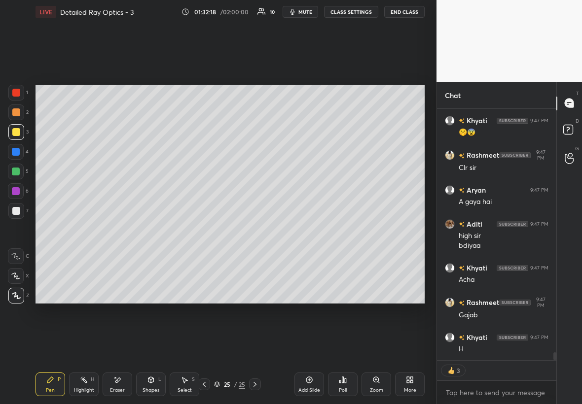
scroll to position [7982, 0]
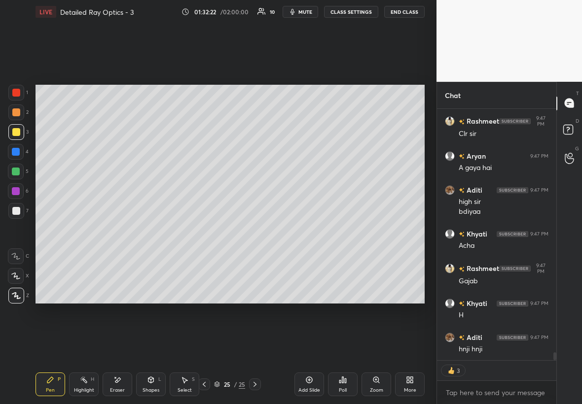
click at [92, 231] on div "Highlight H" at bounding box center [84, 385] width 30 height 24
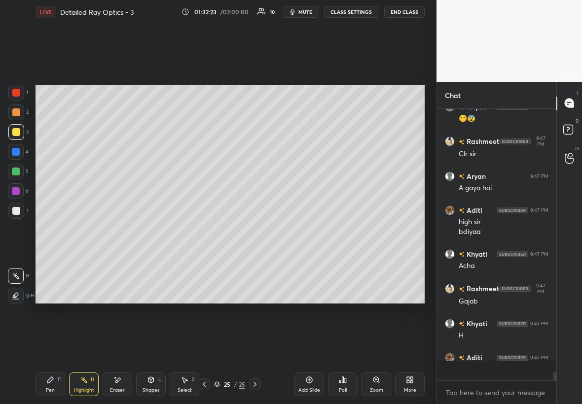
click at [19, 170] on div at bounding box center [16, 172] width 16 height 16
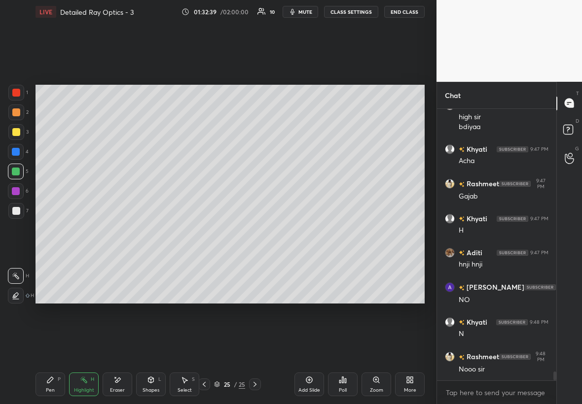
scroll to position [8101, 0]
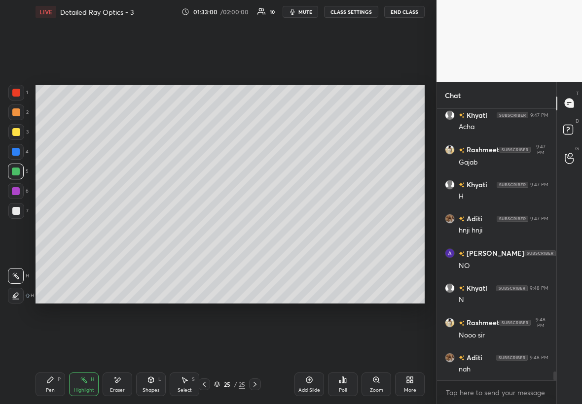
click at [12, 142] on div "1 2 3 4 5 6 7" at bounding box center [18, 154] width 21 height 138
click at [21, 126] on div at bounding box center [16, 132] width 16 height 16
click at [53, 231] on div "Pen P" at bounding box center [50, 385] width 30 height 24
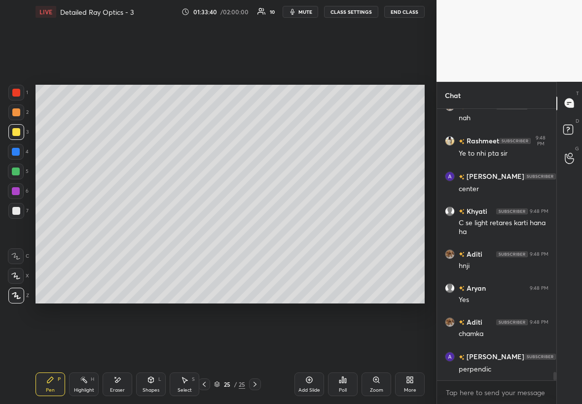
scroll to position [8386, 0]
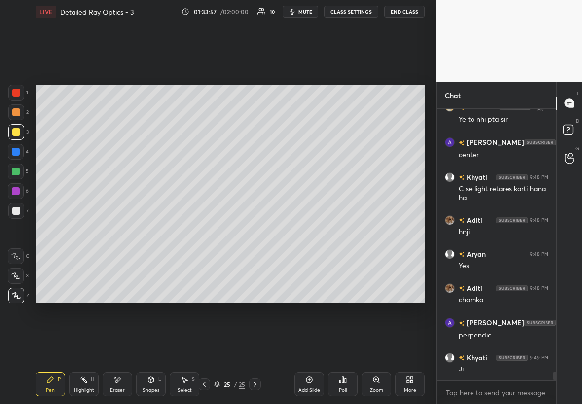
click at [318, 231] on div "Add Slide" at bounding box center [309, 385] width 30 height 24
click at [19, 134] on div at bounding box center [16, 132] width 16 height 16
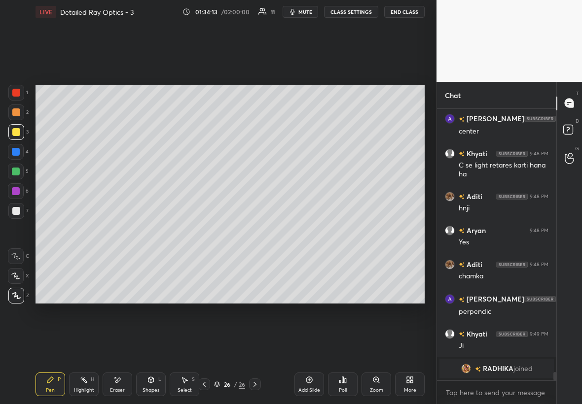
scroll to position [8160, 0]
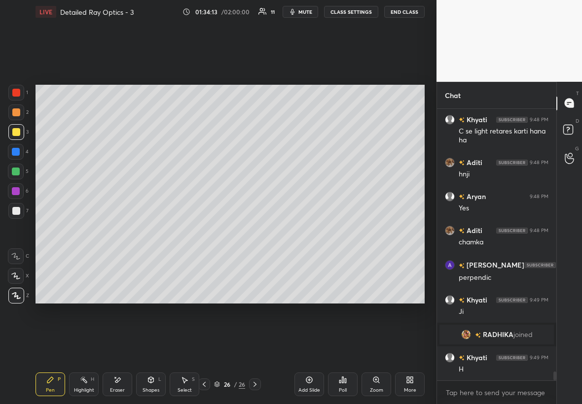
click at [149, 231] on div "Shapes L" at bounding box center [151, 385] width 30 height 24
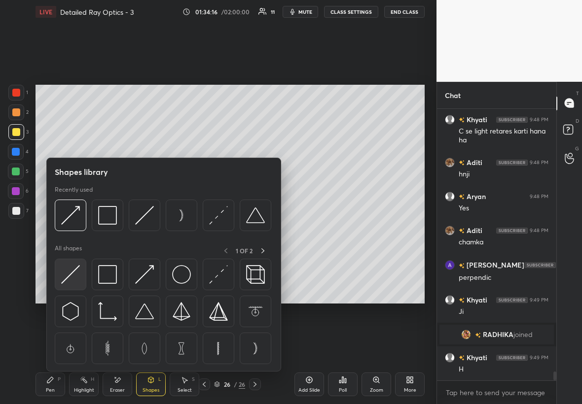
click at [75, 231] on img at bounding box center [70, 274] width 19 height 19
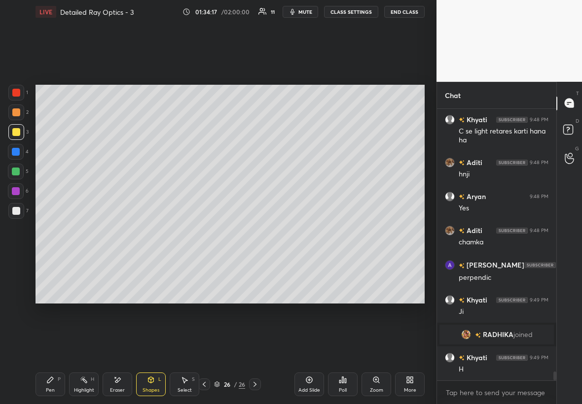
click at [18, 210] on div at bounding box center [16, 211] width 8 height 8
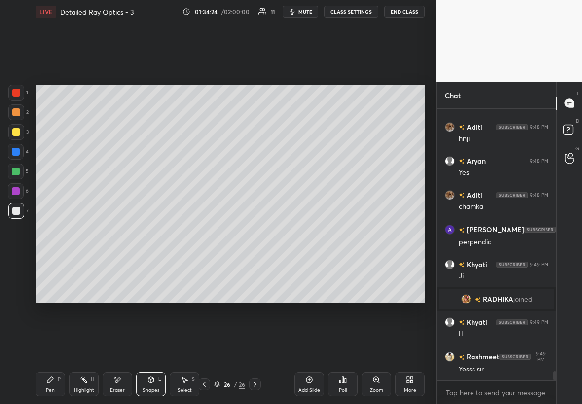
drag, startPoint x: 15, startPoint y: 211, endPoint x: 16, endPoint y: 206, distance: 5.0
click at [14, 210] on div at bounding box center [16, 211] width 8 height 8
click at [18, 128] on div at bounding box center [16, 132] width 16 height 16
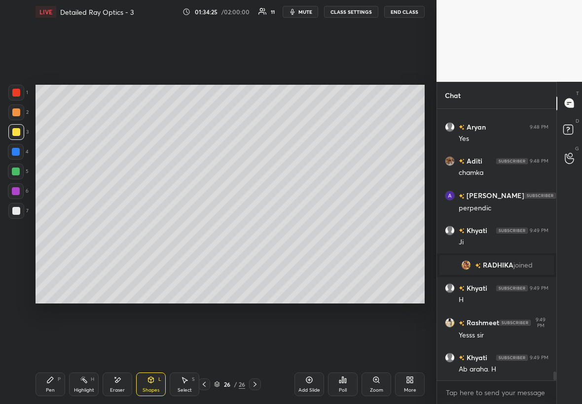
scroll to position [8263, 0]
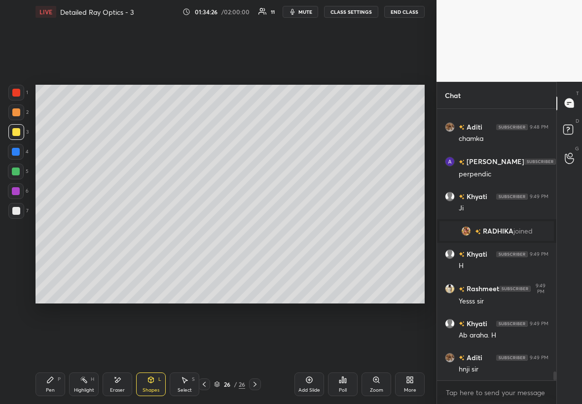
click at [46, 231] on div "Pen" at bounding box center [50, 390] width 9 height 5
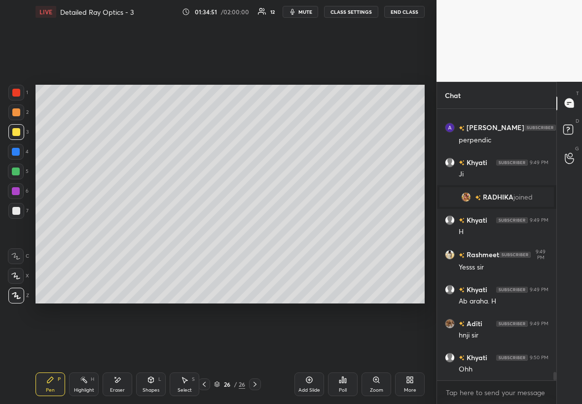
scroll to position [8331, 0]
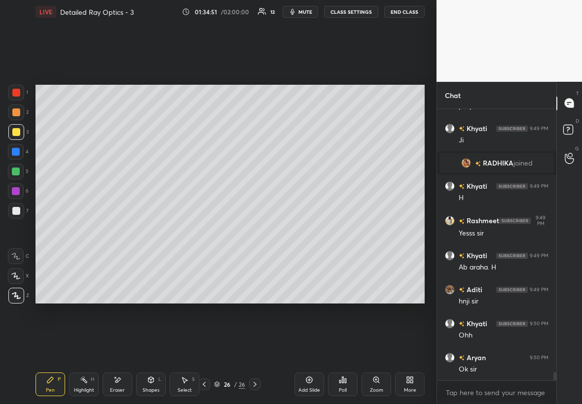
click at [11, 158] on div at bounding box center [16, 152] width 16 height 16
click at [19, 190] on div at bounding box center [16, 191] width 16 height 16
click at [15, 156] on div at bounding box center [16, 152] width 16 height 16
click at [155, 231] on div "Shapes L" at bounding box center [151, 385] width 30 height 24
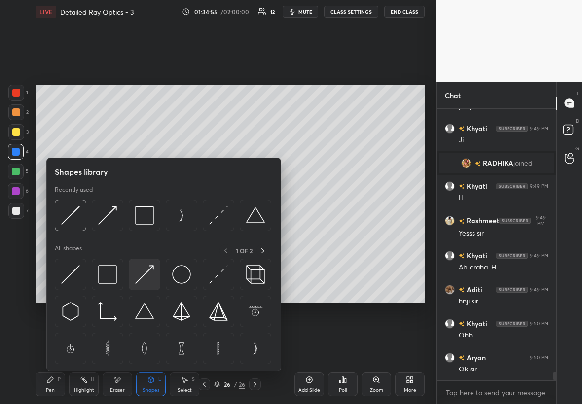
click at [151, 231] on img at bounding box center [144, 274] width 19 height 19
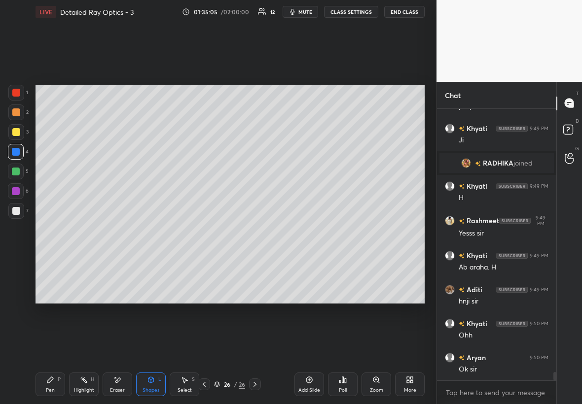
click at [17, 173] on div at bounding box center [16, 172] width 8 height 8
click at [18, 210] on div at bounding box center [16, 211] width 8 height 8
click at [43, 231] on div "Pen P" at bounding box center [50, 385] width 30 height 24
click at [19, 153] on div at bounding box center [16, 152] width 16 height 16
click at [151, 231] on div "Shapes L" at bounding box center [151, 385] width 30 height 24
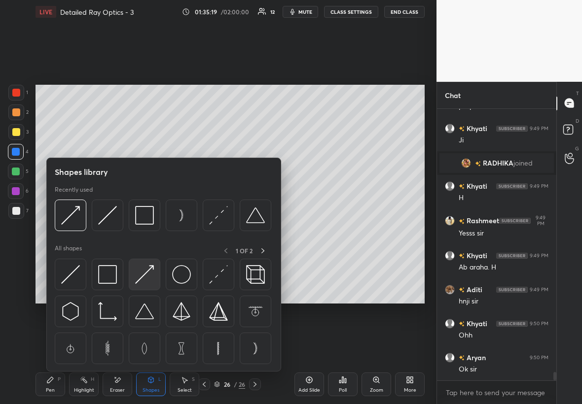
click at [148, 231] on img at bounding box center [144, 274] width 19 height 19
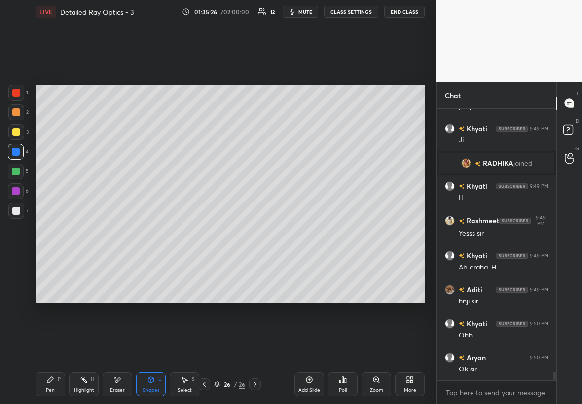
click at [150, 231] on div "Shapes L" at bounding box center [151, 385] width 30 height 24
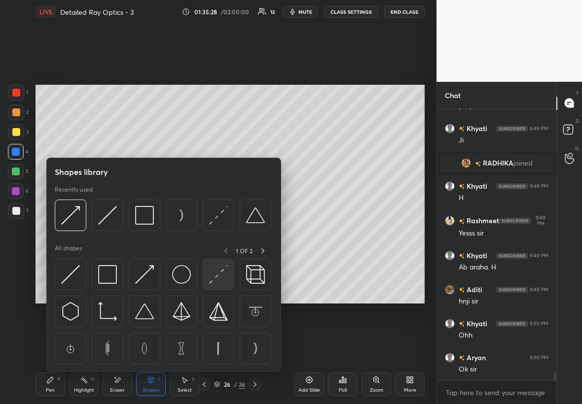
click at [223, 231] on img at bounding box center [218, 274] width 19 height 19
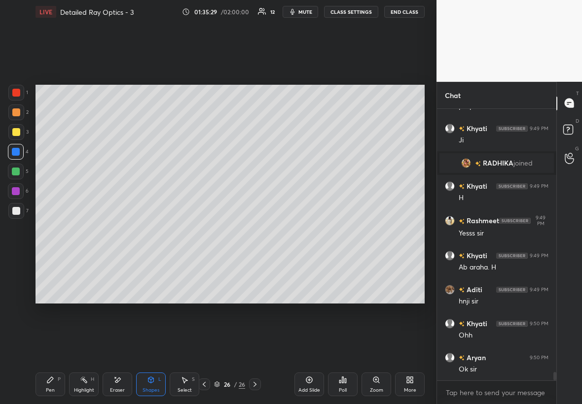
click at [147, 231] on icon at bounding box center [151, 380] width 8 height 8
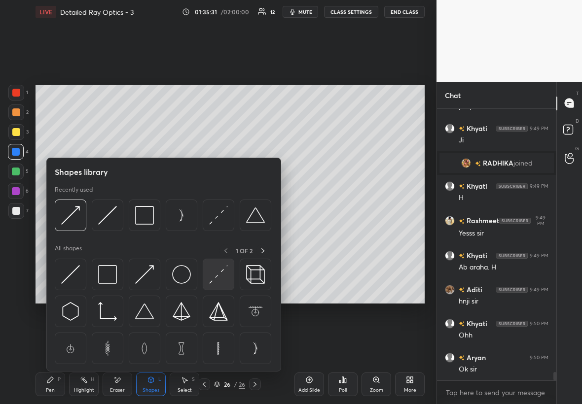
click at [217, 231] on img at bounding box center [218, 274] width 19 height 19
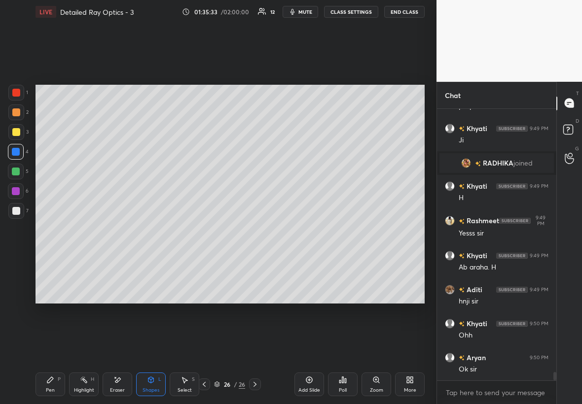
click at [17, 131] on div at bounding box center [16, 132] width 8 height 8
click at [193, 231] on div "Select S" at bounding box center [185, 385] width 30 height 24
drag, startPoint x: 98, startPoint y: 137, endPoint x: 127, endPoint y: 160, distance: 37.2
click at [127, 160] on div "0 ° Undo Copy Paste here Duplicate Duplicate to new slide Delete" at bounding box center [229, 194] width 389 height 219
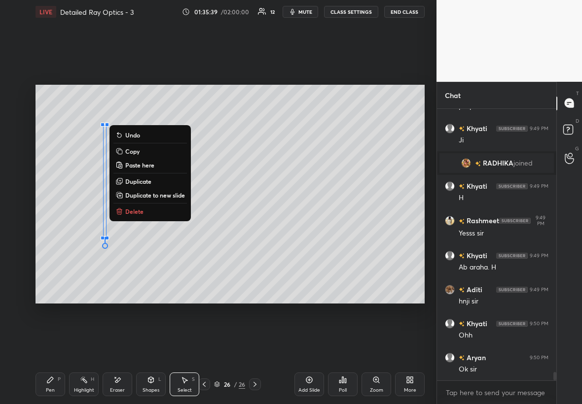
click at [150, 180] on p "Duplicate" at bounding box center [138, 181] width 26 height 8
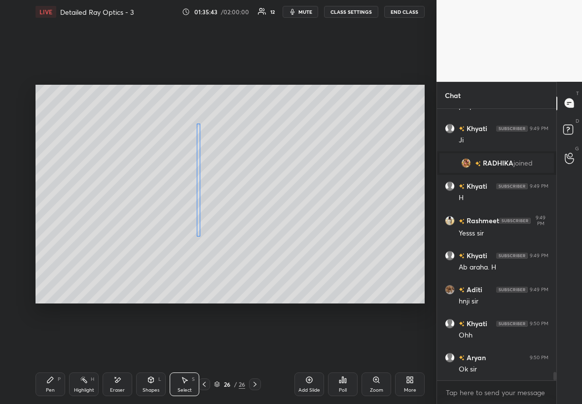
drag, startPoint x: 114, startPoint y: 154, endPoint x: 199, endPoint y: 143, distance: 86.0
click at [199, 145] on div "0 ° Undo Copy Paste here Duplicate Duplicate to new slide Delete" at bounding box center [229, 194] width 389 height 219
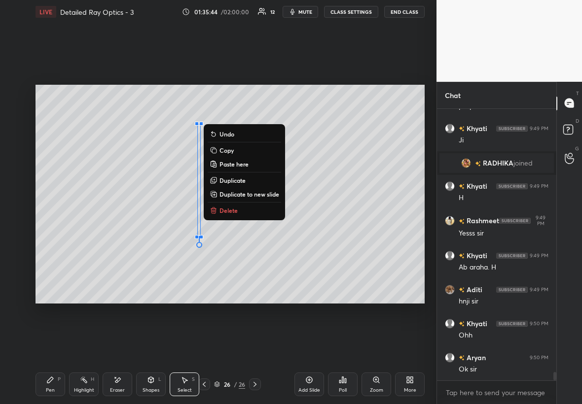
click at [235, 179] on p "Duplicate" at bounding box center [232, 180] width 26 height 8
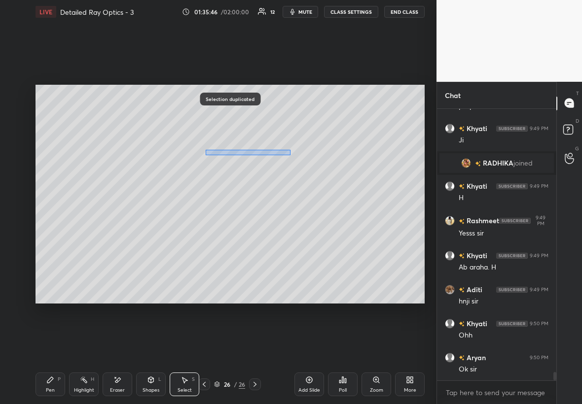
drag, startPoint x: 206, startPoint y: 154, endPoint x: 288, endPoint y: 149, distance: 82.5
click at [289, 149] on div "0 ° Undo Copy Paste here Duplicate Duplicate to new slide Delete" at bounding box center [229, 194] width 389 height 219
drag, startPoint x: 207, startPoint y: 158, endPoint x: 276, endPoint y: 152, distance: 69.3
click at [276, 153] on div "0 ° Undo Copy Paste here Duplicate Duplicate to new slide Delete" at bounding box center [229, 194] width 389 height 219
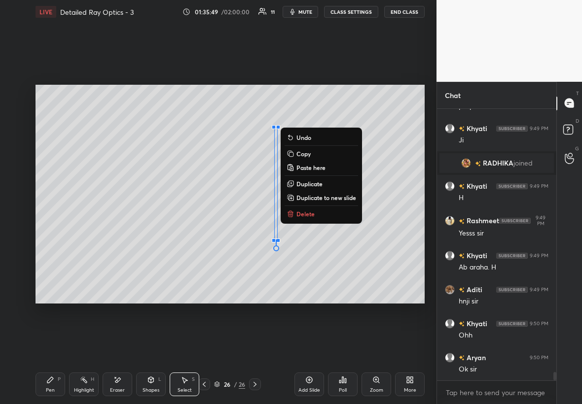
click at [318, 182] on p "Duplicate" at bounding box center [309, 184] width 26 height 8
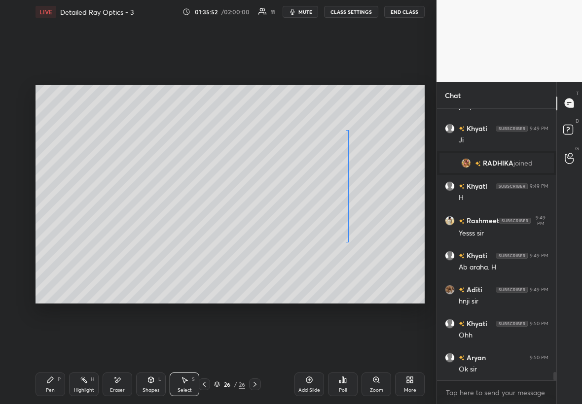
drag, startPoint x: 284, startPoint y: 155, endPoint x: 348, endPoint y: 148, distance: 63.9
click at [347, 148] on div "0 ° Undo Copy Paste here Duplicate Duplicate to new slide Delete" at bounding box center [229, 194] width 389 height 219
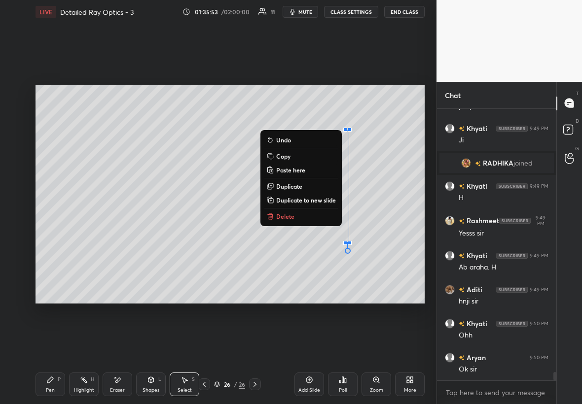
click at [48, 231] on div "Pen" at bounding box center [50, 390] width 9 height 5
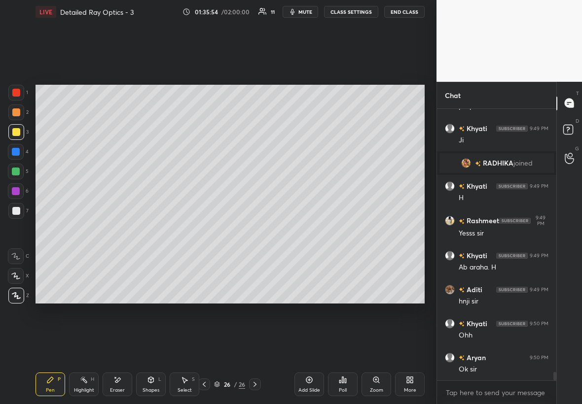
click at [19, 148] on div at bounding box center [16, 152] width 16 height 16
click at [131, 231] on div "Eraser" at bounding box center [118, 385] width 30 height 24
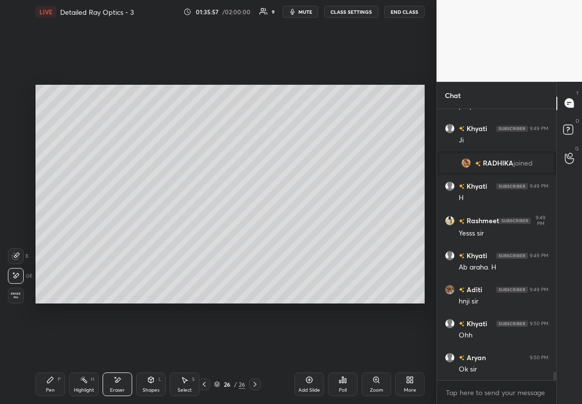
click at [159, 231] on div "Shapes L" at bounding box center [151, 385] width 30 height 24
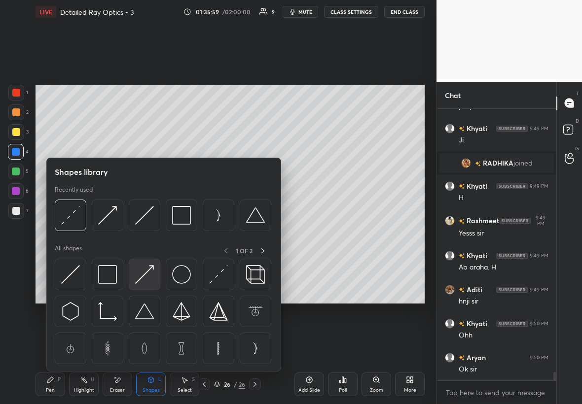
click at [151, 231] on img at bounding box center [144, 274] width 19 height 19
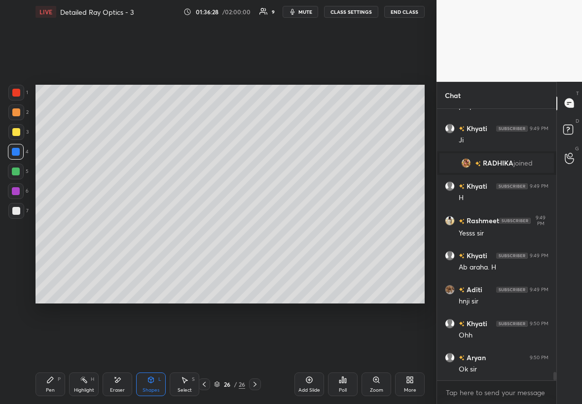
scroll to position [8365, 0]
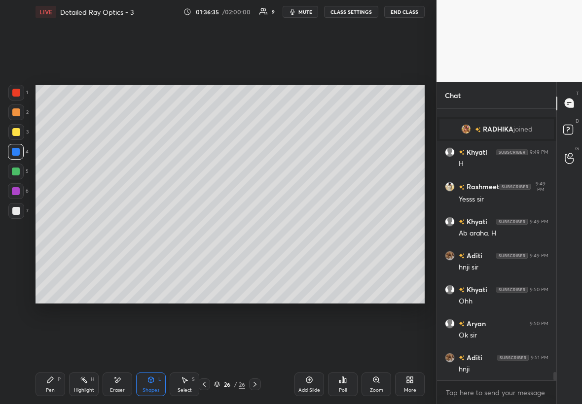
click at [20, 109] on div at bounding box center [16, 112] width 16 height 16
click at [199, 231] on div at bounding box center [204, 385] width 12 height 12
click at [203, 231] on icon at bounding box center [204, 384] width 3 height 5
click at [203, 231] on icon at bounding box center [204, 385] width 8 height 8
click at [204, 231] on icon at bounding box center [204, 385] width 8 height 8
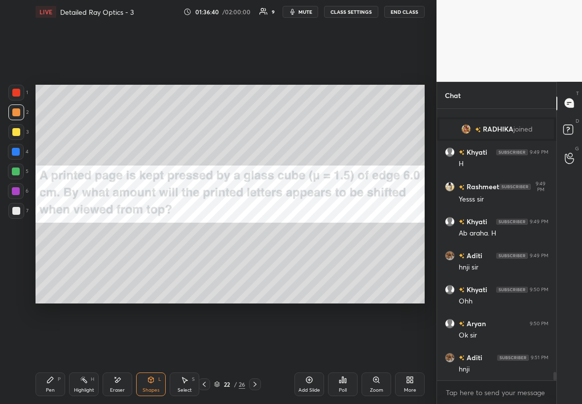
click at [204, 231] on icon at bounding box center [204, 384] width 3 height 5
click at [204, 231] on icon at bounding box center [204, 385] width 8 height 8
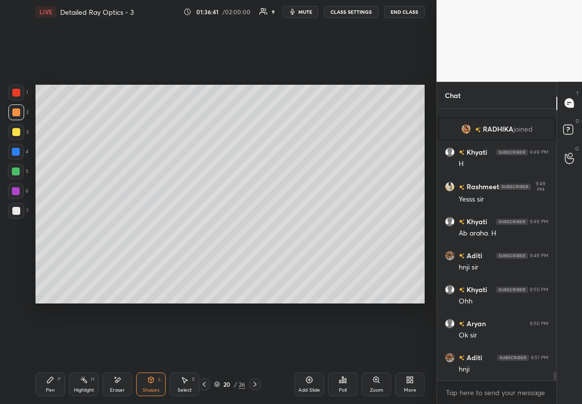
click at [204, 231] on icon at bounding box center [204, 385] width 8 height 8
click at [204, 231] on icon at bounding box center [204, 384] width 3 height 5
click at [205, 231] on icon at bounding box center [204, 385] width 8 height 8
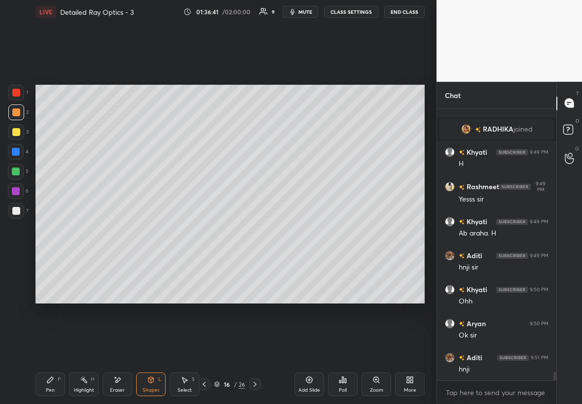
click at [205, 231] on icon at bounding box center [204, 385] width 8 height 8
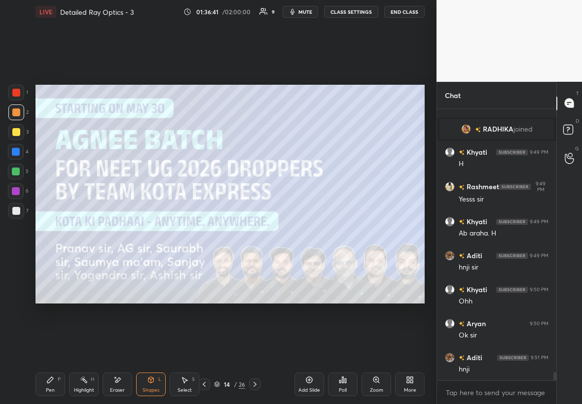
click at [205, 231] on icon at bounding box center [204, 385] width 8 height 8
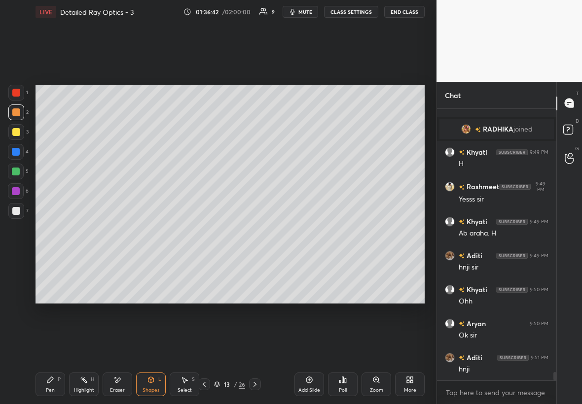
click at [204, 231] on icon at bounding box center [204, 384] width 3 height 5
click at [205, 231] on icon at bounding box center [204, 385] width 8 height 8
click at [204, 231] on icon at bounding box center [204, 385] width 8 height 8
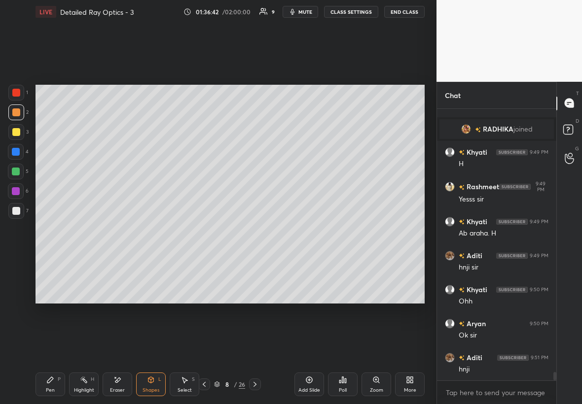
click at [204, 231] on icon at bounding box center [204, 385] width 8 height 8
click at [204, 231] on icon at bounding box center [204, 384] width 3 height 5
click at [205, 231] on icon at bounding box center [204, 384] width 3 height 5
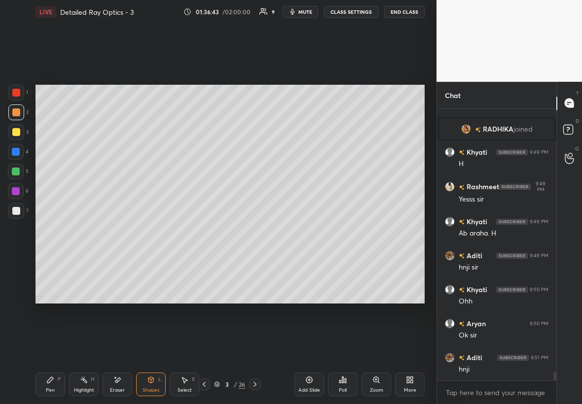
click at [205, 231] on icon at bounding box center [204, 385] width 8 height 8
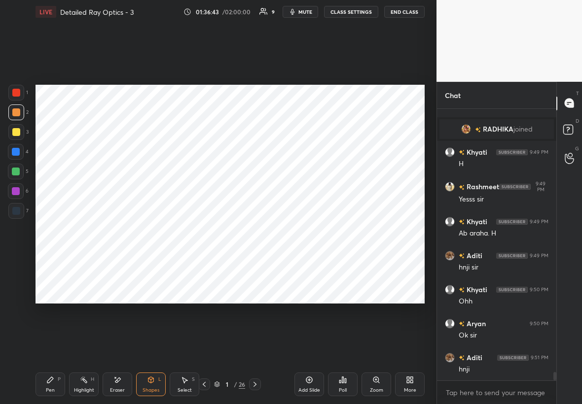
click at [205, 231] on icon at bounding box center [204, 385] width 8 height 8
click at [257, 231] on div at bounding box center [255, 385] width 12 height 12
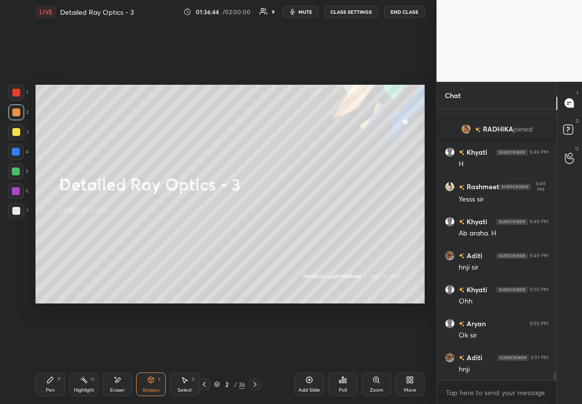
click at [257, 231] on icon at bounding box center [255, 385] width 8 height 8
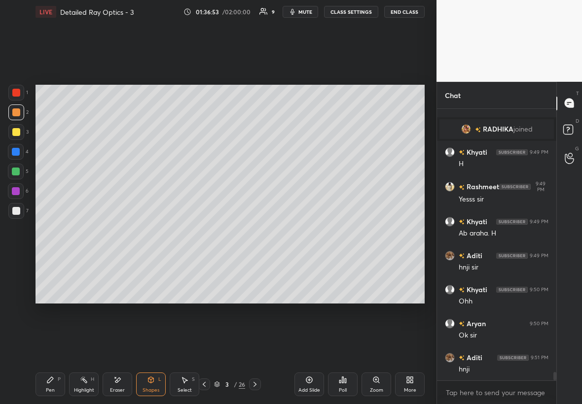
scroll to position [8401, 0]
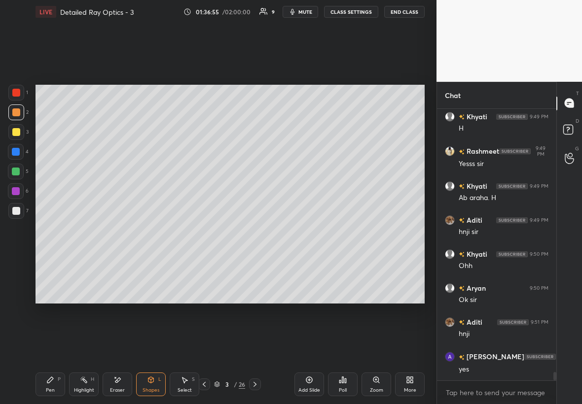
click at [256, 231] on icon at bounding box center [255, 385] width 8 height 8
click at [254, 231] on icon at bounding box center [255, 385] width 8 height 8
click at [256, 231] on icon at bounding box center [255, 385] width 8 height 8
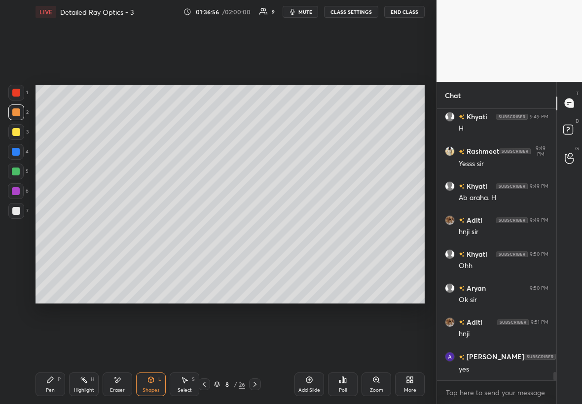
click at [256, 231] on icon at bounding box center [255, 385] width 8 height 8
click at [257, 231] on icon at bounding box center [255, 385] width 8 height 8
click at [258, 231] on icon at bounding box center [255, 385] width 8 height 8
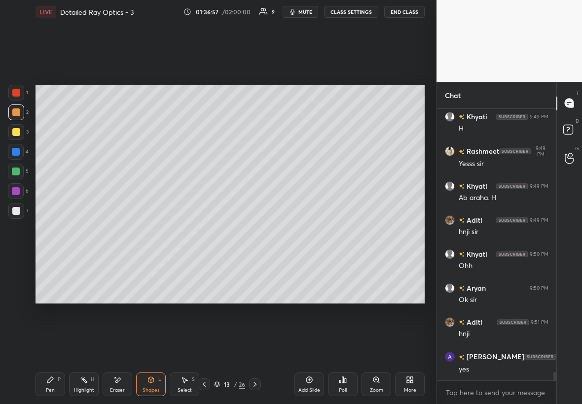
click at [258, 231] on icon at bounding box center [255, 385] width 8 height 8
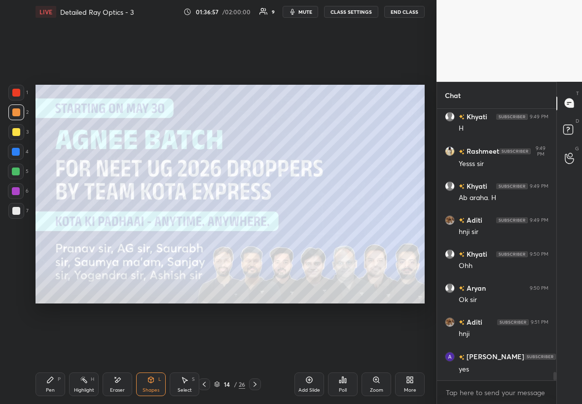
click at [259, 231] on div at bounding box center [255, 385] width 12 height 12
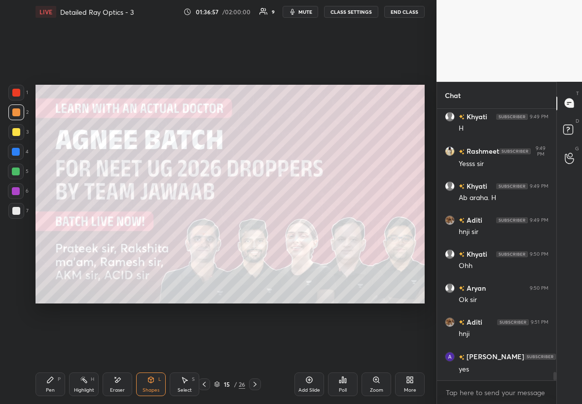
click at [259, 231] on div at bounding box center [255, 385] width 12 height 12
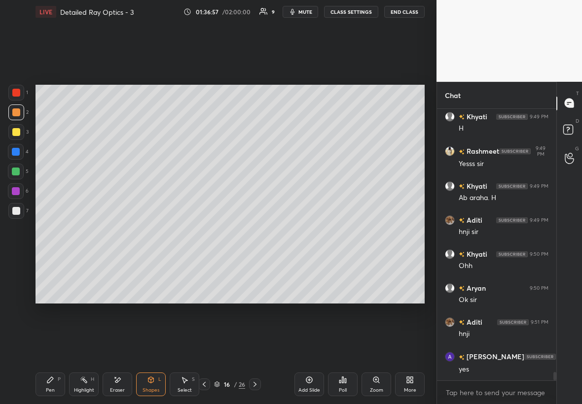
click at [261, 231] on div "16 / 26" at bounding box center [230, 385] width 130 height 12
click at [260, 231] on div at bounding box center [255, 385] width 12 height 12
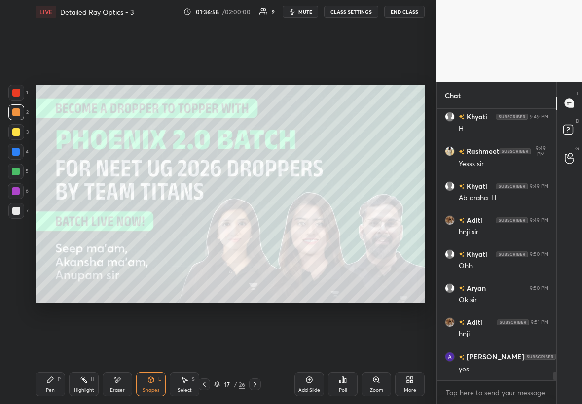
click at [258, 231] on icon at bounding box center [255, 385] width 8 height 8
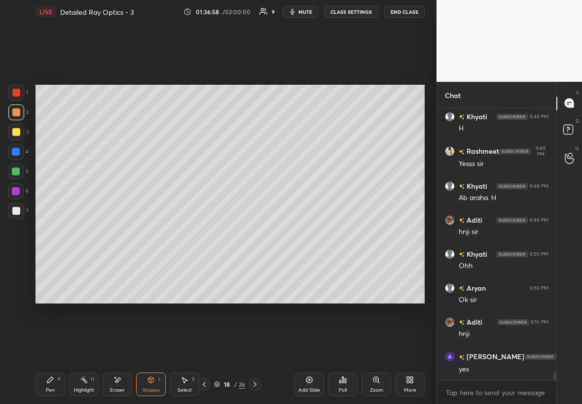
click at [257, 231] on icon at bounding box center [255, 385] width 8 height 8
click at [253, 231] on icon at bounding box center [255, 385] width 8 height 8
click at [254, 231] on icon at bounding box center [255, 385] width 8 height 8
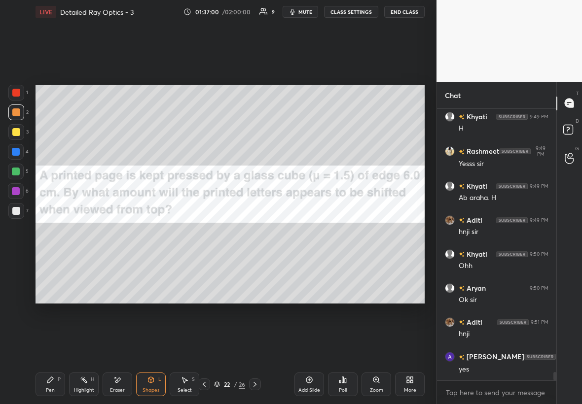
click at [253, 231] on icon at bounding box center [255, 385] width 8 height 8
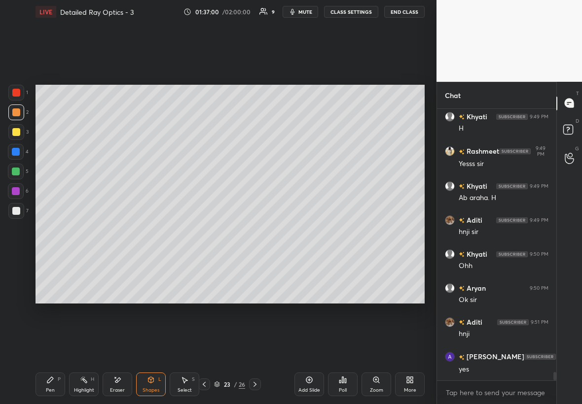
click at [251, 231] on icon at bounding box center [255, 385] width 8 height 8
click at [250, 231] on div at bounding box center [255, 385] width 12 height 12
click at [252, 231] on icon at bounding box center [255, 385] width 8 height 8
click at [18, 133] on div at bounding box center [16, 132] width 8 height 8
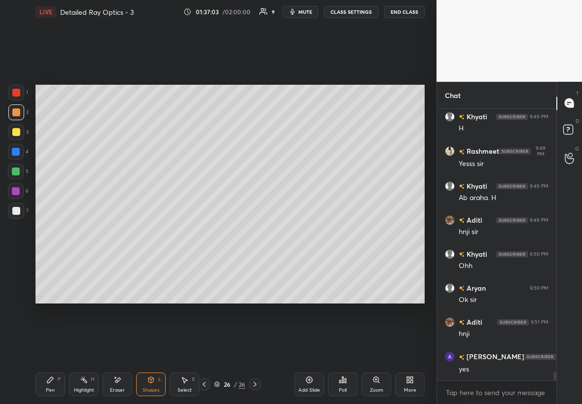
scroll to position [8435, 0]
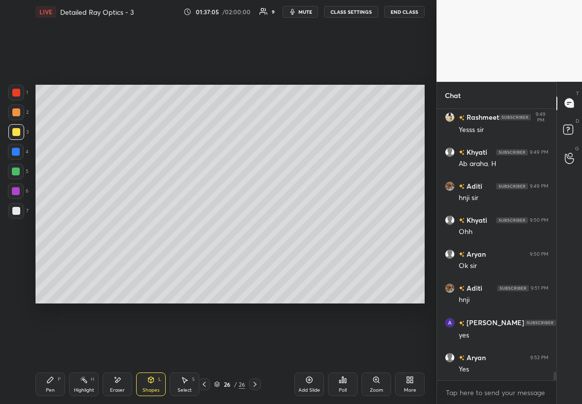
click at [18, 118] on div at bounding box center [16, 112] width 16 height 16
click at [13, 210] on div at bounding box center [16, 211] width 8 height 8
click at [20, 189] on div at bounding box center [16, 191] width 16 height 16
click at [57, 231] on div "Pen P" at bounding box center [50, 385] width 30 height 24
click at [90, 231] on div "Highlight" at bounding box center [84, 390] width 20 height 5
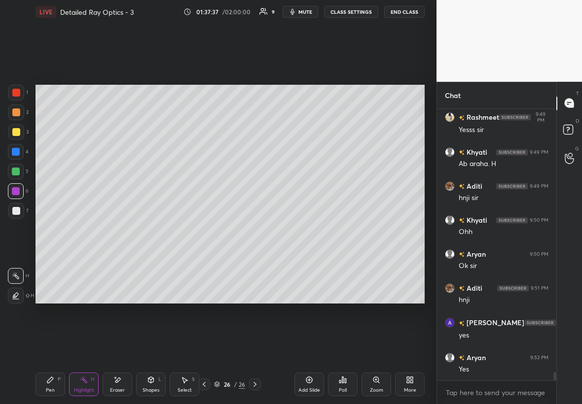
click at [116, 231] on div "Eraser" at bounding box center [118, 385] width 30 height 24
click at [55, 231] on div "Pen P" at bounding box center [50, 385] width 30 height 24
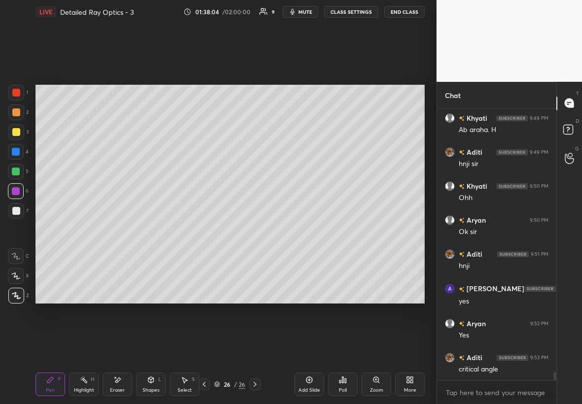
click at [18, 149] on div at bounding box center [16, 152] width 8 height 8
click at [155, 231] on div "Shapes L" at bounding box center [151, 385] width 30 height 24
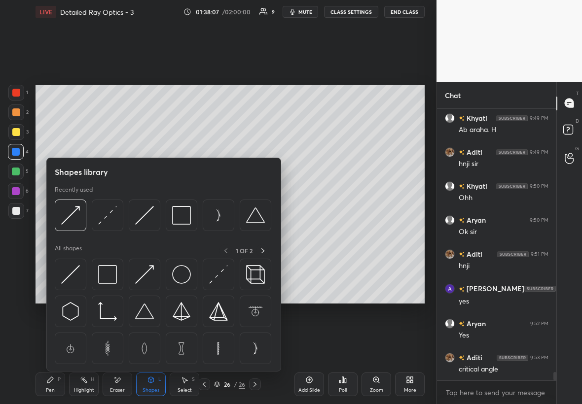
click at [48, 231] on div "Pen P" at bounding box center [50, 385] width 30 height 24
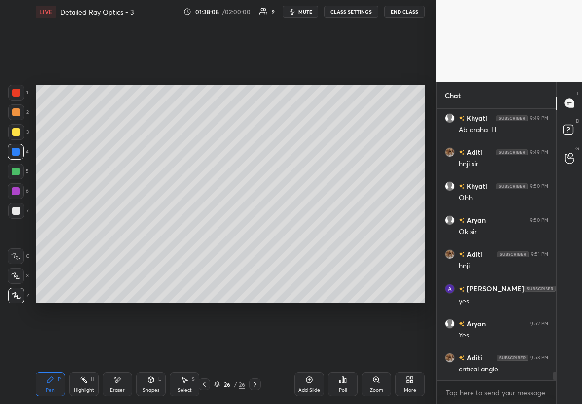
click at [155, 231] on div "Shapes" at bounding box center [150, 390] width 17 height 5
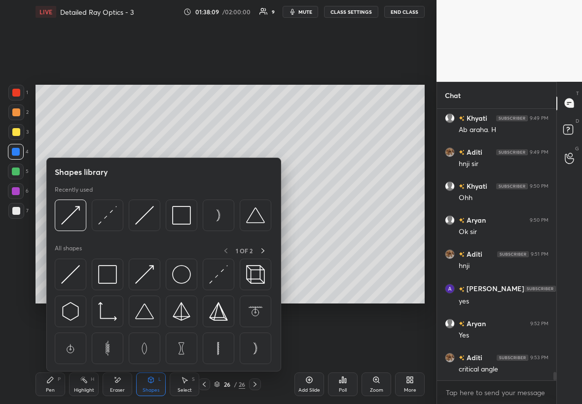
click at [25, 231] on div "1 2 3 4 5 6 7 C X Z E E Erase all H H LIVE Detailed Ray Optics - 3 01:38:09 / 0…" at bounding box center [214, 202] width 428 height 404
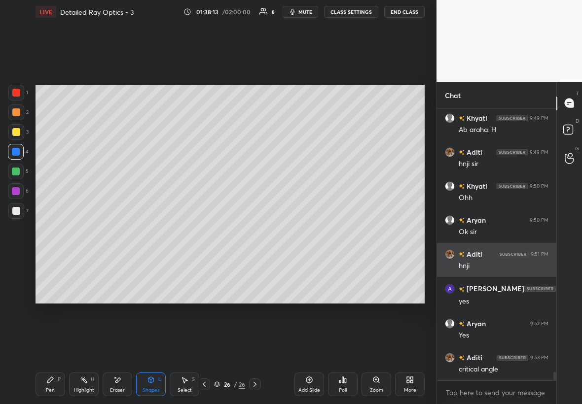
click at [353, 231] on div "1 2 3 4 5 6 7 C X Z E E Erase all H H LIVE Detailed Ray Optics - 3 01:38:13 / 0…" at bounding box center [291, 202] width 582 height 404
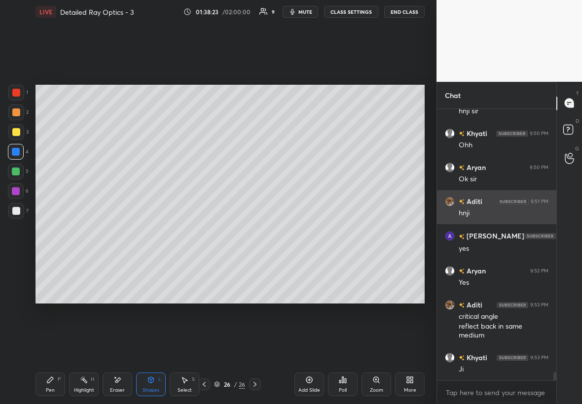
scroll to position [8556, 0]
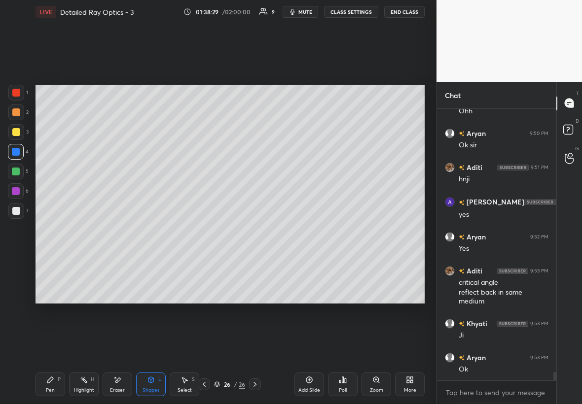
click at [14, 215] on div at bounding box center [16, 211] width 16 height 16
click at [56, 231] on div "Pen P" at bounding box center [50, 385] width 30 height 24
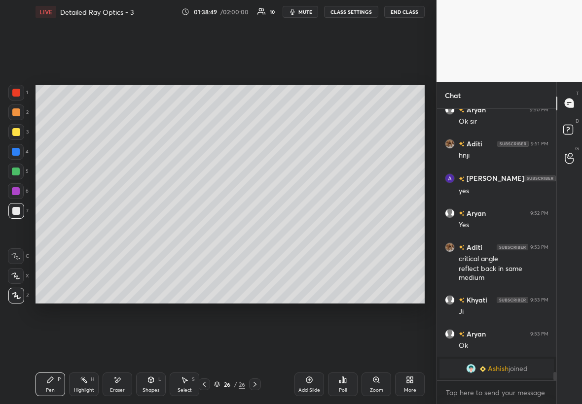
scroll to position [8445, 0]
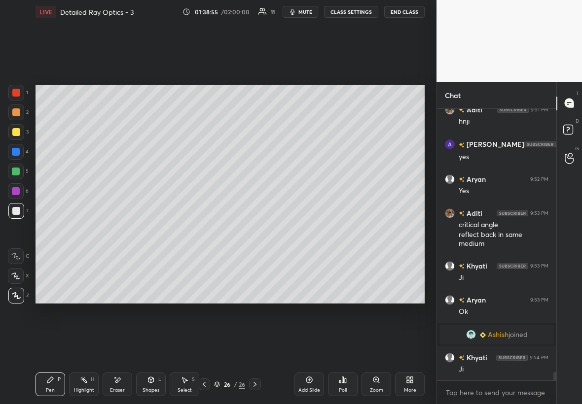
click at [323, 231] on div "Setting up your live class Poll for secs No correct answer Start poll" at bounding box center [230, 194] width 397 height 341
click at [318, 231] on div "Setting up your live class Poll for secs No correct answer Start poll" at bounding box center [230, 194] width 397 height 341
click at [322, 231] on div "Setting up your live class Poll for secs No correct answer Start poll" at bounding box center [230, 194] width 397 height 341
click at [150, 231] on icon at bounding box center [150, 380] width 5 height 6
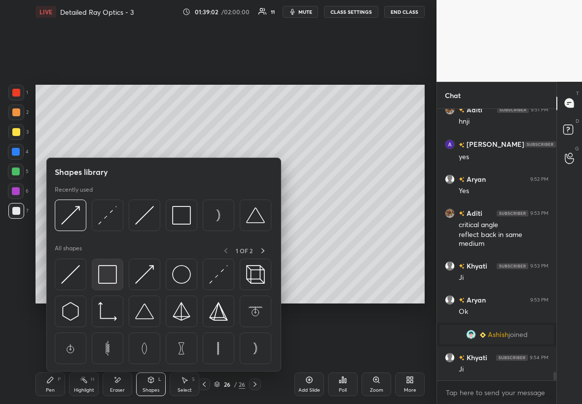
click at [115, 231] on img at bounding box center [107, 274] width 19 height 19
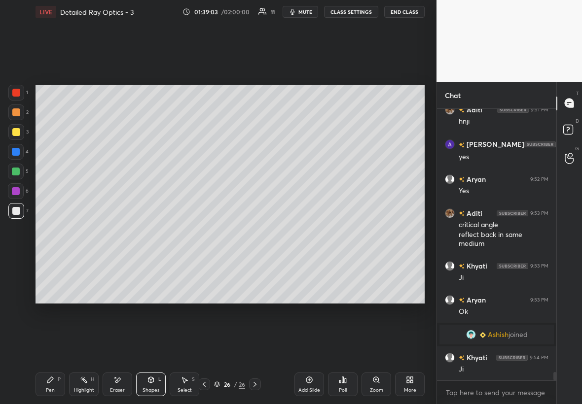
click at [16, 191] on div at bounding box center [16, 191] width 8 height 8
click at [52, 231] on div "Pen P" at bounding box center [50, 385] width 30 height 24
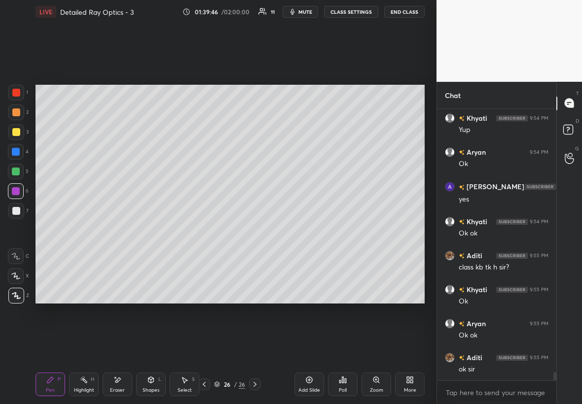
scroll to position [8787, 0]
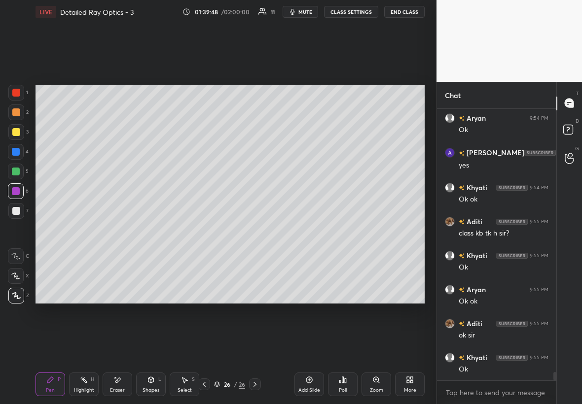
click at [353, 9] on button "End Class" at bounding box center [404, 12] width 40 height 12
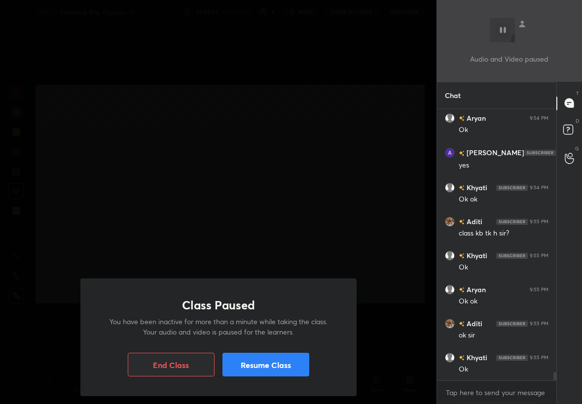
scroll to position [8810, 0]
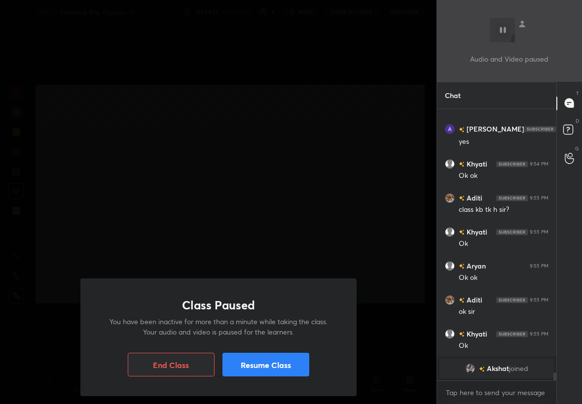
click at [284, 231] on button "Resume Class" at bounding box center [265, 365] width 87 height 24
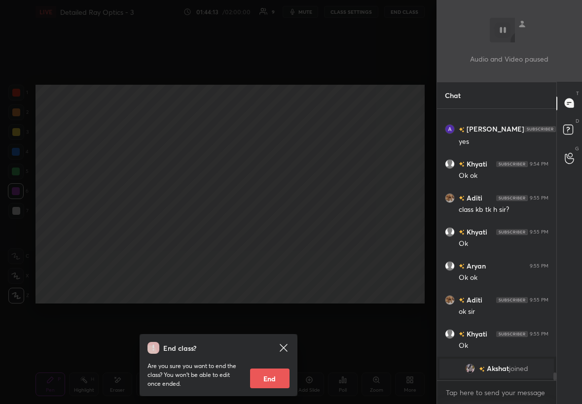
click at [284, 231] on icon at bounding box center [283, 348] width 12 height 12
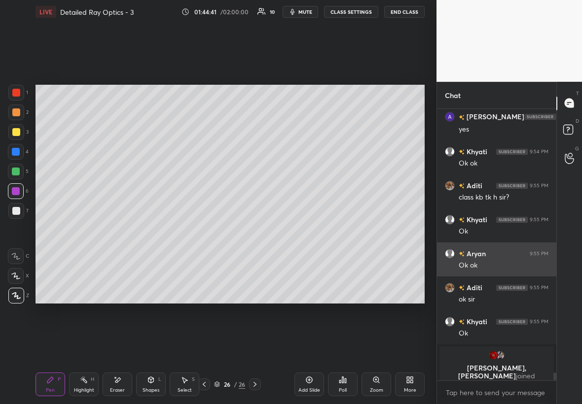
scroll to position [8761, 0]
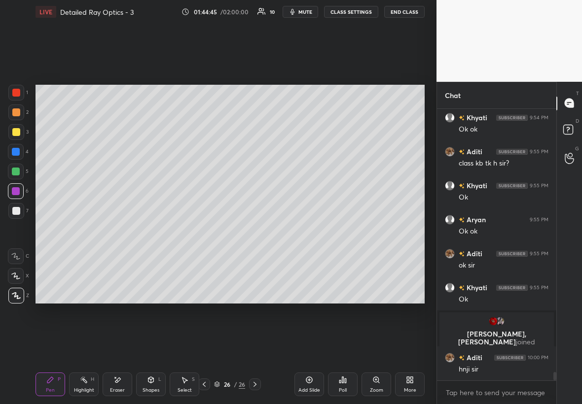
click at [205, 231] on icon at bounding box center [204, 385] width 8 height 8
click at [204, 231] on icon at bounding box center [204, 385] width 8 height 8
click at [203, 231] on icon at bounding box center [204, 385] width 8 height 8
click at [205, 231] on icon at bounding box center [204, 385] width 8 height 8
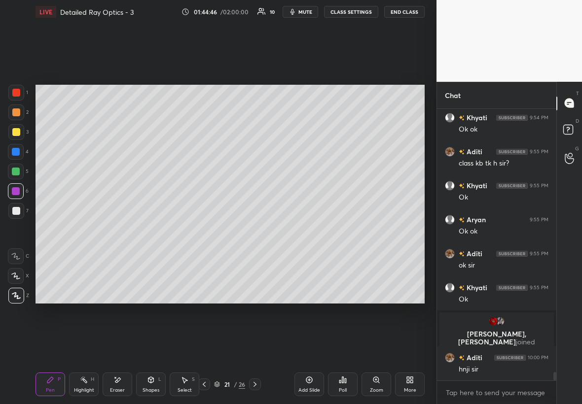
click at [204, 231] on icon at bounding box center [204, 385] width 8 height 8
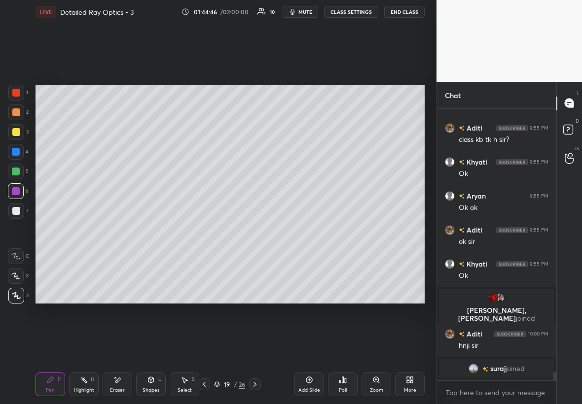
click at [204, 231] on icon at bounding box center [204, 385] width 8 height 8
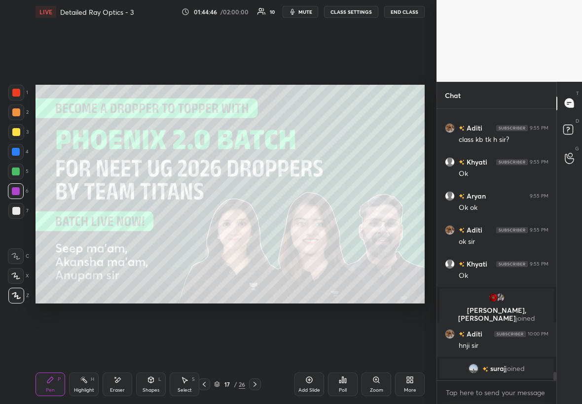
click at [254, 231] on icon at bounding box center [255, 385] width 8 height 8
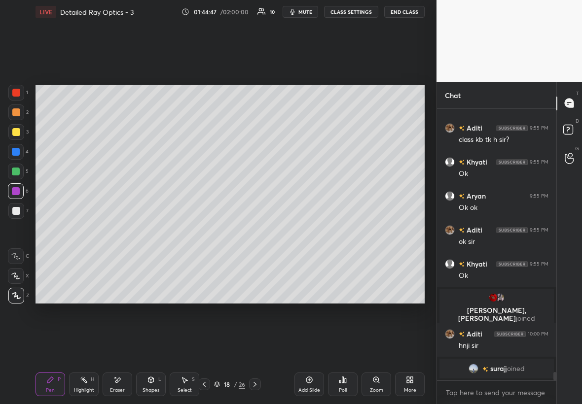
click at [254, 231] on icon at bounding box center [254, 384] width 3 height 5
click at [254, 231] on icon at bounding box center [255, 385] width 8 height 8
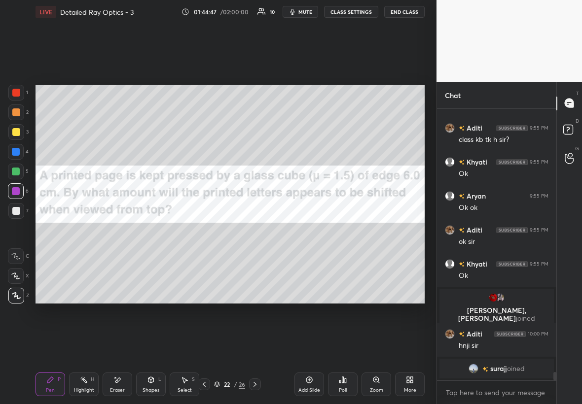
click at [254, 231] on icon at bounding box center [255, 385] width 8 height 8
click at [255, 231] on icon at bounding box center [255, 385] width 8 height 8
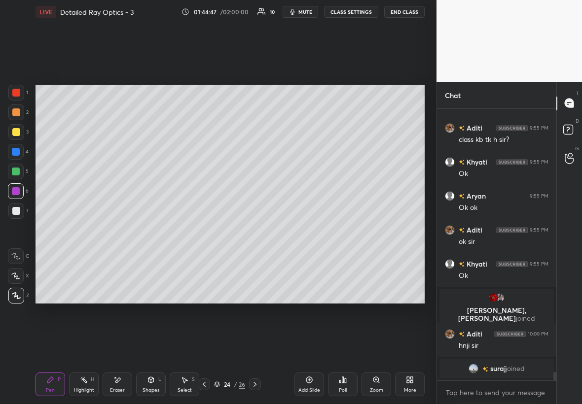
click at [256, 231] on icon at bounding box center [254, 384] width 3 height 5
click at [256, 231] on icon at bounding box center [255, 385] width 8 height 8
click at [257, 231] on icon at bounding box center [255, 385] width 8 height 8
click at [317, 231] on div "Add Slide" at bounding box center [309, 385] width 30 height 24
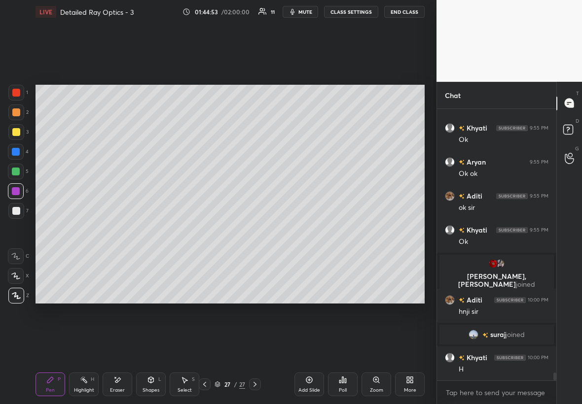
click at [18, 133] on div at bounding box center [16, 132] width 8 height 8
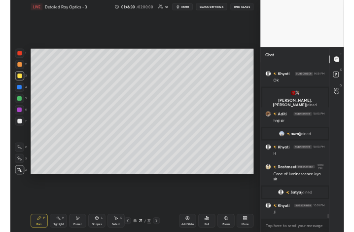
scroll to position [8854, 0]
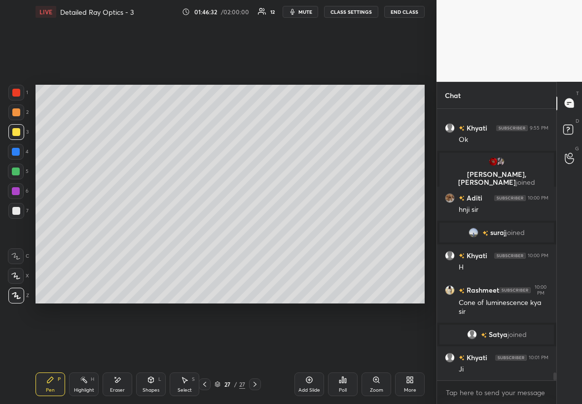
click at [353, 231] on div "More" at bounding box center [410, 390] width 12 height 5
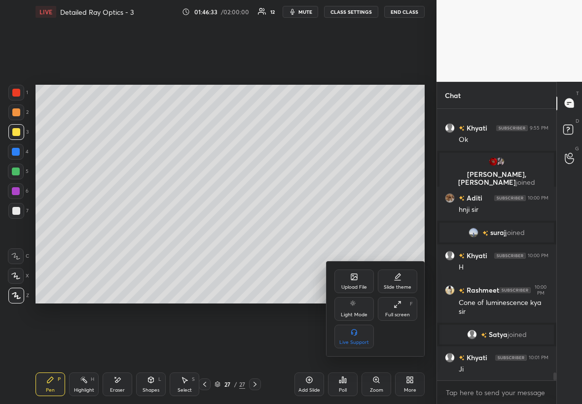
click at [353, 231] on div "Upload File" at bounding box center [354, 287] width 26 height 5
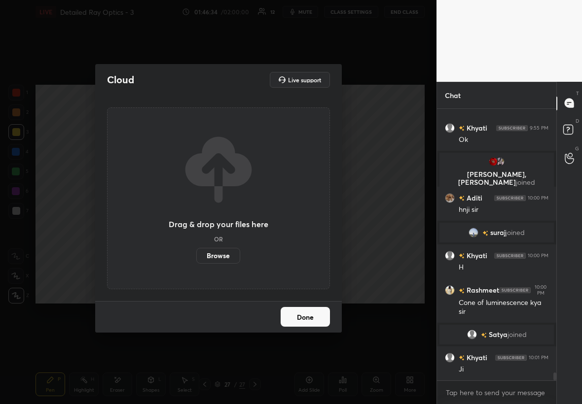
click at [229, 231] on label "Browse" at bounding box center [218, 256] width 44 height 16
click at [196, 231] on input "Browse" at bounding box center [196, 256] width 0 height 16
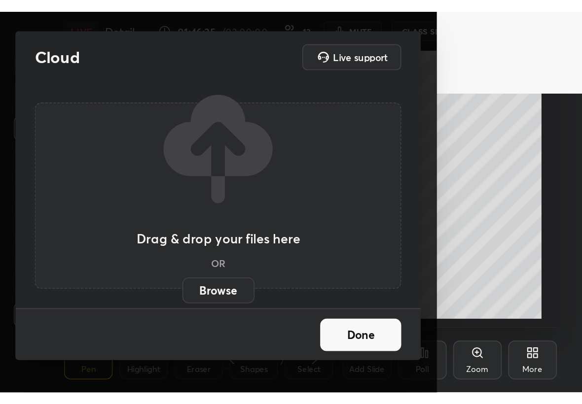
scroll to position [169, 314]
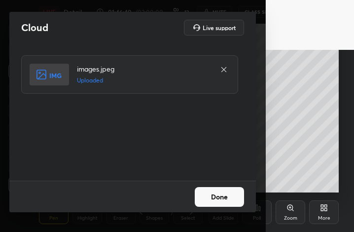
click at [216, 190] on button "Done" at bounding box center [219, 197] width 49 height 20
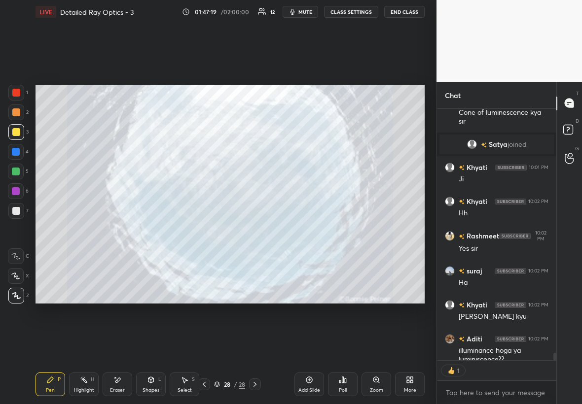
scroll to position [3, 3]
click at [205, 231] on icon at bounding box center [204, 385] width 8 height 8
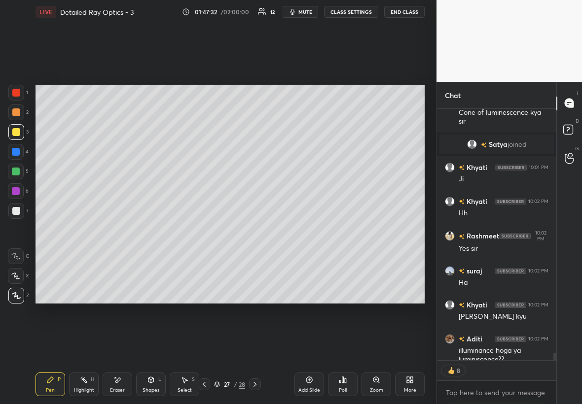
click at [22, 214] on div at bounding box center [16, 211] width 16 height 16
click at [190, 231] on div "Select S" at bounding box center [185, 385] width 30 height 24
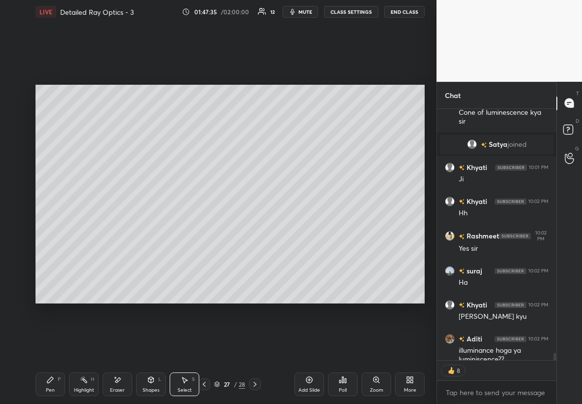
click at [185, 231] on icon at bounding box center [184, 380] width 8 height 8
click at [158, 231] on div "Shapes" at bounding box center [150, 390] width 17 height 5
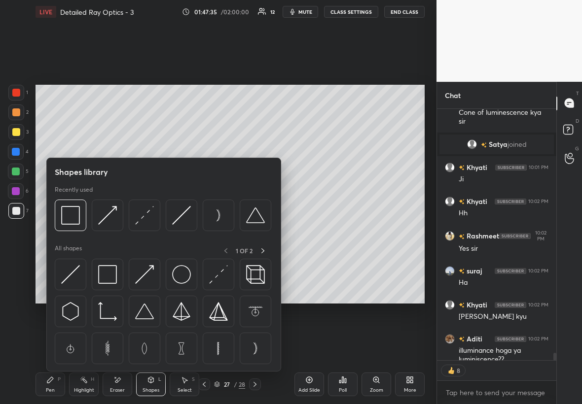
click at [156, 231] on div "Shapes" at bounding box center [150, 390] width 17 height 5
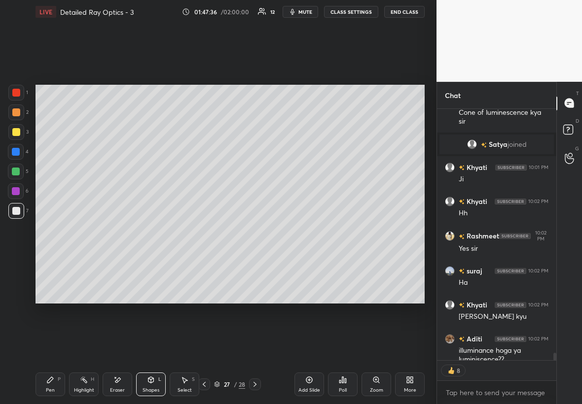
click at [150, 231] on icon at bounding box center [150, 380] width 5 height 6
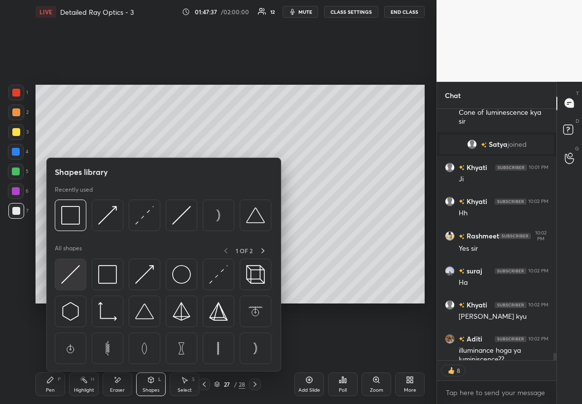
click at [74, 231] on img at bounding box center [70, 274] width 19 height 19
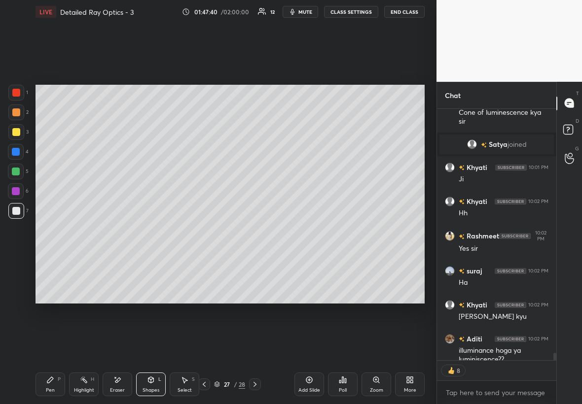
click at [275, 198] on div "Setting up your live class Poll for secs No correct answer Start poll" at bounding box center [230, 194] width 397 height 341
click at [77, 202] on div "Setting up your live class Poll for secs No correct answer Start poll" at bounding box center [230, 194] width 397 height 341
drag, startPoint x: 35, startPoint y: 201, endPoint x: 426, endPoint y: 201, distance: 391.4
click at [353, 201] on div "Setting up your live class Poll for secs No correct answer Start poll" at bounding box center [230, 194] width 397 height 341
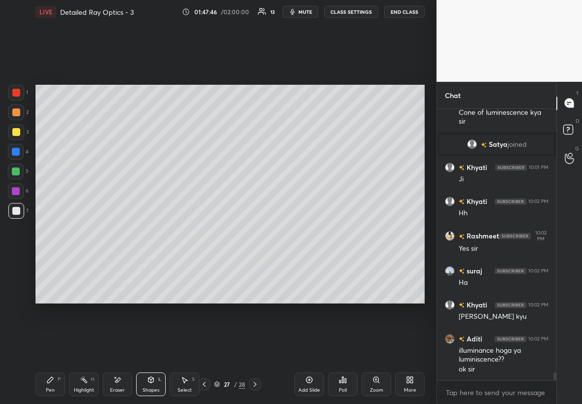
click at [15, 153] on div at bounding box center [16, 152] width 8 height 8
click at [18, 210] on div at bounding box center [16, 211] width 8 height 8
click at [50, 231] on div "Pen P" at bounding box center [50, 385] width 30 height 24
click at [14, 191] on div at bounding box center [16, 191] width 8 height 8
click at [157, 231] on div "Shapes L" at bounding box center [151, 385] width 30 height 24
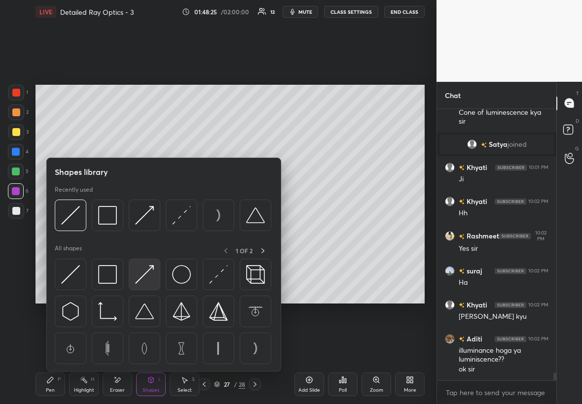
click at [145, 231] on img at bounding box center [144, 274] width 19 height 19
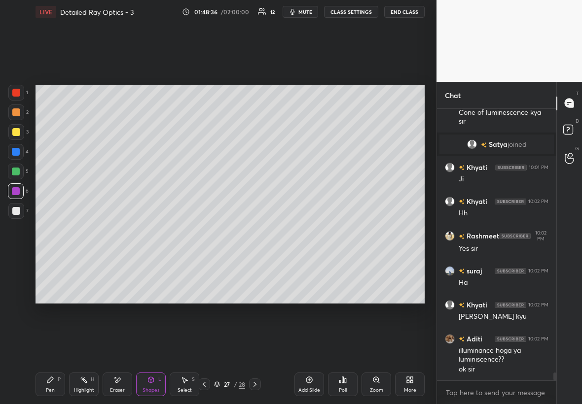
click at [46, 231] on div "Pen P" at bounding box center [50, 385] width 30 height 24
click at [18, 210] on div at bounding box center [16, 211] width 8 height 8
click at [19, 134] on div at bounding box center [16, 132] width 8 height 8
click at [18, 188] on div at bounding box center [16, 191] width 8 height 8
click at [150, 231] on div "Shapes" at bounding box center [150, 390] width 17 height 5
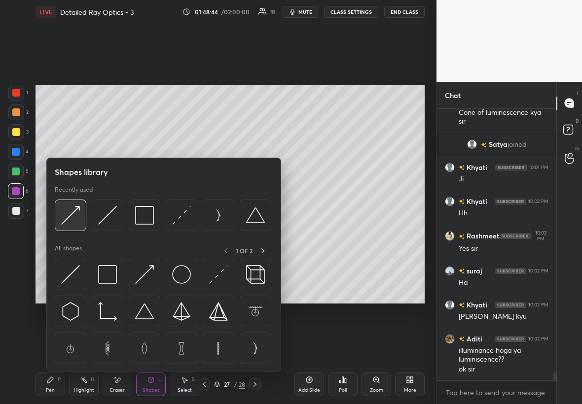
click at [86, 217] on div at bounding box center [71, 216] width 32 height 32
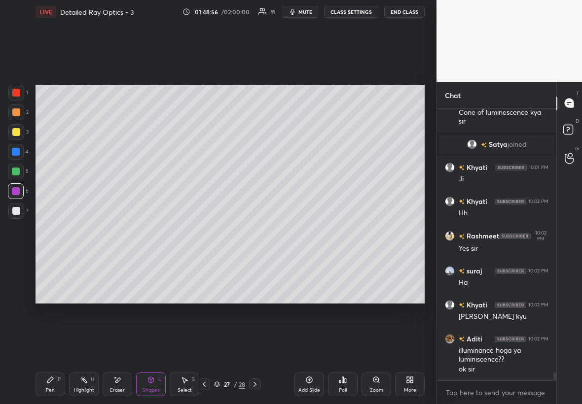
scroll to position [9068, 0]
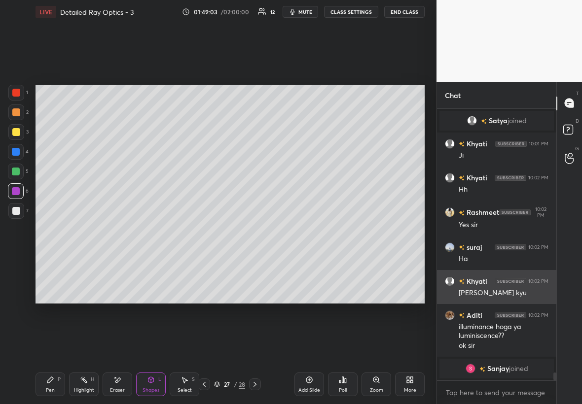
click at [353, 231] on div "1 2 3 4 5 6 7 C X Z E E Erase all H H LIVE Detailed Ray Optics - 3 01:49:03 / 0…" at bounding box center [291, 202] width 582 height 404
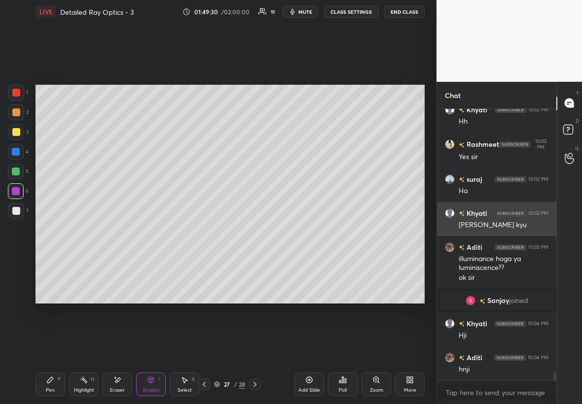
scroll to position [9104, 0]
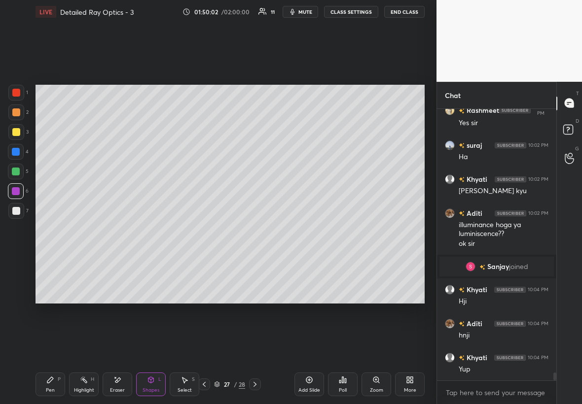
click at [14, 128] on div at bounding box center [16, 132] width 16 height 16
click at [15, 212] on div at bounding box center [16, 211] width 8 height 8
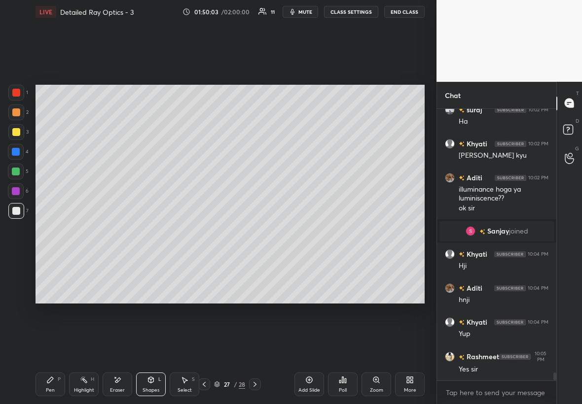
click at [12, 173] on div at bounding box center [16, 172] width 8 height 8
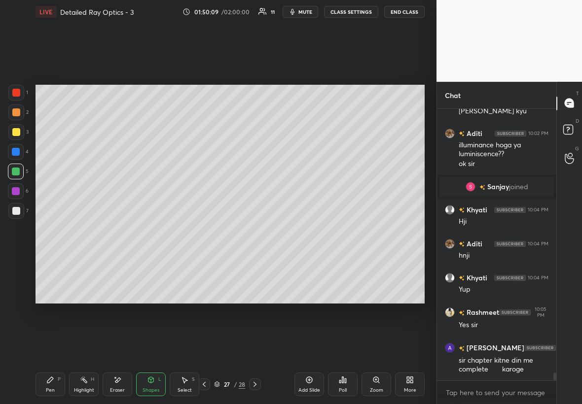
click at [14, 170] on div at bounding box center [16, 172] width 8 height 8
click at [53, 231] on div "Pen P" at bounding box center [50, 385] width 30 height 24
click at [192, 231] on div "Select S" at bounding box center [185, 385] width 30 height 24
click at [246, 204] on div "0 ° Undo Copy Paste here Duplicate Duplicate to new slide Delete" at bounding box center [229, 194] width 389 height 219
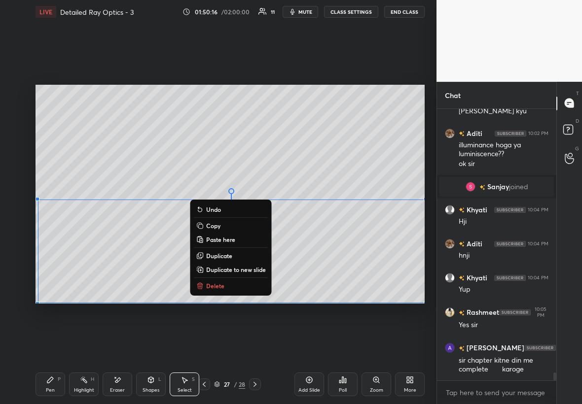
click at [220, 231] on div "0 ° Undo Copy Paste here Duplicate Duplicate to new slide Delete Setting up you…" at bounding box center [230, 194] width 397 height 341
click at [226, 231] on div "0 ° Undo Copy Paste here Duplicate Duplicate to new slide Delete Setting up you…" at bounding box center [230, 194] width 397 height 341
click at [45, 231] on div "Pen P" at bounding box center [50, 385] width 30 height 24
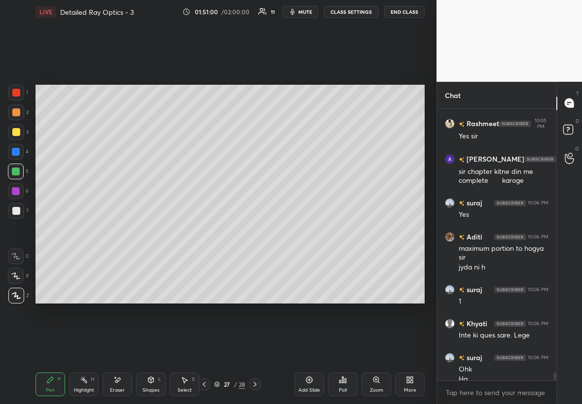
scroll to position [9382, 0]
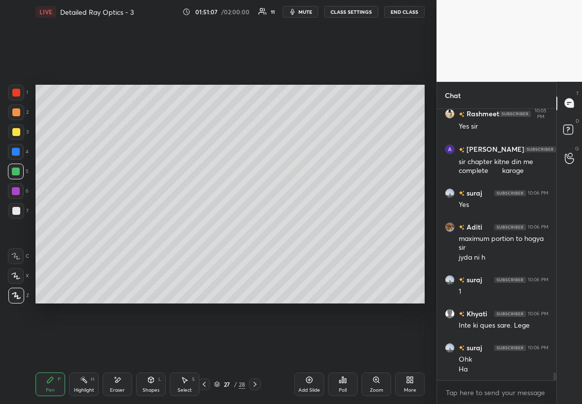
click at [162, 231] on div "Shapes L" at bounding box center [151, 385] width 30 height 24
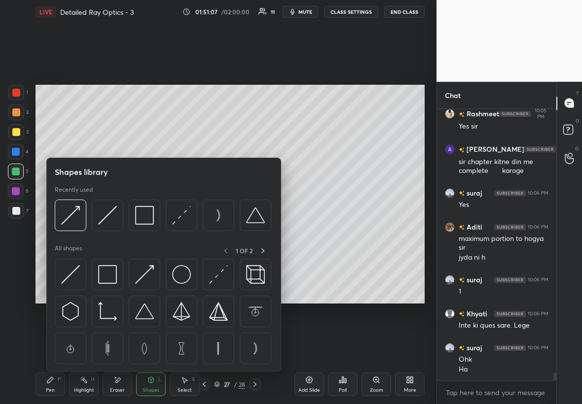
click at [184, 231] on div "Select S" at bounding box center [185, 385] width 30 height 24
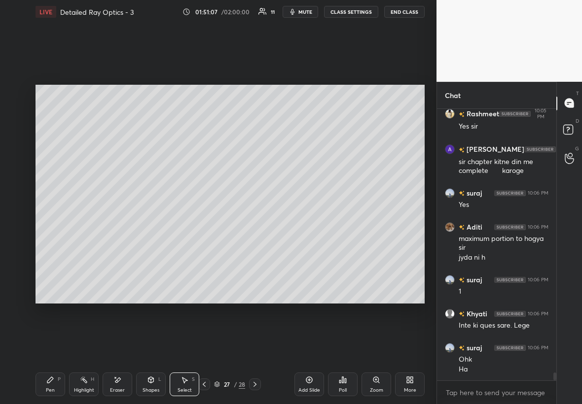
click at [118, 231] on div "Eraser" at bounding box center [117, 390] width 15 height 5
click at [50, 231] on div "Pen P" at bounding box center [50, 385] width 30 height 24
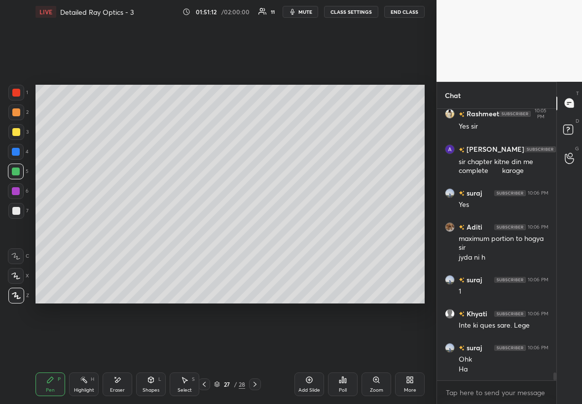
click at [14, 132] on div at bounding box center [16, 132] width 8 height 8
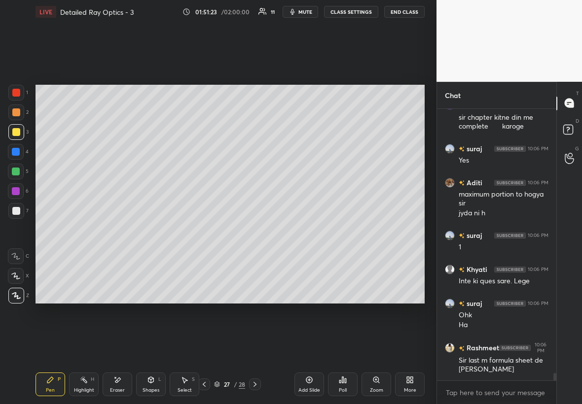
click at [19, 186] on div at bounding box center [16, 191] width 16 height 16
click at [18, 171] on div at bounding box center [16, 172] width 8 height 8
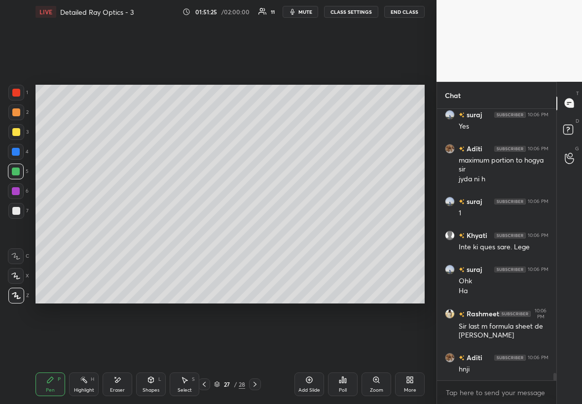
click at [16, 210] on div at bounding box center [16, 211] width 8 height 8
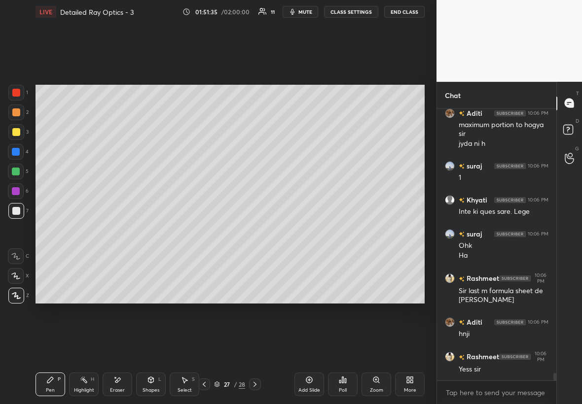
click at [124, 231] on div "Eraser" at bounding box center [118, 385] width 30 height 24
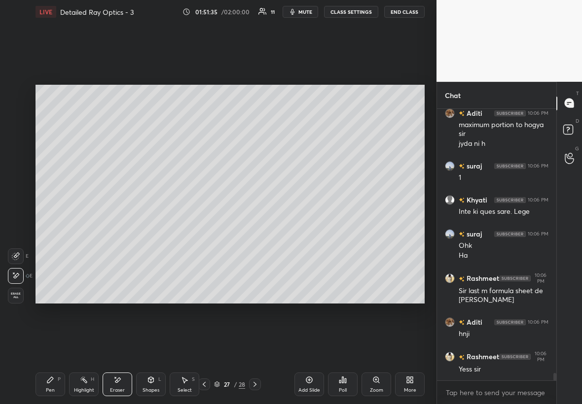
scroll to position [9530, 0]
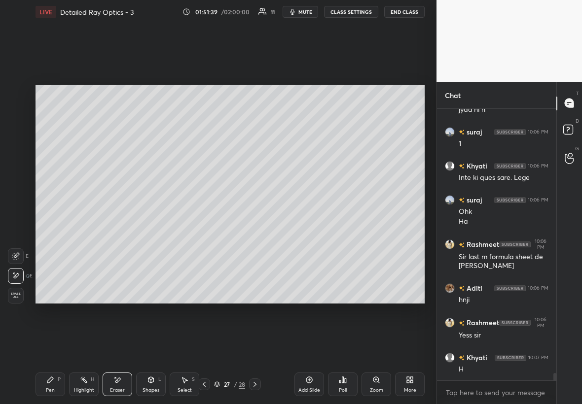
click at [50, 231] on icon at bounding box center [50, 380] width 8 height 8
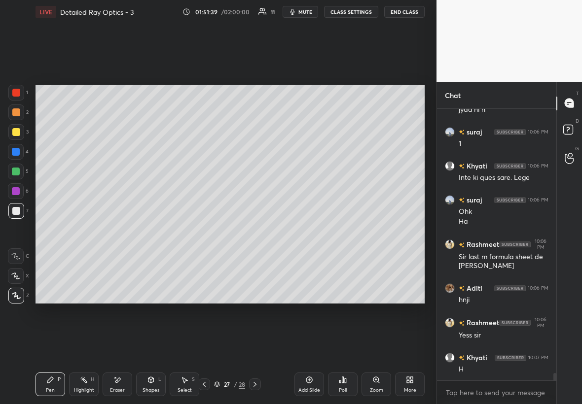
click at [14, 169] on div at bounding box center [16, 172] width 16 height 16
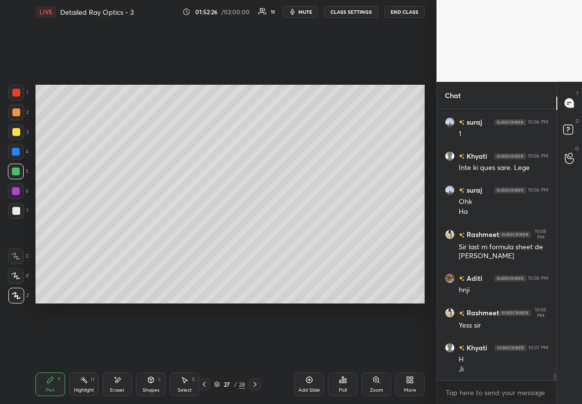
click at [91, 231] on div "Highlight" at bounding box center [84, 390] width 20 height 5
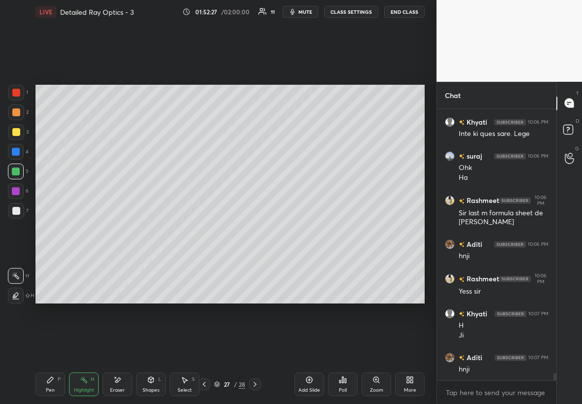
click at [116, 231] on div "Eraser" at bounding box center [118, 385] width 30 height 24
click at [39, 231] on div "Pen P" at bounding box center [50, 385] width 30 height 24
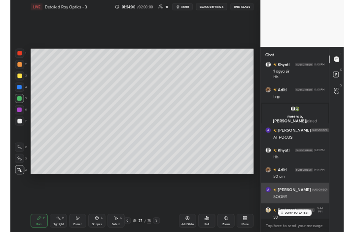
scroll to position [7326, 0]
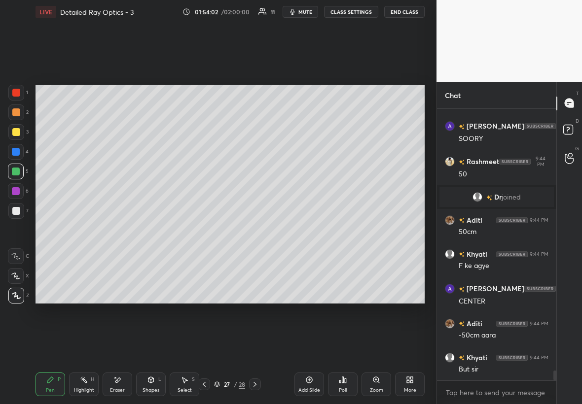
click at [353, 231] on div "More" at bounding box center [410, 390] width 12 height 5
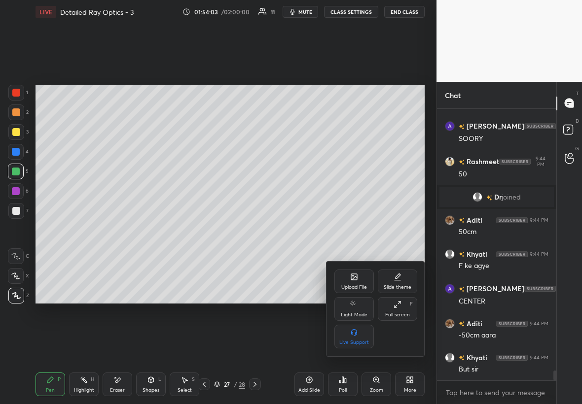
click at [346, 231] on div "Upload File" at bounding box center [354, 287] width 26 height 5
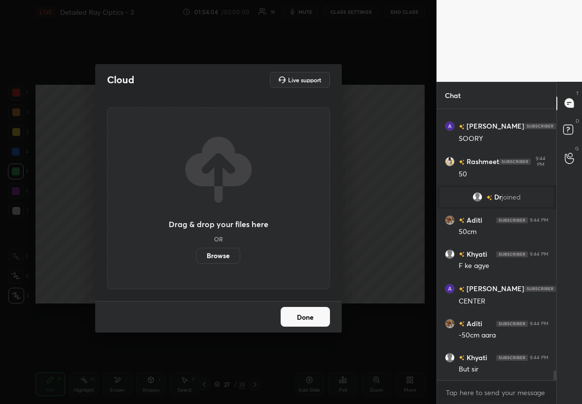
click at [227, 231] on label "Browse" at bounding box center [218, 256] width 44 height 16
click at [196, 231] on input "Browse" at bounding box center [196, 256] width 0 height 16
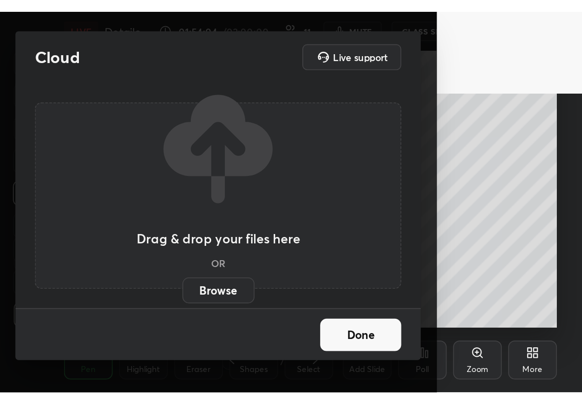
scroll to position [169, 314]
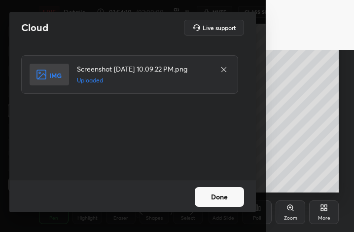
click at [232, 201] on button "Done" at bounding box center [219, 197] width 49 height 20
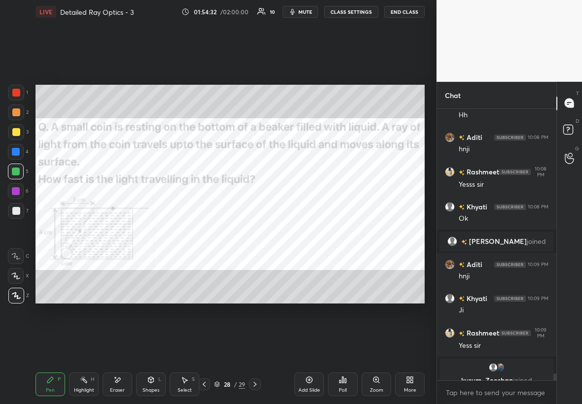
scroll to position [10660, 0]
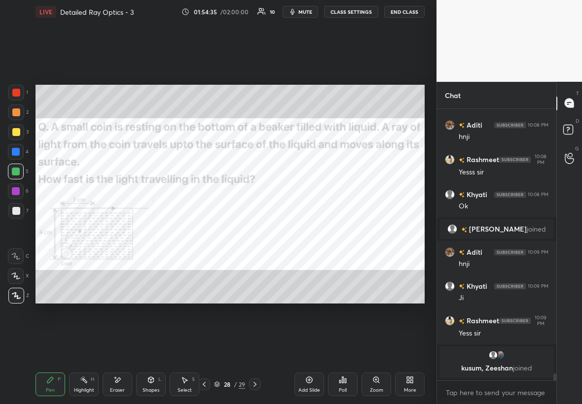
click at [353, 231] on div "Zoom" at bounding box center [376, 385] width 30 height 24
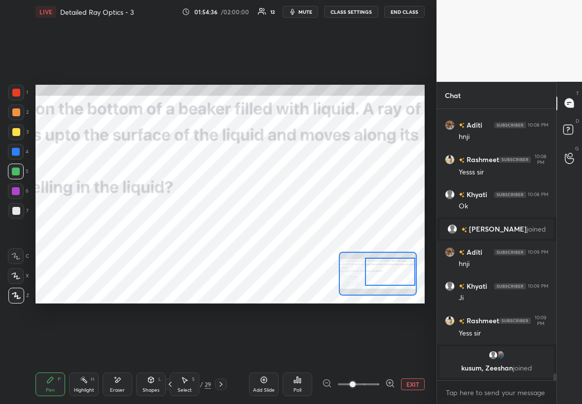
drag, startPoint x: 394, startPoint y: 277, endPoint x: 404, endPoint y: 275, distance: 10.0
click at [353, 231] on div at bounding box center [390, 272] width 51 height 28
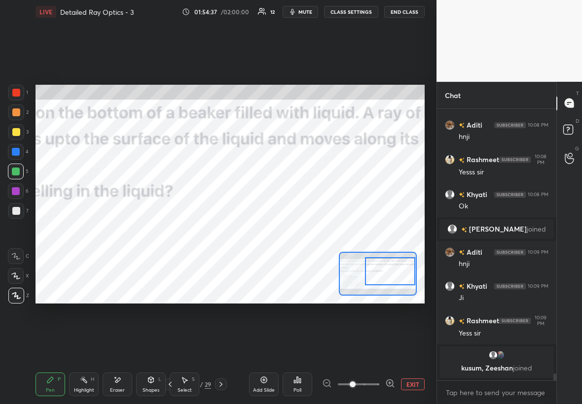
click at [353, 231] on button "EXIT" at bounding box center [413, 385] width 24 height 12
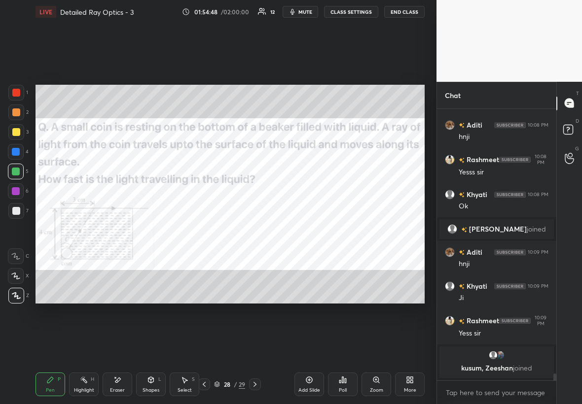
click at [353, 231] on div "Zoom" at bounding box center [376, 385] width 30 height 24
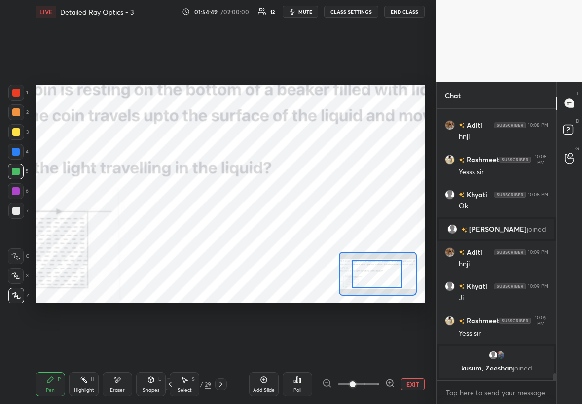
drag, startPoint x: 378, startPoint y: 280, endPoint x: 365, endPoint y: 283, distance: 13.2
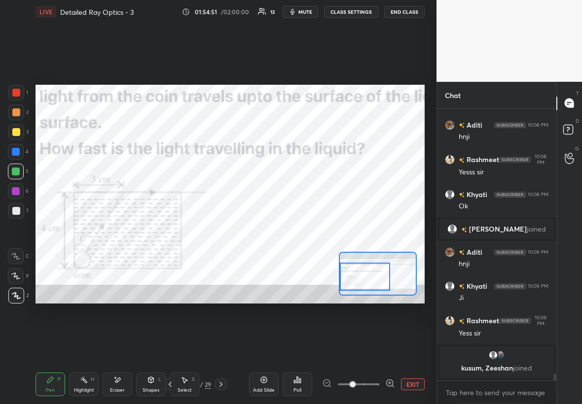
drag, startPoint x: 365, startPoint y: 284, endPoint x: 347, endPoint y: 284, distance: 18.2
click at [350, 231] on div at bounding box center [365, 277] width 51 height 28
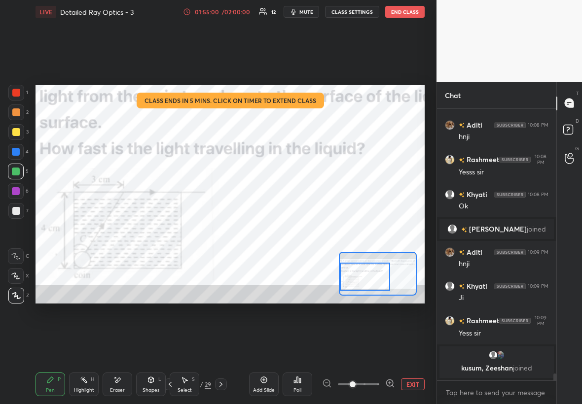
click at [20, 89] on div at bounding box center [16, 93] width 16 height 16
click at [222, 18] on div "LIVE Detailed Ray Optics - 3 01:55:01 / 02:00:00 13 mute CLASS SETTINGS End Cla…" at bounding box center [229, 12] width 389 height 24
click at [233, 6] on div "01:55:02 / 02:00:00 13 mute CLASS SETTINGS End Class" at bounding box center [304, 12] width 242 height 12
click at [234, 11] on div "/ 02:00:00" at bounding box center [235, 12] width 31 height 6
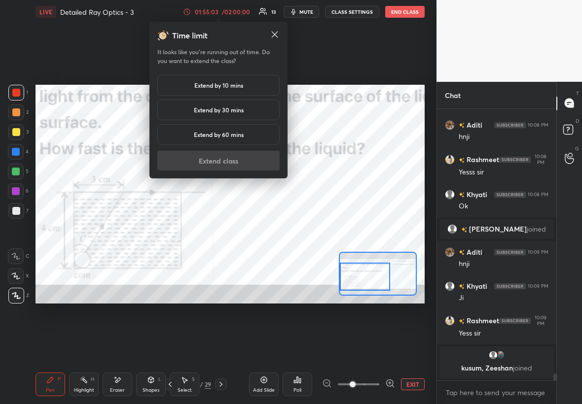
click at [246, 82] on div "Extend by 10 mins" at bounding box center [218, 85] width 122 height 21
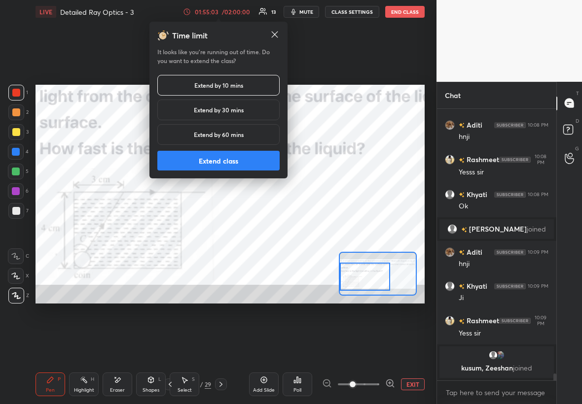
click at [241, 162] on button "Extend class" at bounding box center [218, 161] width 122 height 20
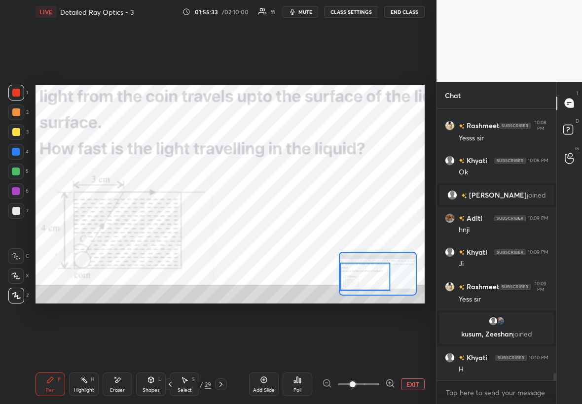
scroll to position [9794, 0]
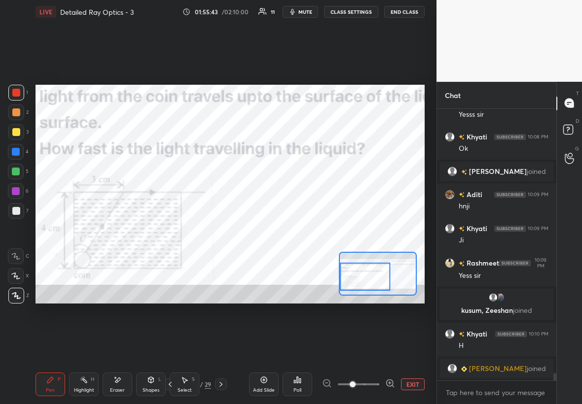
click at [353, 231] on button "EXIT" at bounding box center [413, 385] width 24 height 12
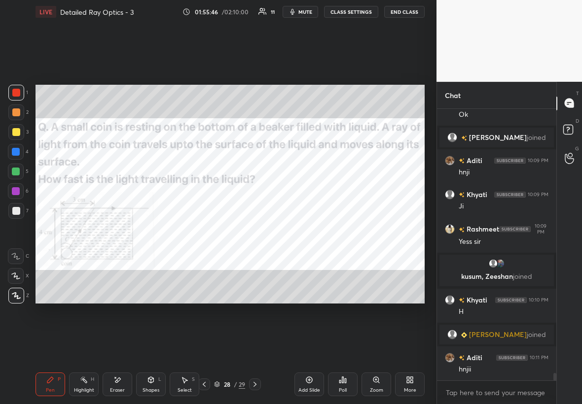
scroll to position [9788, 0]
drag, startPoint x: 119, startPoint y: 381, endPoint x: 123, endPoint y: 376, distance: 6.6
click at [121, 231] on icon at bounding box center [117, 380] width 8 height 8
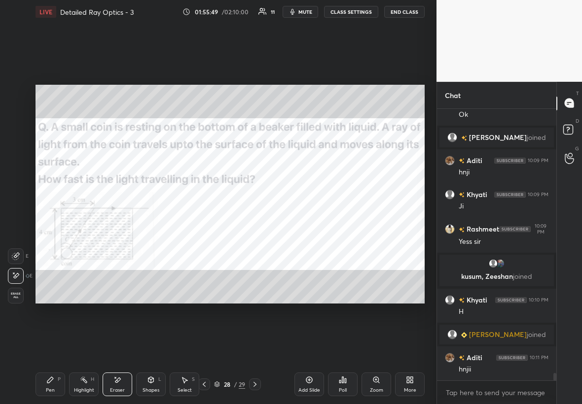
click at [50, 231] on icon at bounding box center [50, 380] width 8 height 8
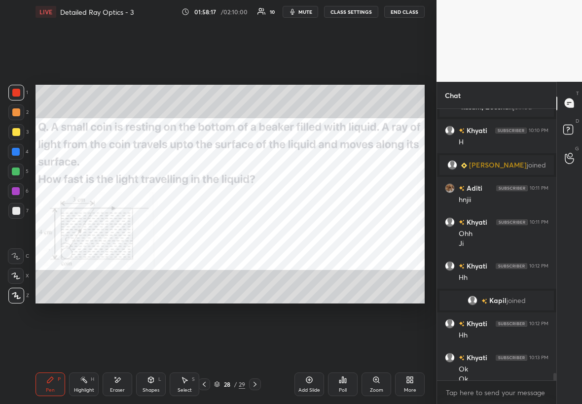
scroll to position [9930, 0]
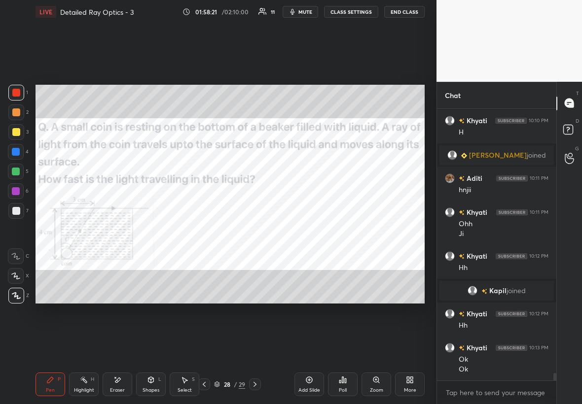
click at [310, 231] on div "Add Slide" at bounding box center [309, 385] width 30 height 24
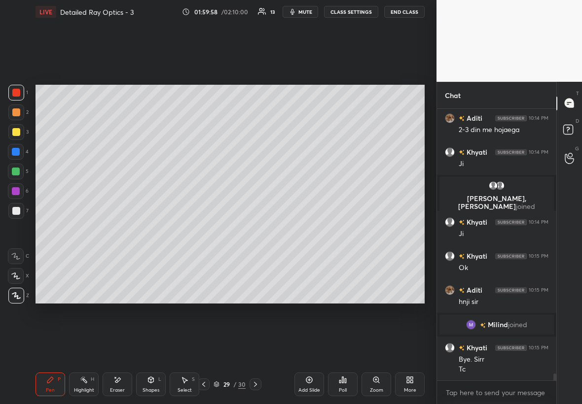
scroll to position [10143, 0]
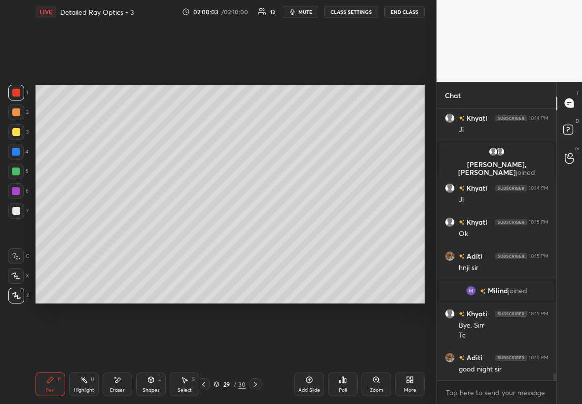
click at [353, 14] on button "End Class" at bounding box center [404, 12] width 40 height 12
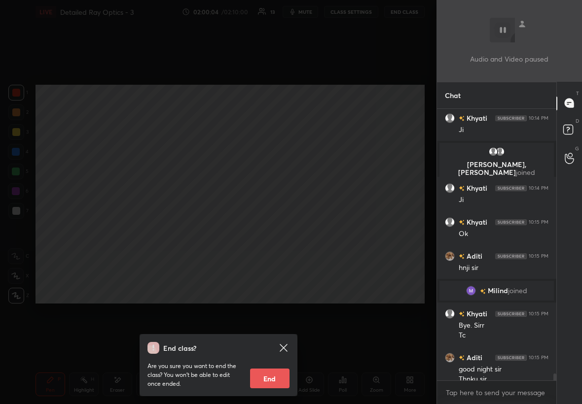
scroll to position [10152, 0]
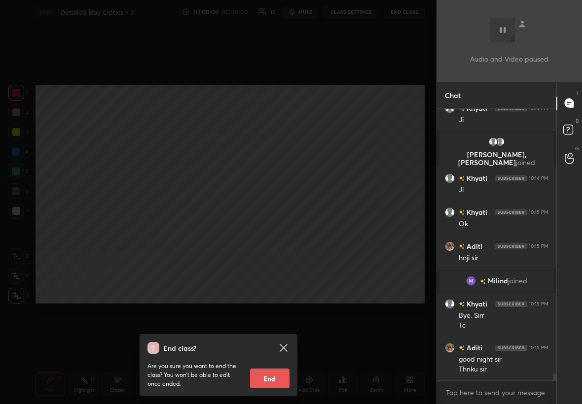
click at [269, 231] on button "End" at bounding box center [269, 379] width 39 height 20
type textarea "x"
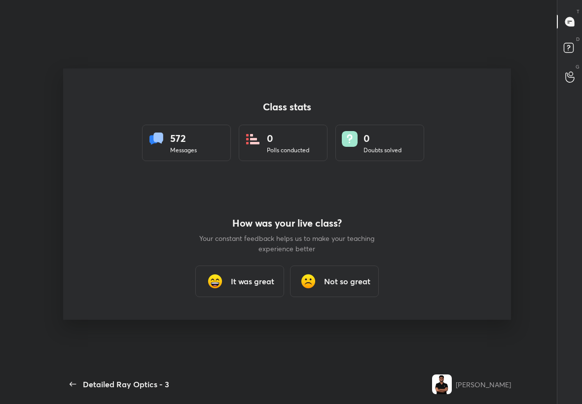
scroll to position [48948, 48742]
